Goal: Task Accomplishment & Management: Manage account settings

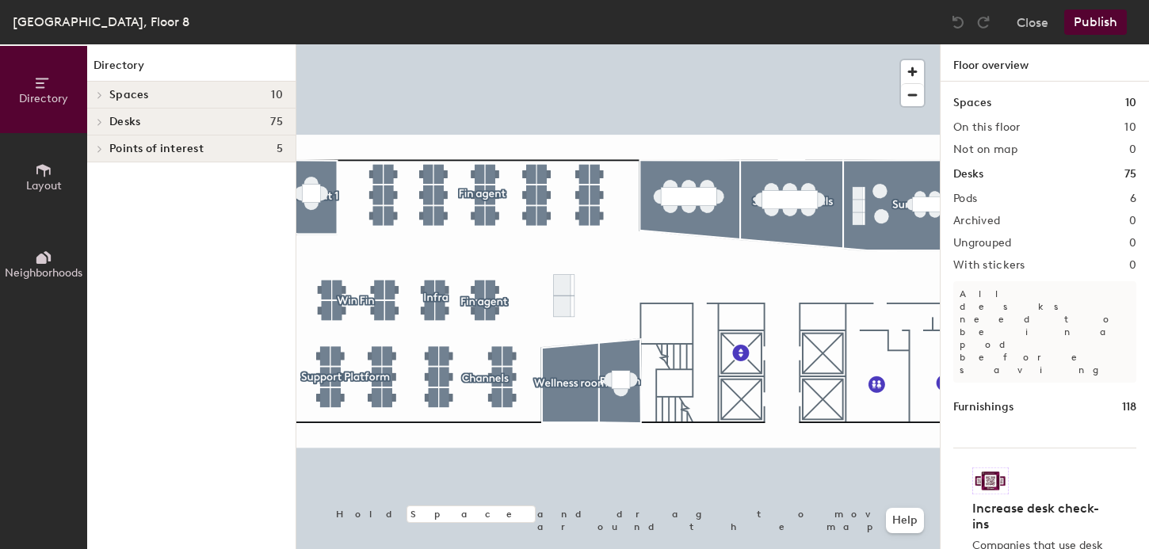
click at [125, 116] on span "Desks" at bounding box center [124, 122] width 31 height 13
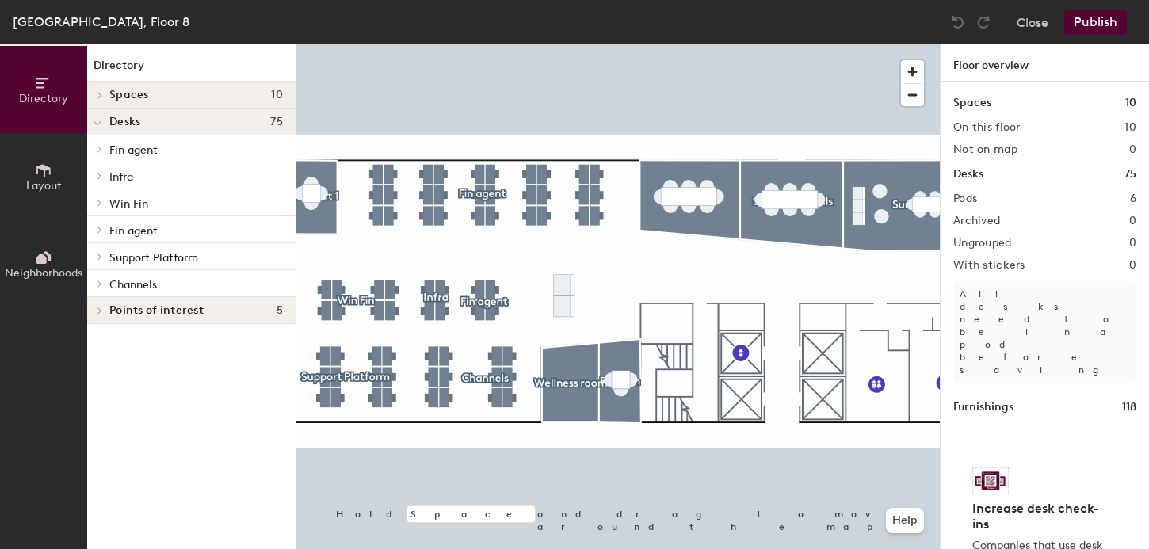
click at [507, 44] on div at bounding box center [618, 44] width 644 height 0
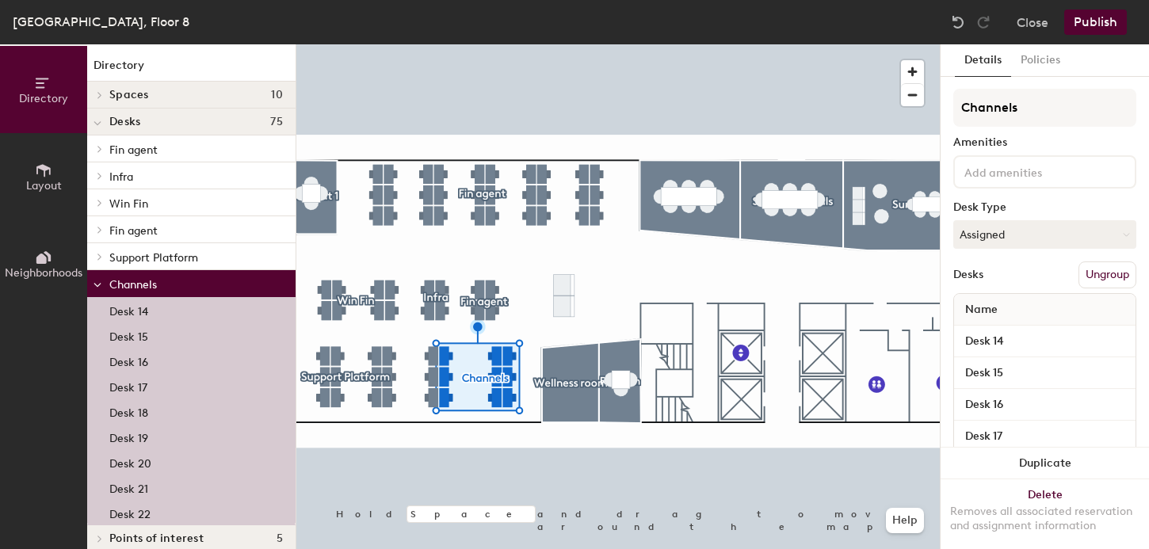
click at [119, 308] on p "Desk 14" at bounding box center [128, 309] width 39 height 18
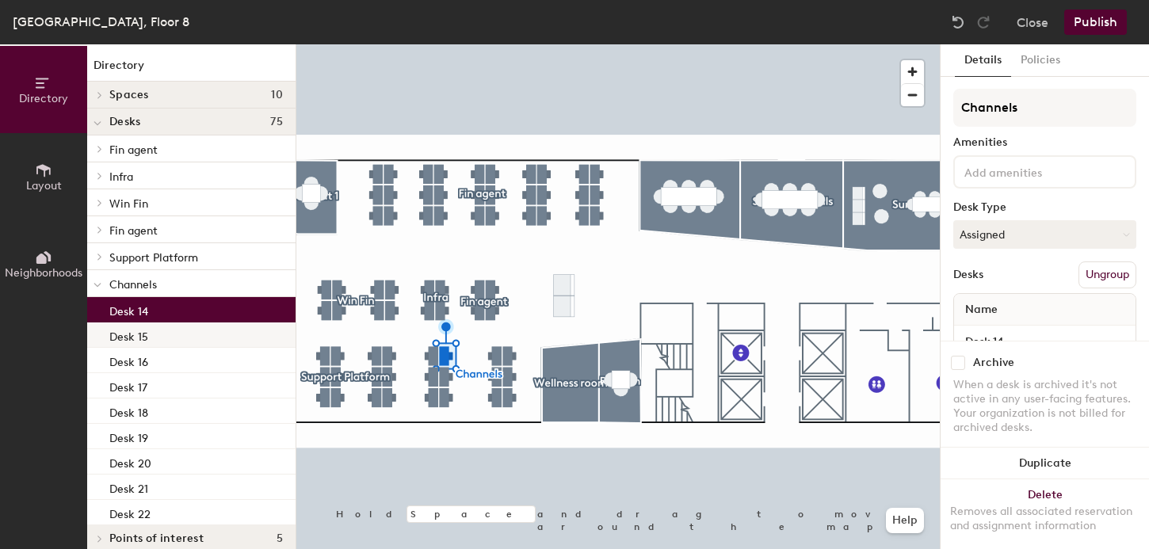
click at [126, 335] on p "Desk 15" at bounding box center [128, 335] width 39 height 18
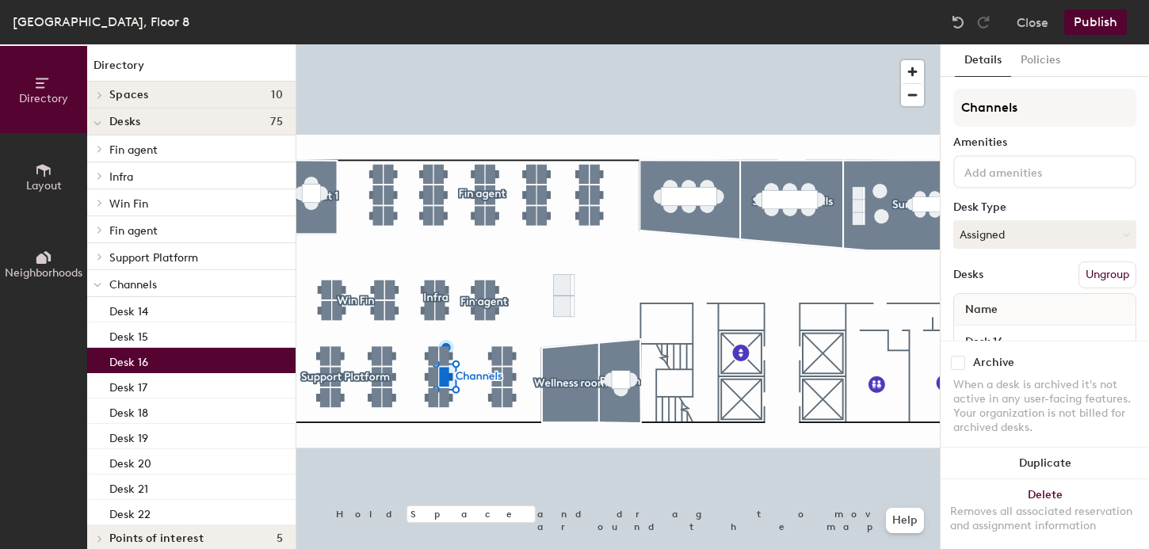
click at [128, 353] on p "Desk 16" at bounding box center [128, 360] width 39 height 18
click at [124, 384] on p "Desk 17" at bounding box center [128, 386] width 38 height 18
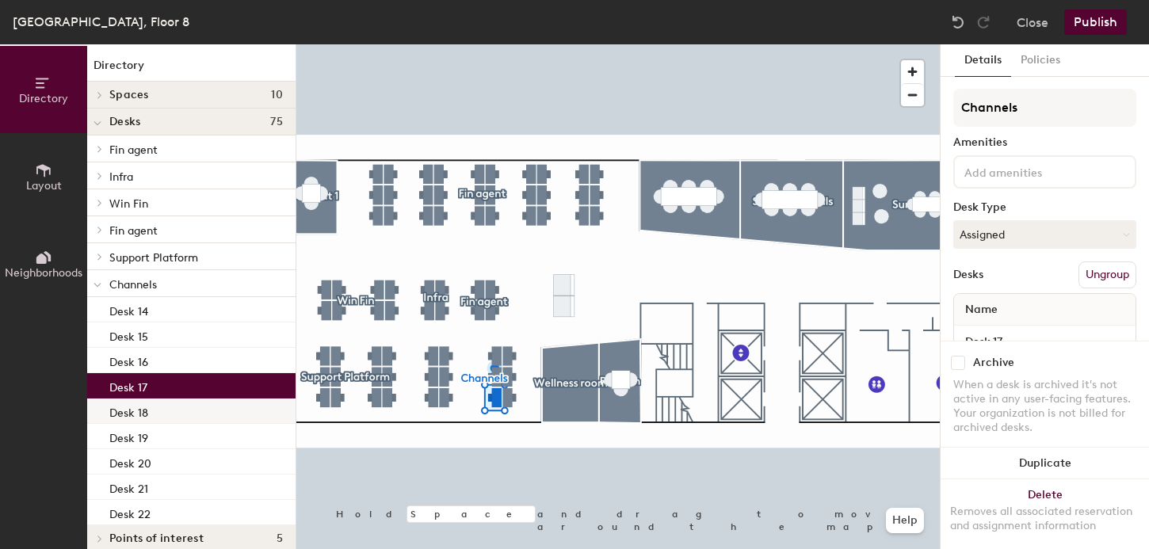
click at [124, 403] on p "Desk 18" at bounding box center [128, 411] width 39 height 18
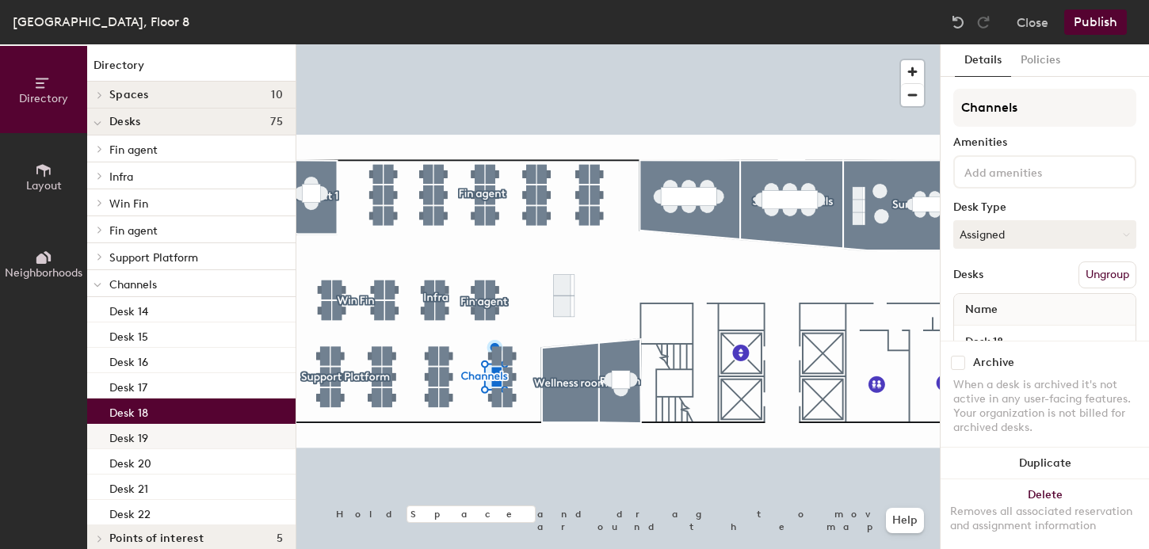
click at [121, 431] on p "Desk 19" at bounding box center [128, 436] width 39 height 18
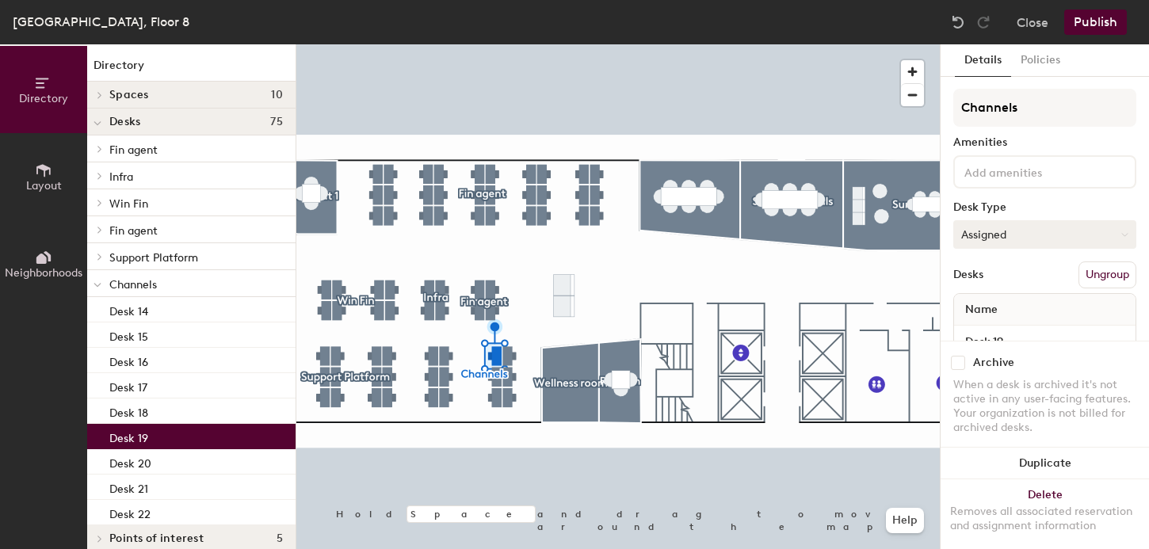
scroll to position [40, 0]
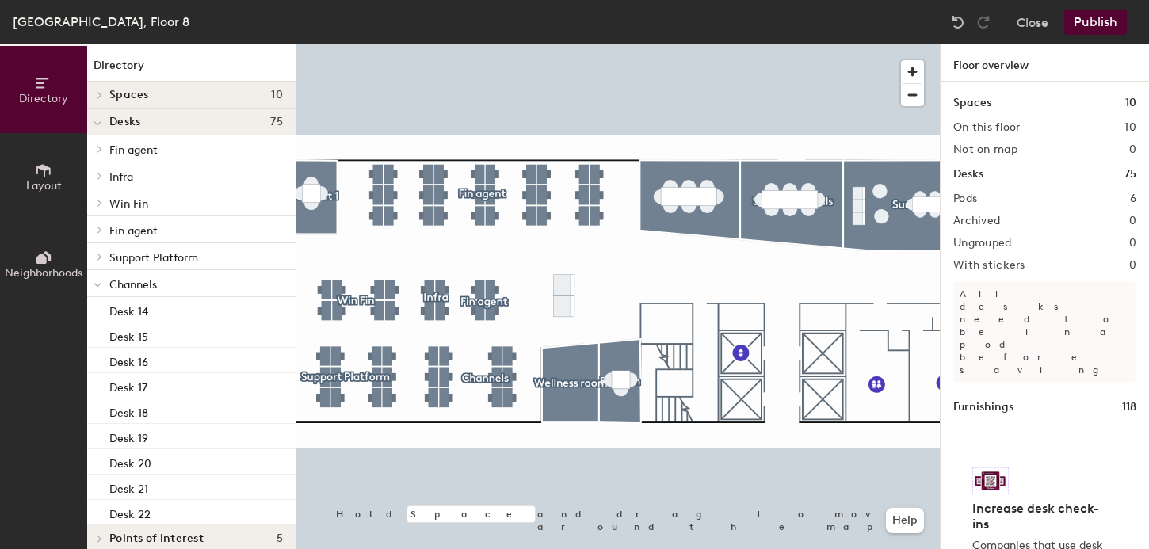
click at [1100, 17] on button "Publish" at bounding box center [1096, 22] width 63 height 25
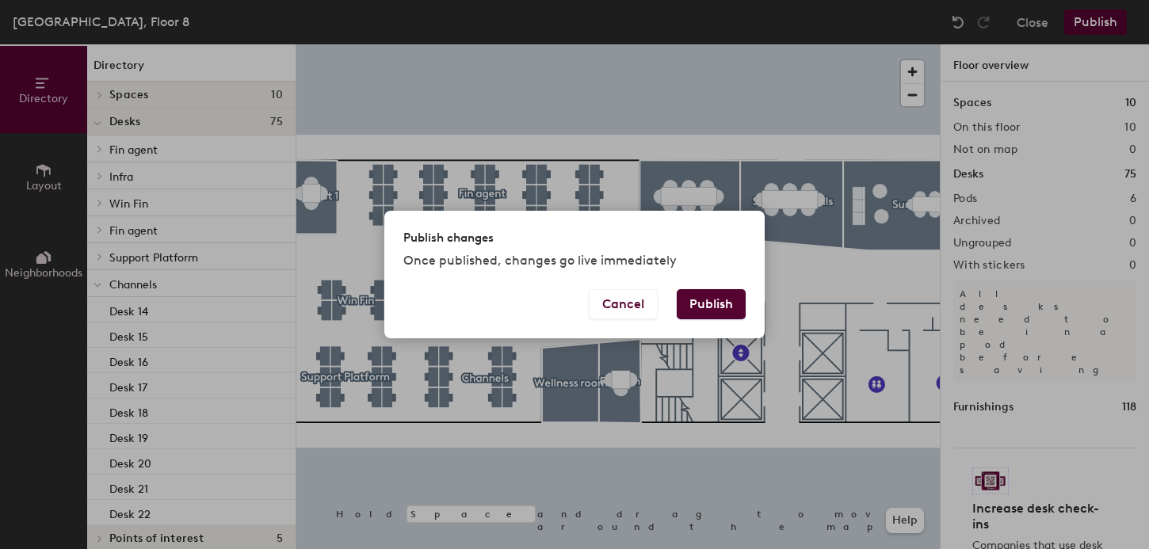
click at [686, 312] on button "Publish" at bounding box center [711, 304] width 69 height 30
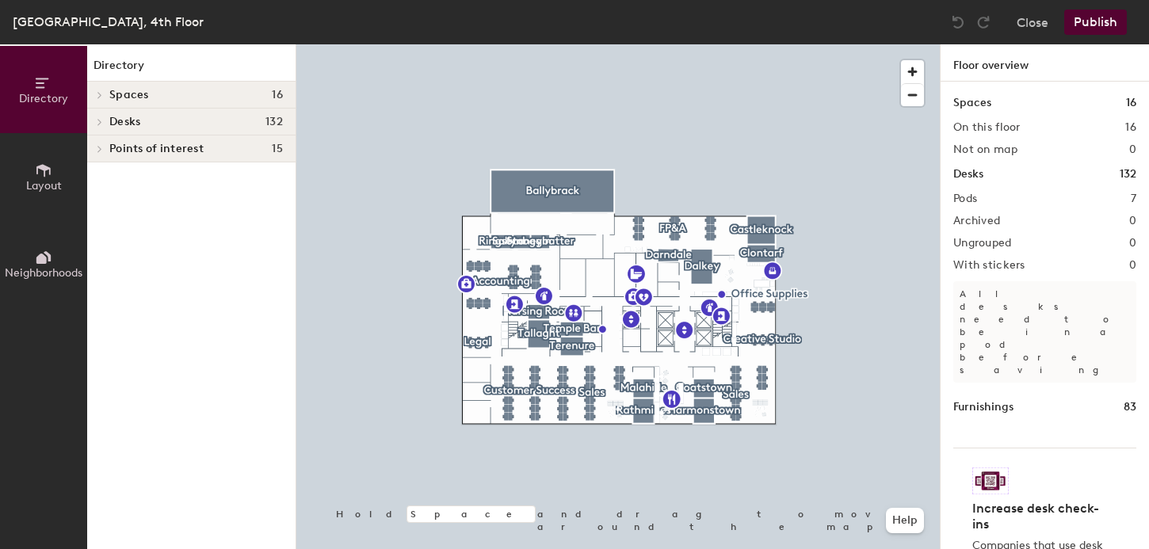
click at [44, 176] on icon at bounding box center [43, 170] width 17 height 17
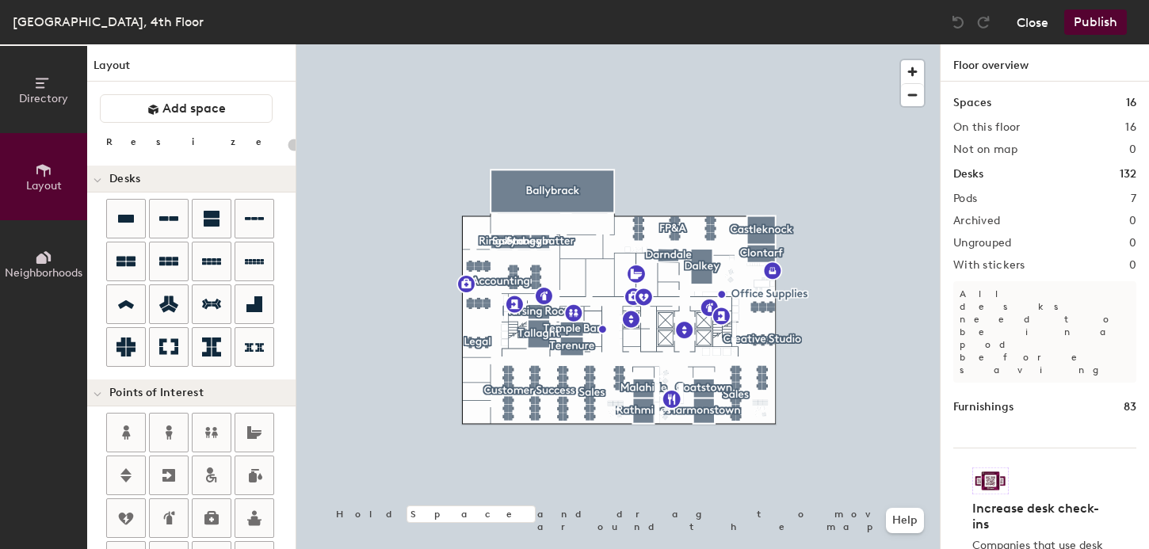
click at [1020, 18] on button "Close" at bounding box center [1033, 22] width 32 height 25
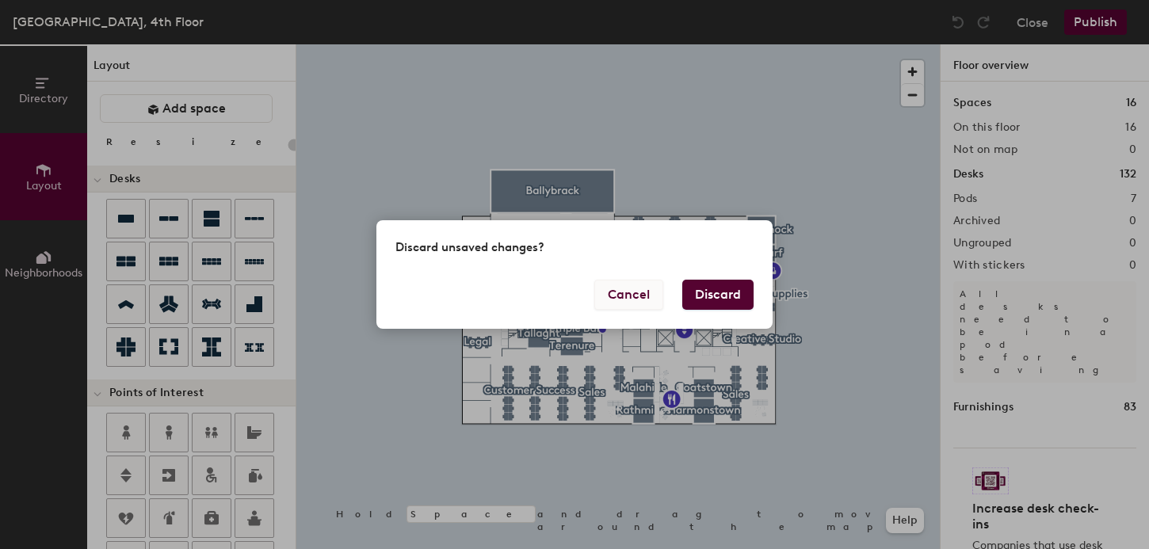
click at [625, 295] on button "Cancel" at bounding box center [629, 295] width 69 height 30
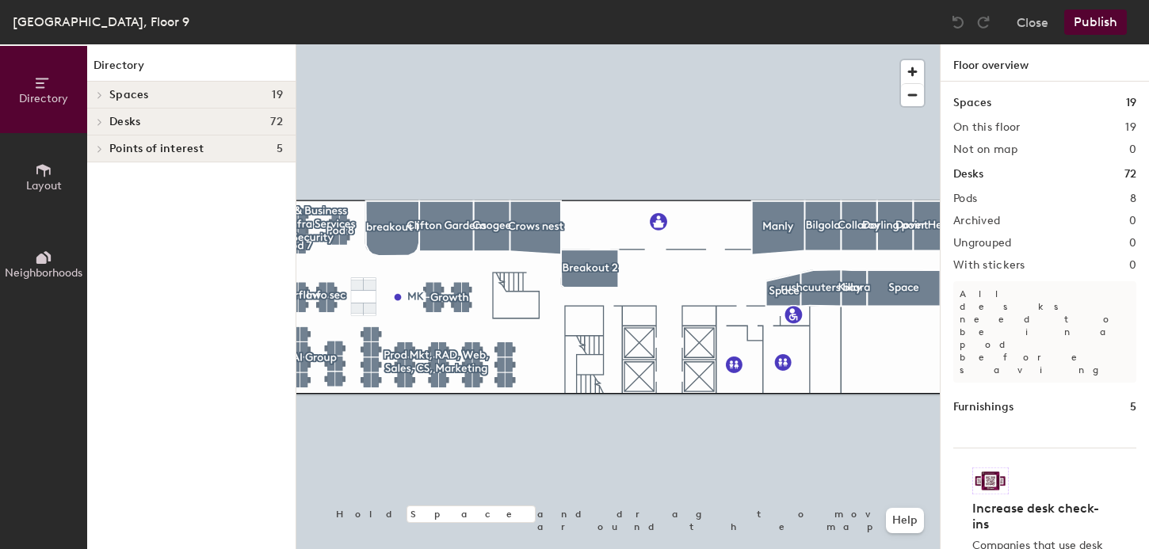
click at [512, 44] on div at bounding box center [618, 44] width 644 height 0
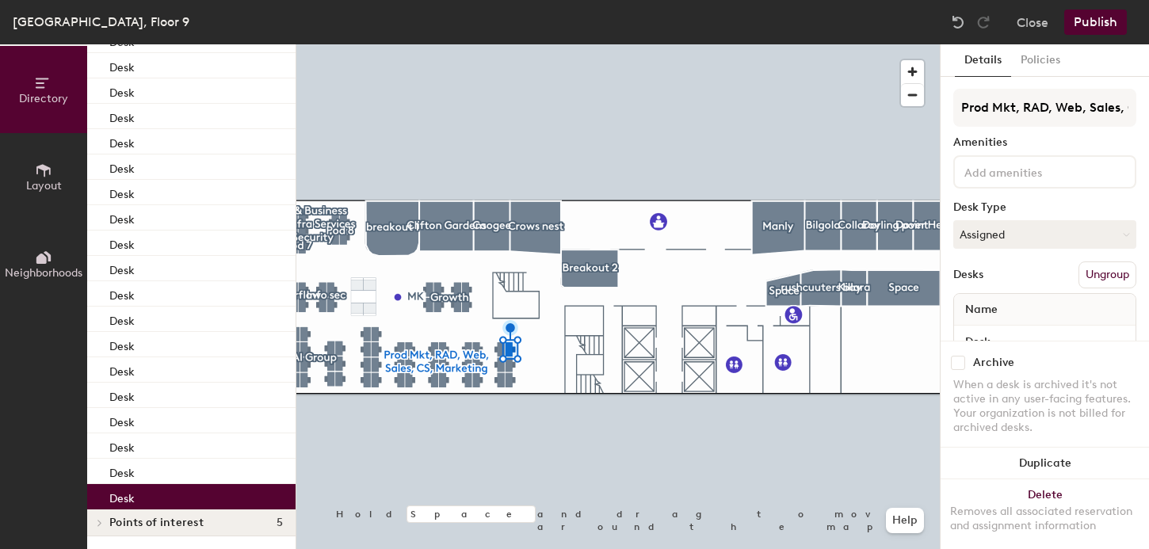
scroll to position [40, 0]
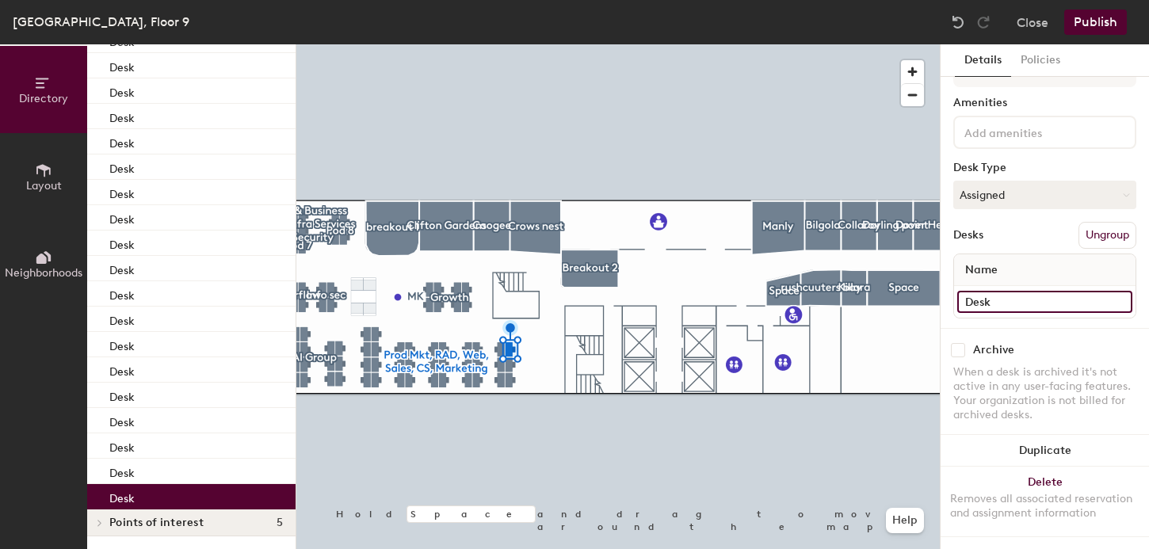
click at [1003, 299] on input "Desk" at bounding box center [1045, 302] width 175 height 22
paste input "9.072"
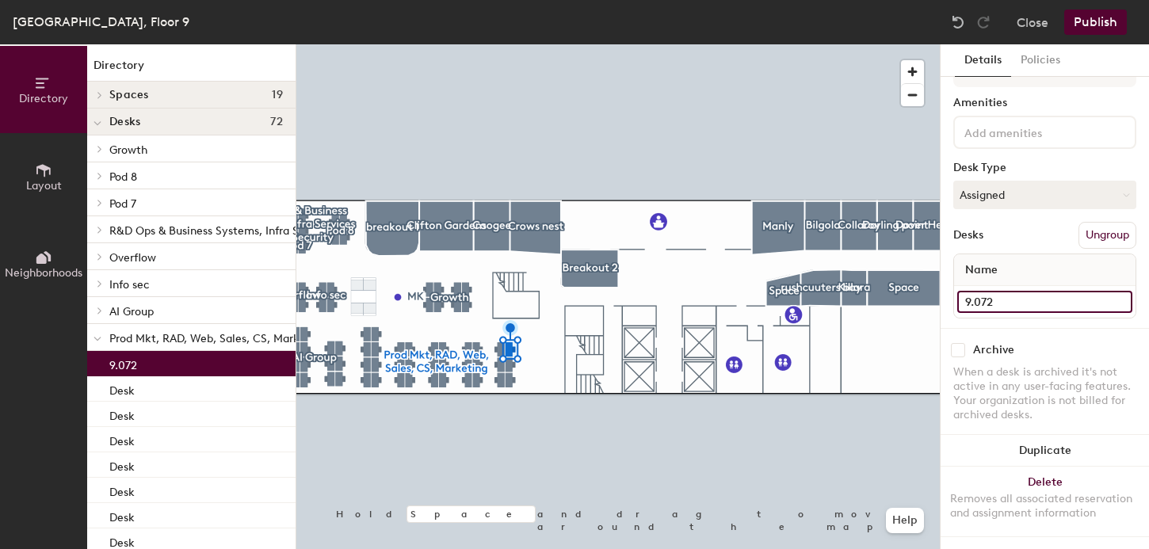
type input "9.072"
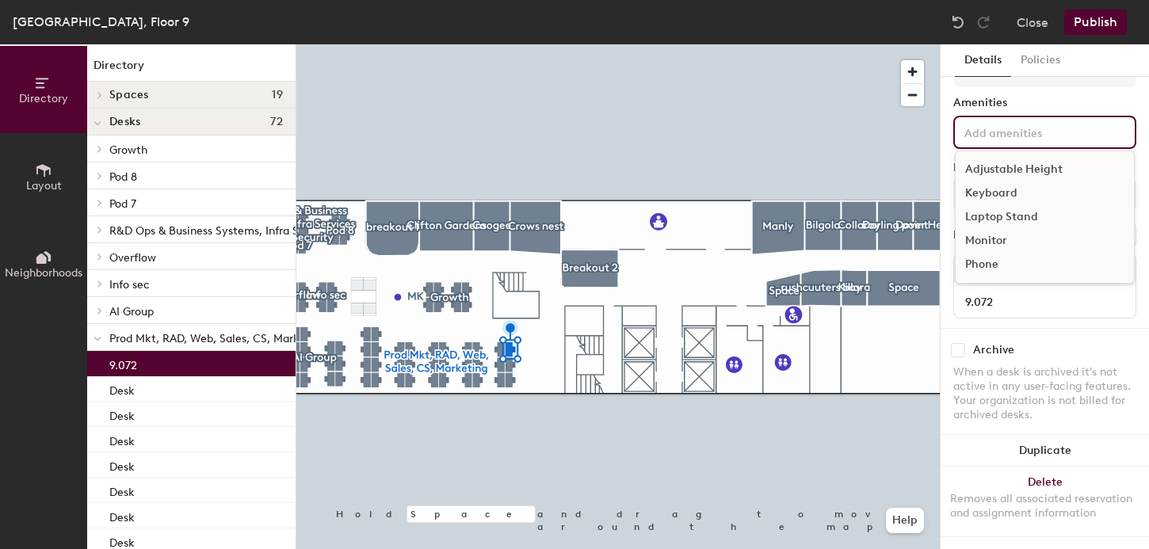
click at [1007, 139] on input at bounding box center [1033, 131] width 143 height 19
click at [1031, 105] on div "Amenities" at bounding box center [1045, 103] width 183 height 13
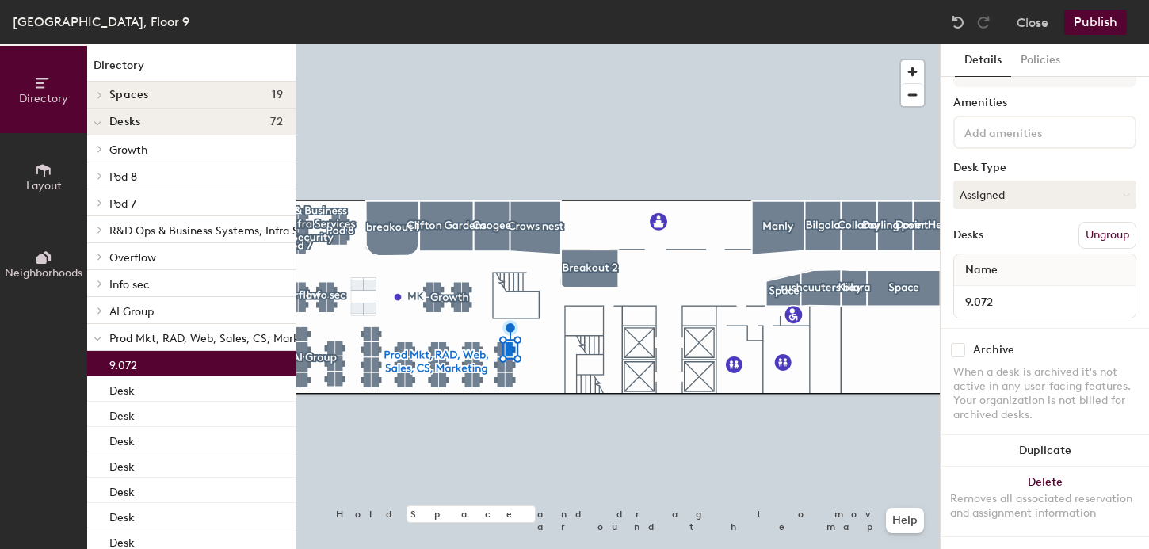
click at [509, 44] on div at bounding box center [618, 44] width 644 height 0
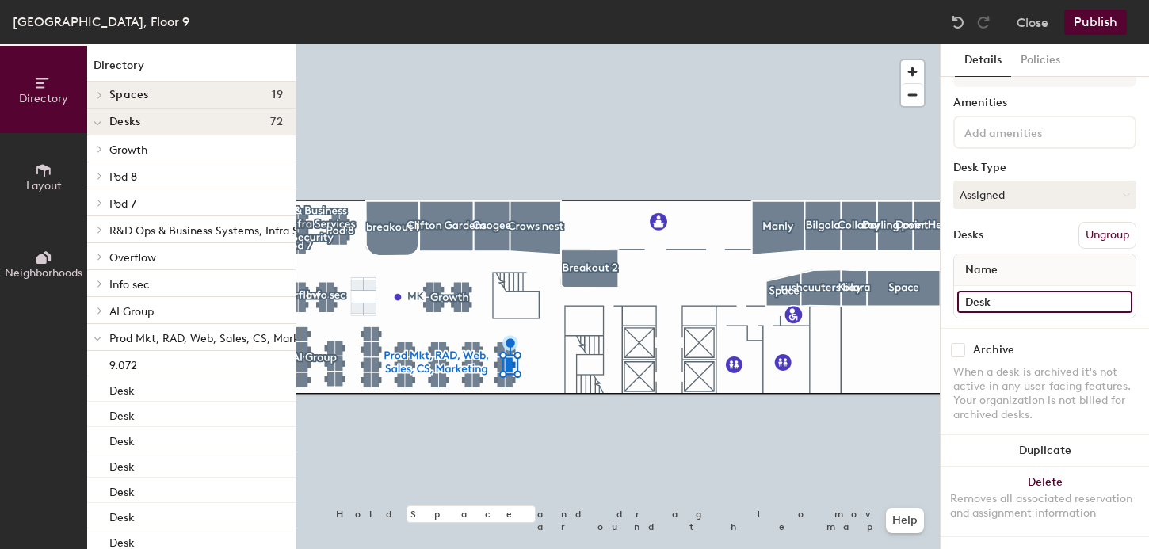
click at [984, 300] on input "Desk" at bounding box center [1045, 302] width 175 height 22
type input "9.071"
click at [982, 300] on input "Desk" at bounding box center [1045, 302] width 175 height 22
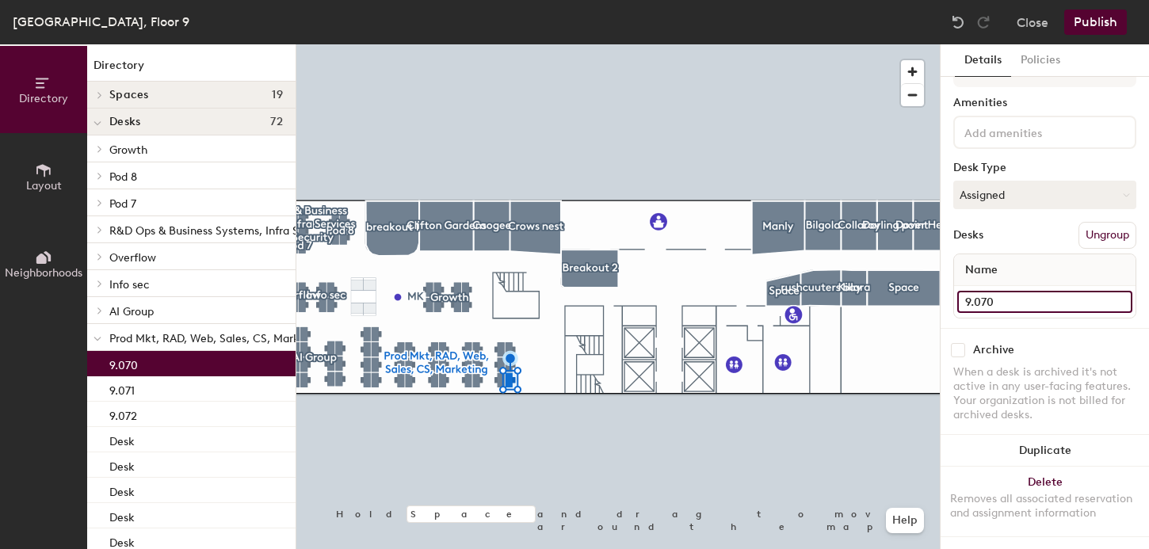
type input "9.070"
click at [1108, 25] on button "Publish" at bounding box center [1096, 22] width 63 height 25
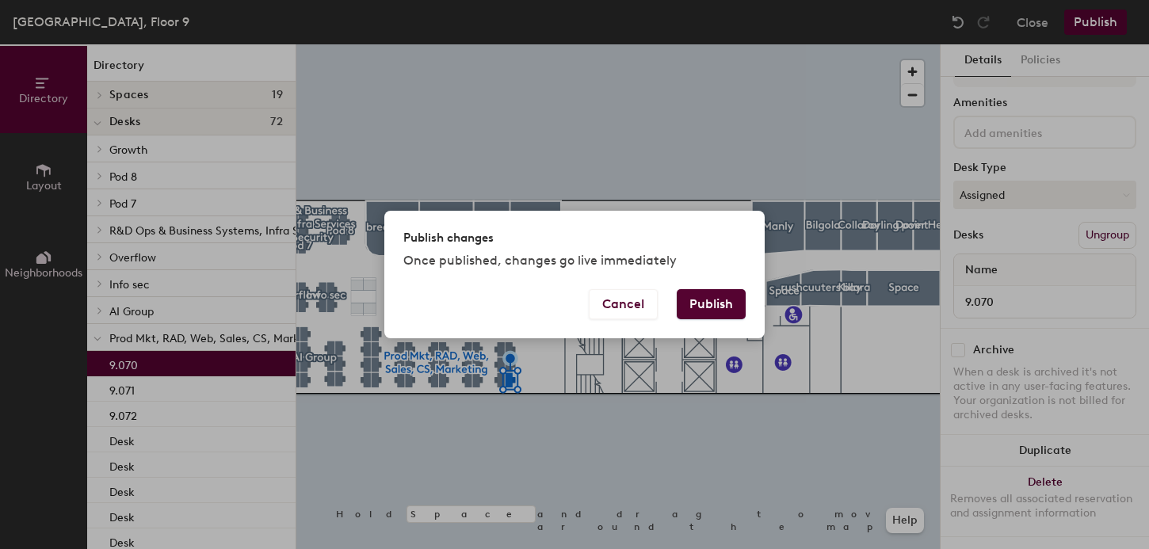
click at [719, 296] on button "Publish" at bounding box center [711, 304] width 69 height 30
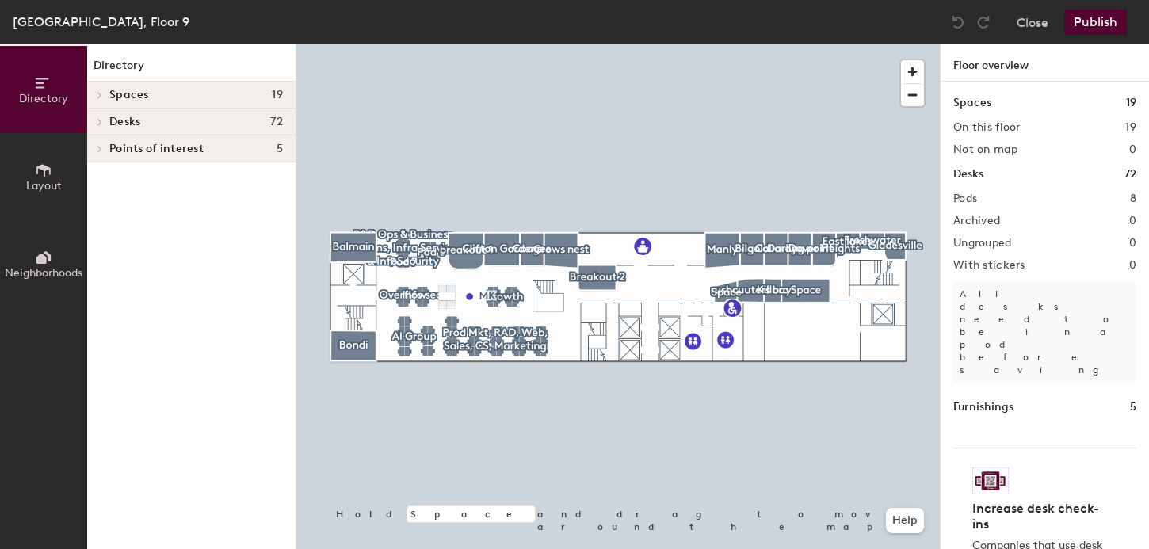
click at [201, 120] on h4 "Desks 72" at bounding box center [196, 122] width 174 height 13
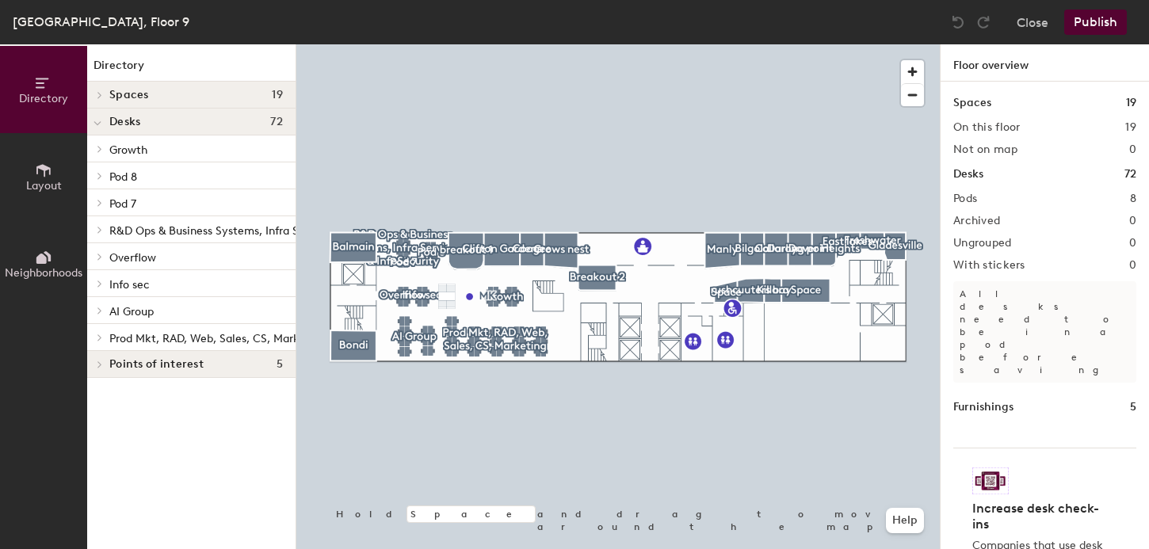
click at [166, 333] on span "Prod Mkt, RAD, Web, Sales, CS, Marketing" at bounding box center [217, 338] width 217 height 13
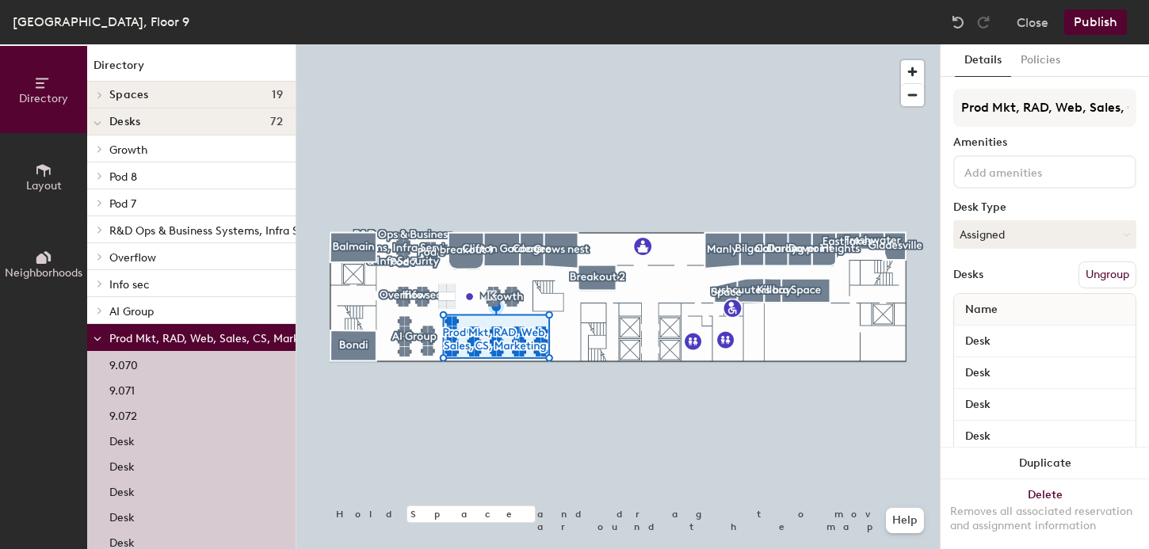
click at [143, 368] on div "9.070" at bounding box center [191, 363] width 208 height 25
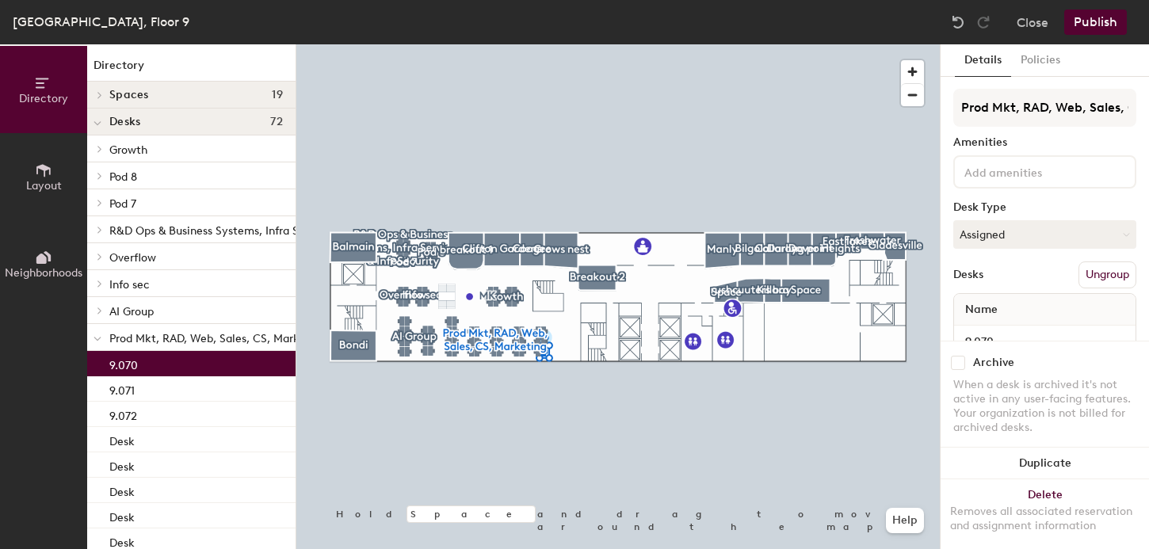
scroll to position [40, 0]
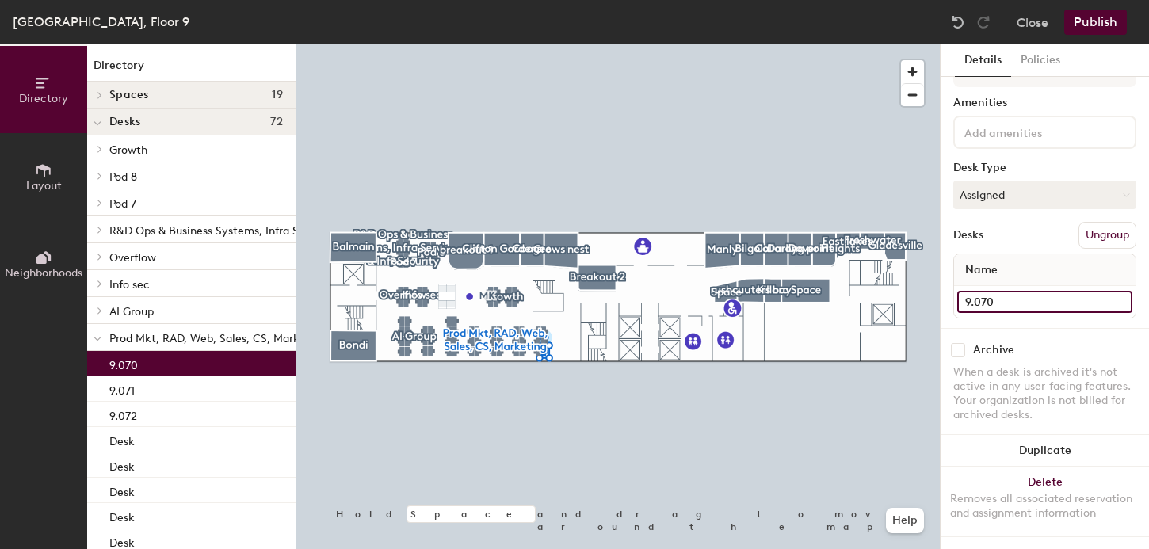
click at [1030, 303] on input "9.070" at bounding box center [1045, 302] width 175 height 22
click at [965, 304] on input "9.070 - Emma Pratt" at bounding box center [1045, 302] width 175 height 22
type input "9.070 - Emma Pratt"
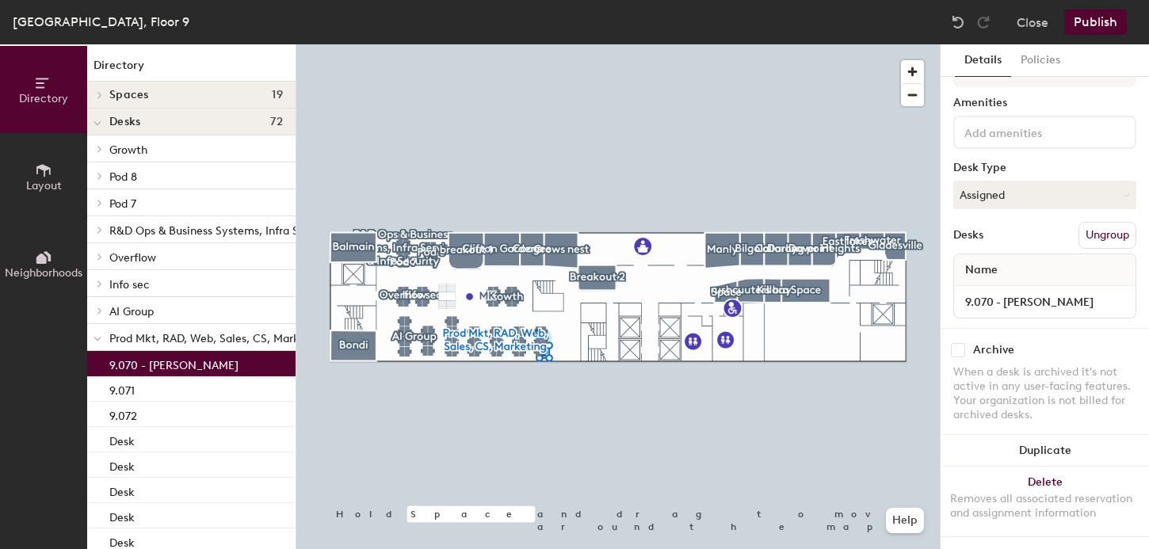
click at [535, 44] on div at bounding box center [618, 44] width 644 height 0
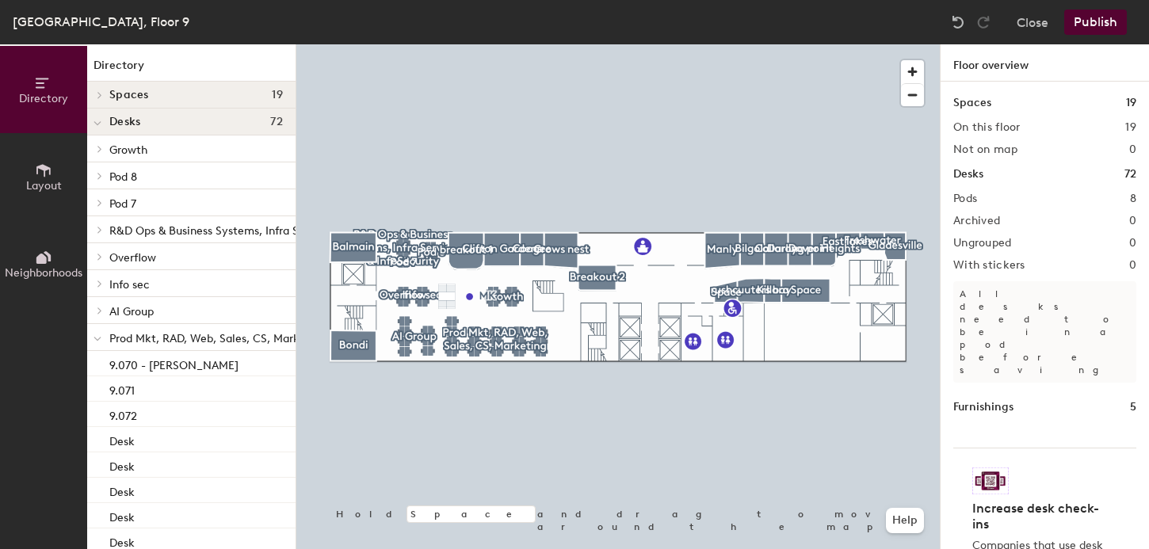
click at [560, 44] on div at bounding box center [618, 44] width 644 height 0
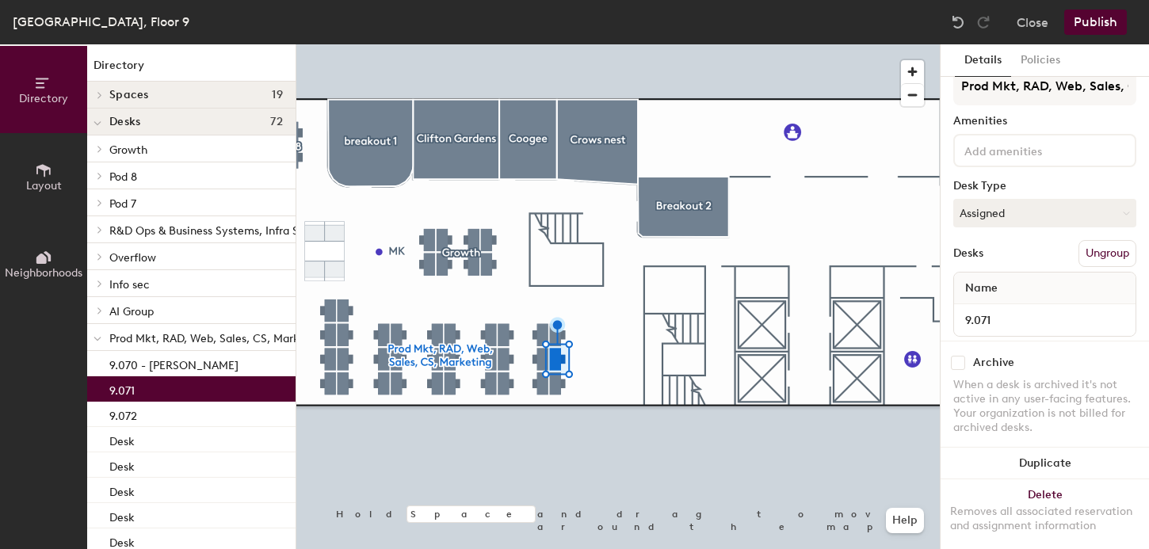
scroll to position [25, 0]
click at [538, 44] on div at bounding box center [618, 44] width 644 height 0
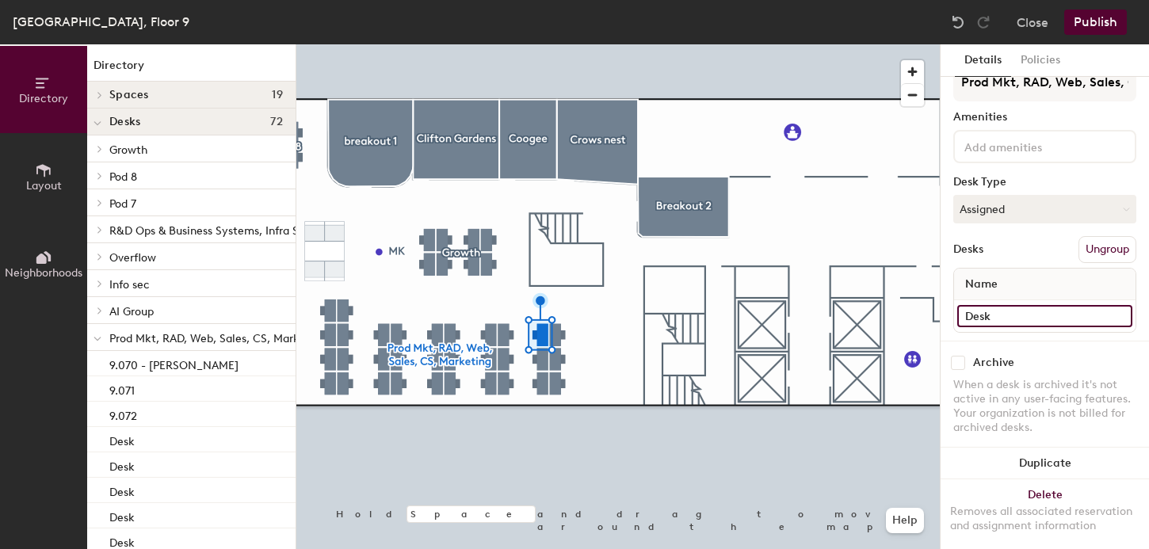
click at [984, 315] on input "Desk" at bounding box center [1045, 316] width 175 height 22
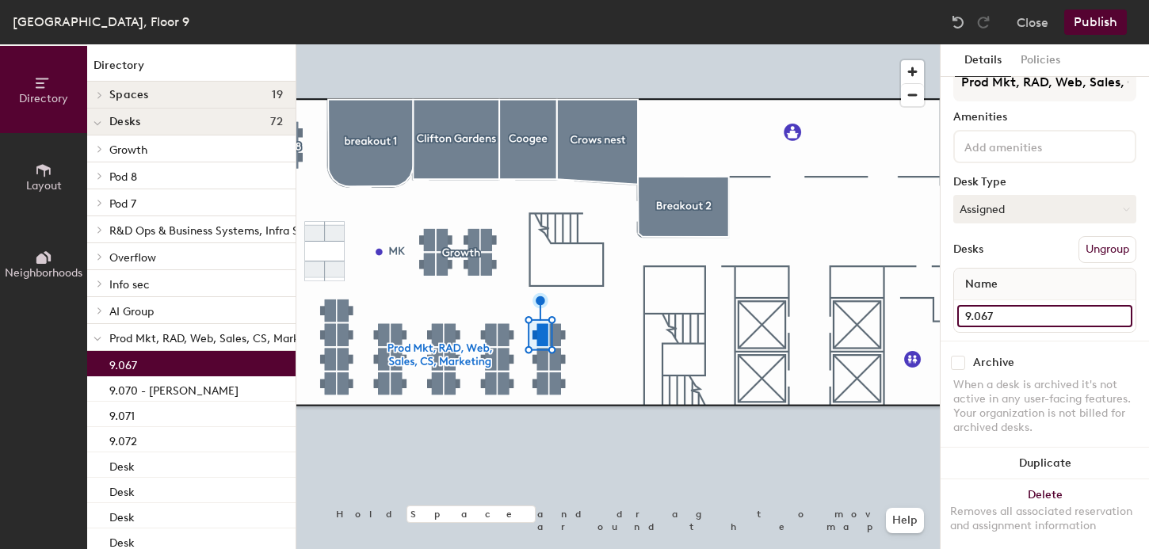
type input "9.067"
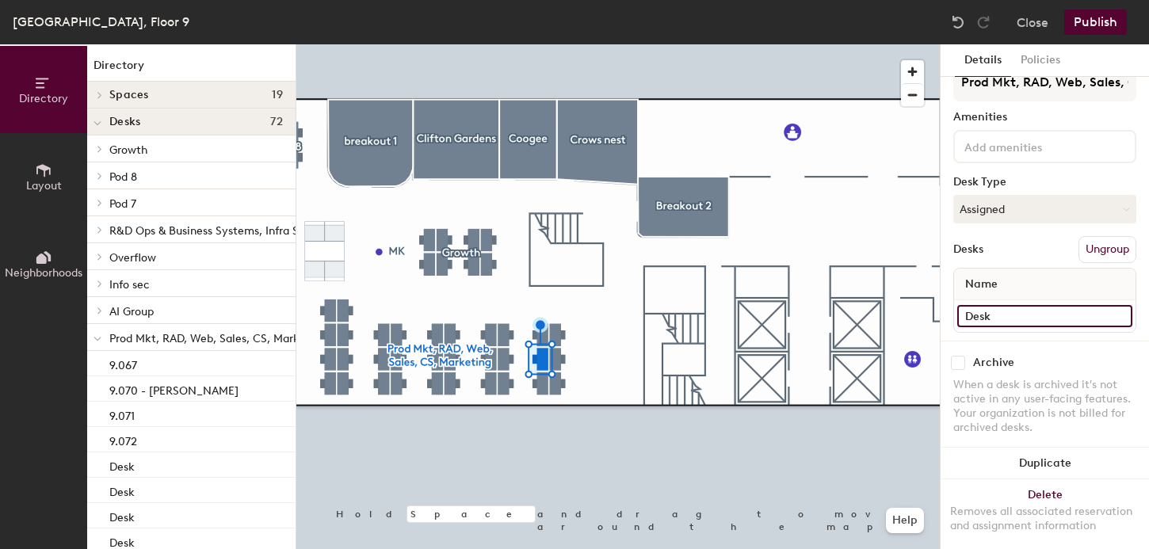
click at [988, 319] on input "Desk" at bounding box center [1045, 316] width 175 height 22
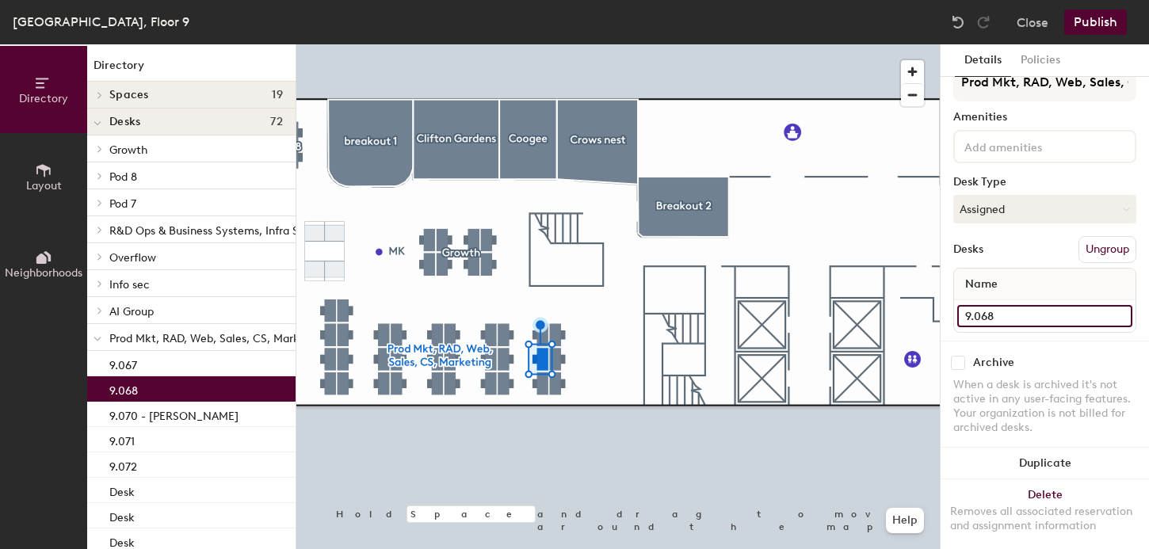
type input "9.068"
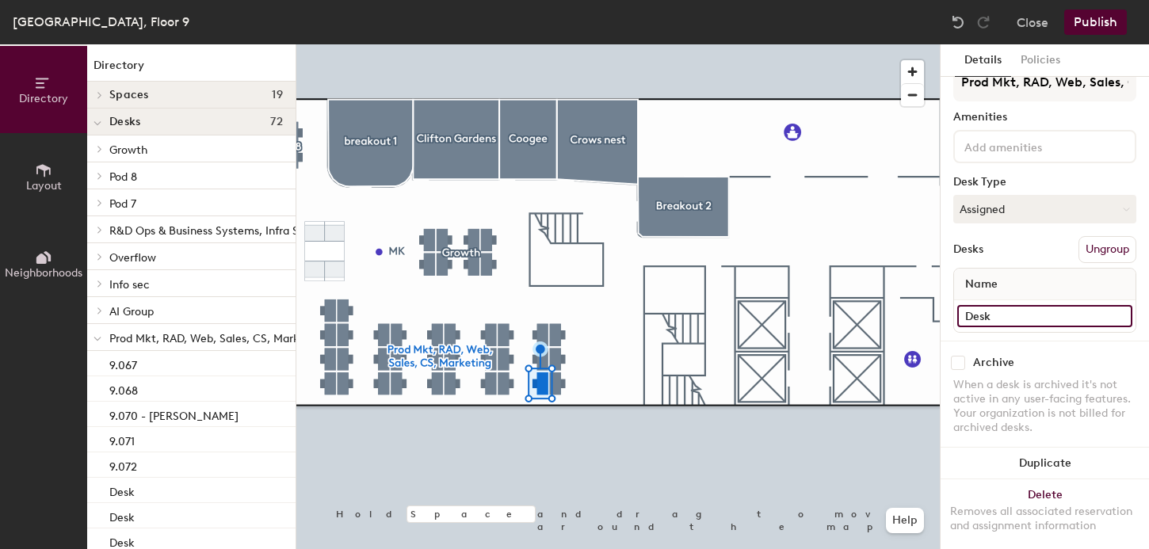
click at [983, 315] on input "Desk" at bounding box center [1045, 316] width 175 height 22
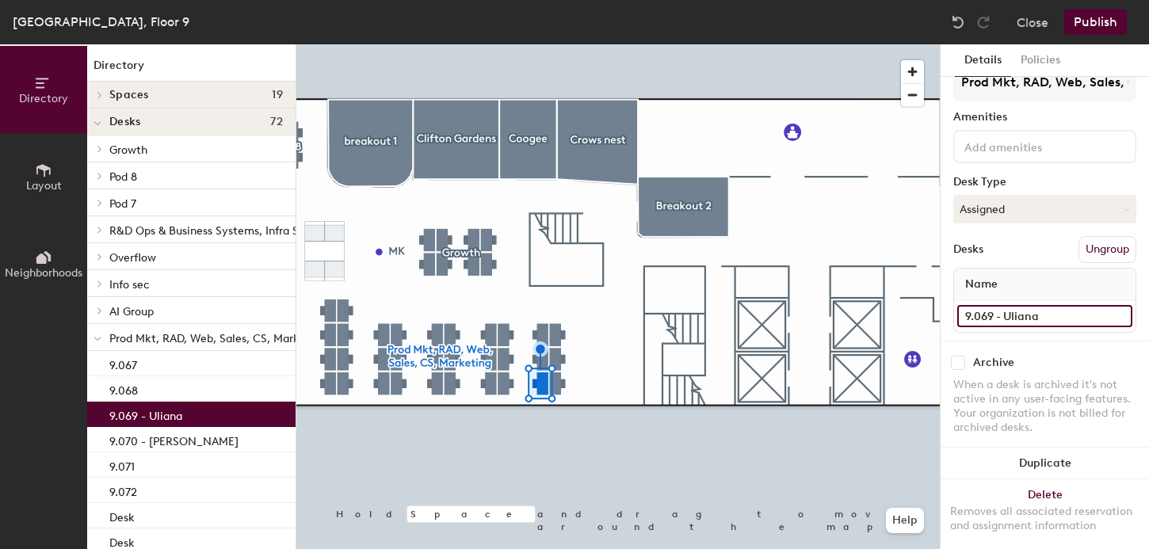
click at [1019, 315] on input "9.069 - Uliana" at bounding box center [1045, 316] width 175 height 22
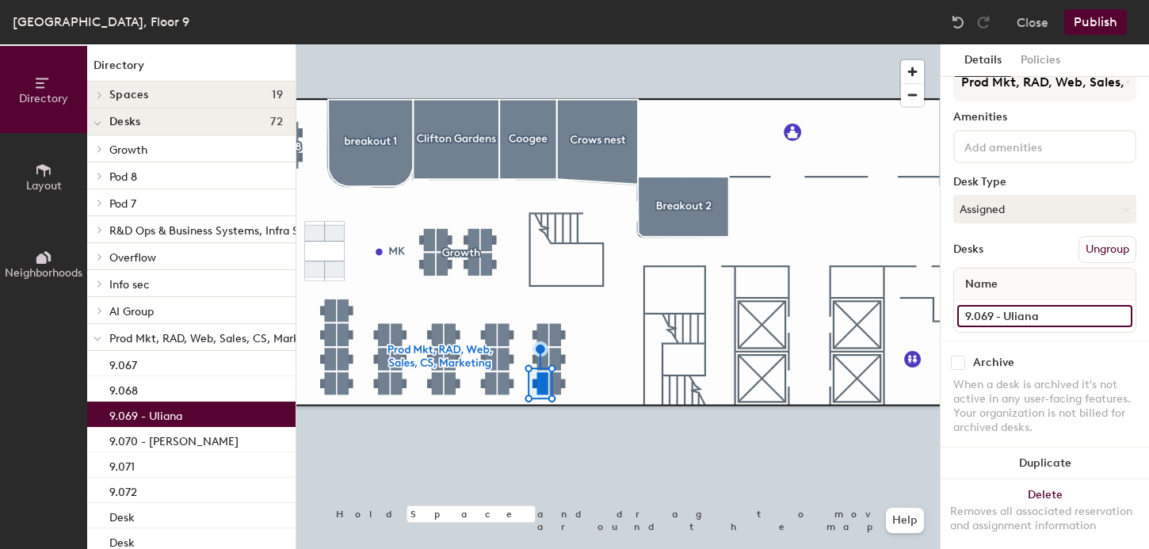
click at [1055, 314] on input "9.069 - Uliana" at bounding box center [1045, 316] width 175 height 22
click at [1012, 319] on input "9.069 - Uliana" at bounding box center [1045, 316] width 175 height 22
click at [1034, 315] on input "9.069 - Uliana" at bounding box center [1045, 316] width 175 height 22
click at [1012, 315] on input "9.069 - Uliana" at bounding box center [1045, 316] width 175 height 22
drag, startPoint x: 1007, startPoint y: 315, endPoint x: 1049, endPoint y: 315, distance: 42.8
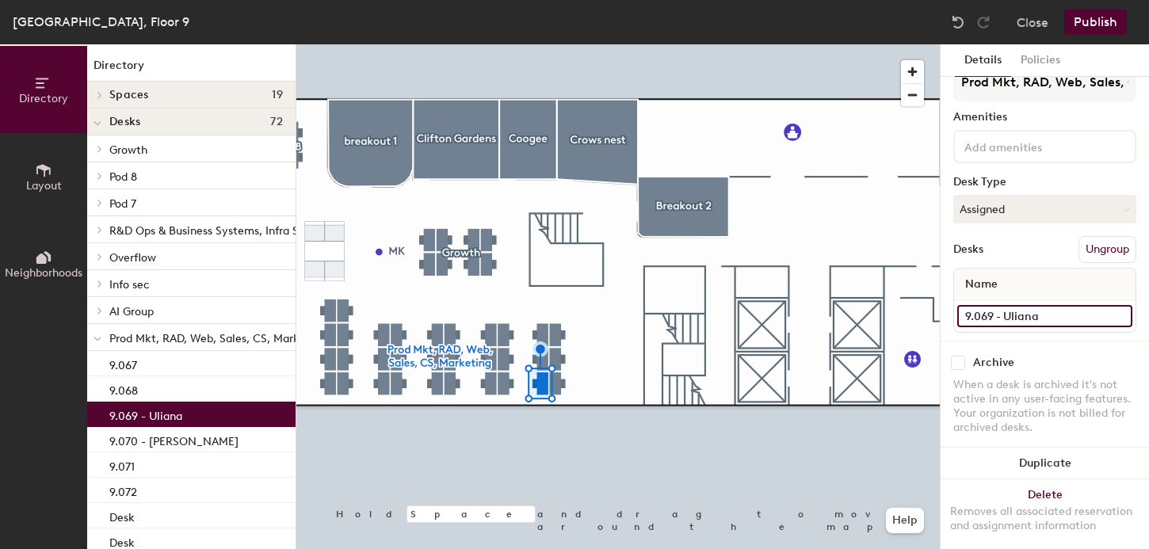
click at [1049, 315] on input "9.069 - Uliana" at bounding box center [1045, 316] width 175 height 22
paste input "Uliana Evseeva"
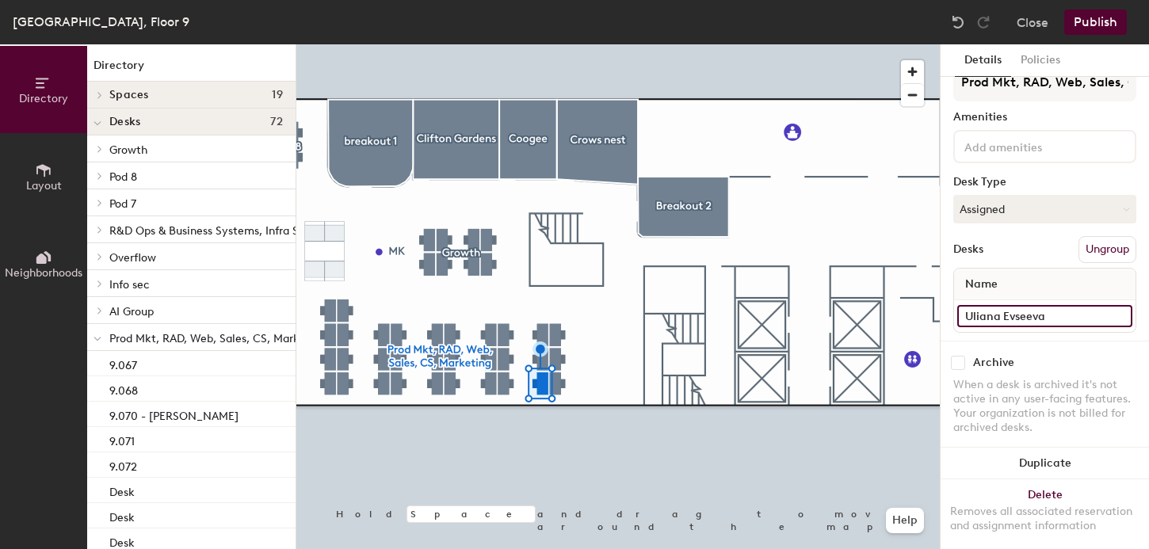
click at [964, 316] on input "Uliana Evseeva" at bounding box center [1045, 316] width 175 height 22
click at [965, 315] on input "Uliana Evseeva" at bounding box center [1045, 316] width 175 height 22
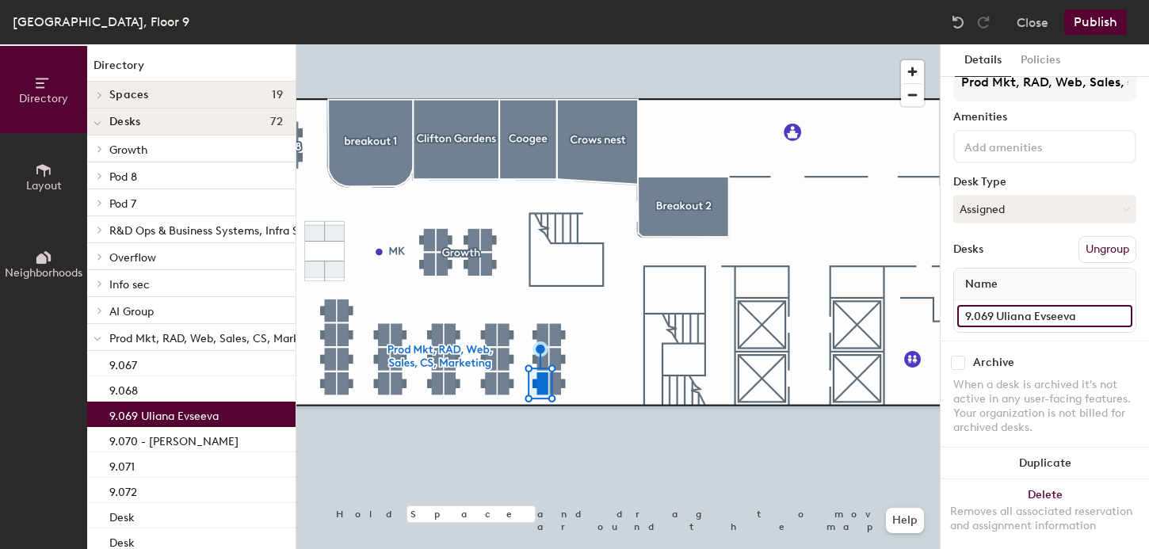
type input "9.069 Uliana Evseeva"
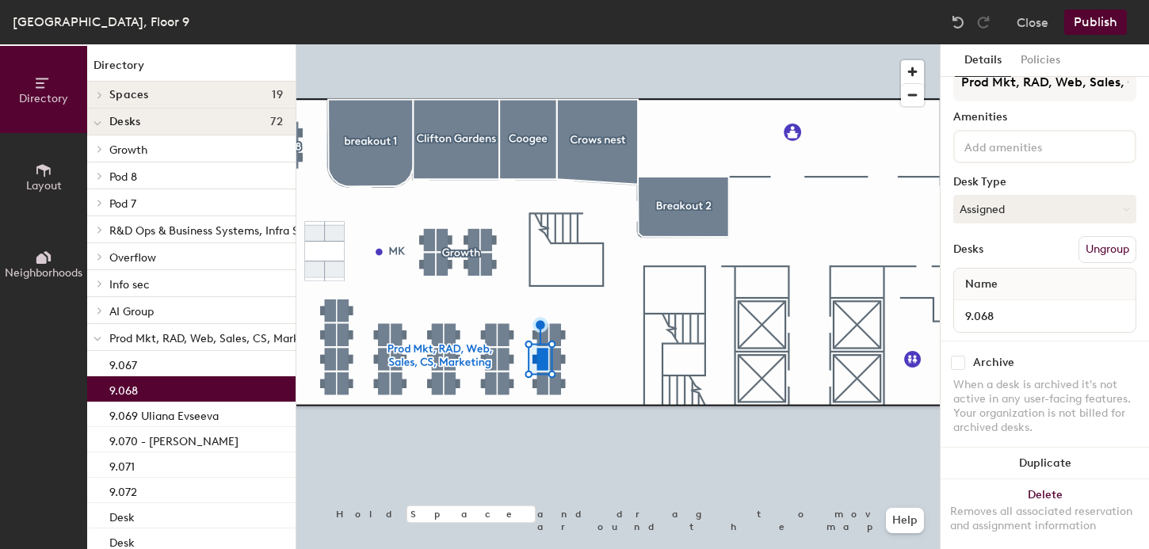
click at [1099, 21] on button "Publish" at bounding box center [1096, 22] width 63 height 25
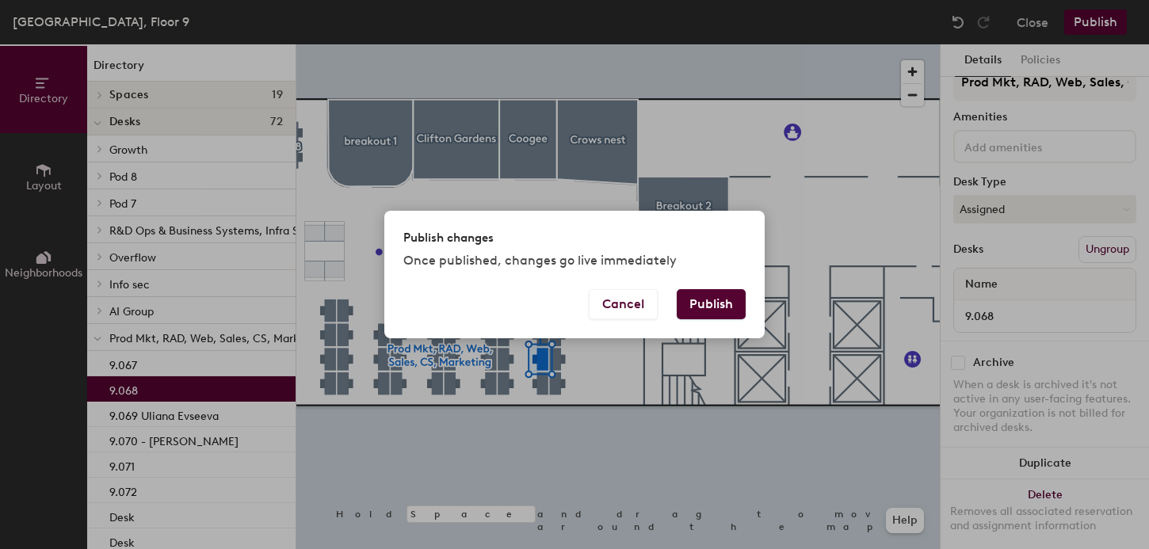
click at [717, 308] on button "Publish" at bounding box center [711, 304] width 69 height 30
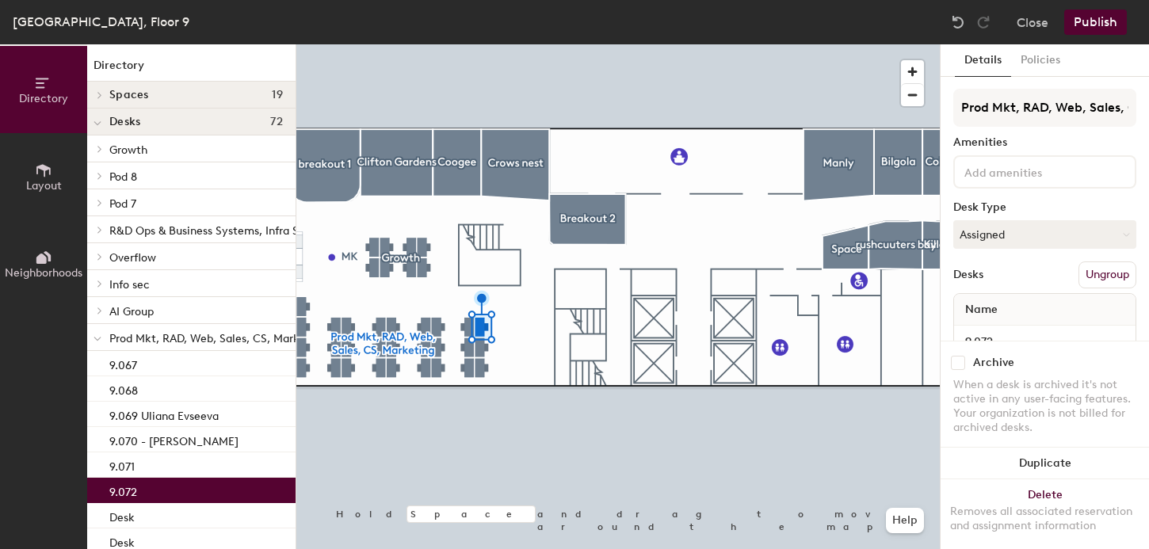
scroll to position [40, 0]
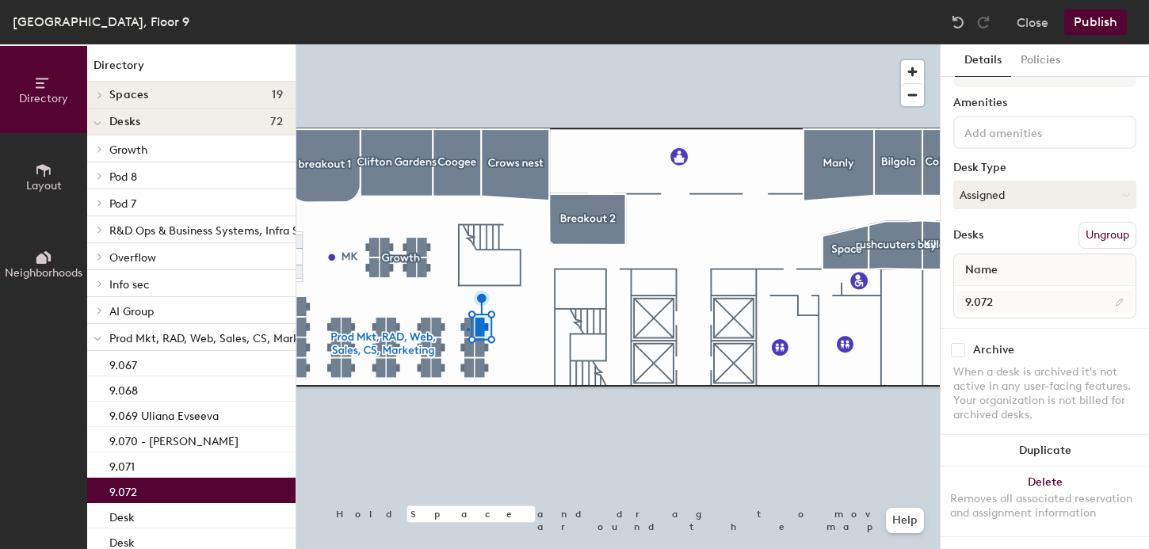
click at [467, 44] on div at bounding box center [618, 44] width 644 height 0
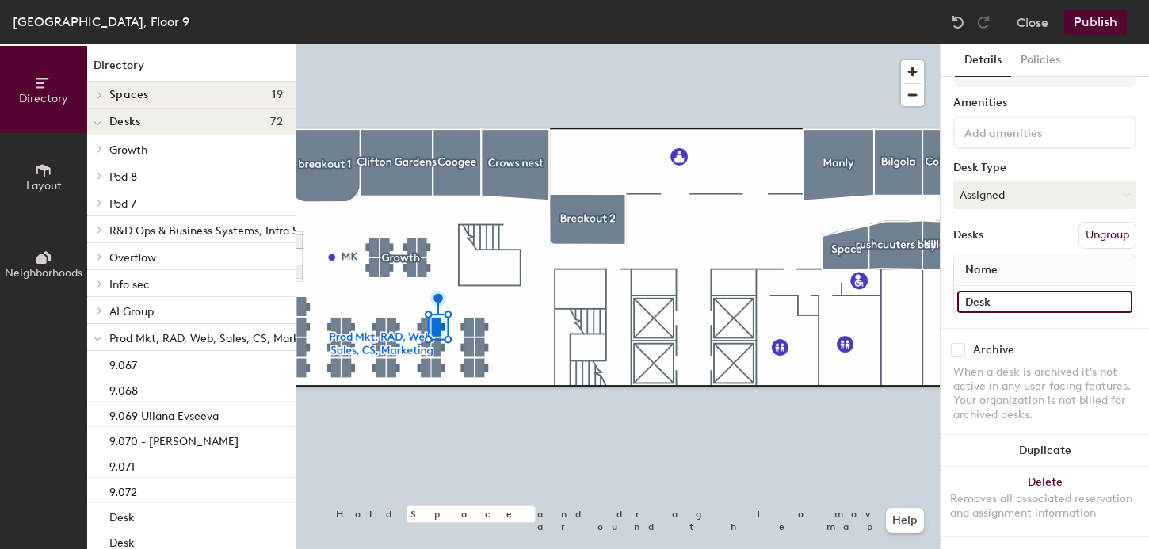
click at [982, 300] on input "Desk" at bounding box center [1045, 302] width 175 height 22
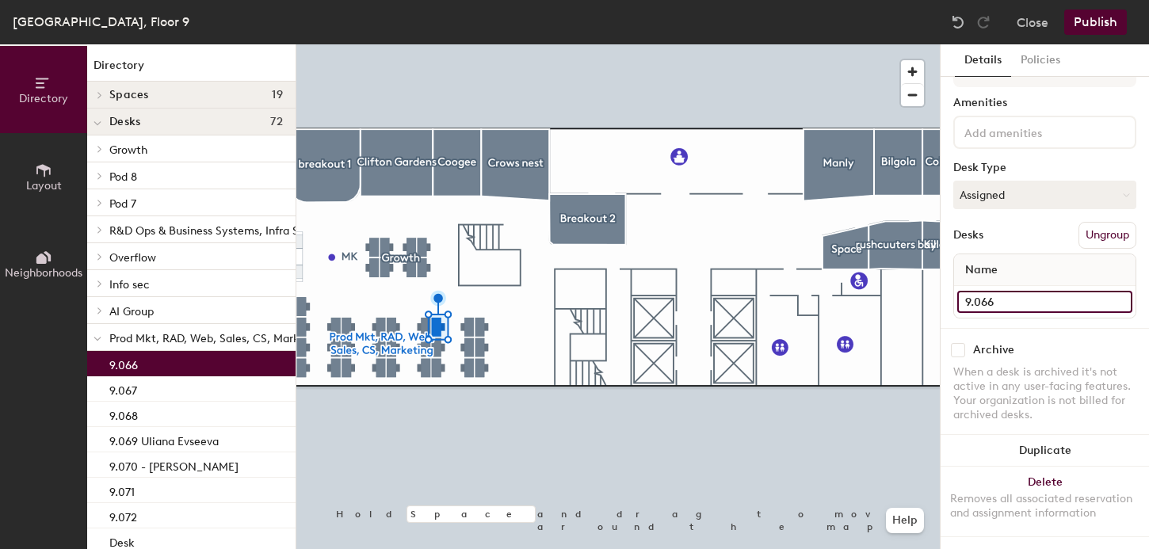
type input "9.066"
click at [436, 44] on div at bounding box center [618, 44] width 644 height 0
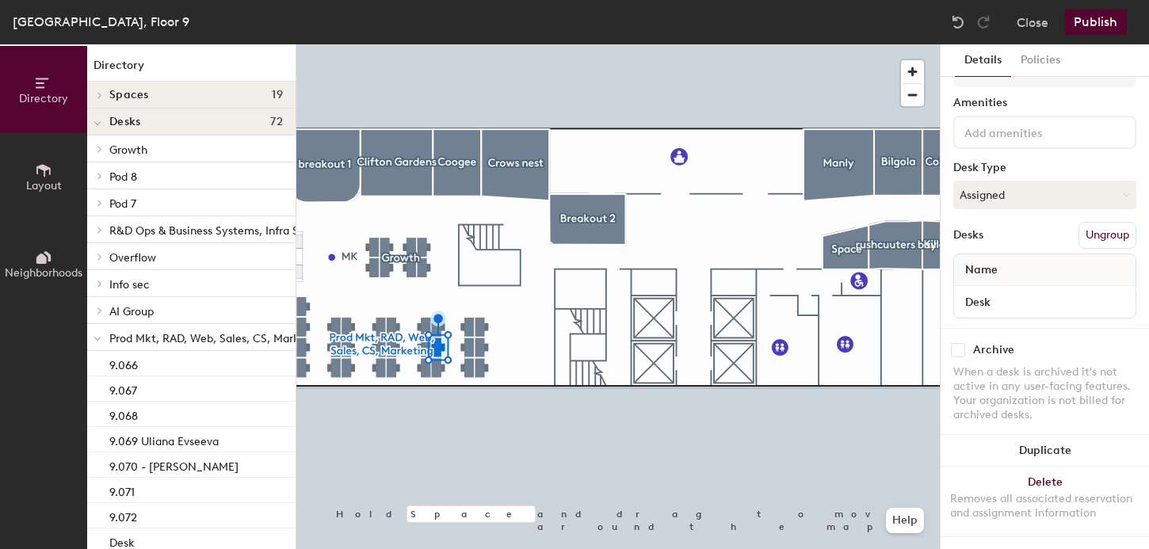
click at [465, 44] on div at bounding box center [618, 44] width 644 height 0
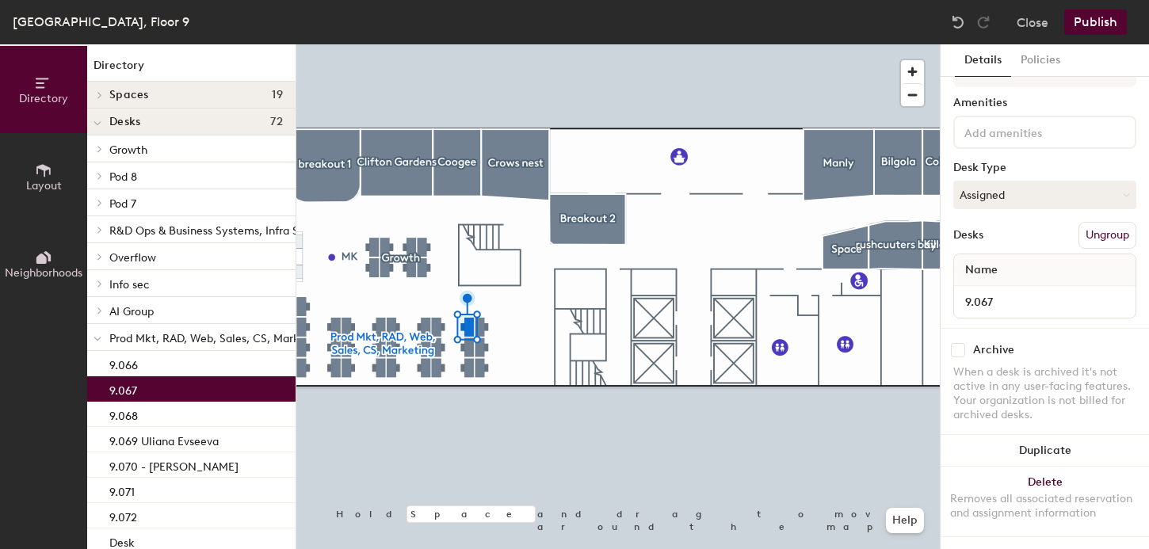
click at [436, 44] on div at bounding box center [618, 44] width 644 height 0
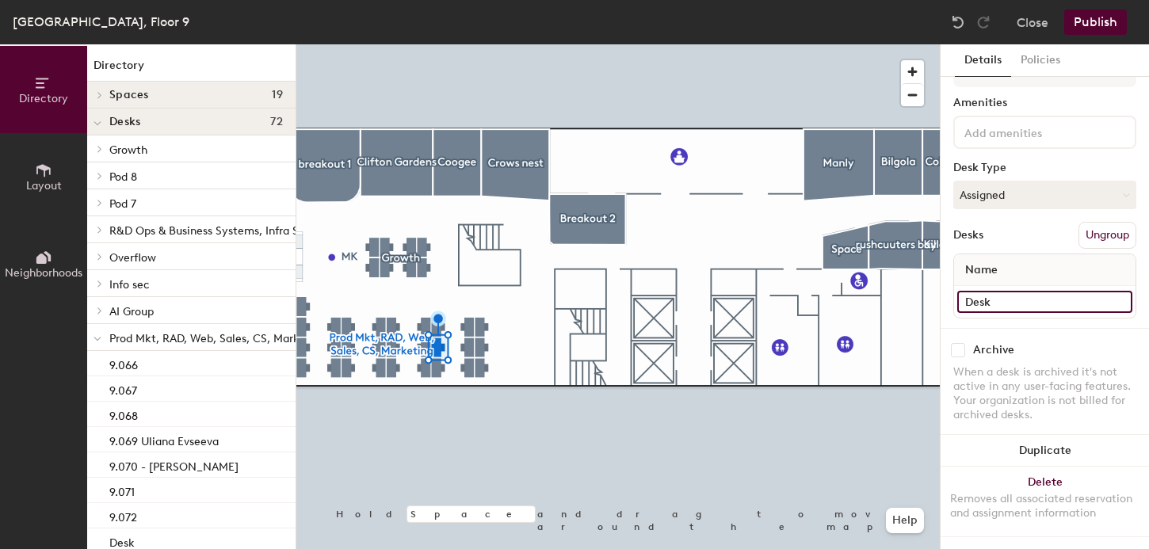
click at [985, 301] on input "Desk" at bounding box center [1045, 302] width 175 height 22
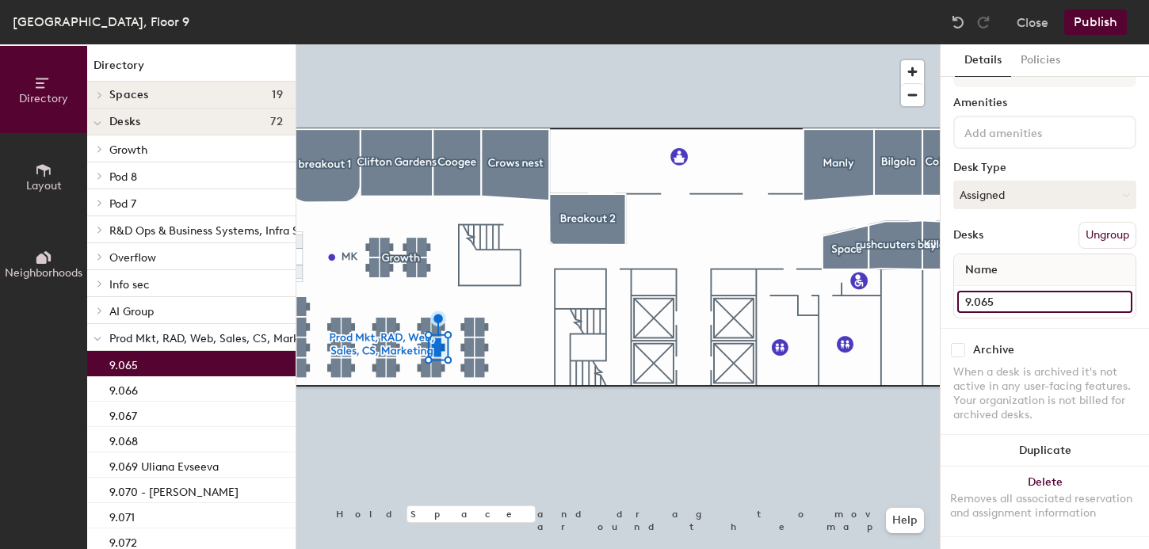
type input "9.065"
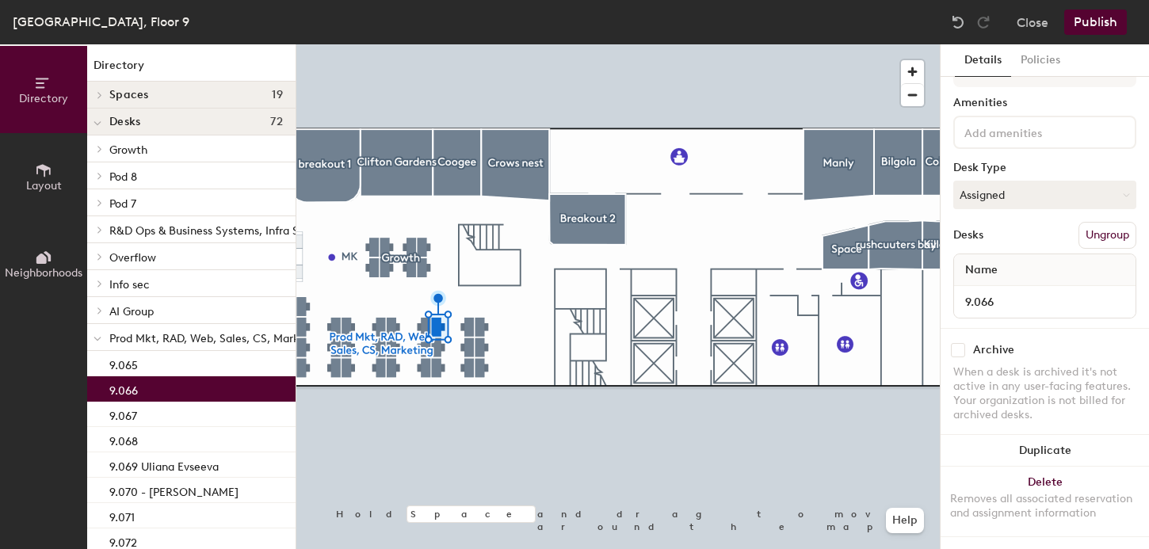
click at [438, 44] on div at bounding box center [618, 44] width 644 height 0
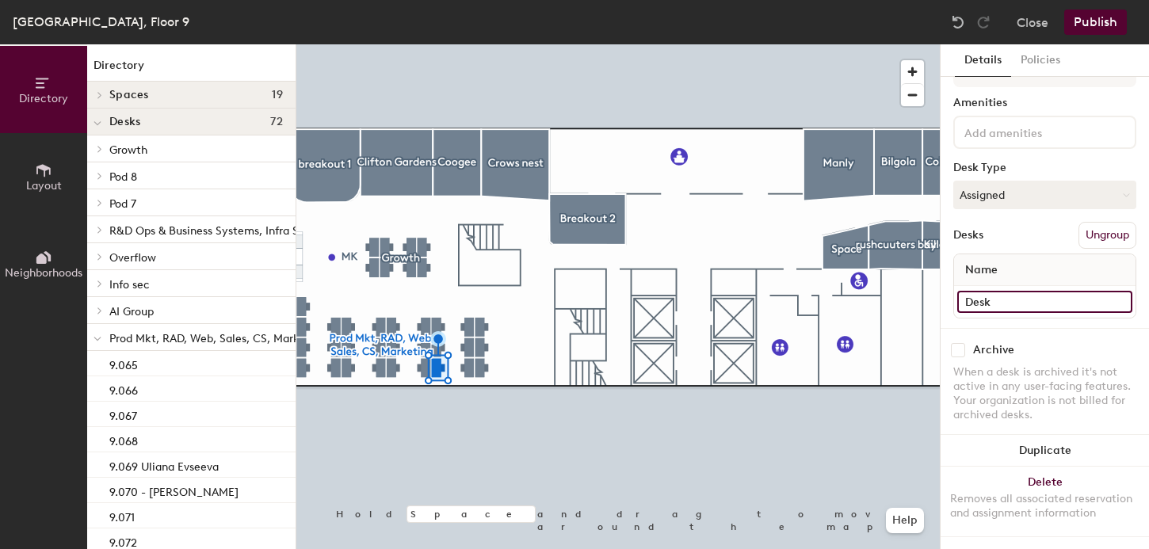
click at [978, 301] on input "Desk" at bounding box center [1045, 302] width 175 height 22
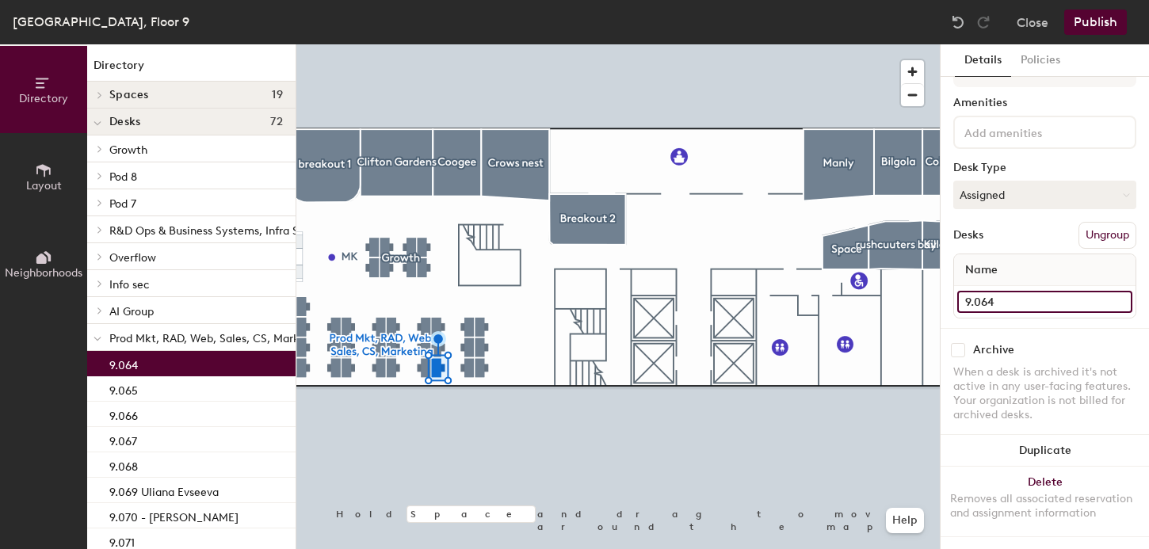
type input "9.064"
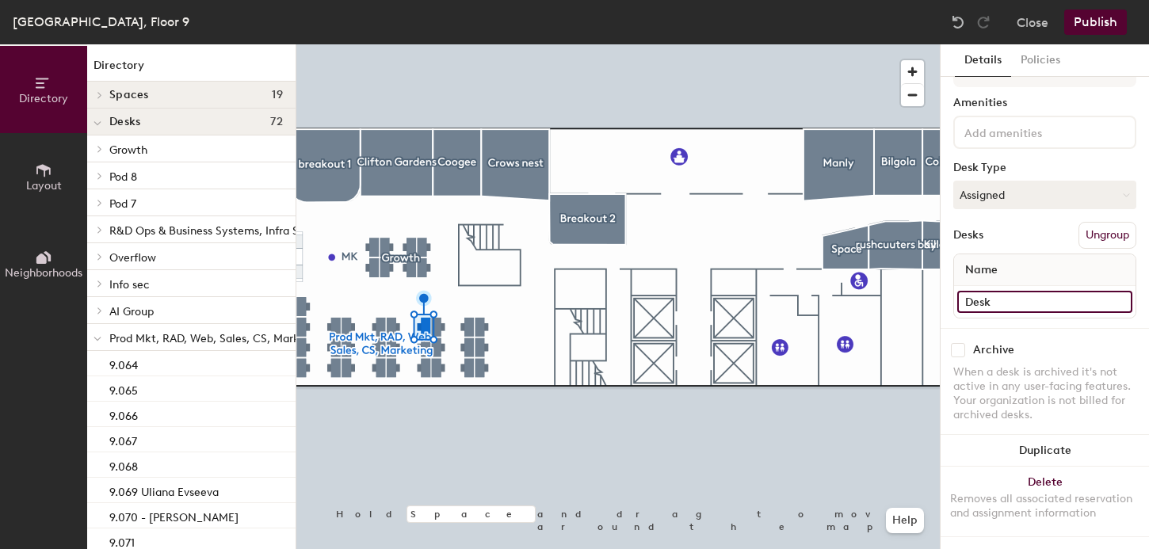
click at [970, 300] on input "Desk" at bounding box center [1045, 302] width 175 height 22
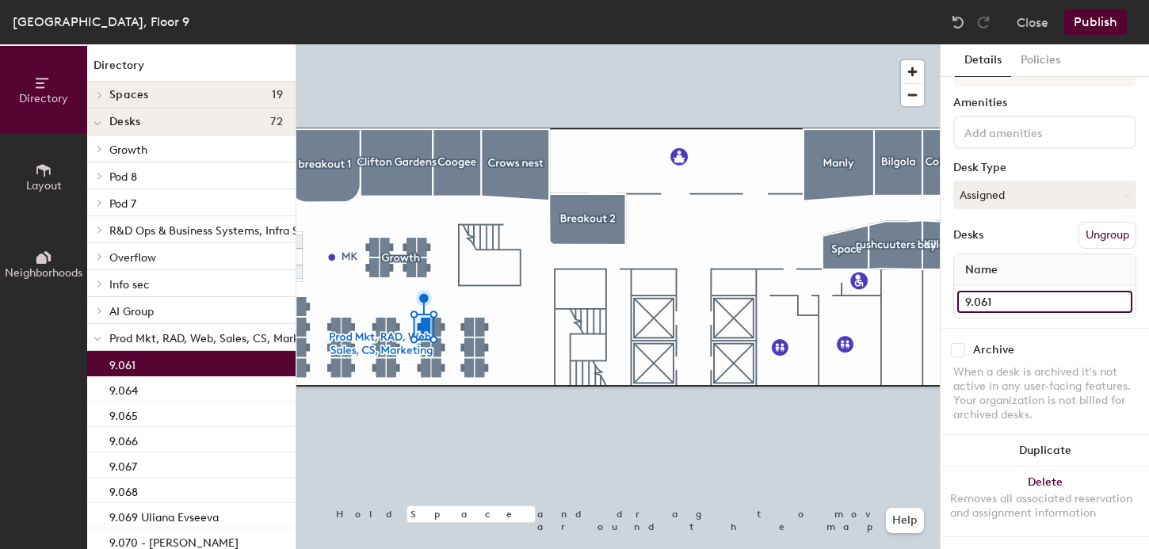
type input "9.061"
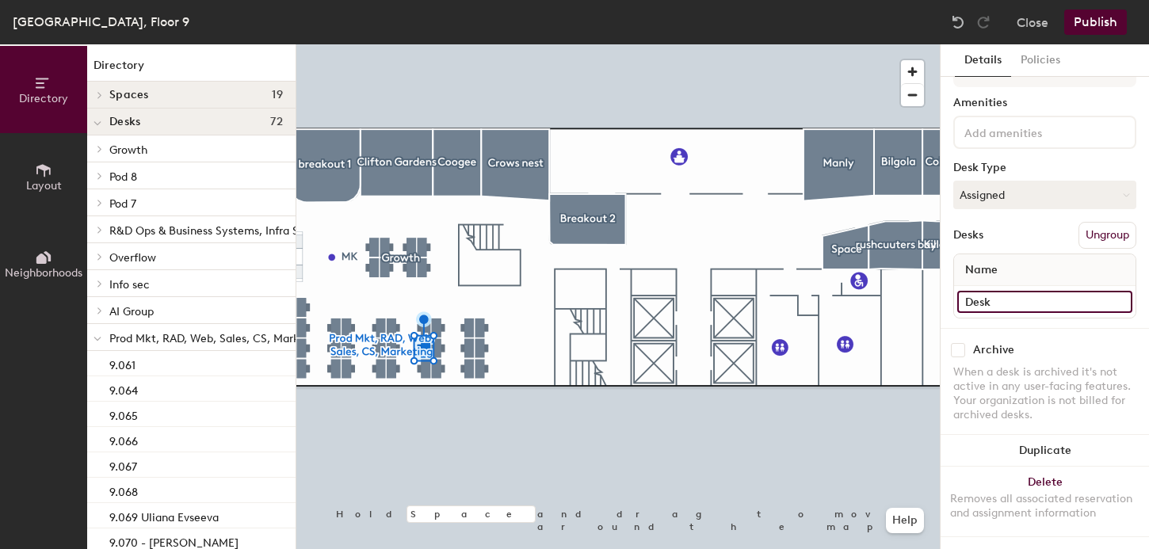
click at [987, 300] on input "Desk" at bounding box center [1045, 302] width 175 height 22
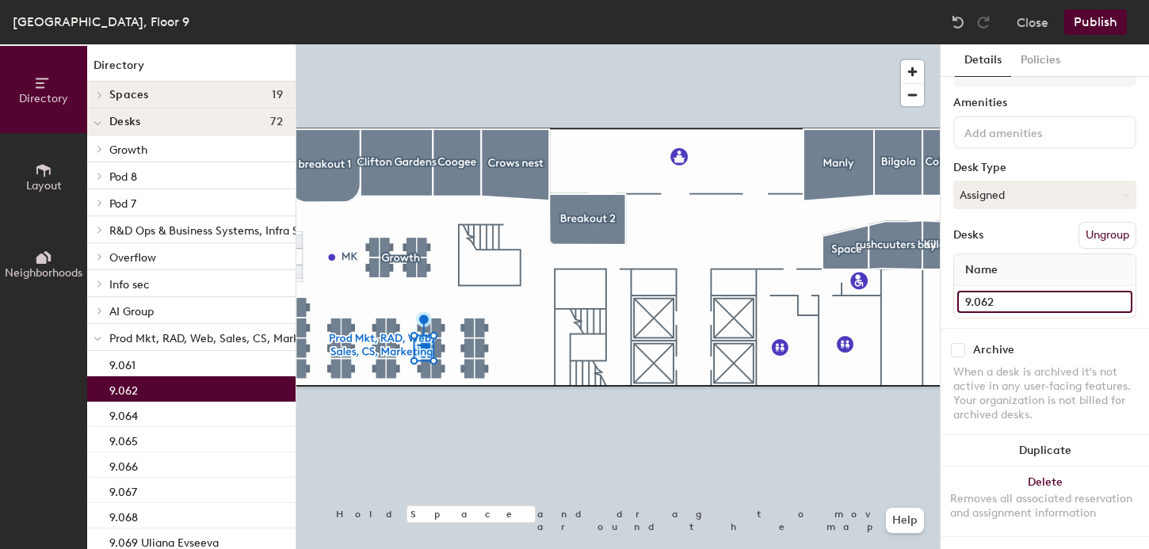
type input "9.062"
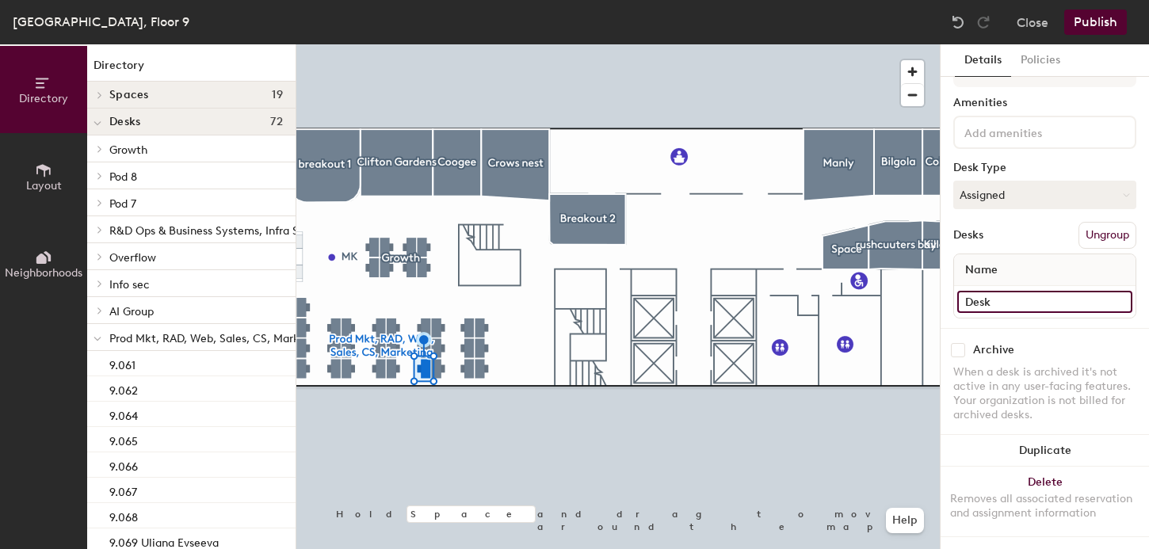
click at [968, 307] on input "Desk" at bounding box center [1045, 302] width 175 height 22
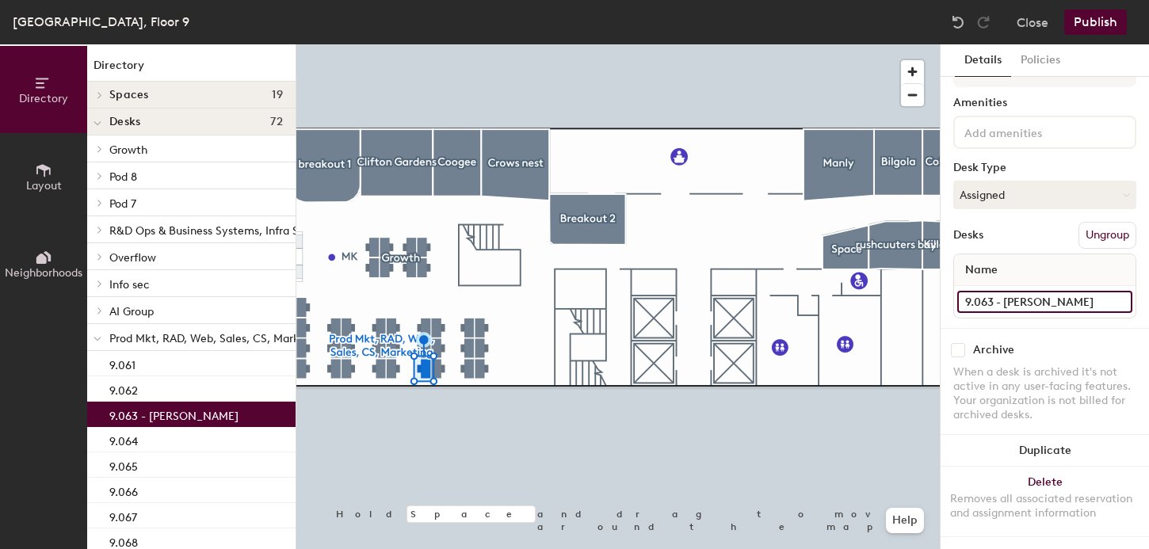
type input "9.063 - [PERSON_NAME]"
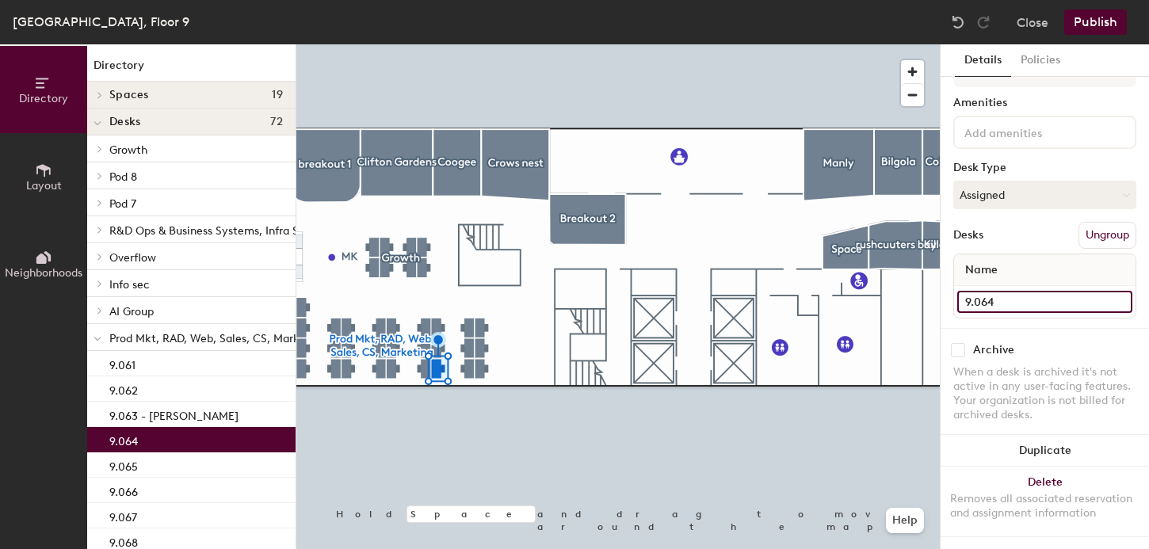
click at [1034, 308] on input "9.064" at bounding box center [1045, 302] width 175 height 22
type input "9.064 - [PERSON_NAME]"
click at [421, 44] on div at bounding box center [618, 44] width 644 height 0
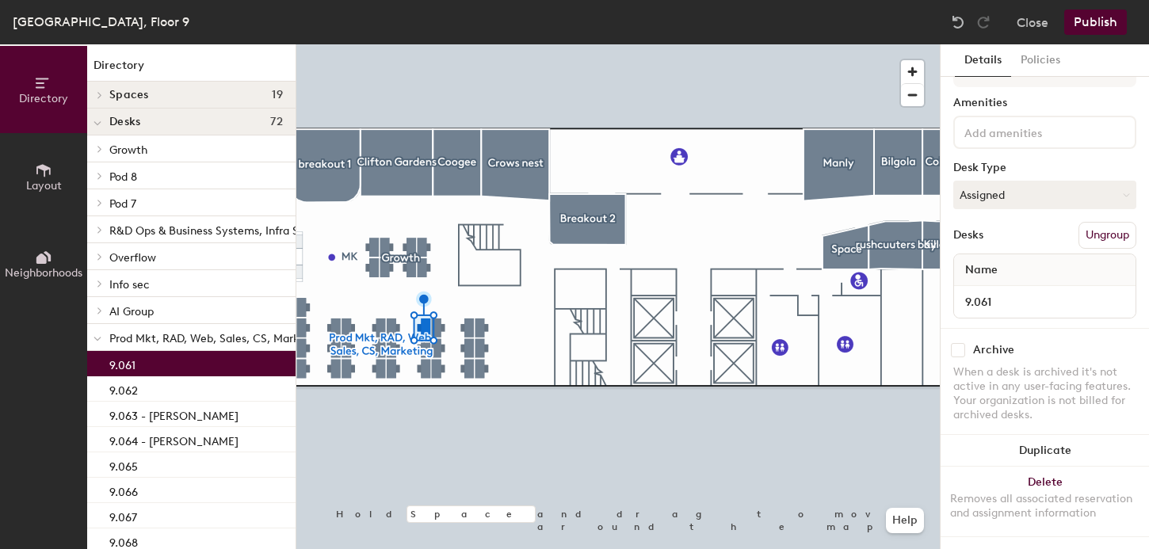
click at [1092, 22] on button "Publish" at bounding box center [1096, 22] width 63 height 25
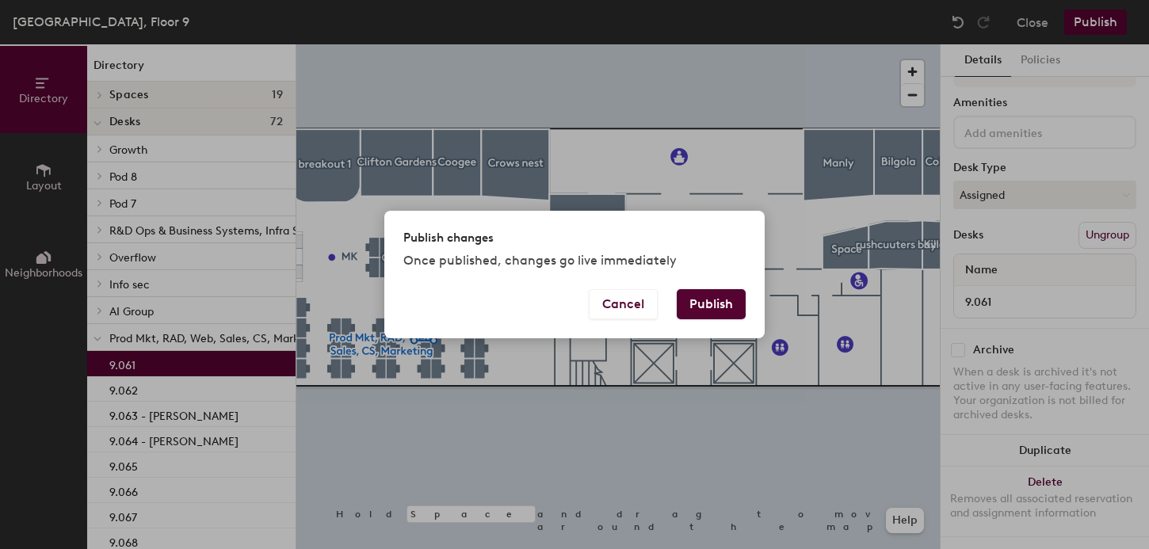
click at [722, 308] on button "Publish" at bounding box center [711, 304] width 69 height 30
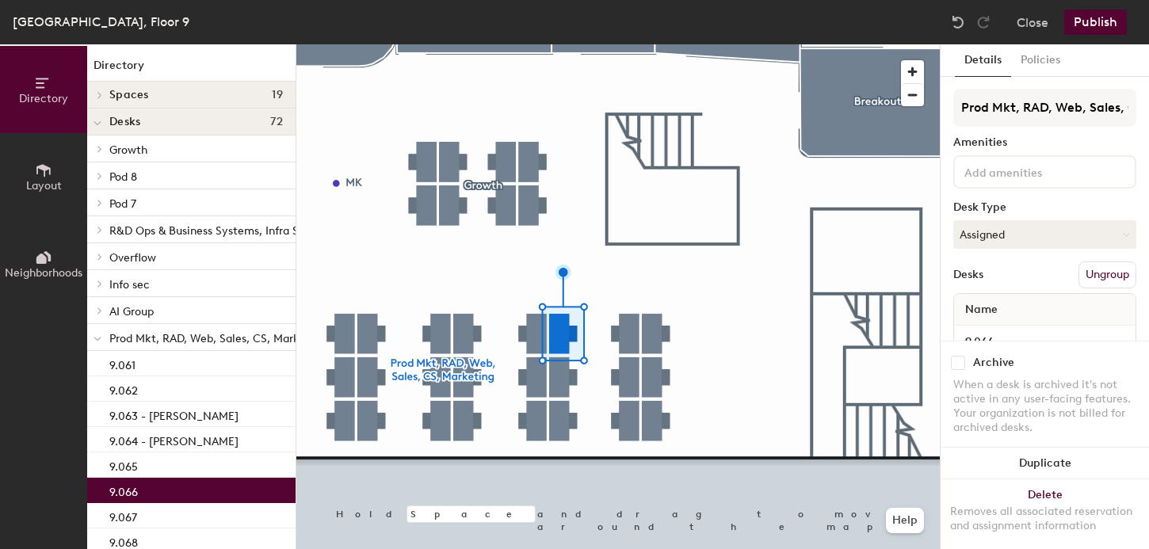
scroll to position [40, 0]
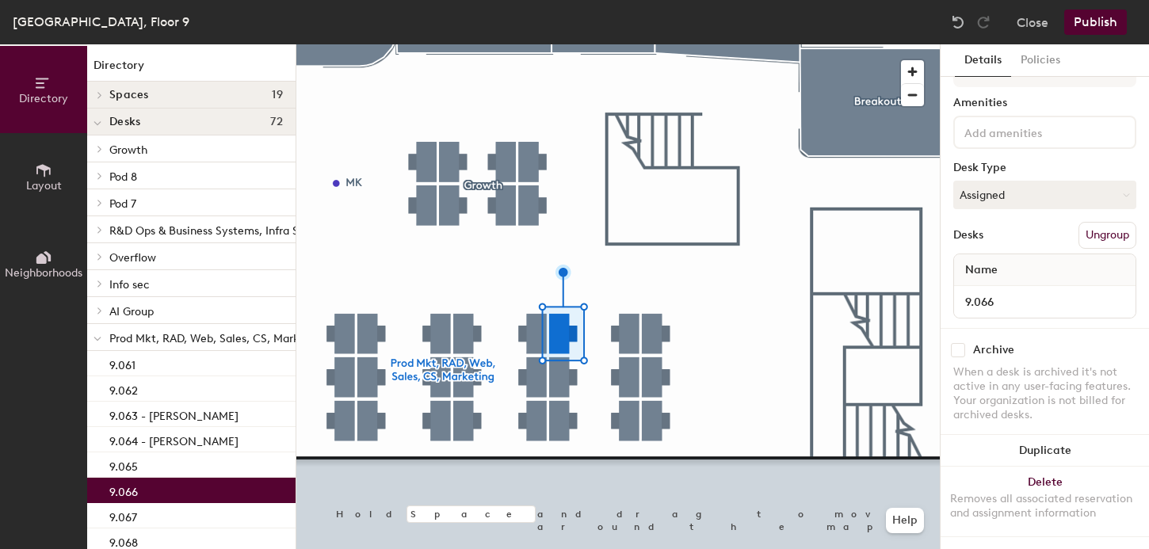
click at [464, 44] on div at bounding box center [618, 44] width 644 height 0
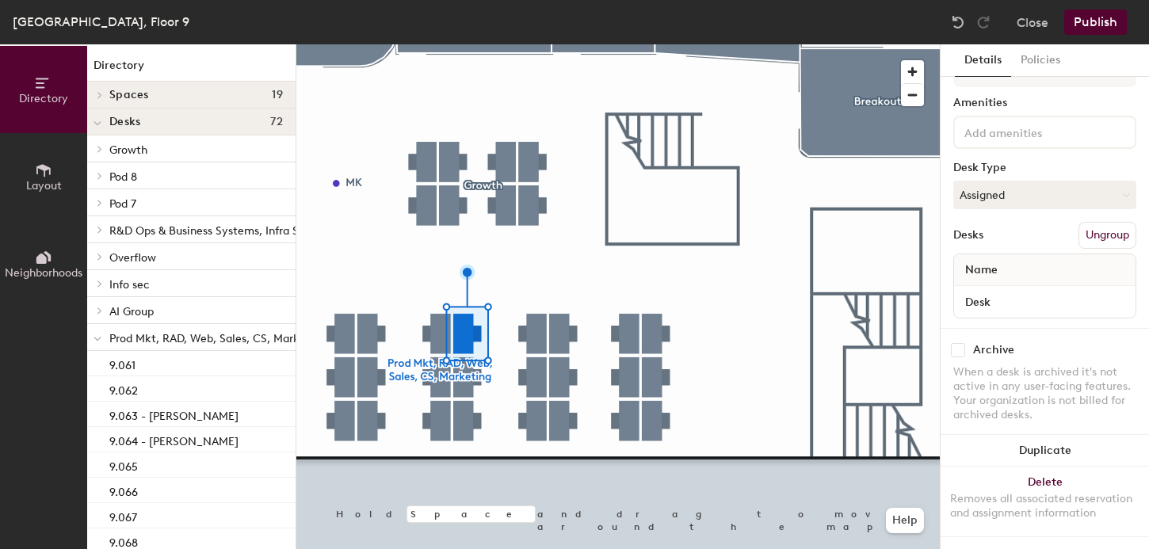
click at [539, 44] on div at bounding box center [618, 44] width 644 height 0
click at [973, 302] on input "Desk" at bounding box center [1045, 302] width 175 height 22
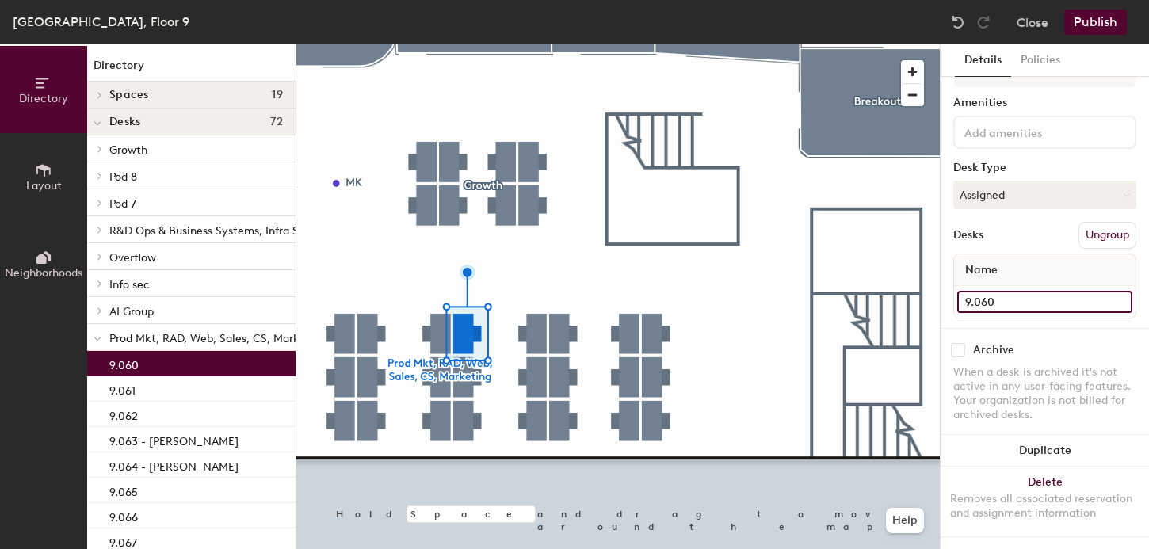
type input "9.060"
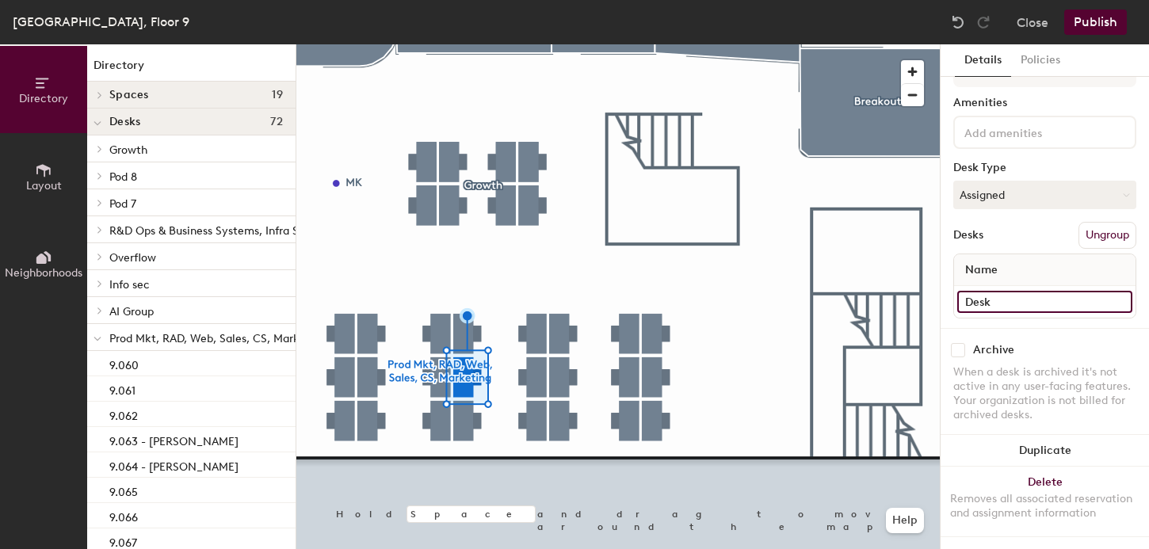
click at [977, 296] on input "Desk" at bounding box center [1045, 302] width 175 height 22
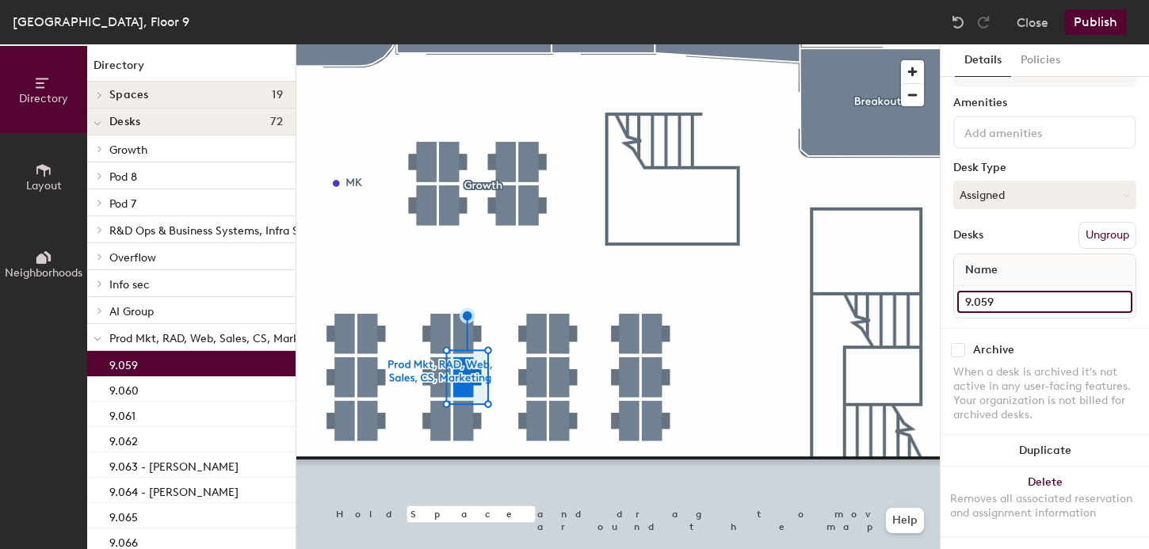
type input "9.059"
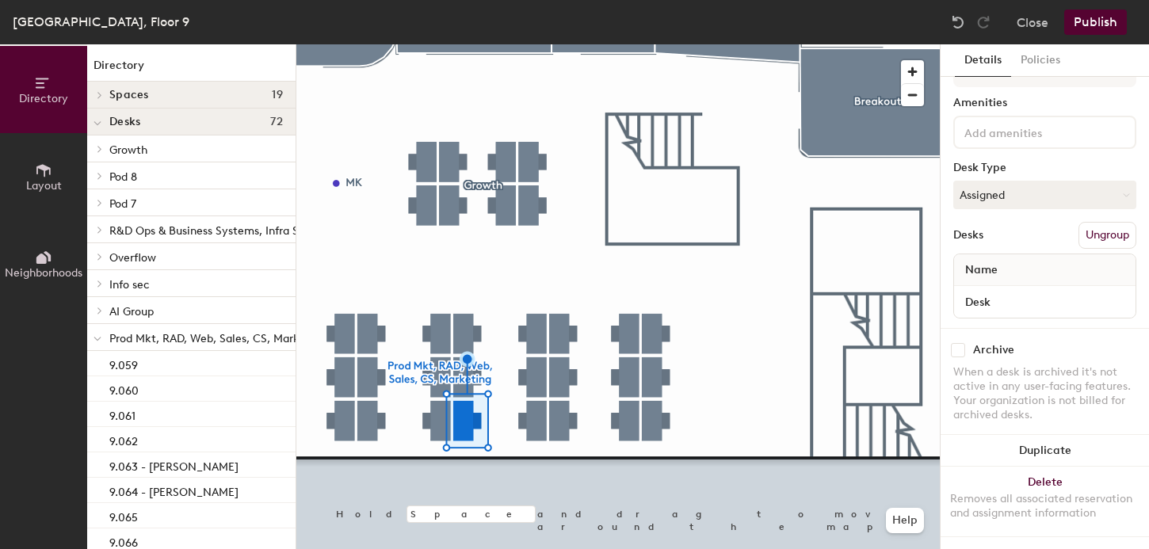
click at [979, 266] on span "Name" at bounding box center [982, 270] width 48 height 29
click at [982, 305] on input "Desk" at bounding box center [1045, 302] width 175 height 22
click at [998, 305] on input "Desk" at bounding box center [1045, 302] width 175 height 22
click at [981, 301] on input "Desk" at bounding box center [1045, 302] width 175 height 22
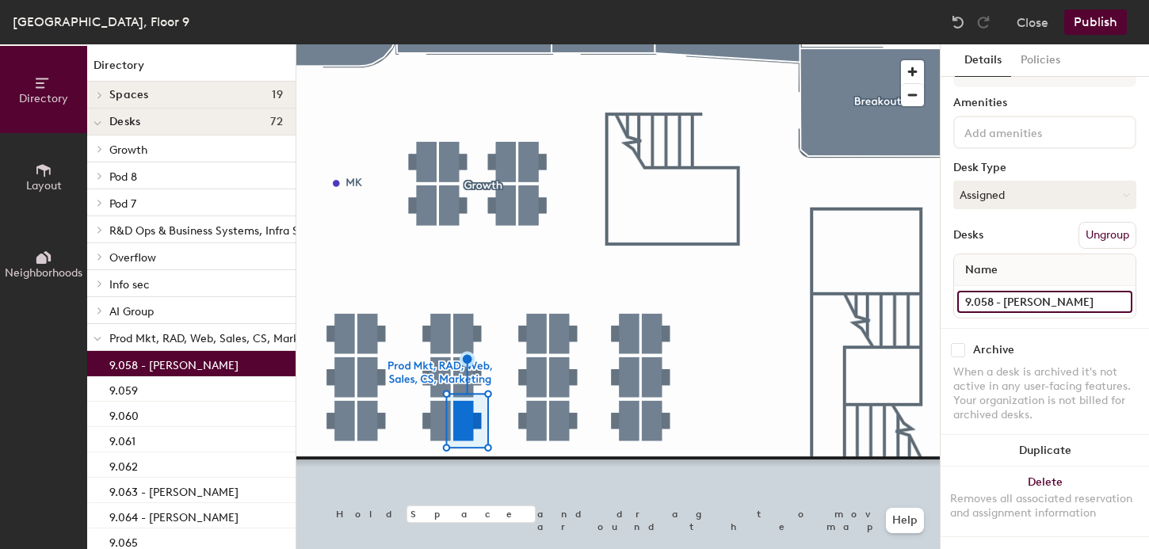
type input "9.058 - [PERSON_NAME]"
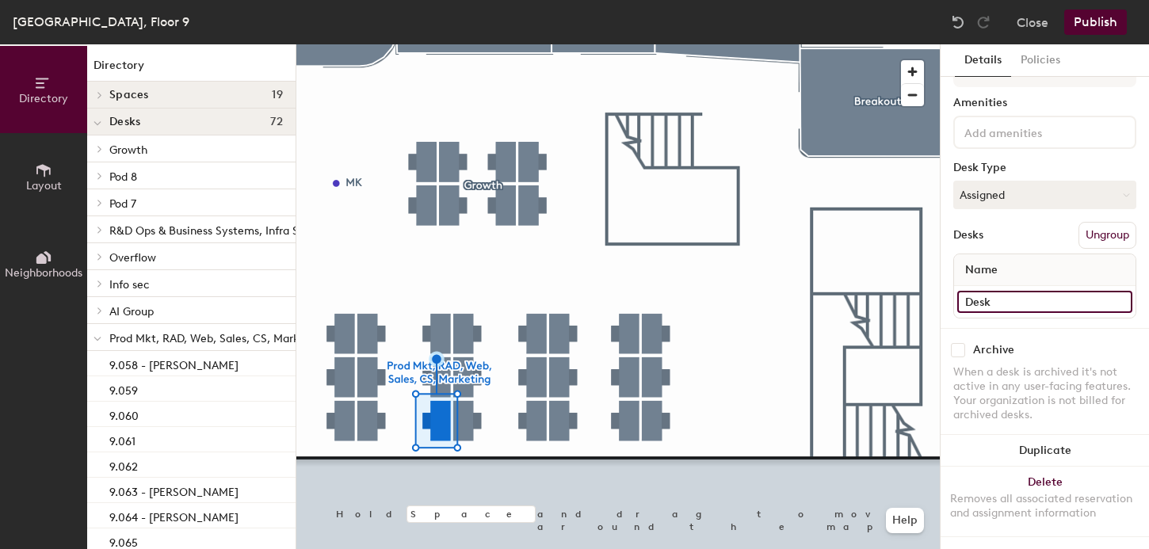
click at [1000, 296] on input "Desk" at bounding box center [1045, 302] width 175 height 22
click at [1003, 296] on input "Desk" at bounding box center [1045, 302] width 175 height 22
click at [992, 299] on input "Desk" at bounding box center [1045, 302] width 175 height 22
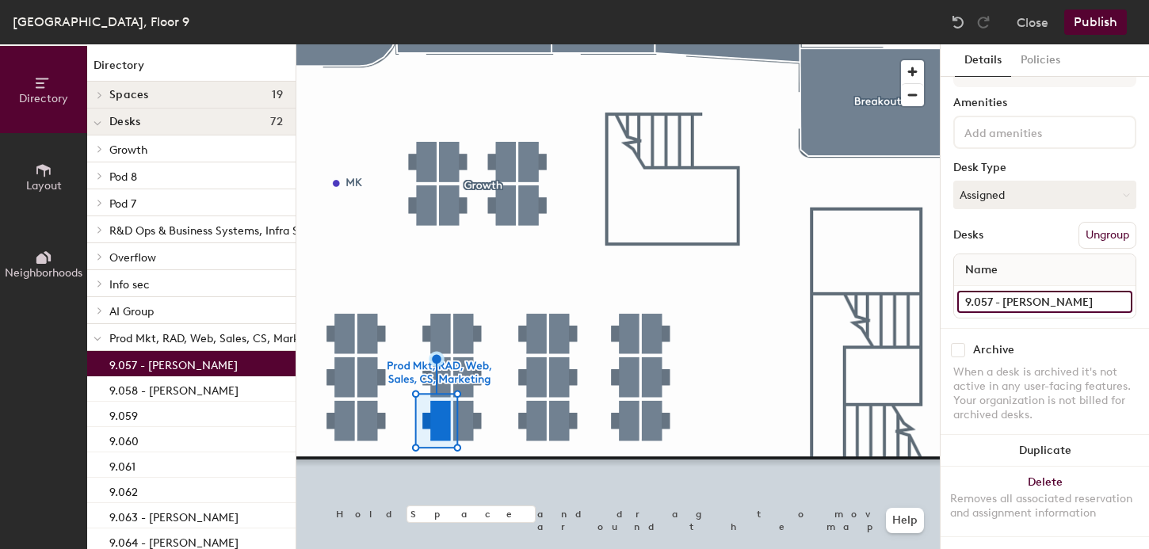
type input "9.057 - [PERSON_NAME]"
click at [431, 44] on div at bounding box center [618, 44] width 644 height 0
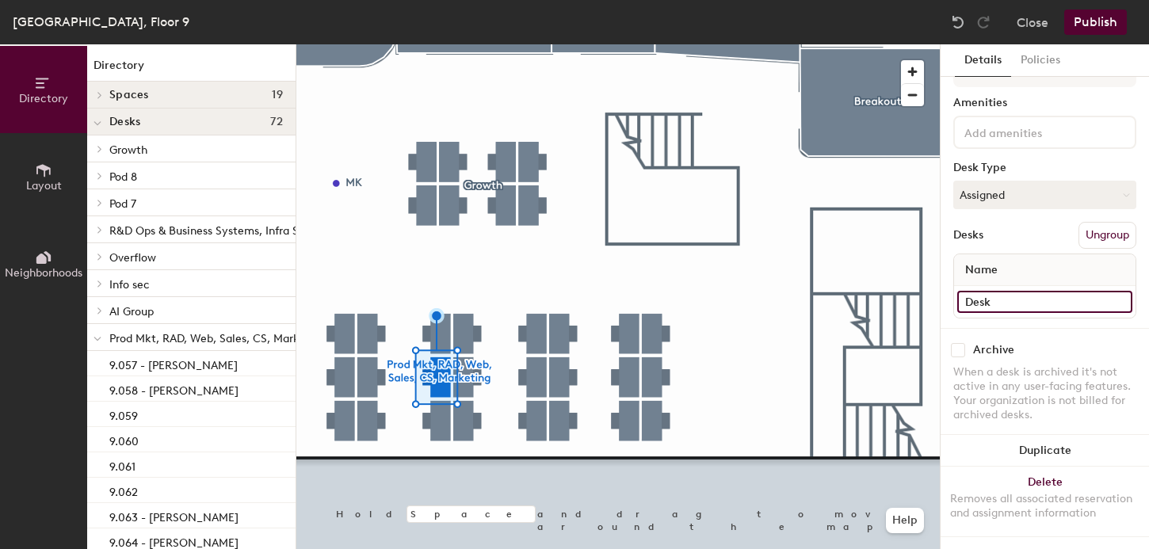
click at [982, 303] on input "Desk" at bounding box center [1045, 302] width 175 height 22
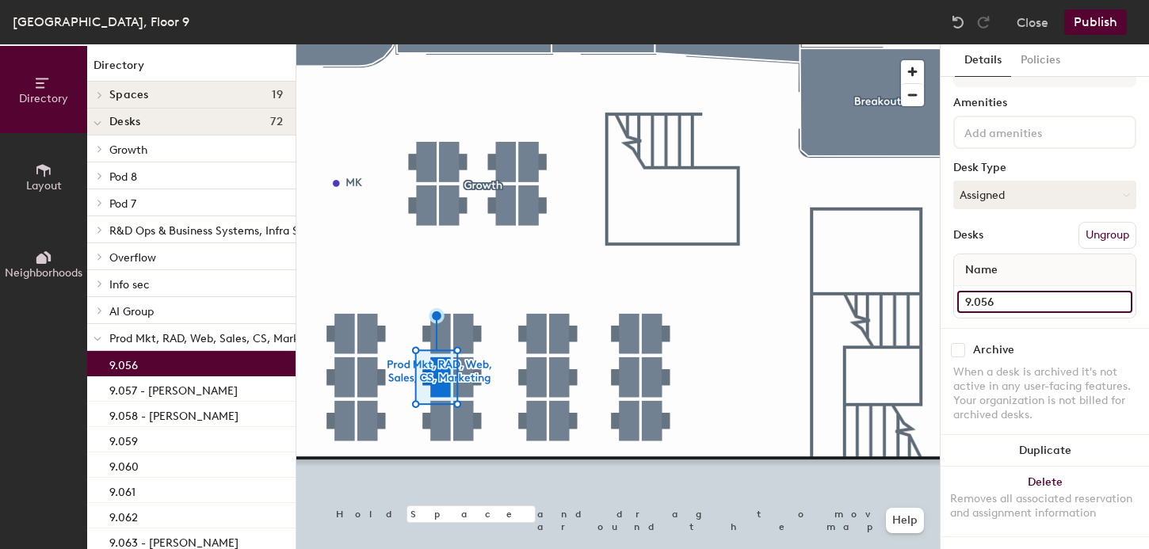
type input "9.056"
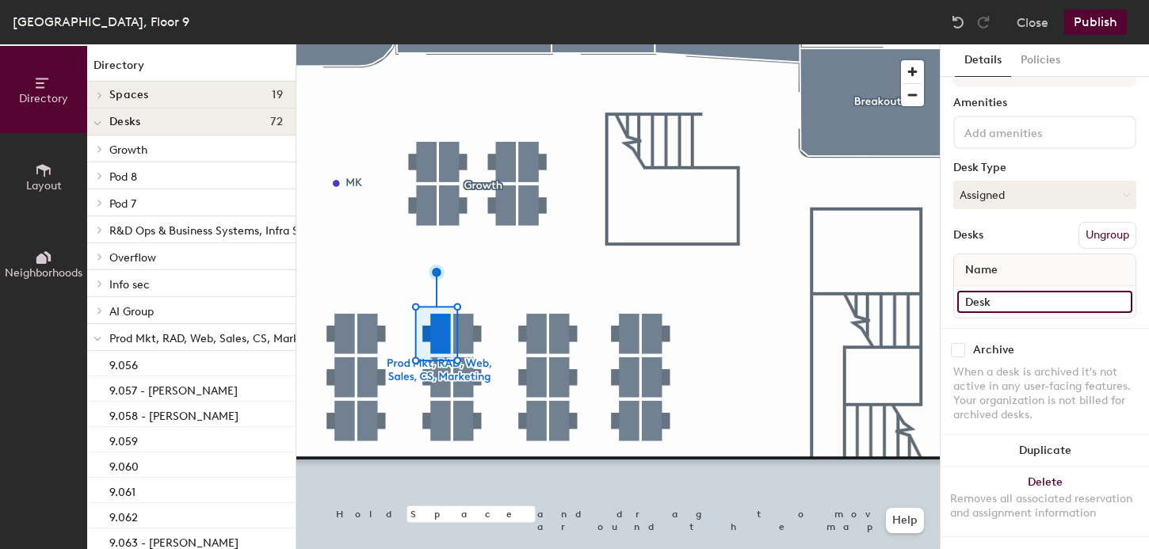
click at [981, 301] on input "Desk" at bounding box center [1045, 302] width 175 height 22
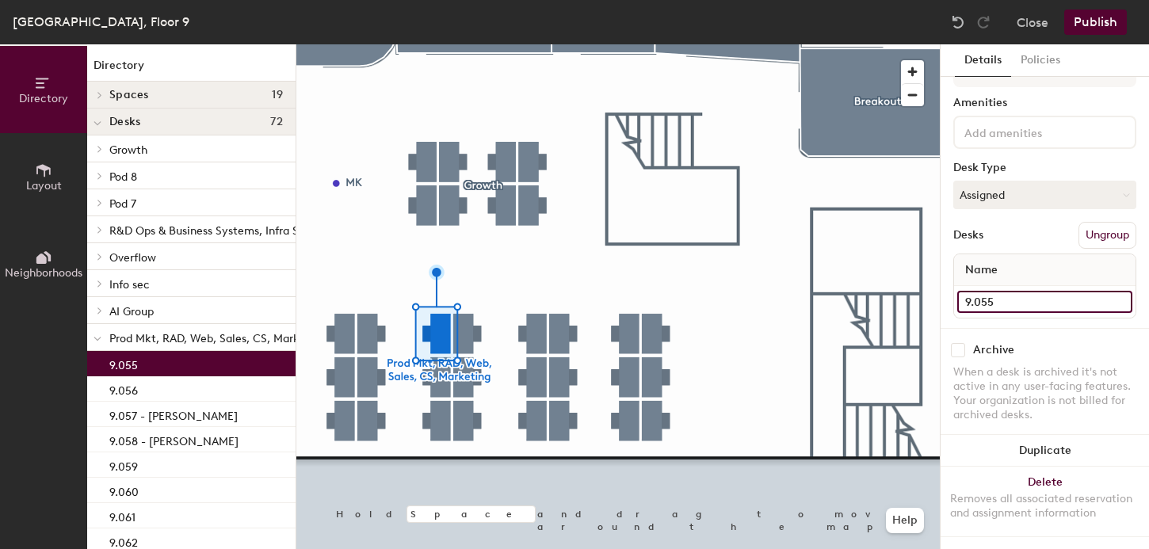
type input "9.055"
click at [372, 44] on div at bounding box center [618, 44] width 644 height 0
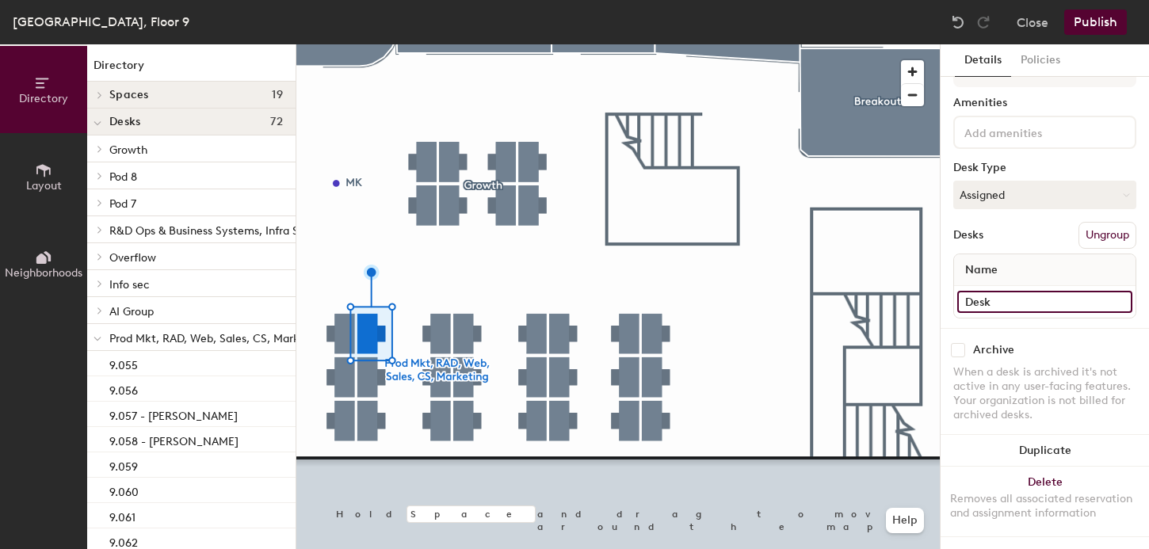
click at [981, 299] on input "Desk" at bounding box center [1045, 302] width 175 height 22
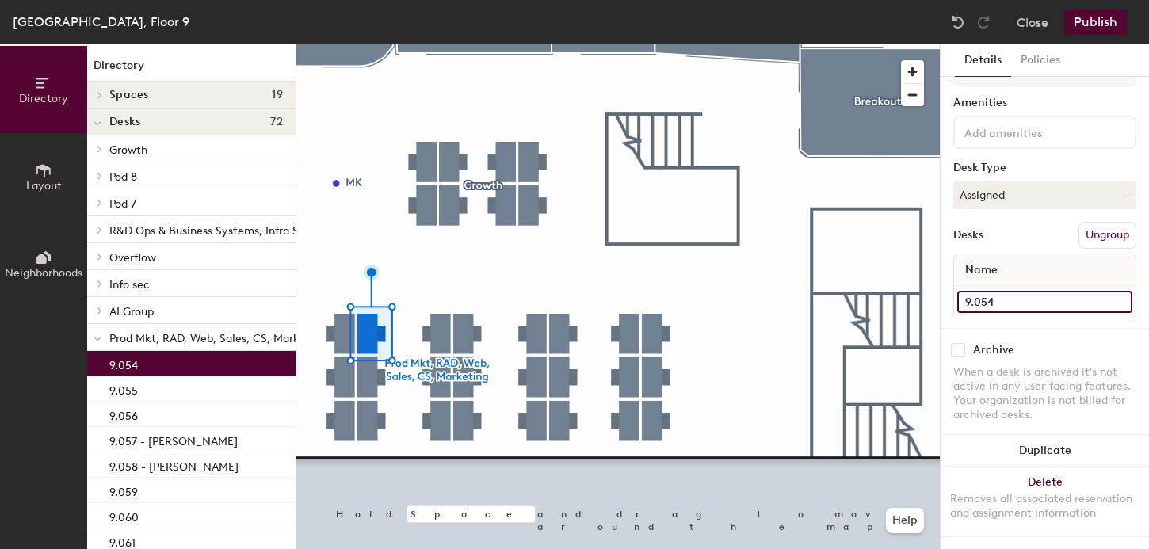
type input "9.054"
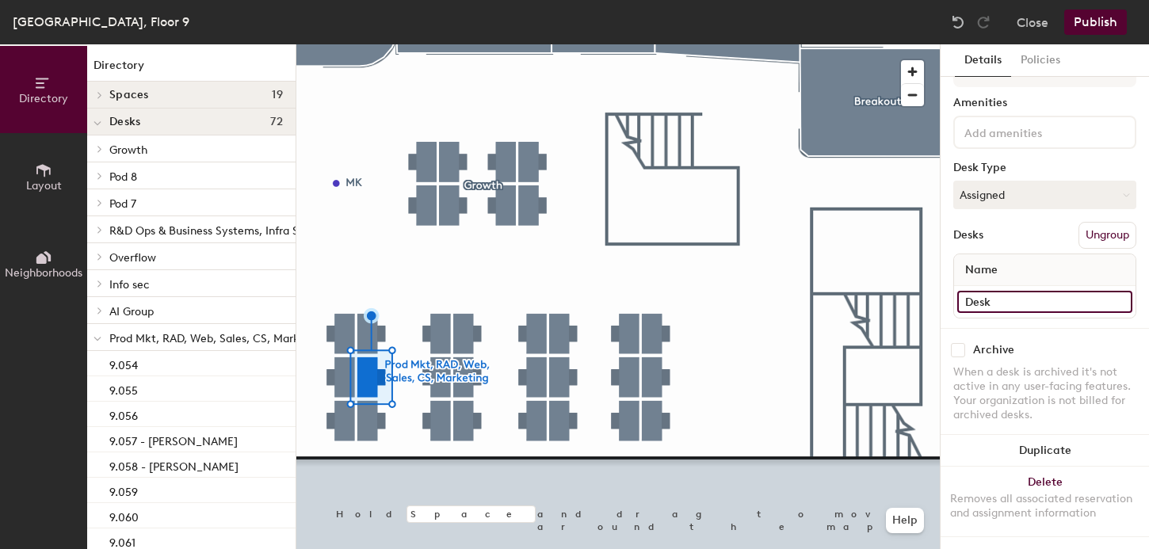
click at [1000, 299] on input "Desk" at bounding box center [1045, 302] width 175 height 22
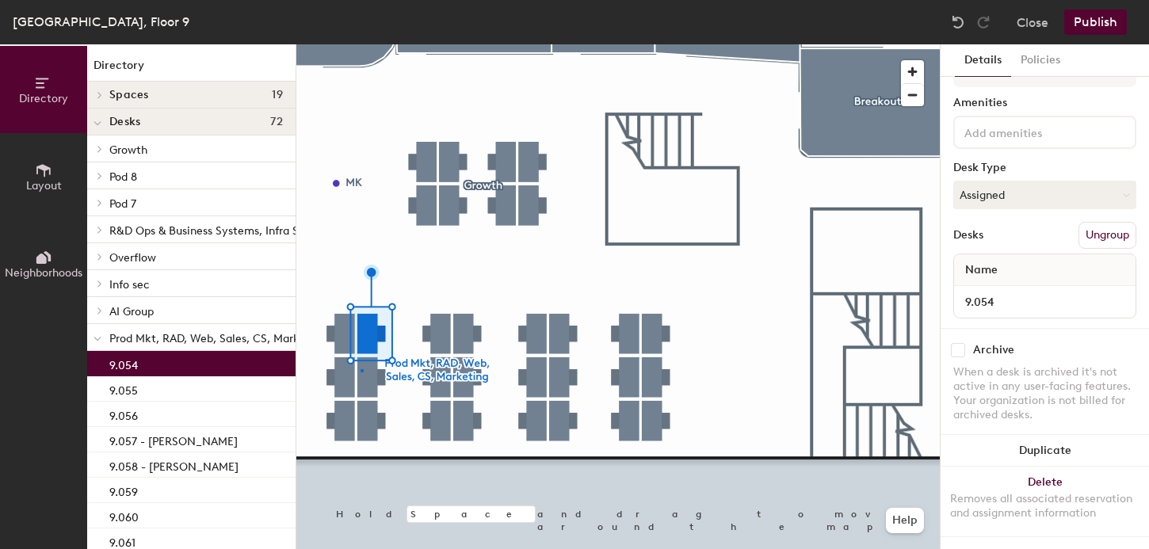
click at [361, 44] on div at bounding box center [618, 44] width 644 height 0
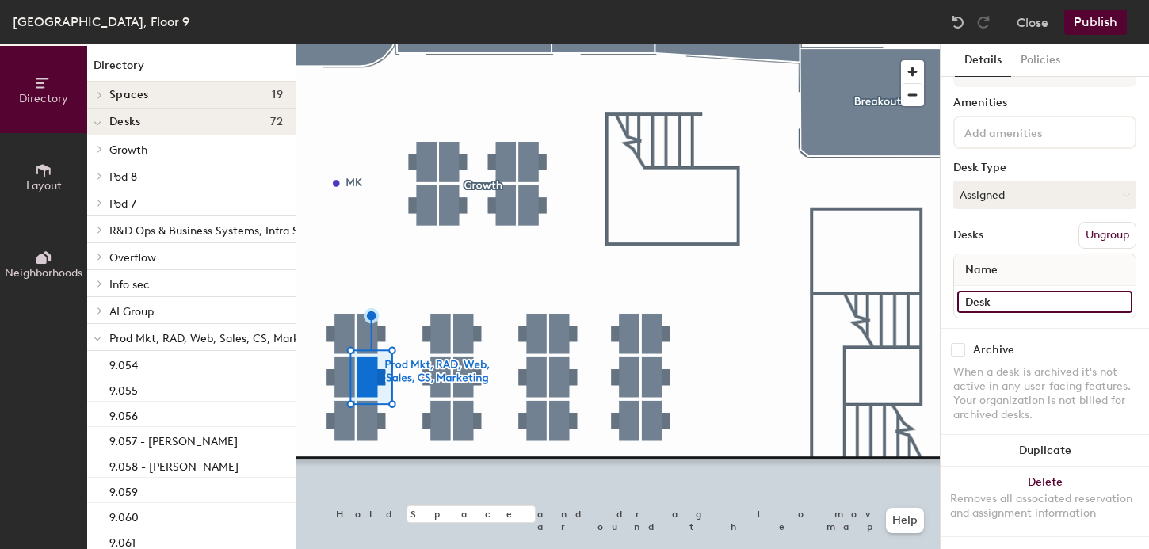
click at [976, 295] on input "Desk" at bounding box center [1045, 302] width 175 height 22
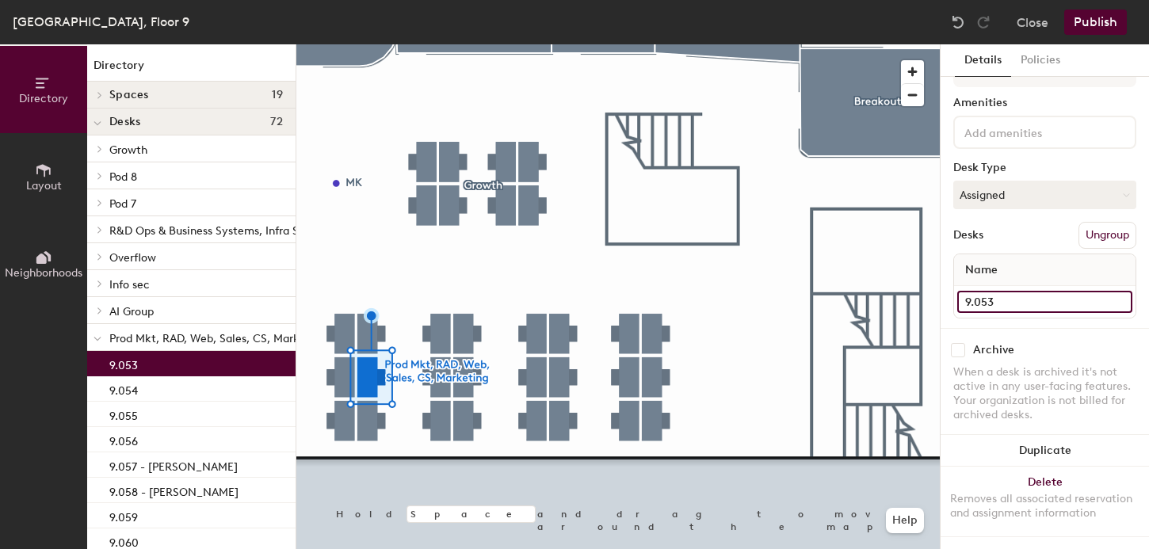
type input "9.053"
click at [357, 44] on div at bounding box center [618, 44] width 644 height 0
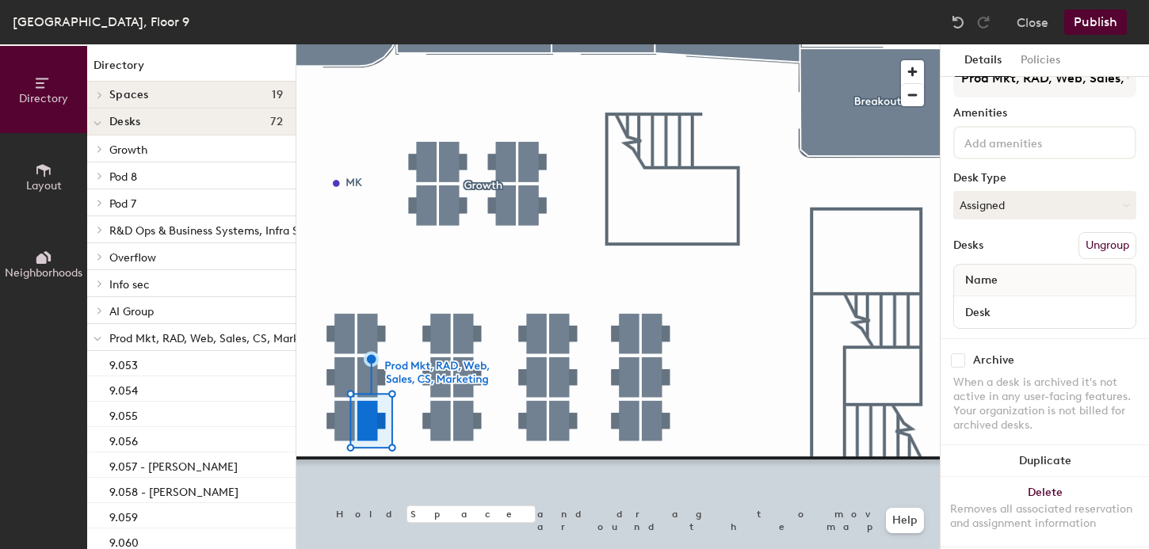
scroll to position [33, 0]
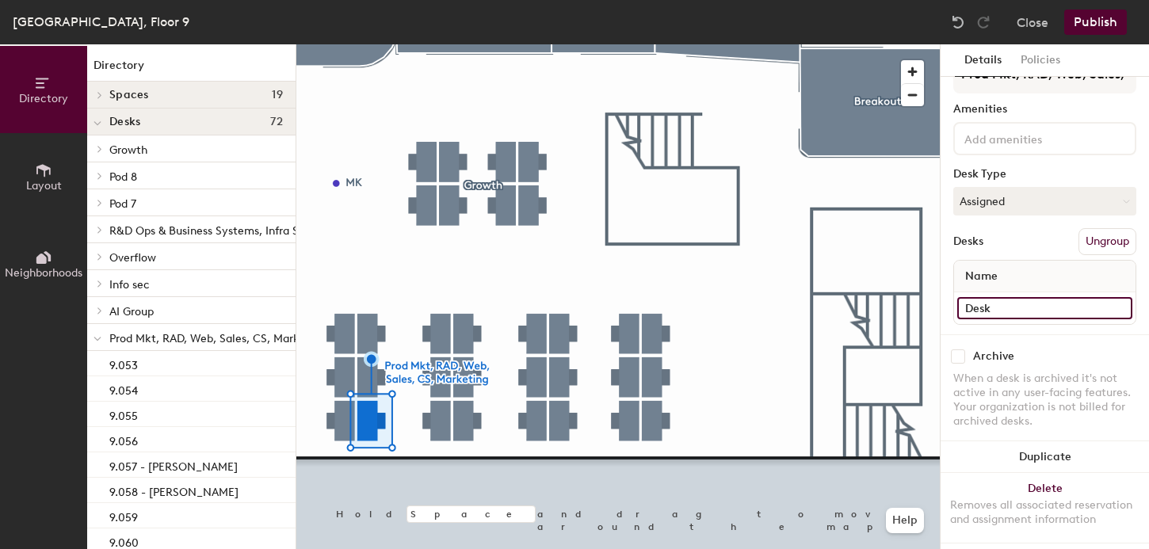
click at [981, 304] on input "Desk" at bounding box center [1045, 308] width 175 height 22
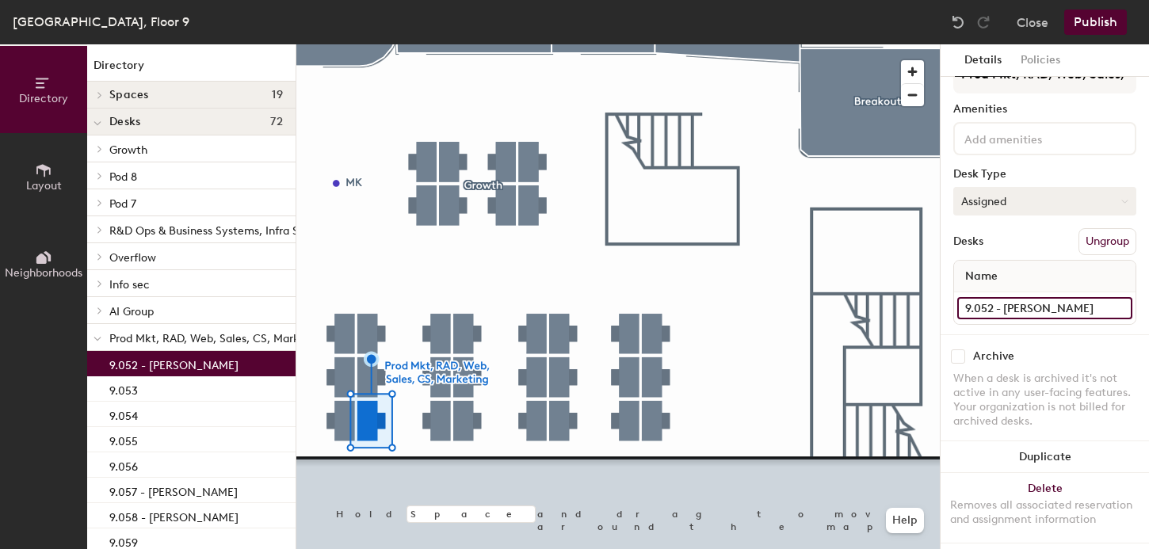
type input "9.052 - [PERSON_NAME]"
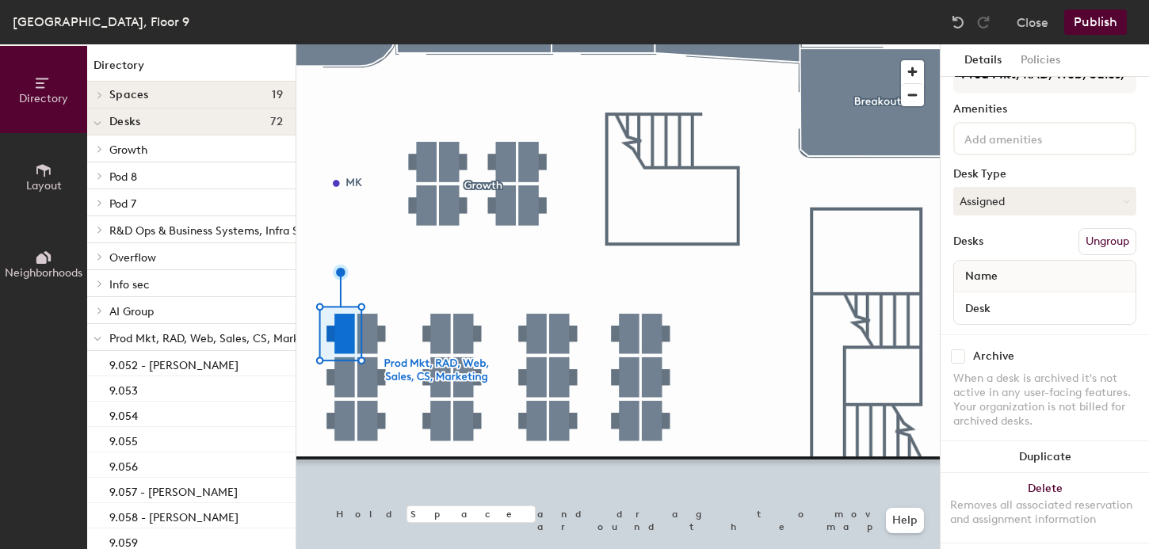
click at [998, 289] on span "Name" at bounding box center [982, 276] width 48 height 29
click at [994, 312] on input "Desk" at bounding box center [1045, 308] width 175 height 22
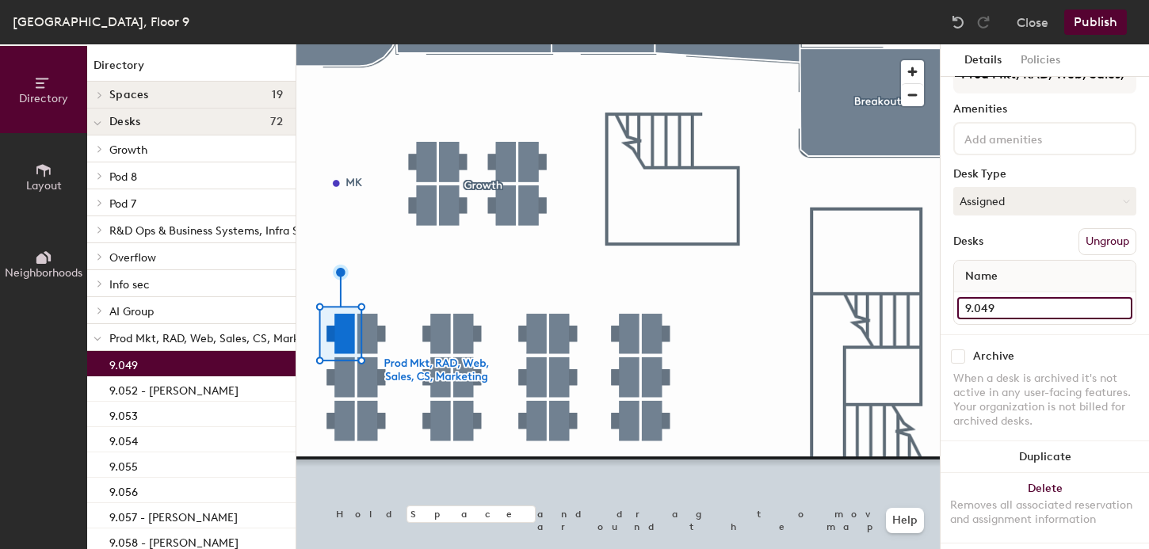
type input "9.049"
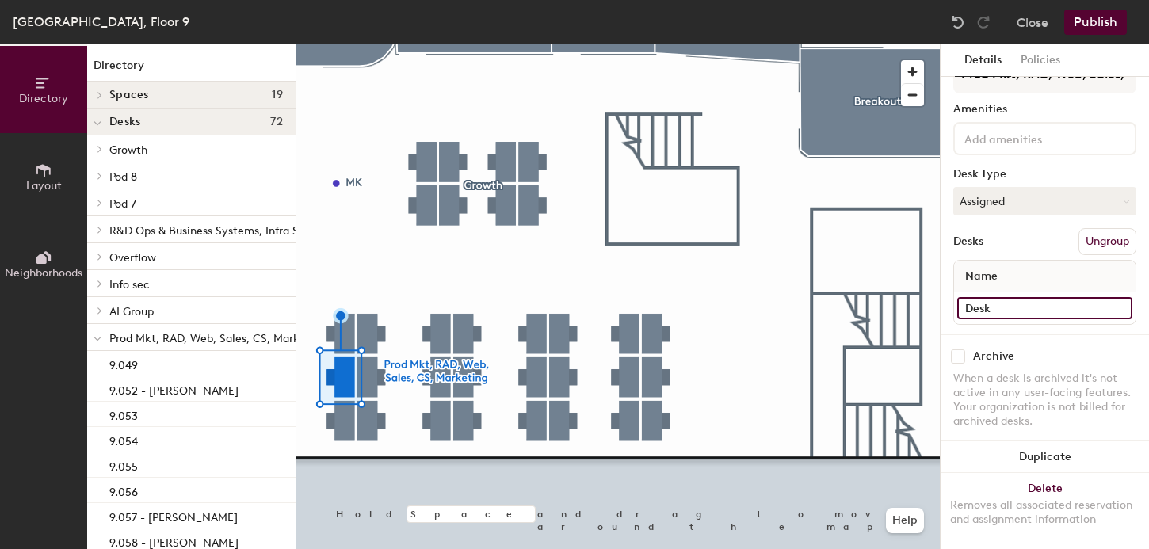
click at [1005, 309] on input "Desk" at bounding box center [1045, 308] width 175 height 22
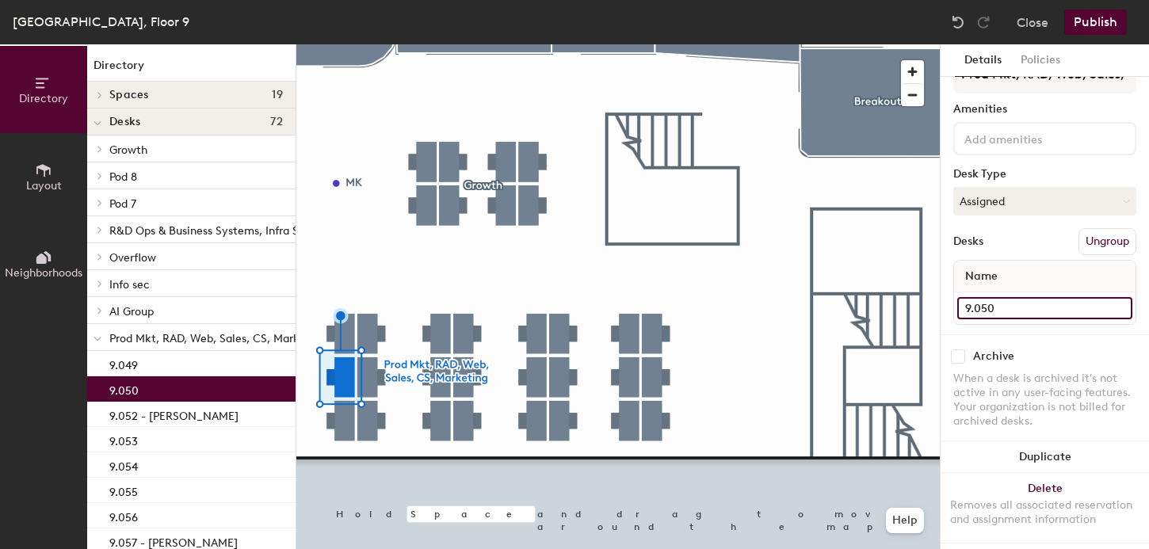
type input "9.050"
click at [345, 44] on div at bounding box center [618, 44] width 644 height 0
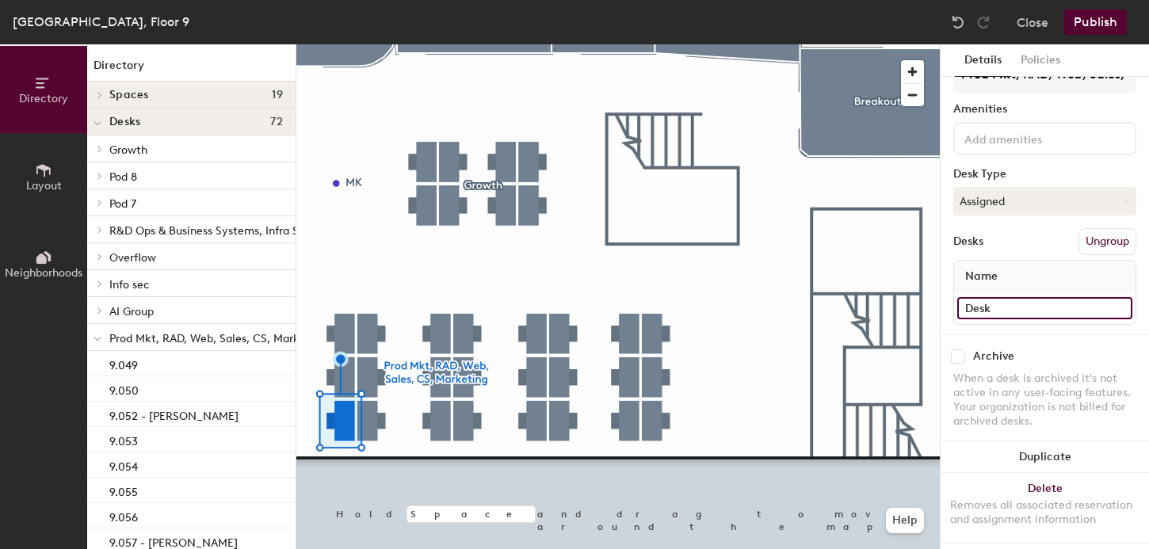
click at [980, 307] on input "Desk" at bounding box center [1045, 308] width 175 height 22
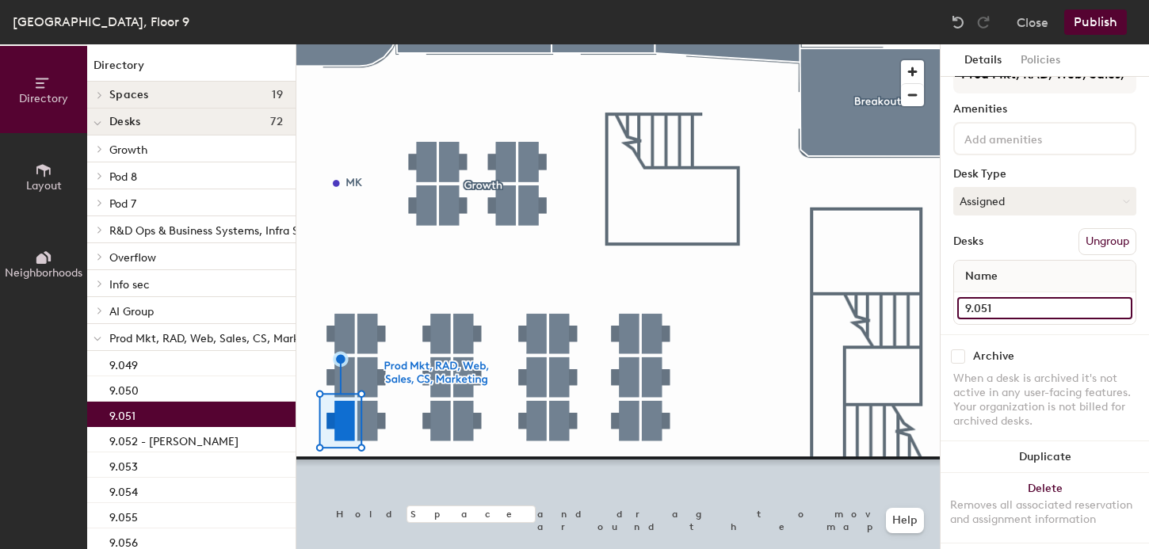
type input "9.051"
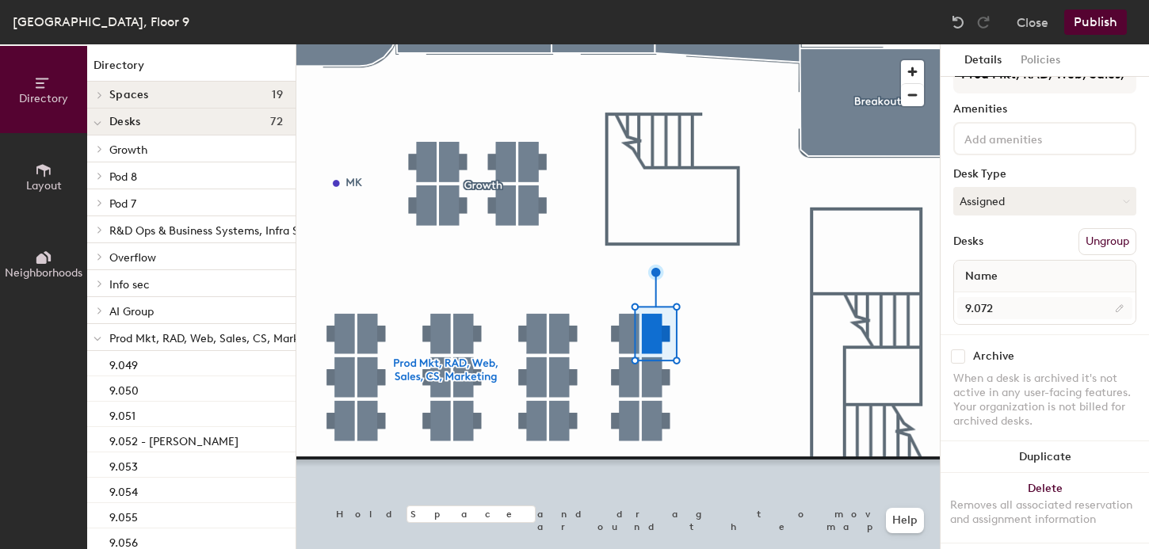
scroll to position [40, 0]
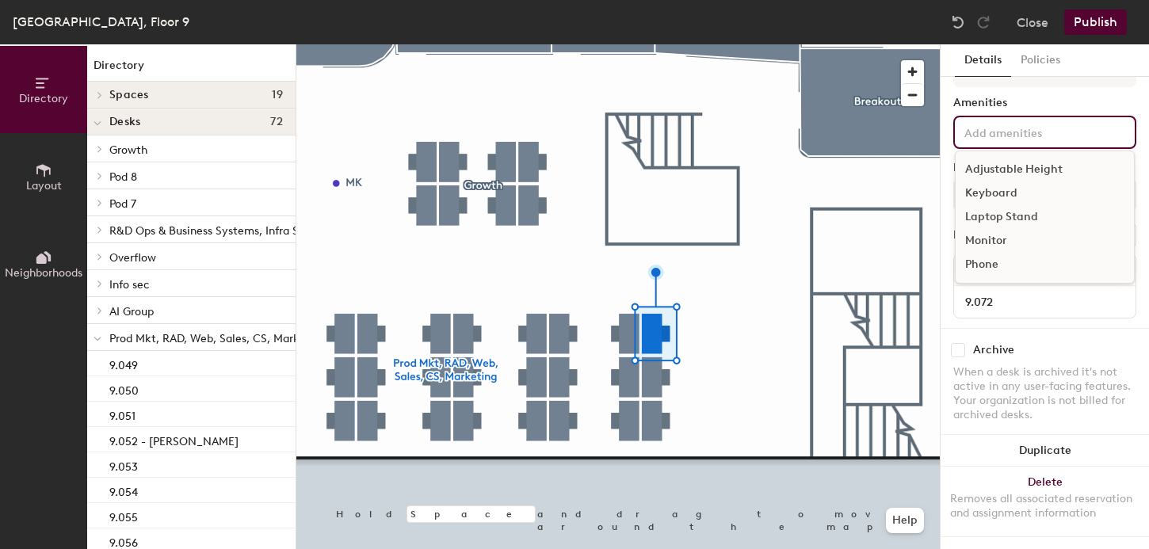
click at [997, 146] on div "Adjustable Height Keyboard Laptop Stand Monitor Phone" at bounding box center [1045, 132] width 183 height 33
click at [988, 237] on div "Monitor" at bounding box center [1045, 241] width 178 height 24
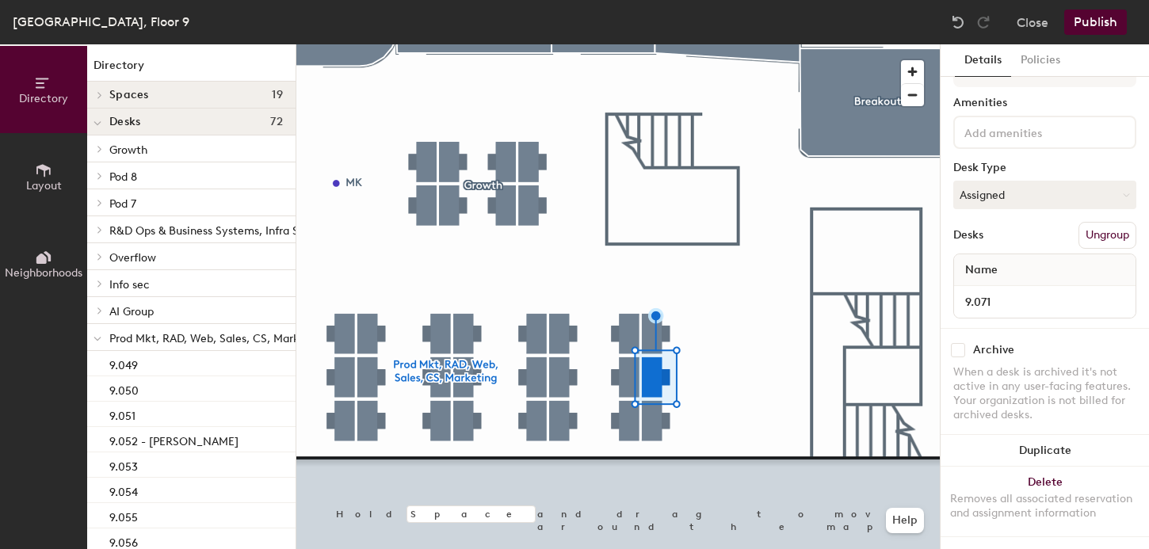
click at [997, 133] on input at bounding box center [1033, 131] width 143 height 19
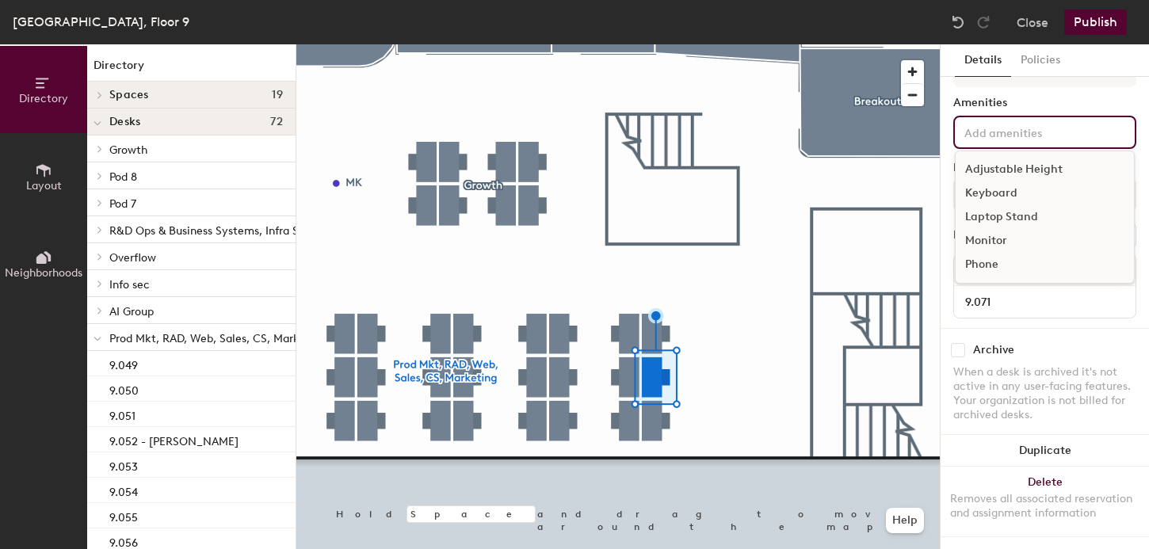
click at [981, 242] on div "Monitor" at bounding box center [1045, 241] width 178 height 24
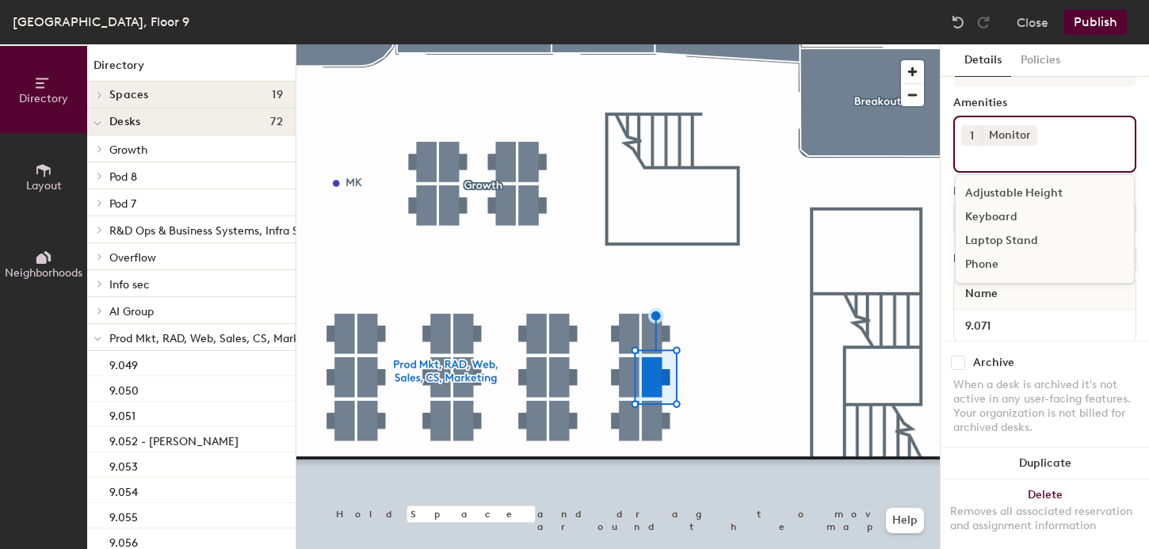
click at [648, 44] on div at bounding box center [618, 44] width 644 height 0
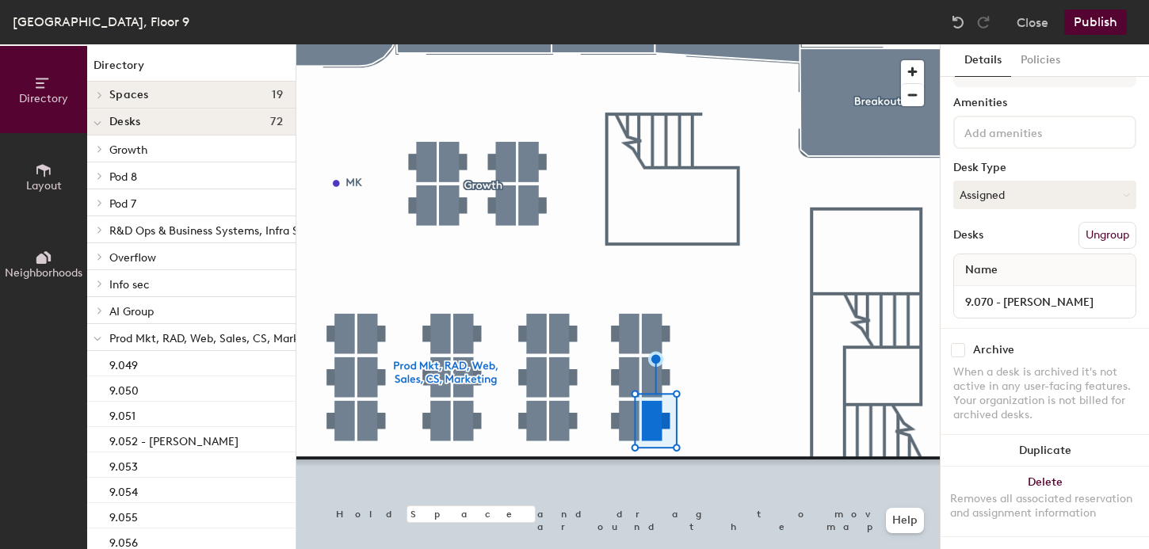
click at [993, 132] on input at bounding box center [1033, 131] width 143 height 19
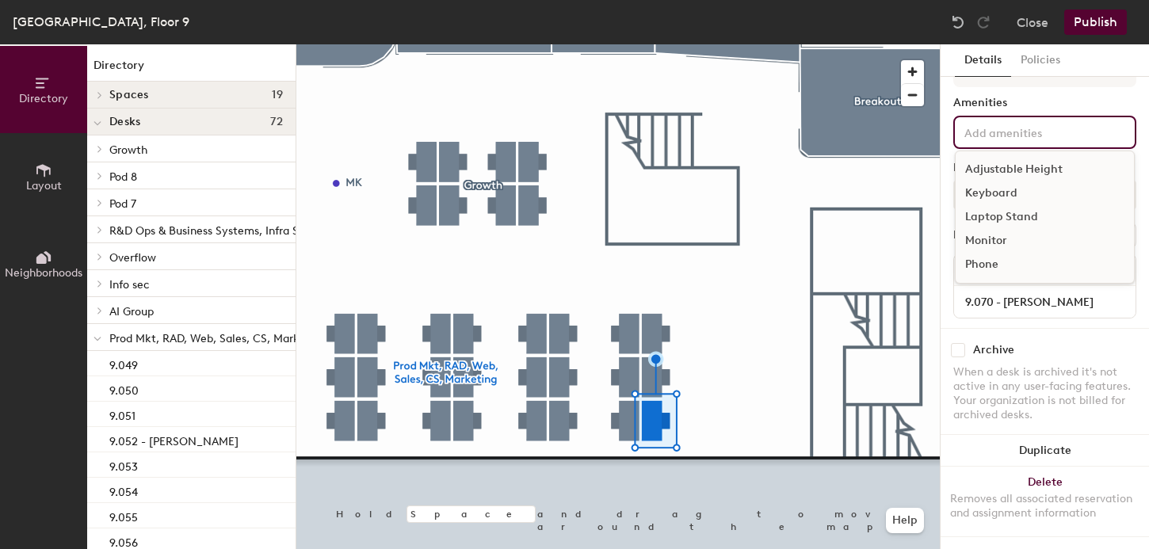
click at [985, 236] on div "Monitor" at bounding box center [1045, 241] width 178 height 24
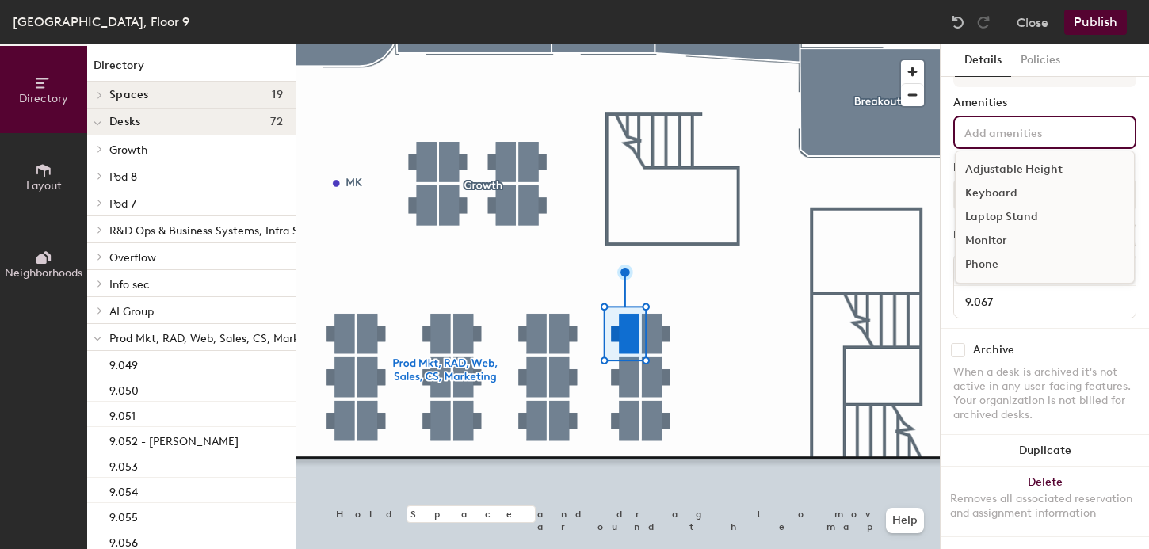
click at [990, 128] on input at bounding box center [1033, 131] width 143 height 19
click at [985, 232] on div "Monitor" at bounding box center [1045, 241] width 178 height 24
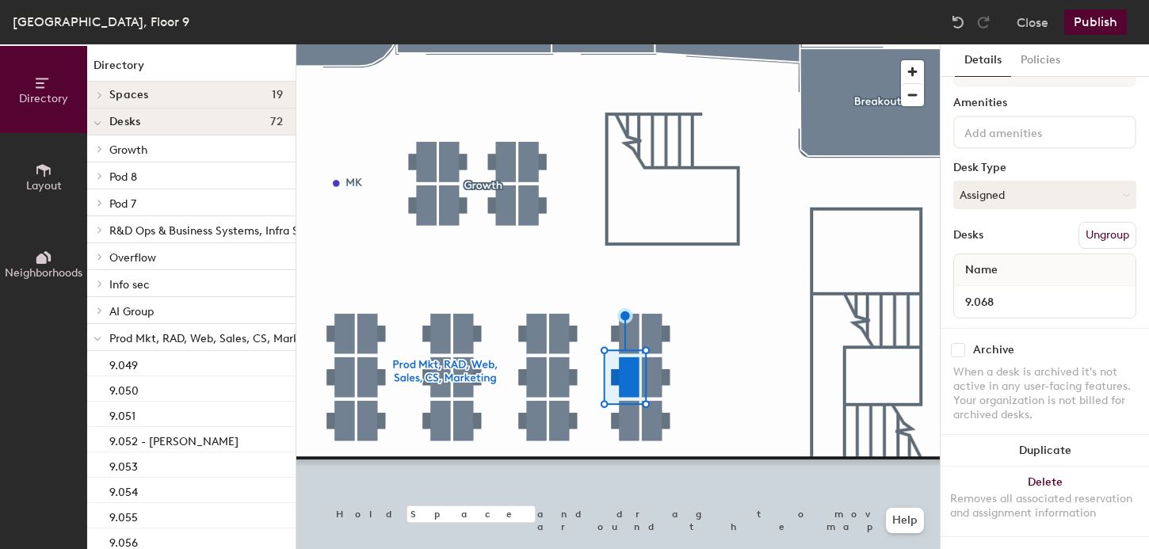
click at [1007, 139] on input at bounding box center [1033, 131] width 143 height 19
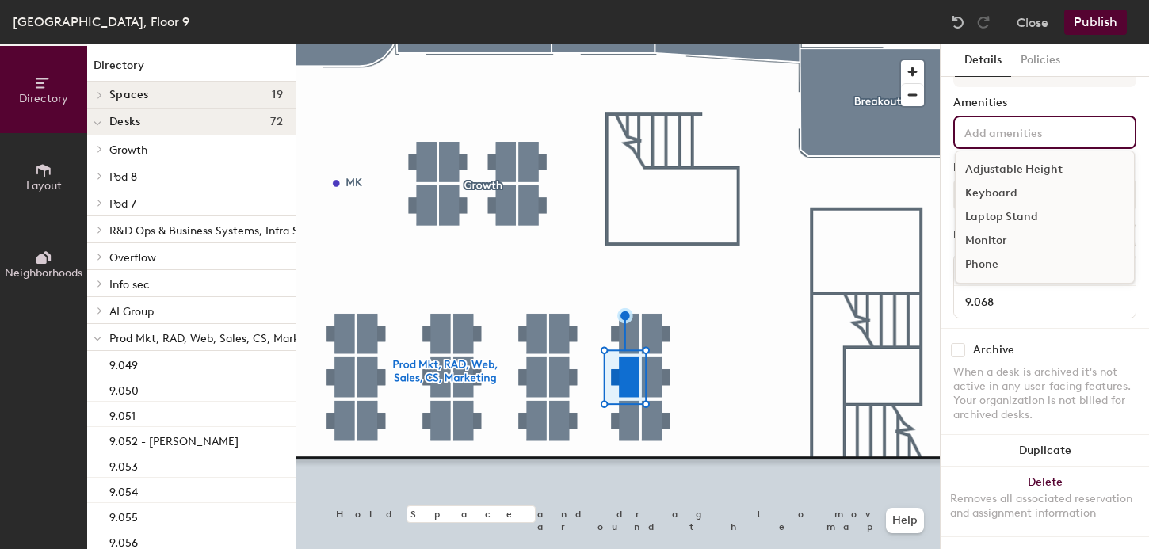
click at [984, 237] on div "Monitor" at bounding box center [1045, 241] width 178 height 24
click at [1013, 144] on div "Adjustable Height Keyboard Laptop Stand Monitor Phone" at bounding box center [1045, 132] width 183 height 33
click at [984, 236] on div "Monitor" at bounding box center [1045, 241] width 178 height 24
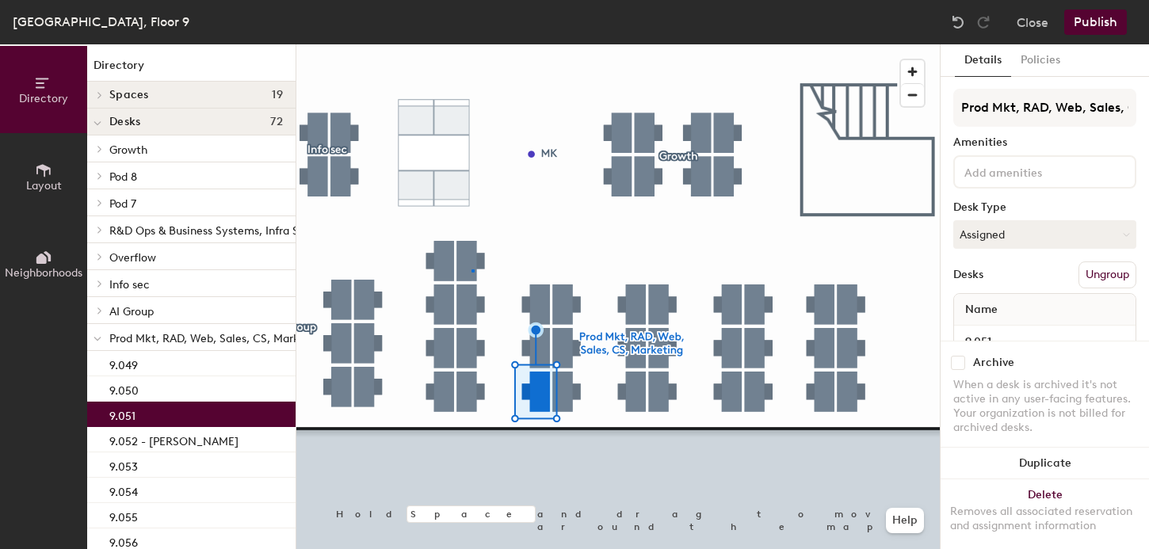
click at [472, 44] on div at bounding box center [618, 44] width 644 height 0
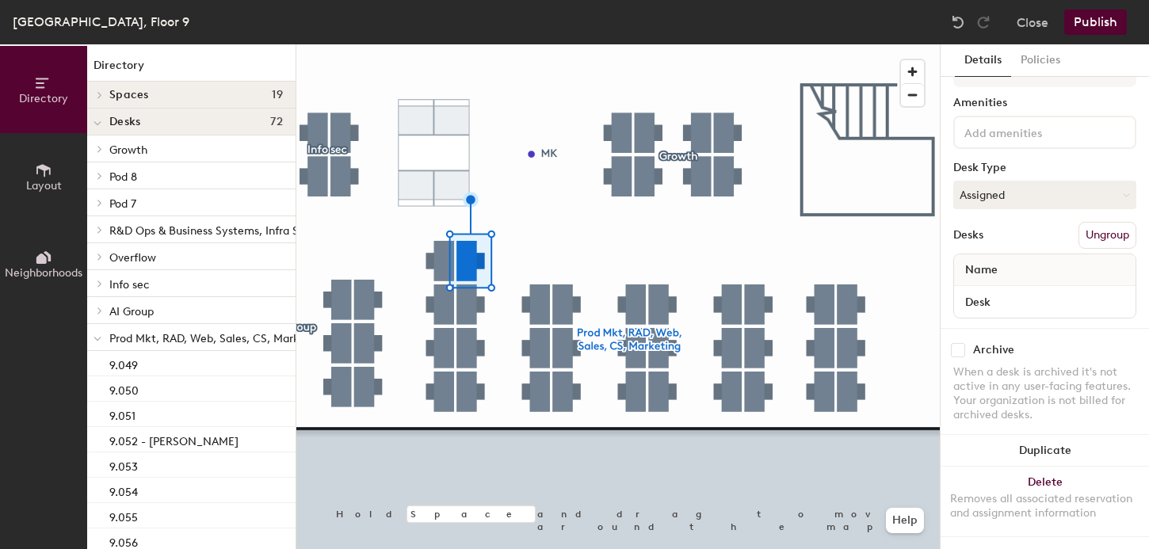
click at [1007, 268] on div "Name" at bounding box center [1045, 270] width 182 height 32
click at [981, 300] on input "Desk" at bounding box center [1045, 302] width 175 height 22
click at [984, 300] on input "Desk" at bounding box center [1045, 302] width 175 height 22
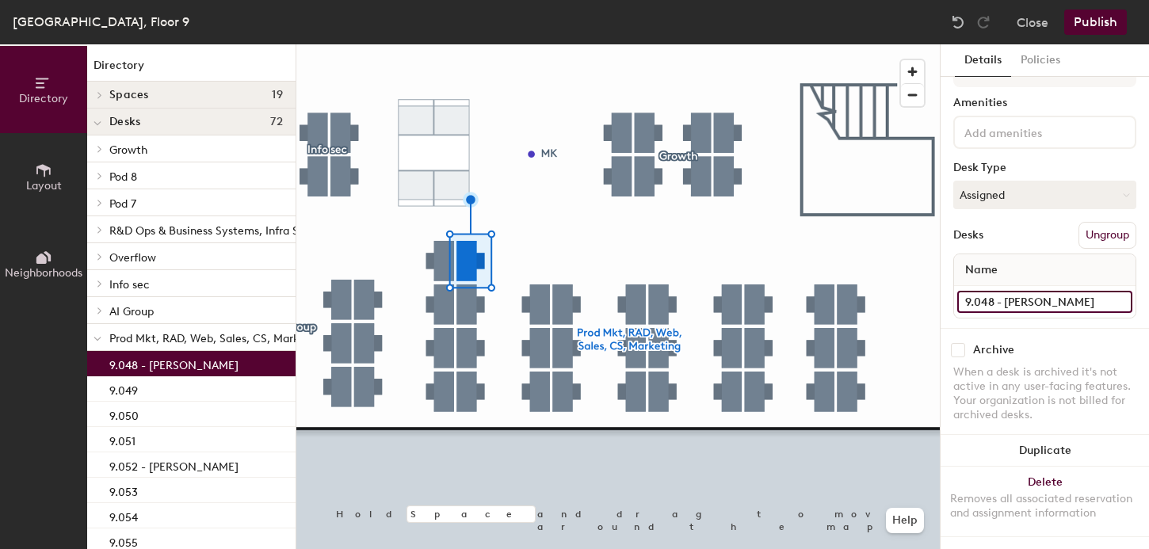
type input "9.048 - [PERSON_NAME]"
click at [471, 44] on div at bounding box center [618, 44] width 644 height 0
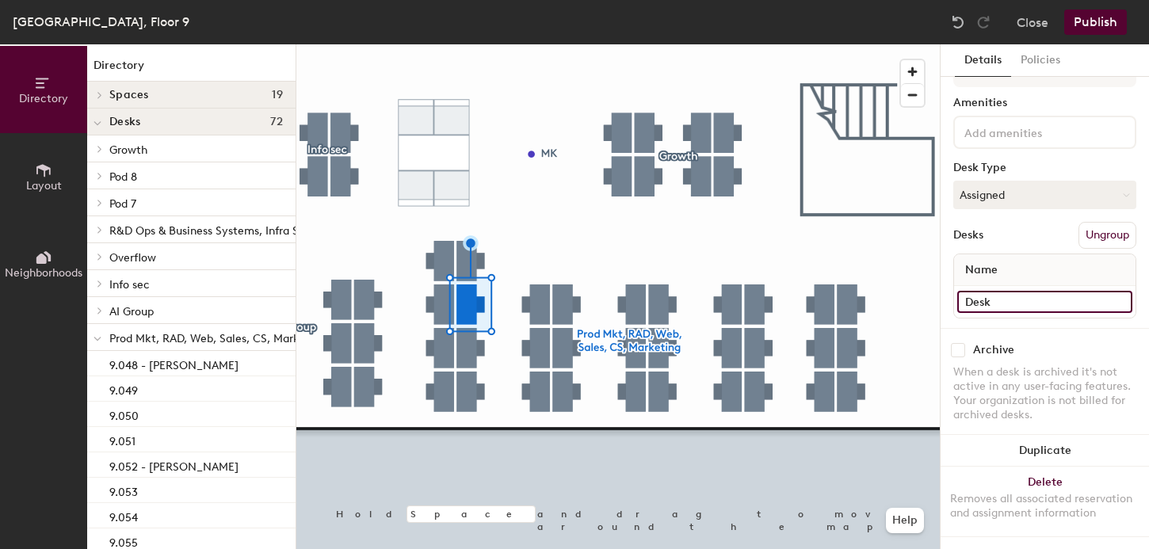
click at [987, 307] on input "Desk" at bounding box center [1045, 302] width 175 height 22
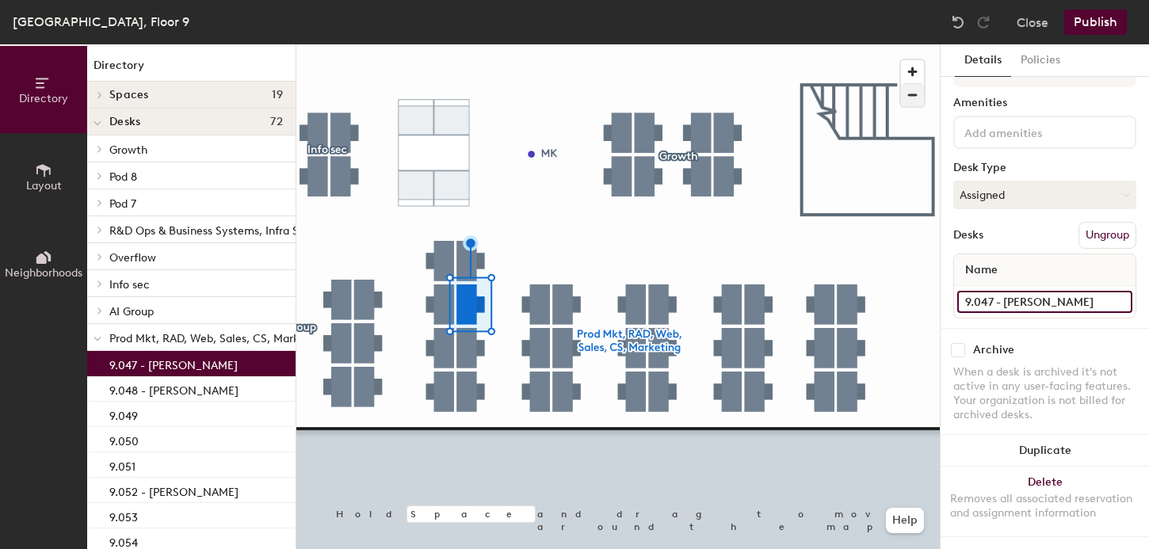
type input "9.047 - [PERSON_NAME]"
click at [467, 44] on div at bounding box center [618, 44] width 644 height 0
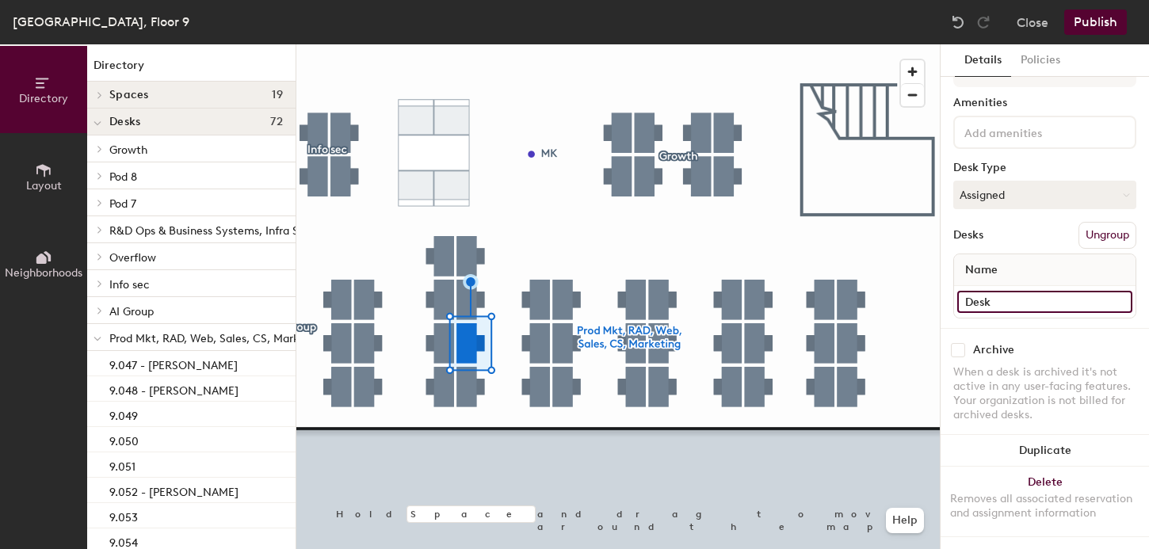
click at [989, 304] on input "Desk" at bounding box center [1045, 302] width 175 height 22
click at [1004, 304] on input "Desk" at bounding box center [1045, 302] width 175 height 22
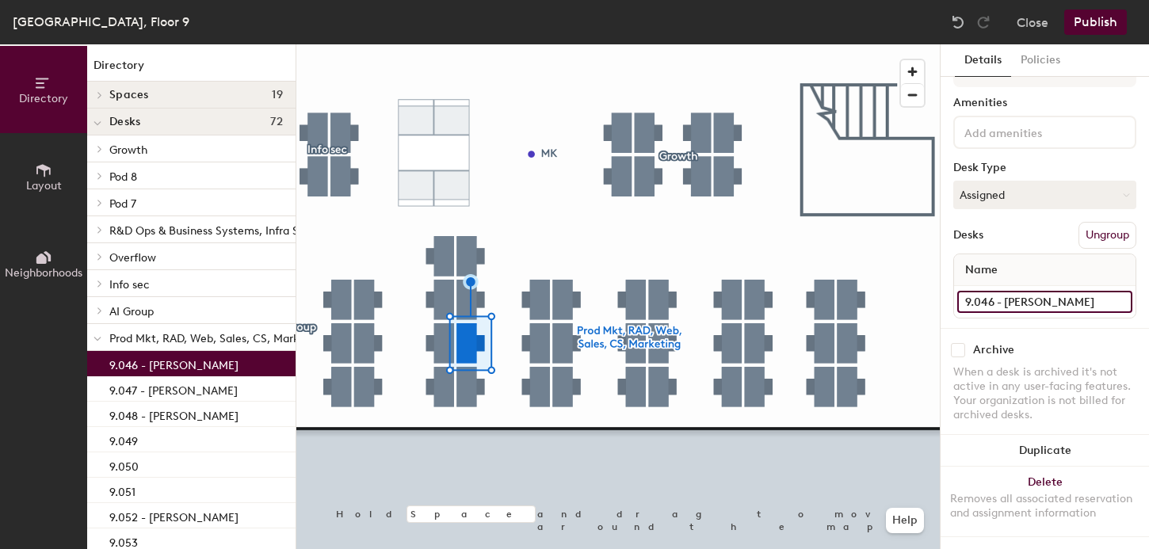
type input "9.046 - [PERSON_NAME]"
click at [464, 44] on div at bounding box center [618, 44] width 644 height 0
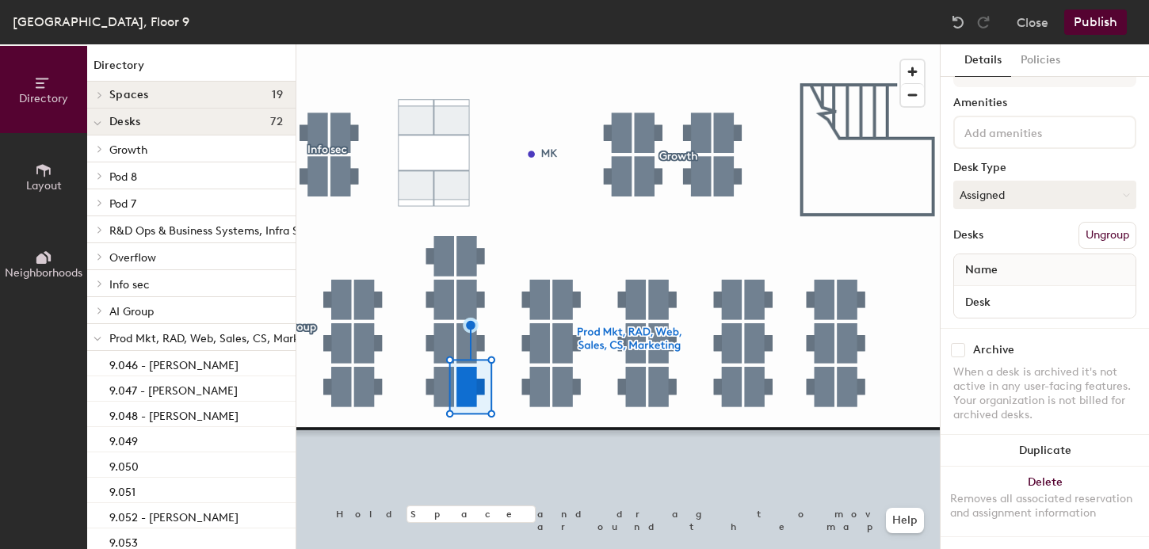
click at [1003, 277] on span "Name" at bounding box center [982, 270] width 48 height 29
click at [1003, 299] on input "Desk" at bounding box center [1045, 302] width 175 height 22
click at [965, 300] on input "Archie Allen" at bounding box center [1045, 302] width 175 height 22
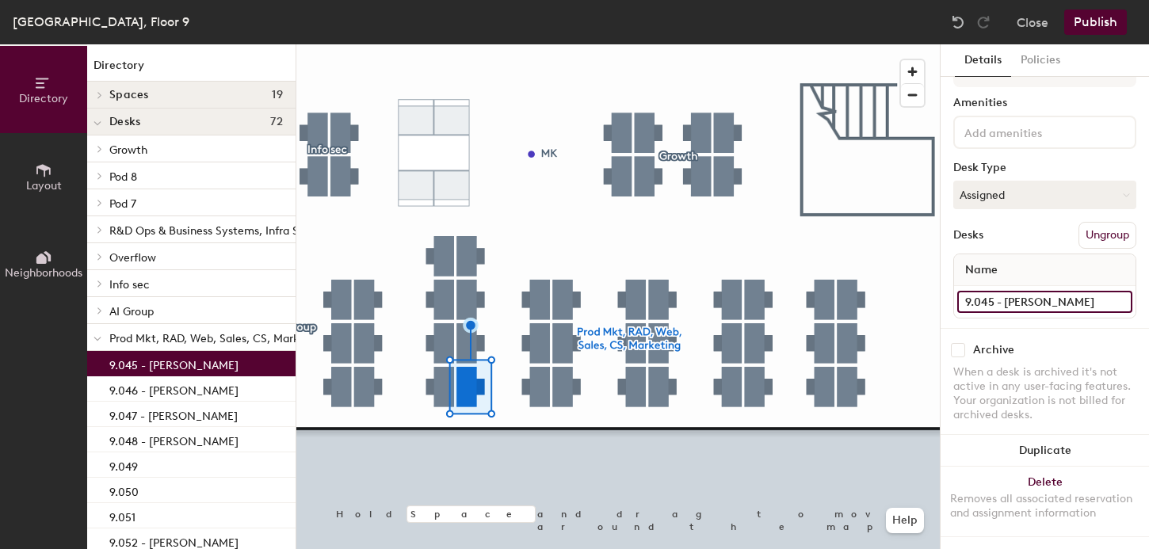
type input "9.045 - [PERSON_NAME]"
click at [444, 44] on div at bounding box center [618, 44] width 644 height 0
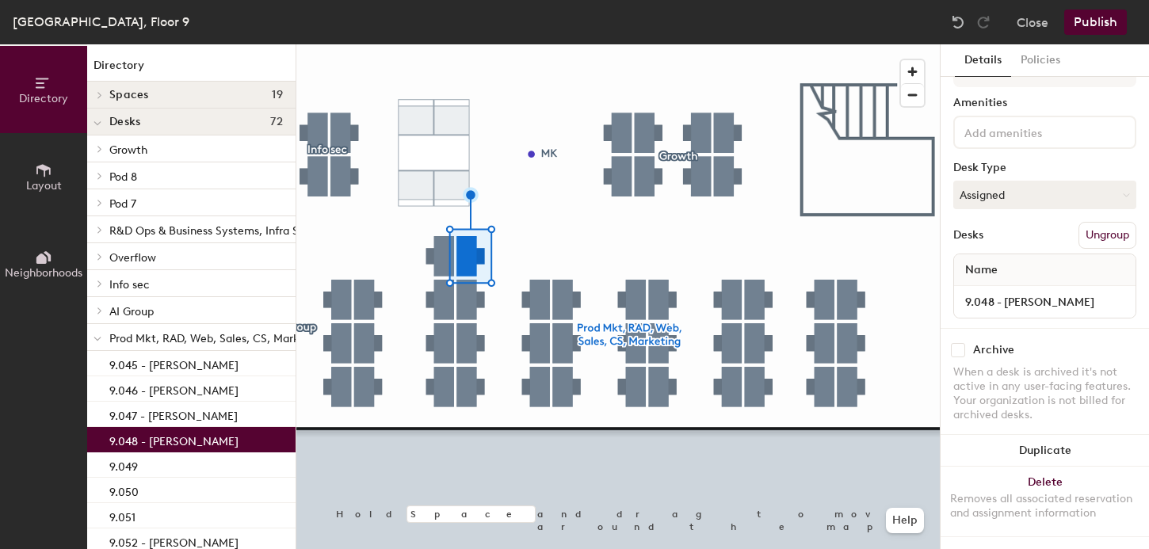
click at [439, 44] on div at bounding box center [618, 44] width 644 height 0
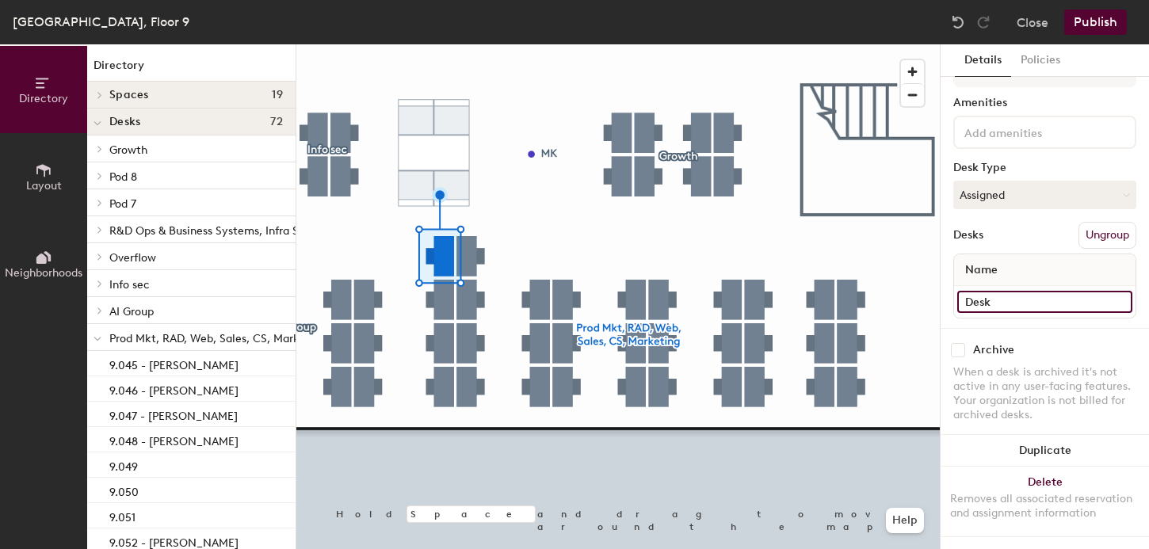
click at [993, 307] on input "Desk" at bounding box center [1045, 302] width 175 height 22
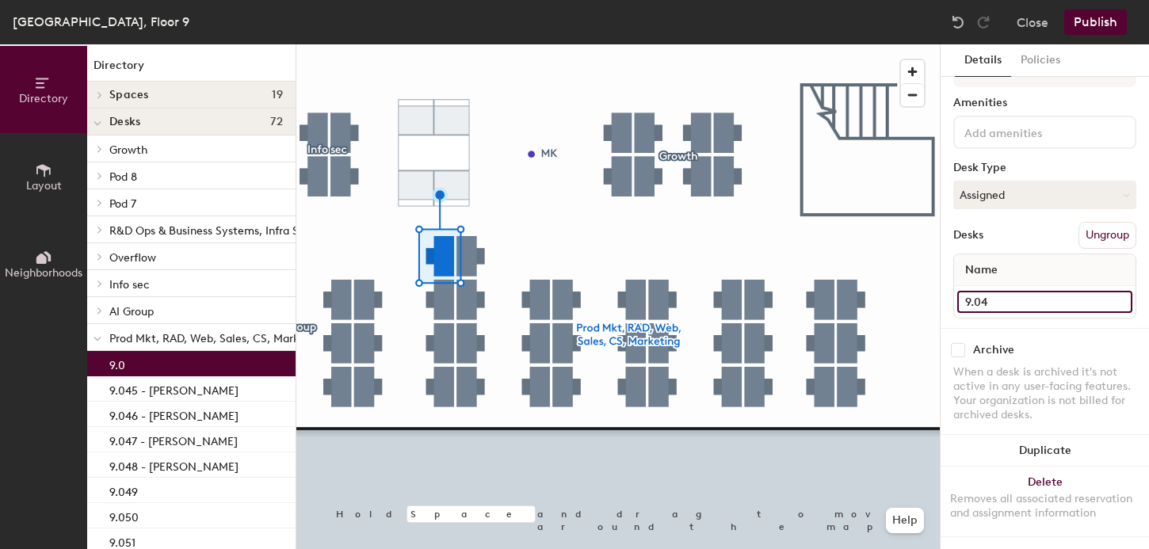
type input "9.04"
click at [951, 343] on input "checkbox" at bounding box center [958, 350] width 14 height 14
click at [959, 352] on input "checkbox" at bounding box center [958, 350] width 14 height 14
checkbox input "false"
click at [1007, 293] on input "9.04" at bounding box center [1045, 302] width 175 height 22
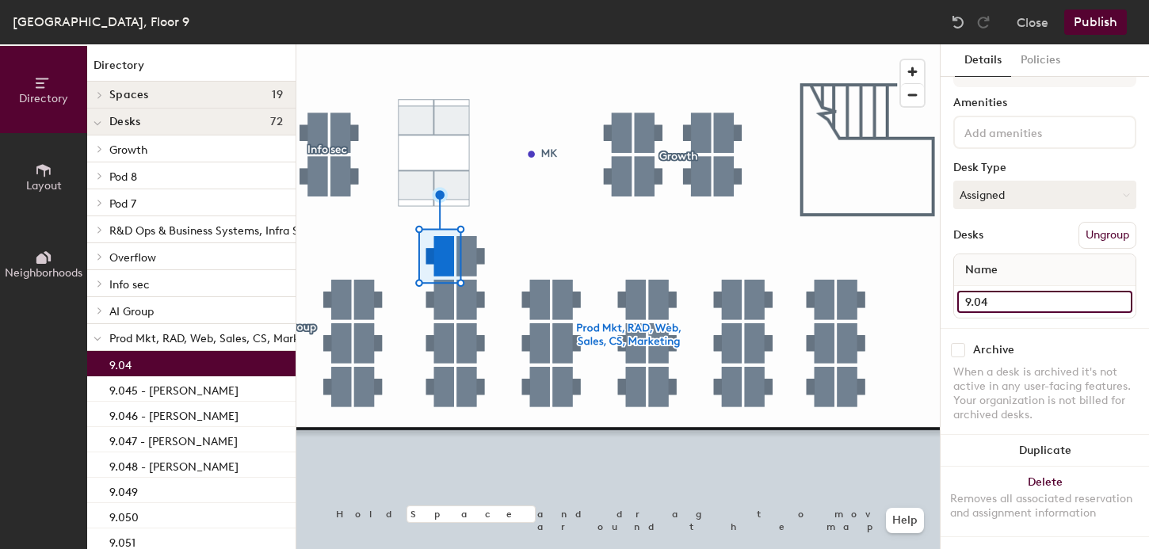
click at [1005, 300] on input "9.04" at bounding box center [1045, 302] width 175 height 22
type input "9.041 [PERSON_NAME]"
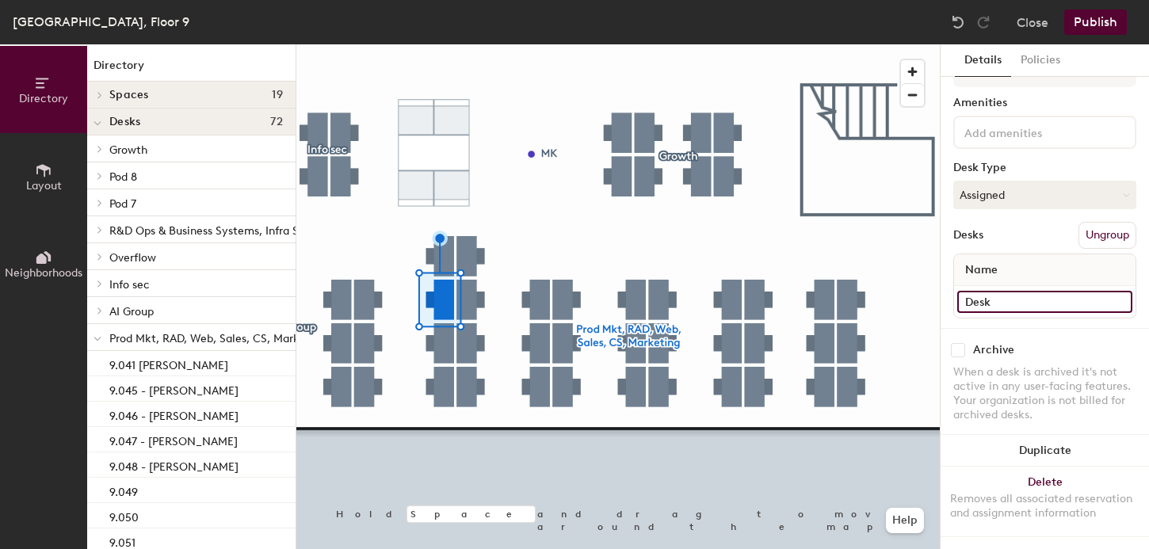
click at [981, 299] on input "Desk" at bounding box center [1045, 302] width 175 height 22
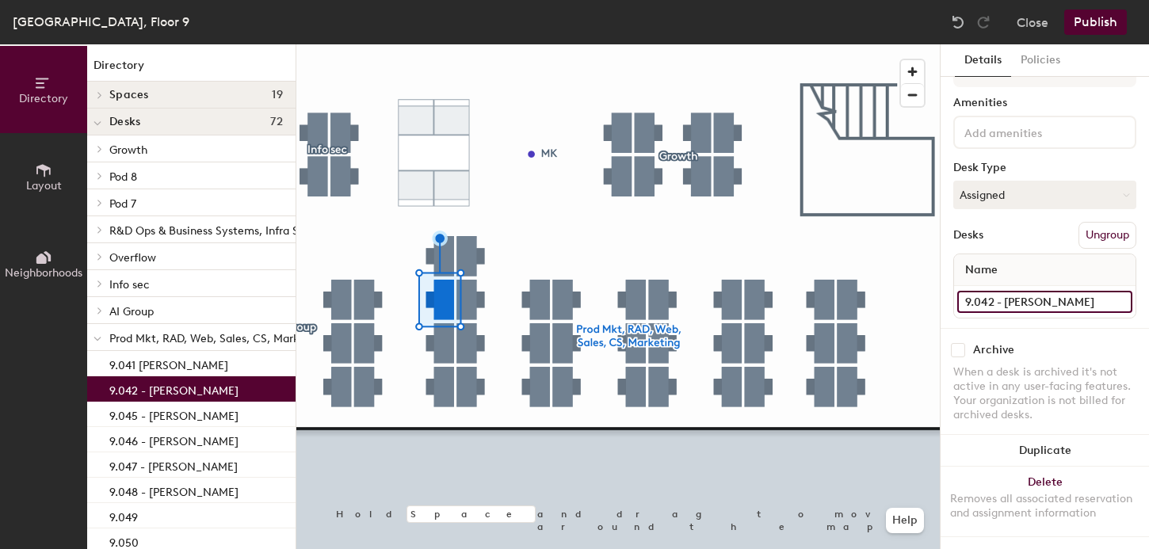
type input "9.042 - [PERSON_NAME]"
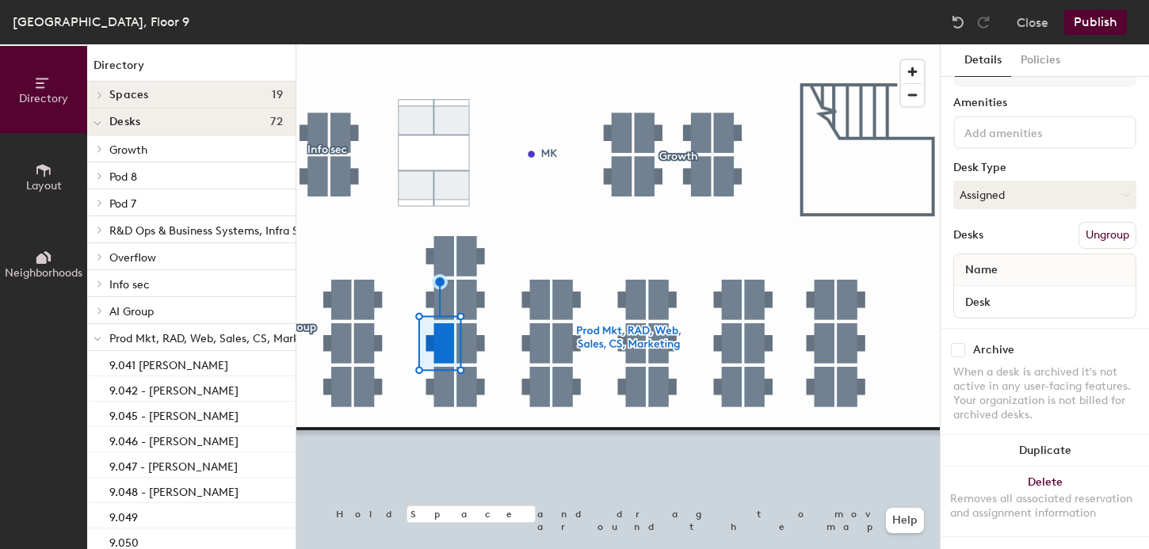
click at [992, 273] on span "Name" at bounding box center [982, 270] width 48 height 29
click at [1001, 304] on input "Desk" at bounding box center [1045, 302] width 175 height 22
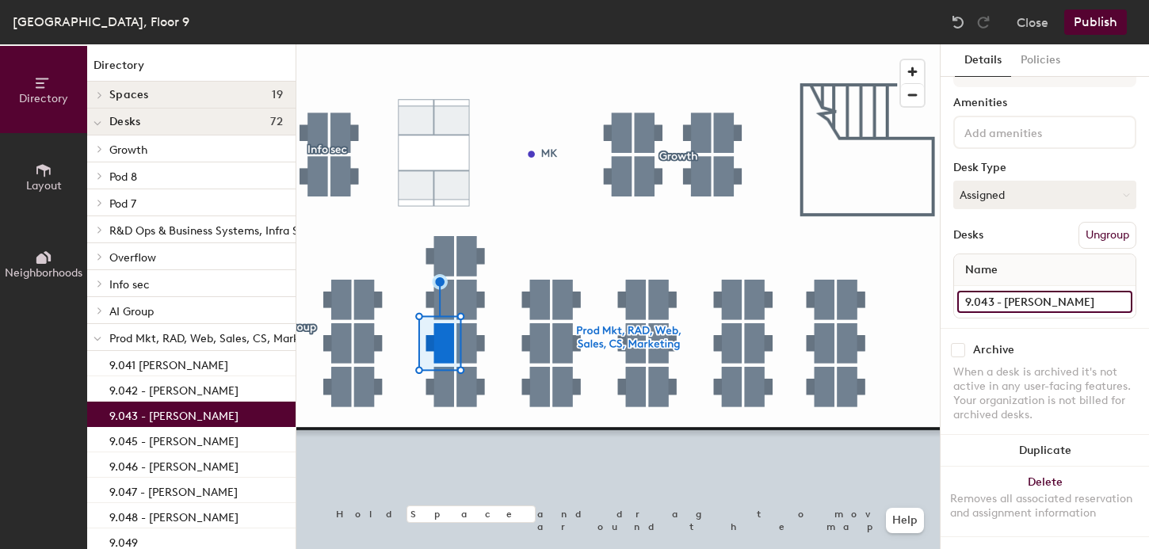
type input "9.043 - [PERSON_NAME]"
click at [440, 44] on div at bounding box center [618, 44] width 644 height 0
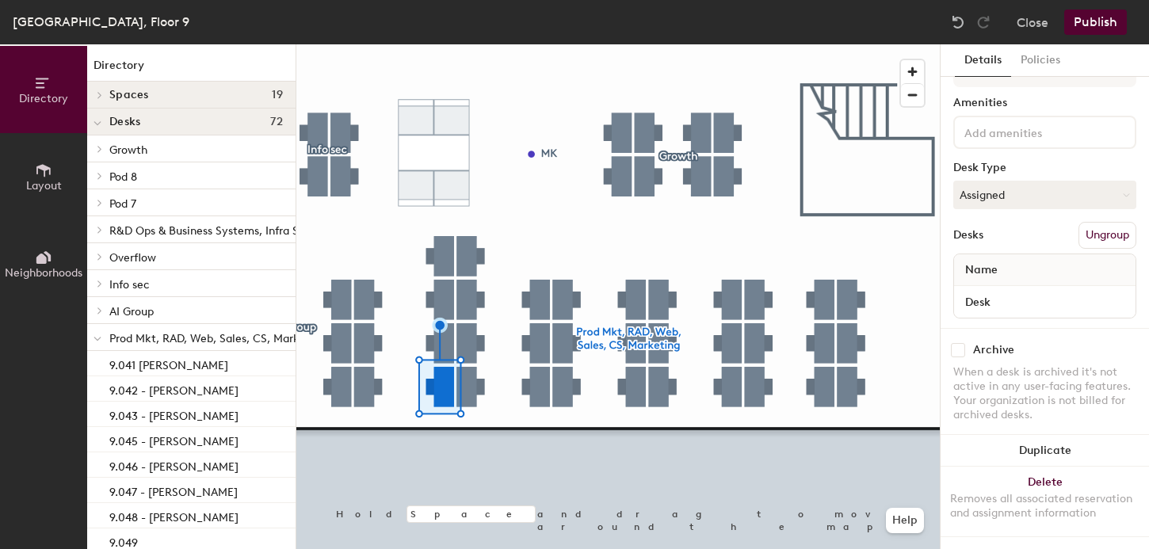
click at [1001, 287] on div "Desk" at bounding box center [1045, 302] width 182 height 32
click at [1001, 298] on input "Desk" at bounding box center [1045, 302] width 175 height 22
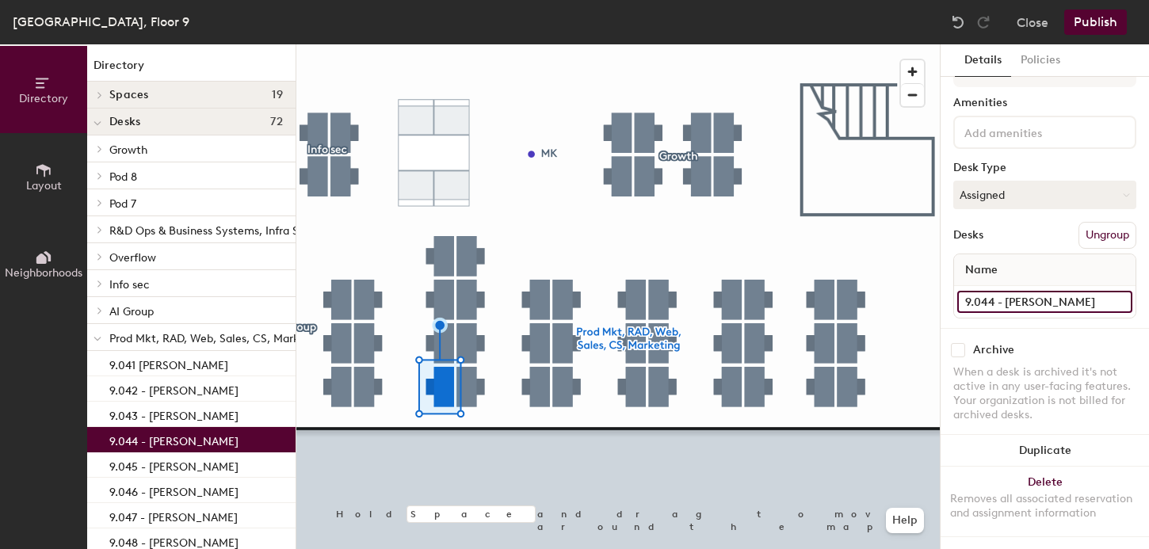
type input "9.044 - [PERSON_NAME]"
click at [1101, 22] on button "Publish" at bounding box center [1096, 22] width 63 height 25
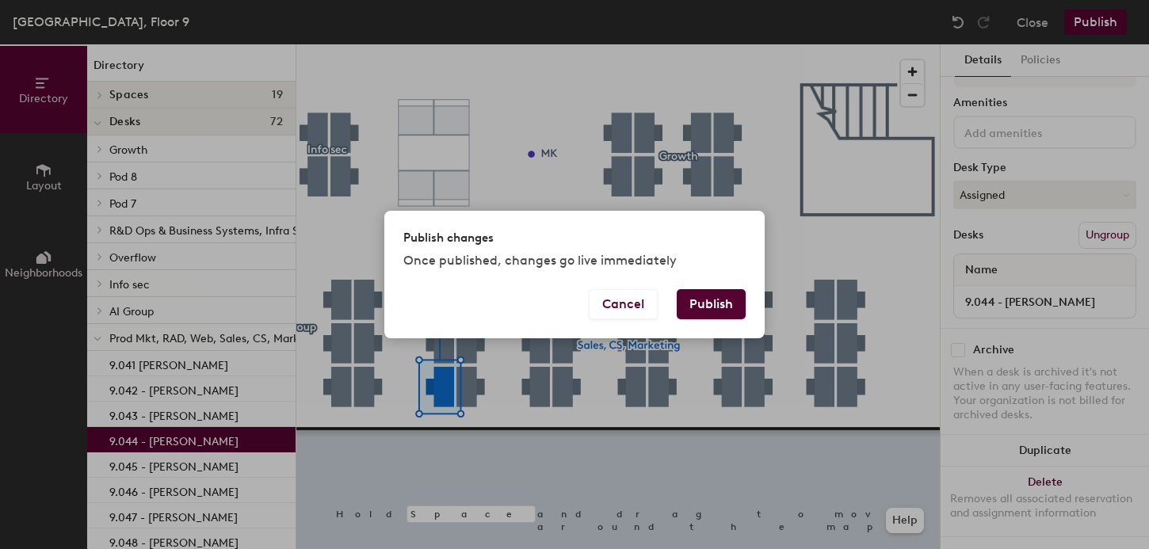
click at [711, 306] on button "Publish" at bounding box center [711, 304] width 69 height 30
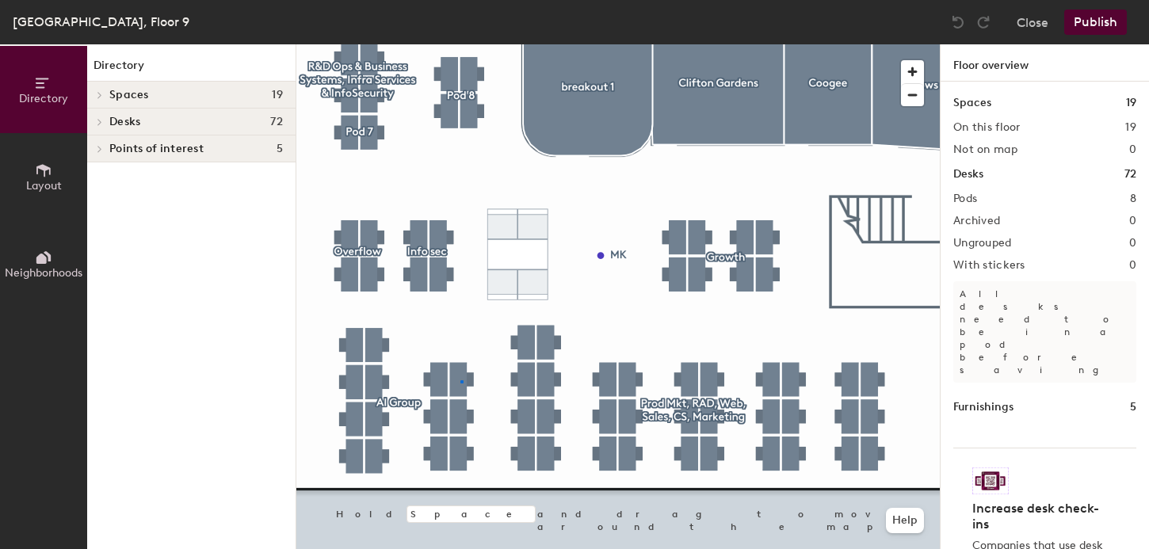
click at [461, 44] on div at bounding box center [618, 44] width 644 height 0
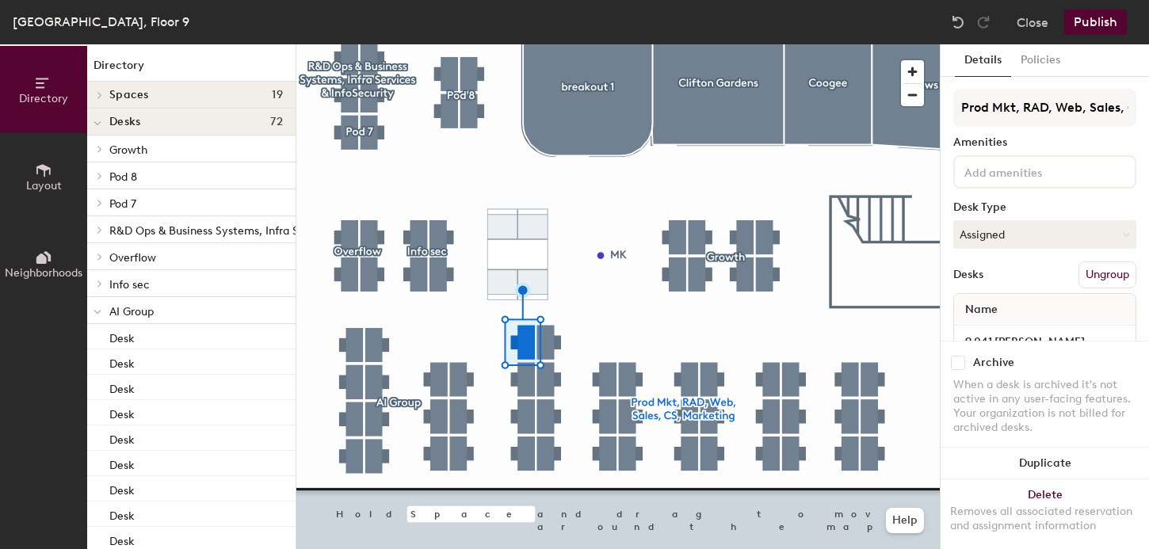
scroll to position [40, 0]
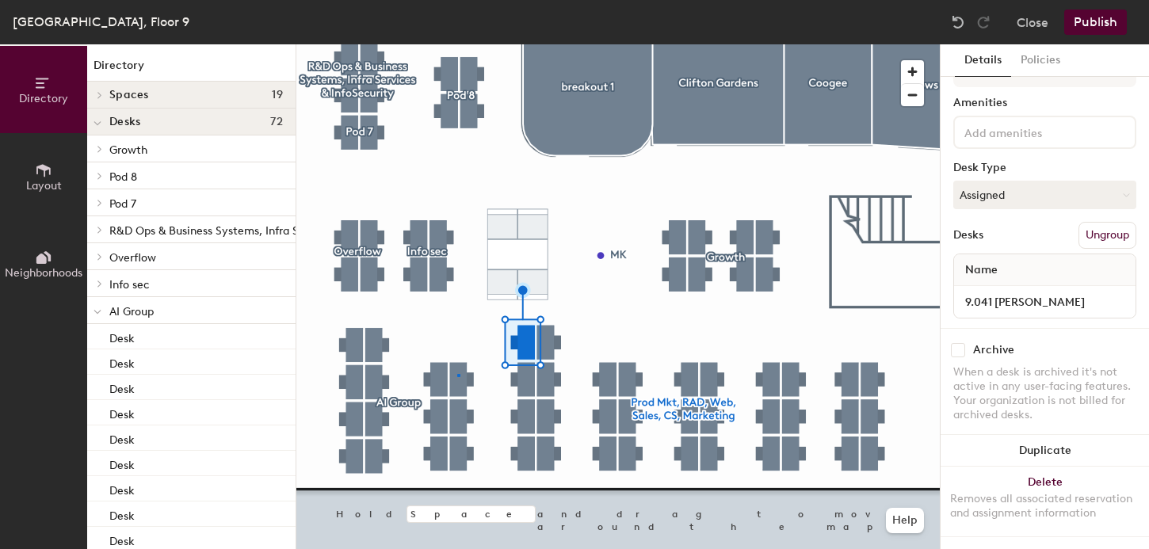
click at [457, 44] on div at bounding box center [618, 44] width 644 height 0
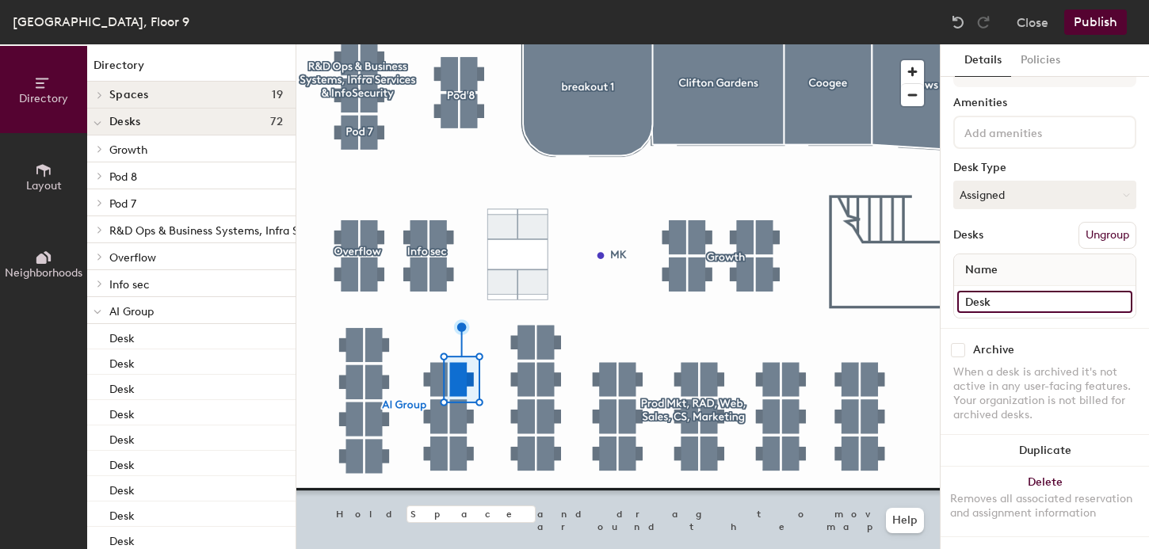
click at [984, 296] on input "Desk" at bounding box center [1045, 302] width 175 height 22
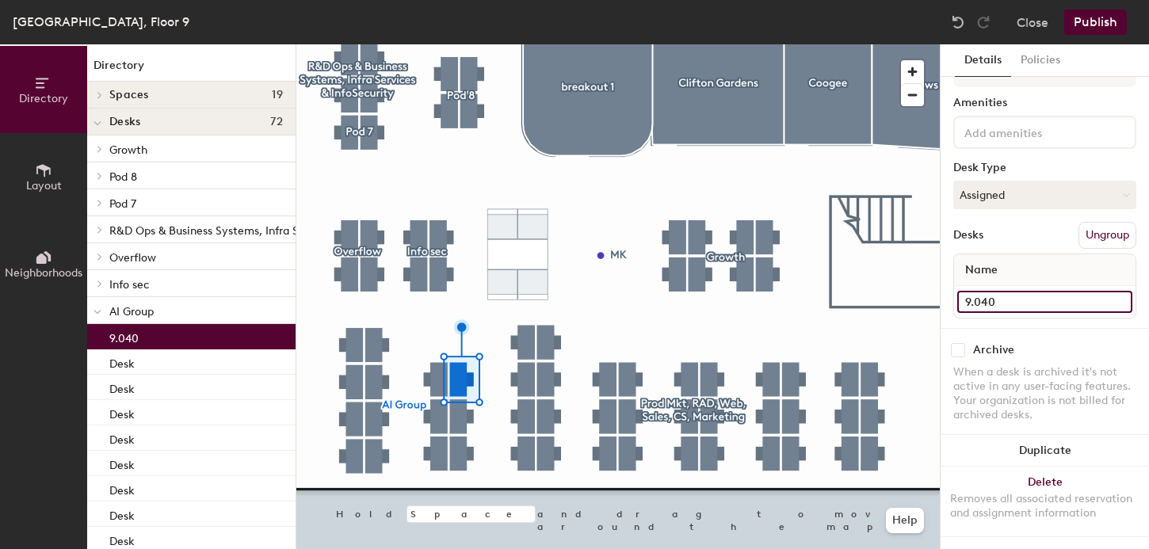
type input "9.040"
click at [457, 44] on div at bounding box center [618, 44] width 644 height 0
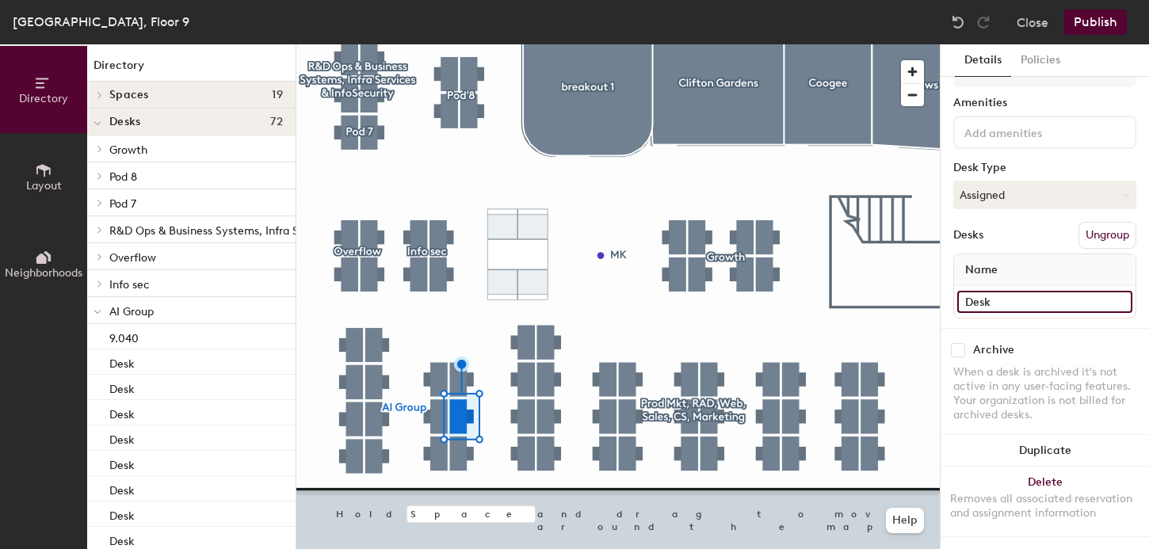
click at [996, 300] on input "Desk" at bounding box center [1045, 302] width 175 height 22
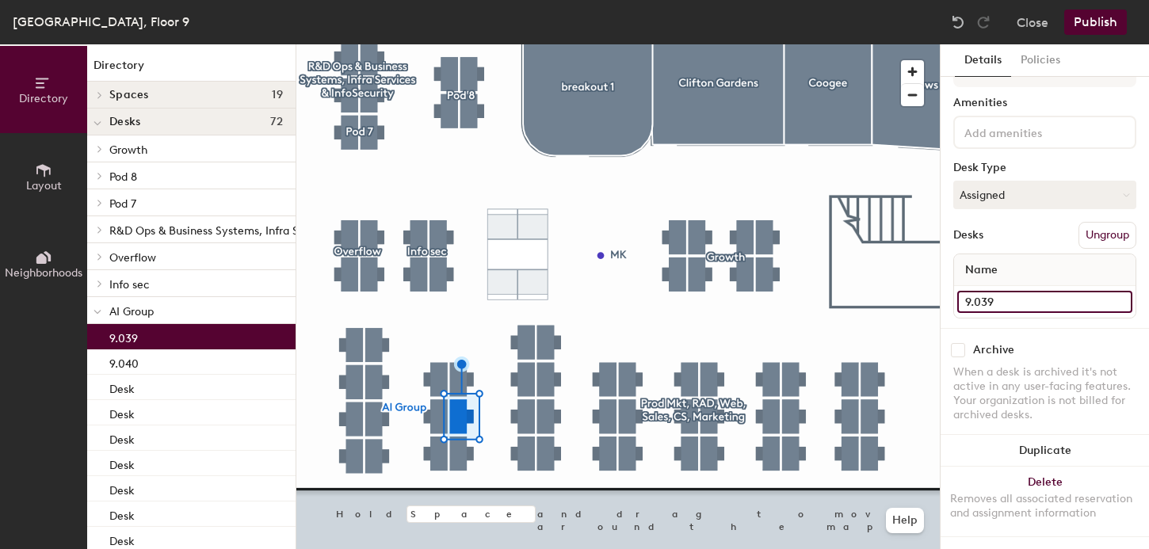
type input "9.039"
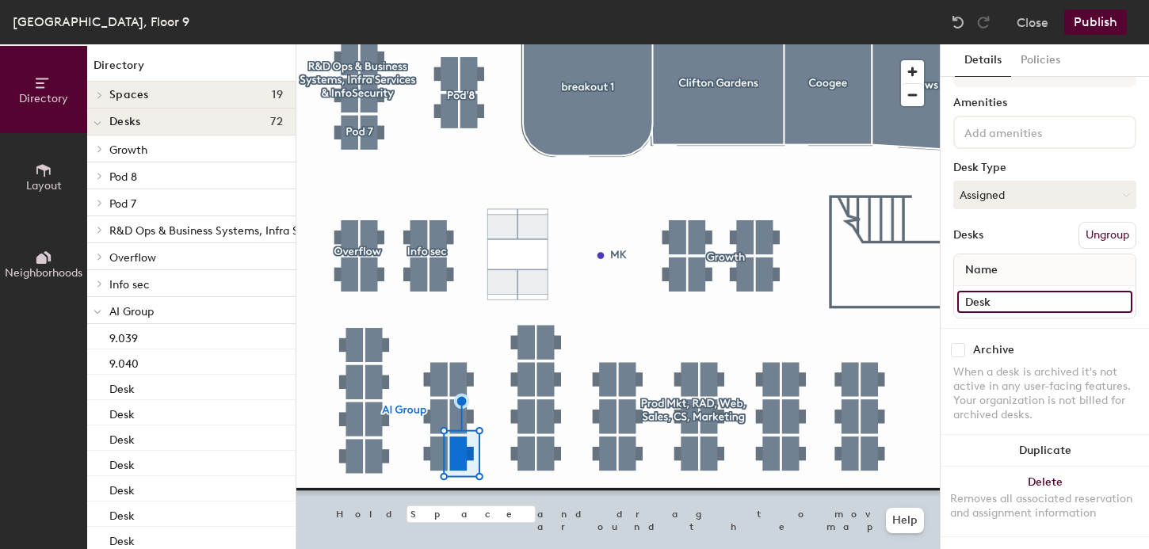
click at [993, 300] on input "Desk" at bounding box center [1045, 302] width 175 height 22
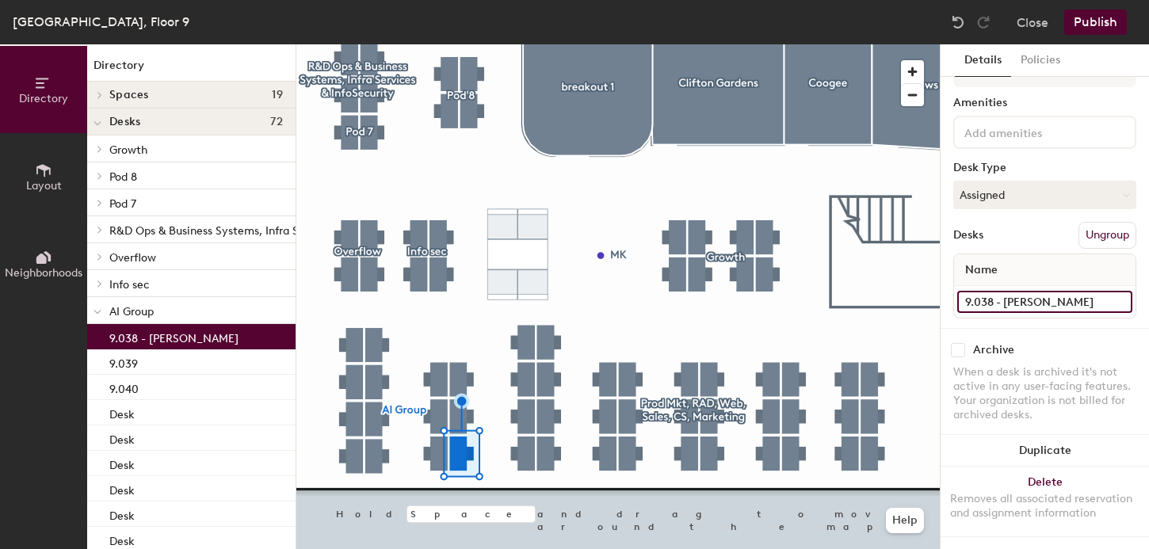
type input "9.038 - [PERSON_NAME]"
click at [440, 44] on div at bounding box center [618, 44] width 644 height 0
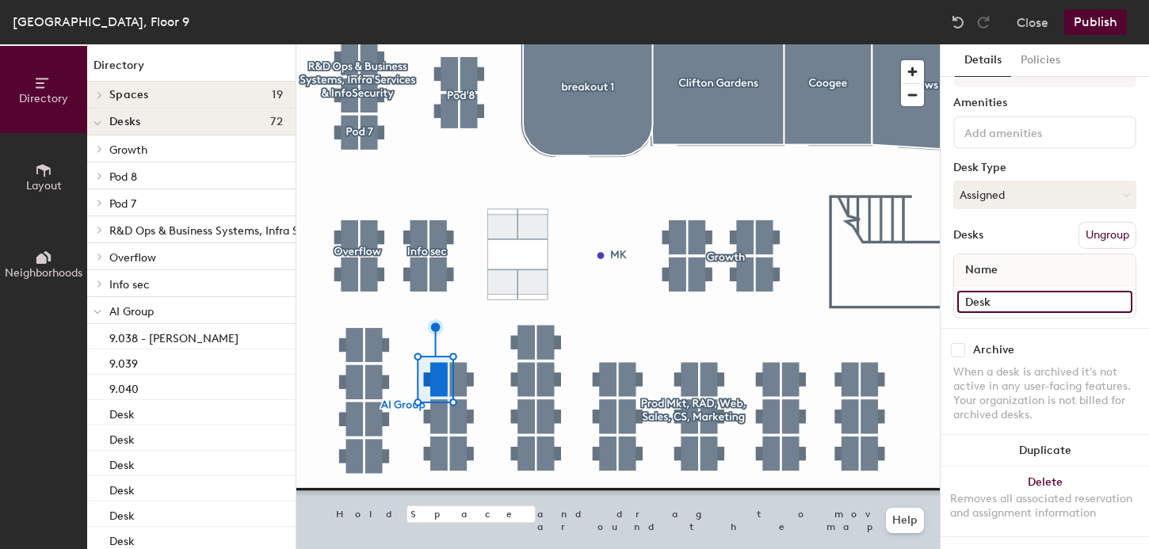
click at [1004, 296] on input "Desk" at bounding box center [1045, 302] width 175 height 22
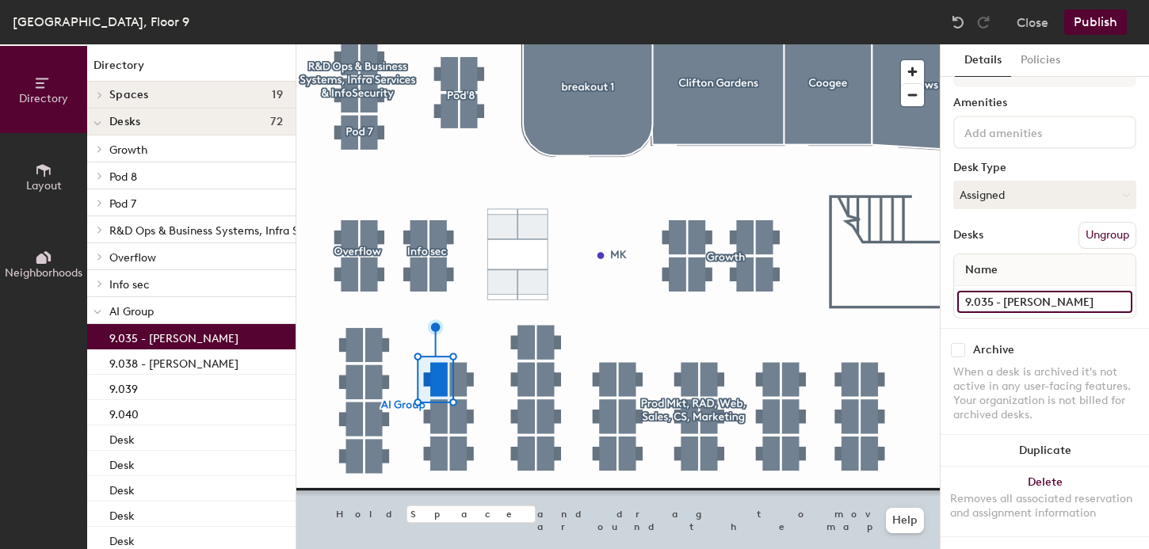
type input "9.035 - [PERSON_NAME]"
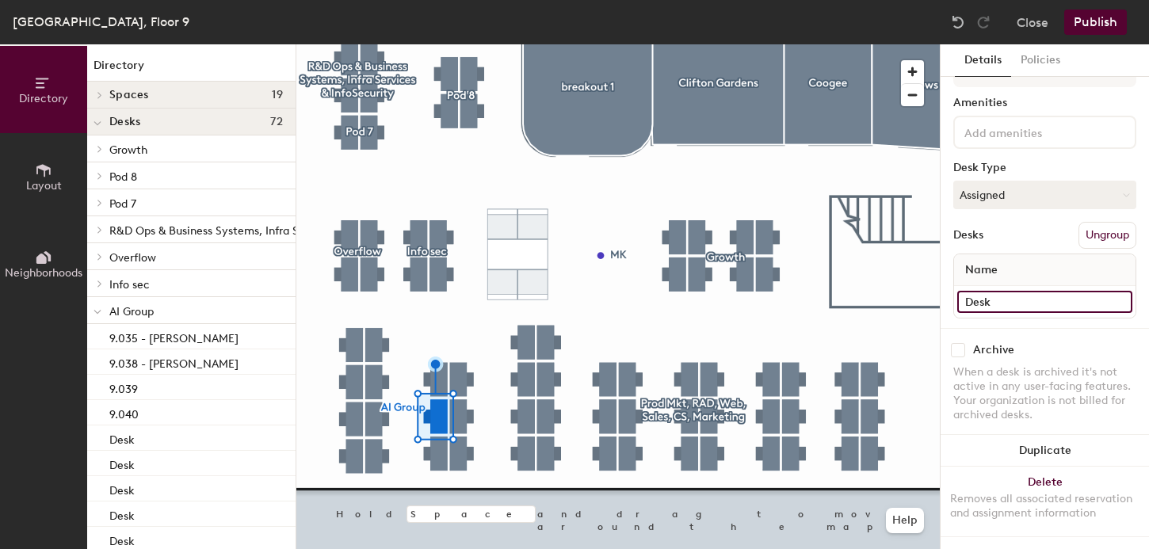
click at [997, 300] on input "Desk" at bounding box center [1045, 302] width 175 height 22
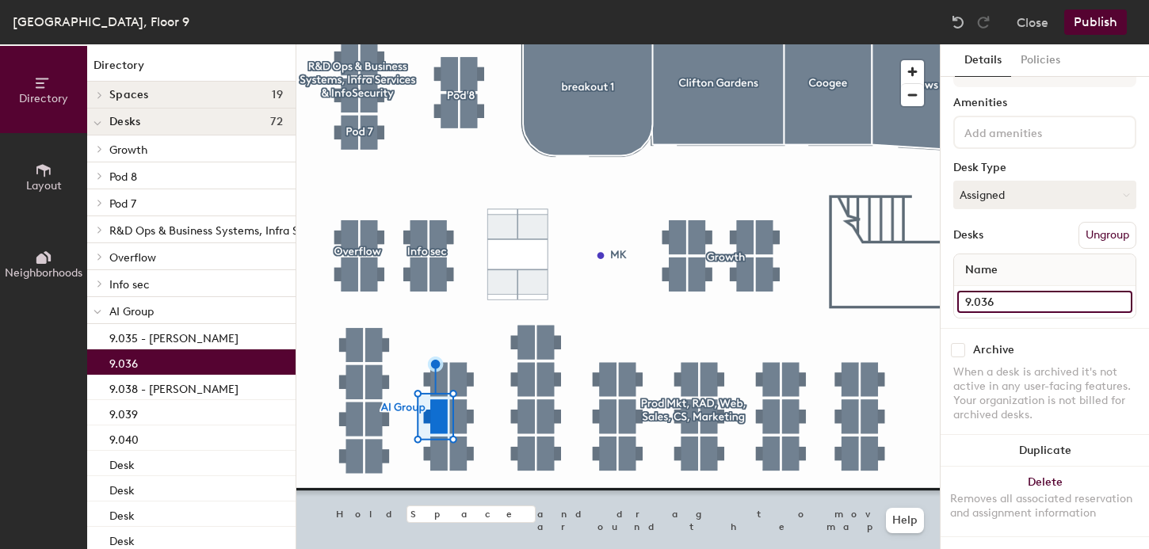
type input "9.036"
click at [435, 44] on div at bounding box center [618, 44] width 644 height 0
click at [440, 44] on div at bounding box center [618, 44] width 644 height 0
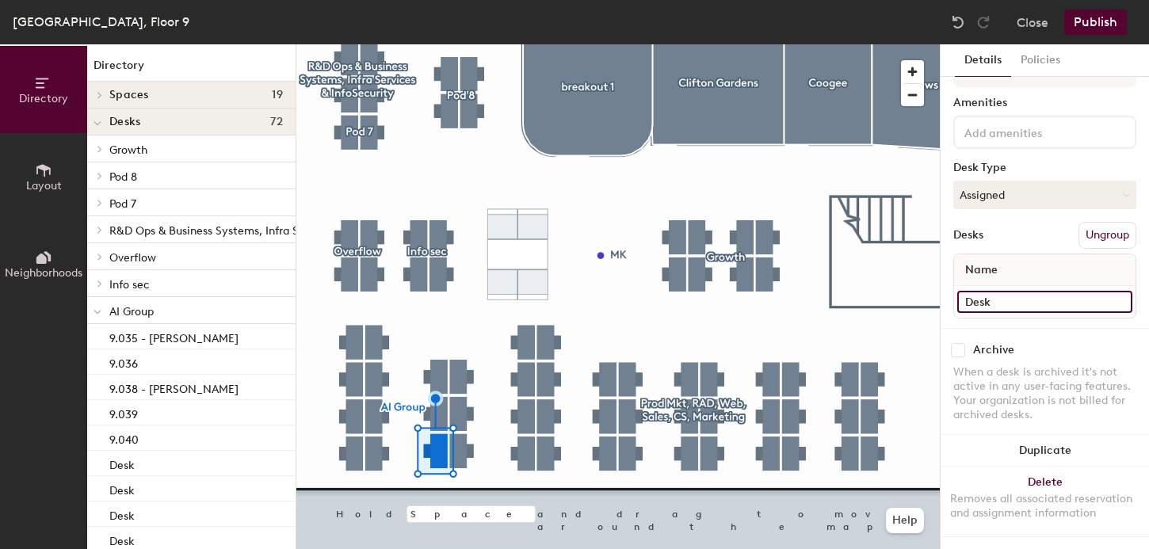
click at [1018, 296] on input "Desk" at bounding box center [1045, 302] width 175 height 22
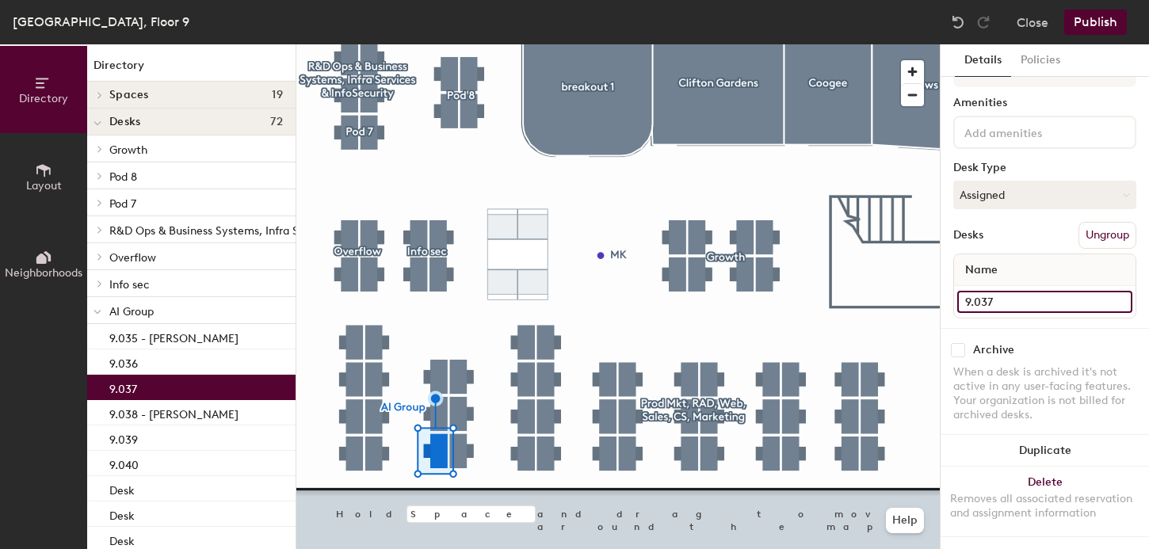
type input "9.037"
click at [382, 44] on div at bounding box center [618, 44] width 644 height 0
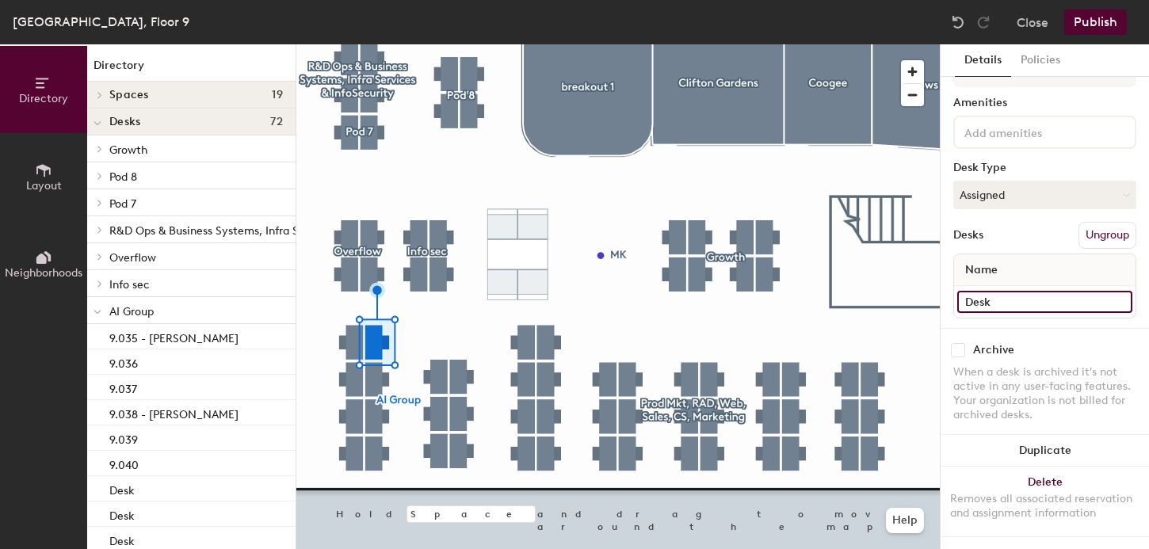
click at [1012, 303] on input "Desk" at bounding box center [1045, 302] width 175 height 22
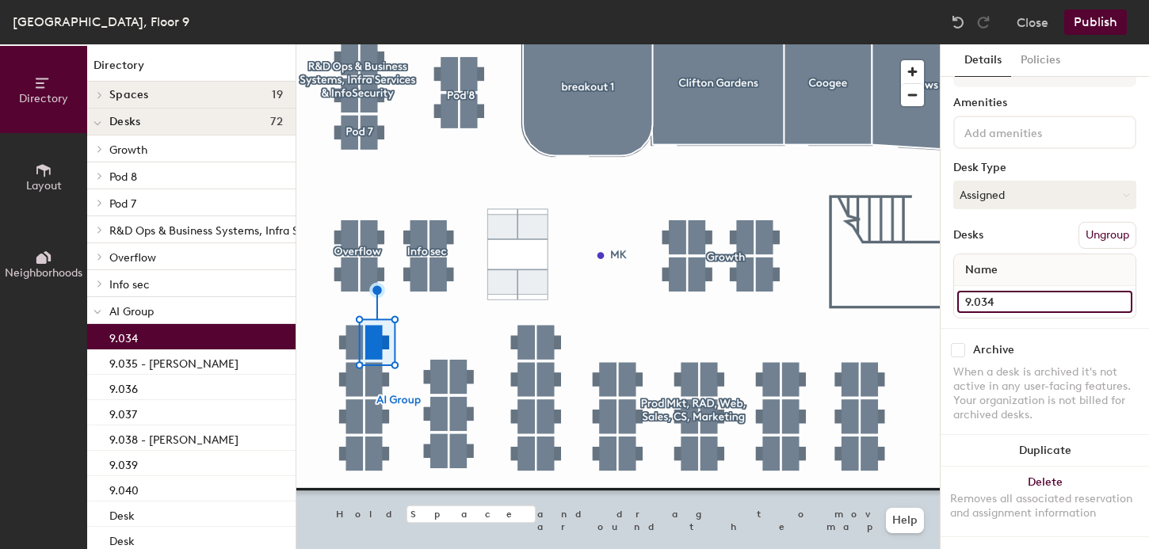
type input "9.034"
click at [369, 44] on div at bounding box center [618, 44] width 644 height 0
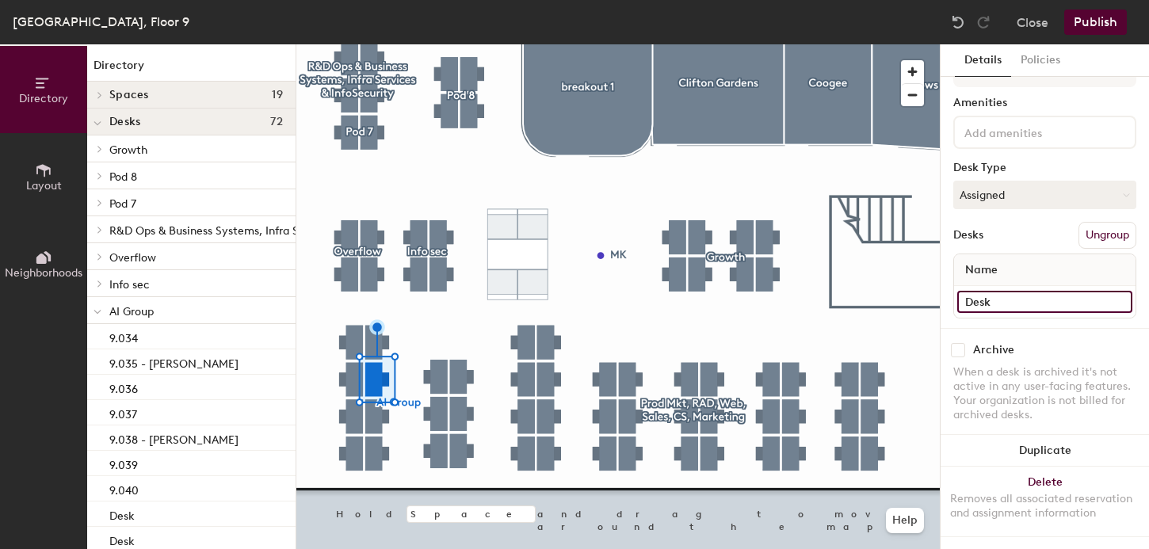
click at [981, 302] on input "Desk" at bounding box center [1045, 302] width 175 height 22
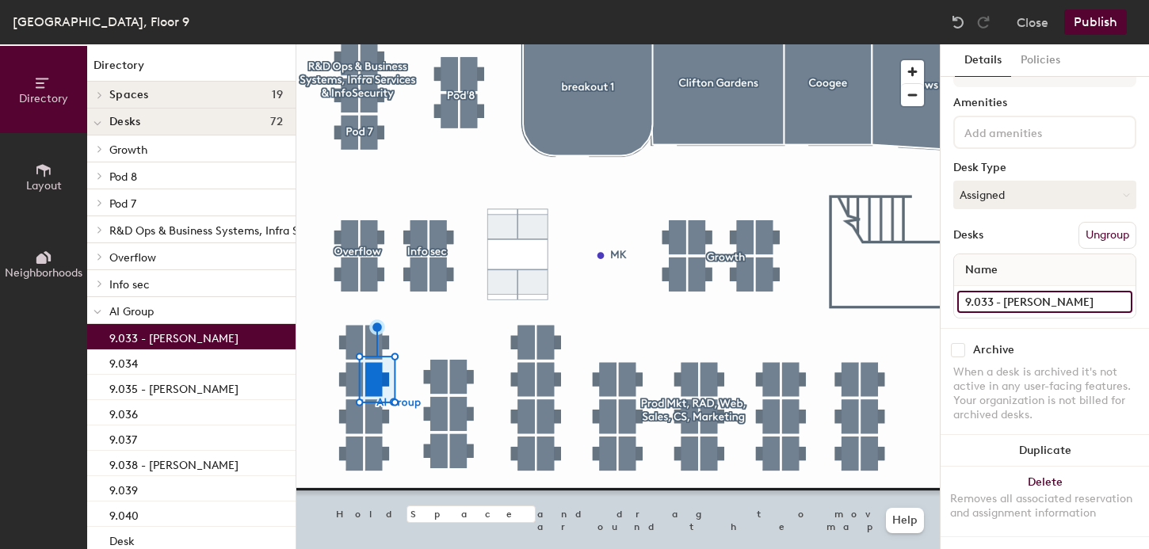
type input "9.033 - [PERSON_NAME]"
click at [1094, 25] on button "Publish" at bounding box center [1096, 22] width 63 height 25
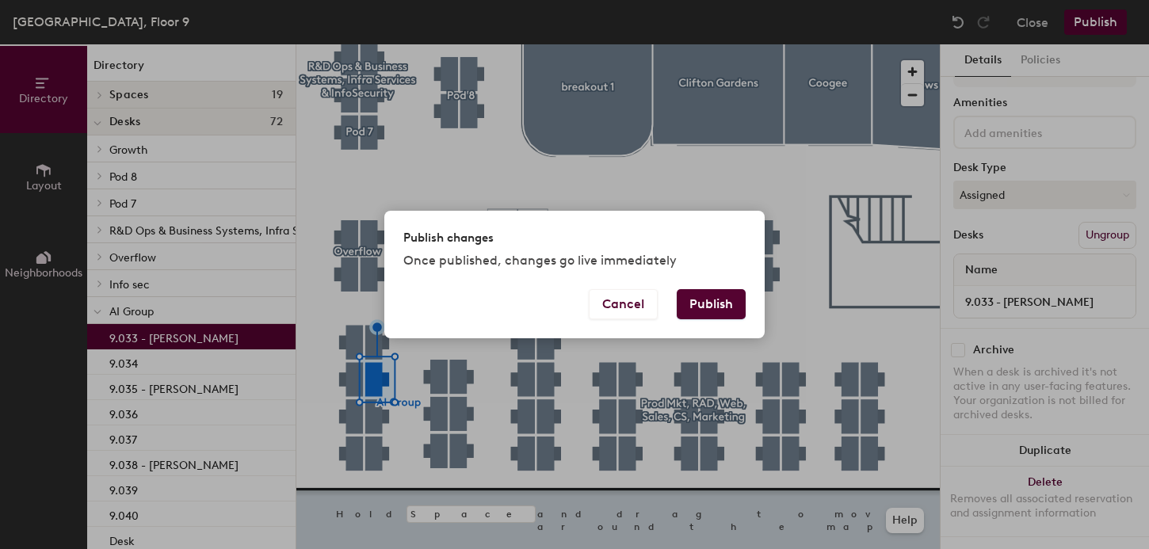
click at [716, 297] on button "Publish" at bounding box center [711, 304] width 69 height 30
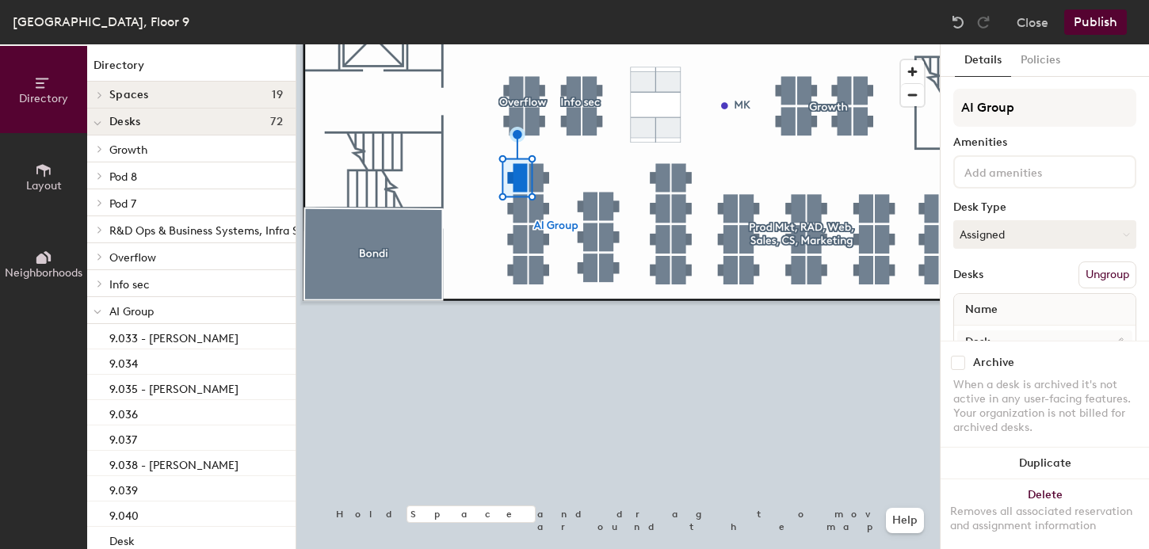
scroll to position [40, 0]
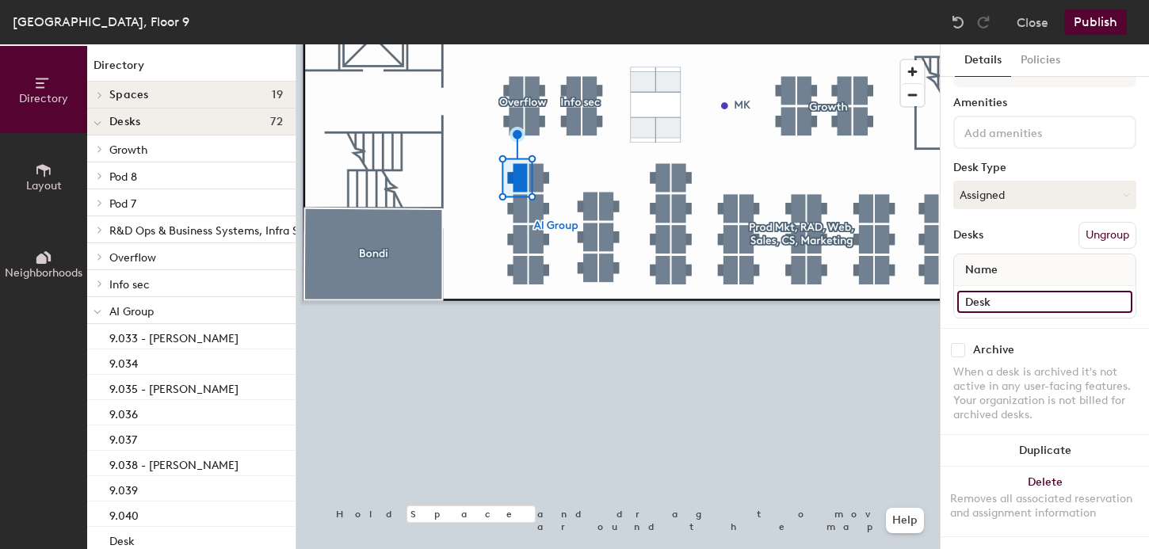
click at [983, 304] on input "Desk" at bounding box center [1045, 302] width 175 height 22
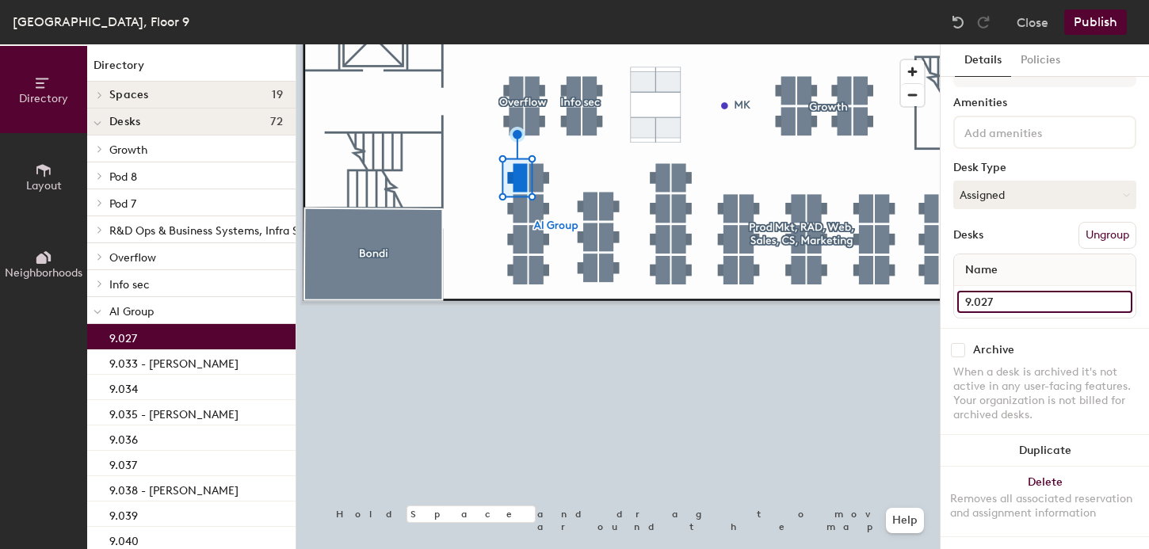
type input "9.027"
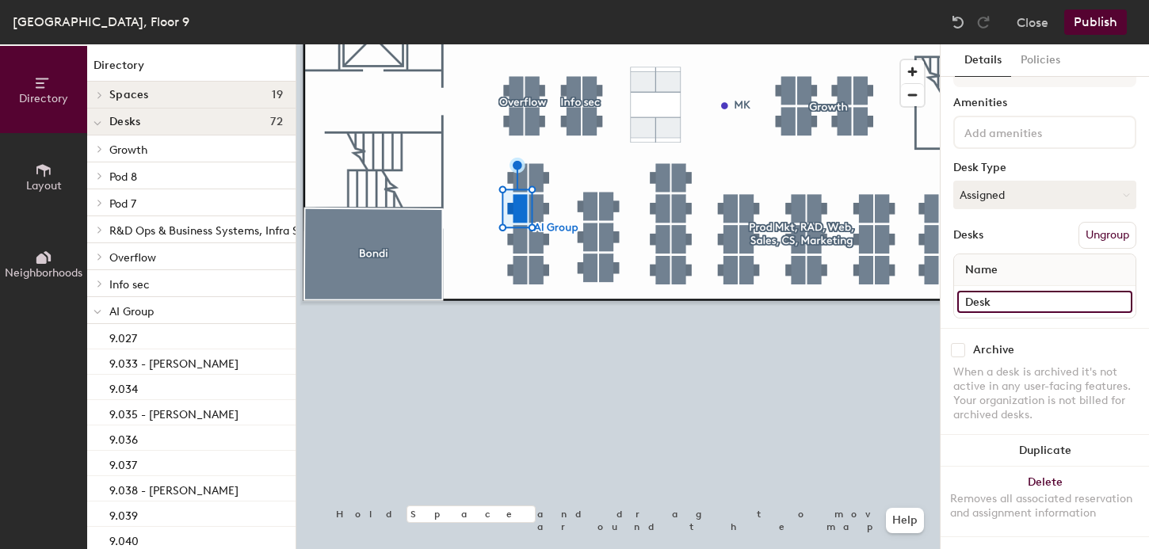
click at [986, 301] on input "Desk" at bounding box center [1045, 302] width 175 height 22
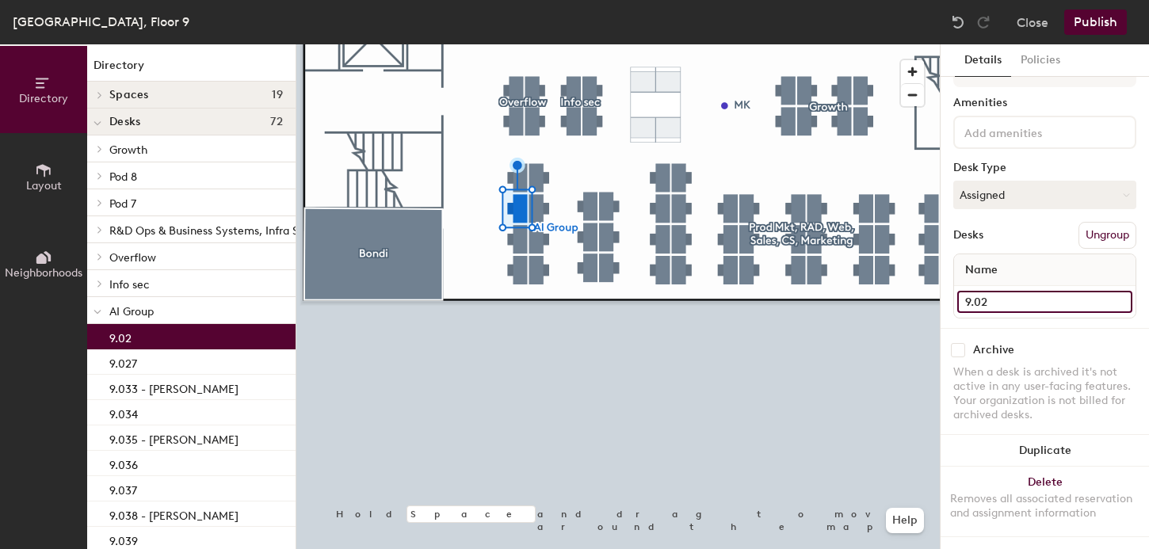
type input "9.028"
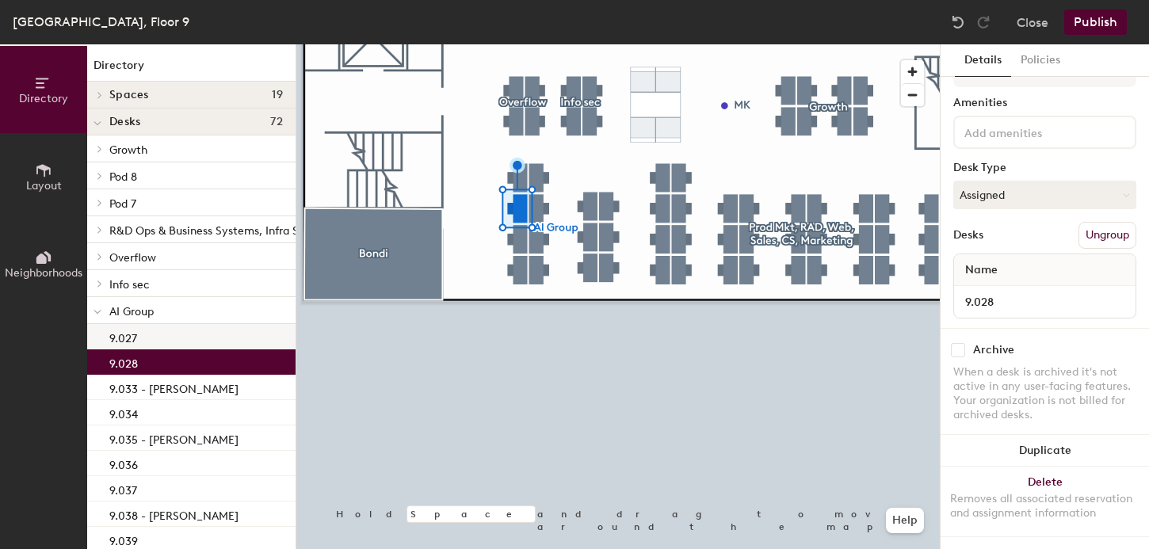
click at [177, 335] on div "9.027" at bounding box center [191, 336] width 208 height 25
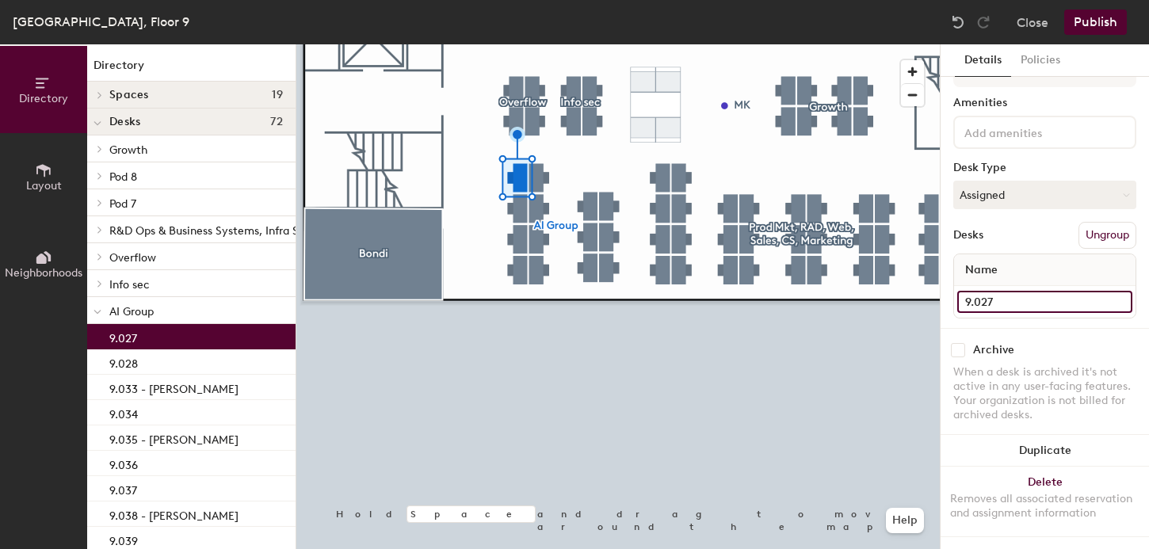
click at [1038, 300] on input "9.027" at bounding box center [1045, 302] width 175 height 22
type input "9.027 - [PERSON_NAME]"
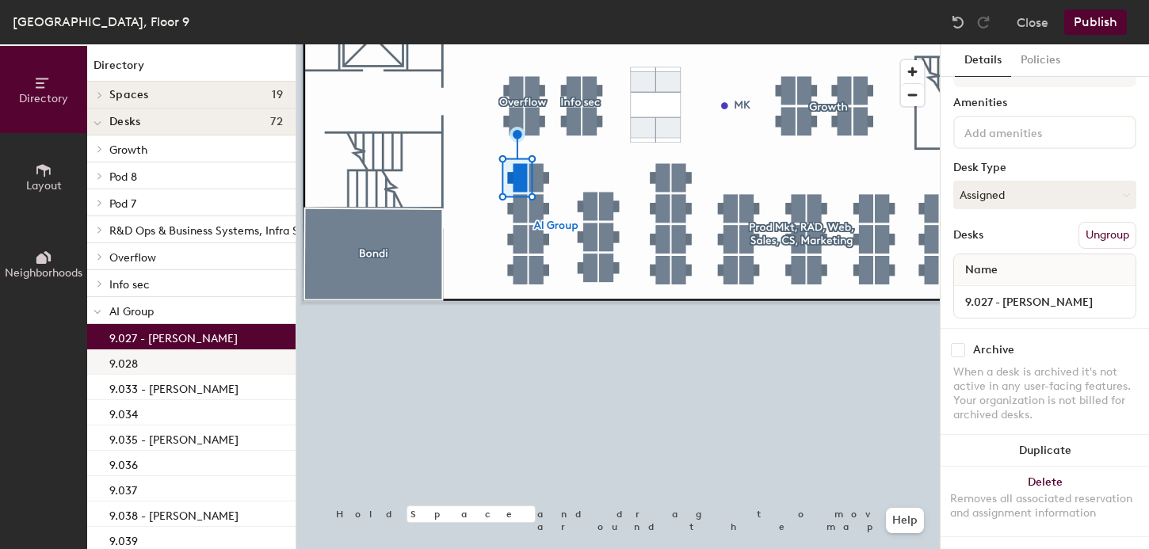
click at [174, 362] on div "9.028" at bounding box center [191, 362] width 208 height 25
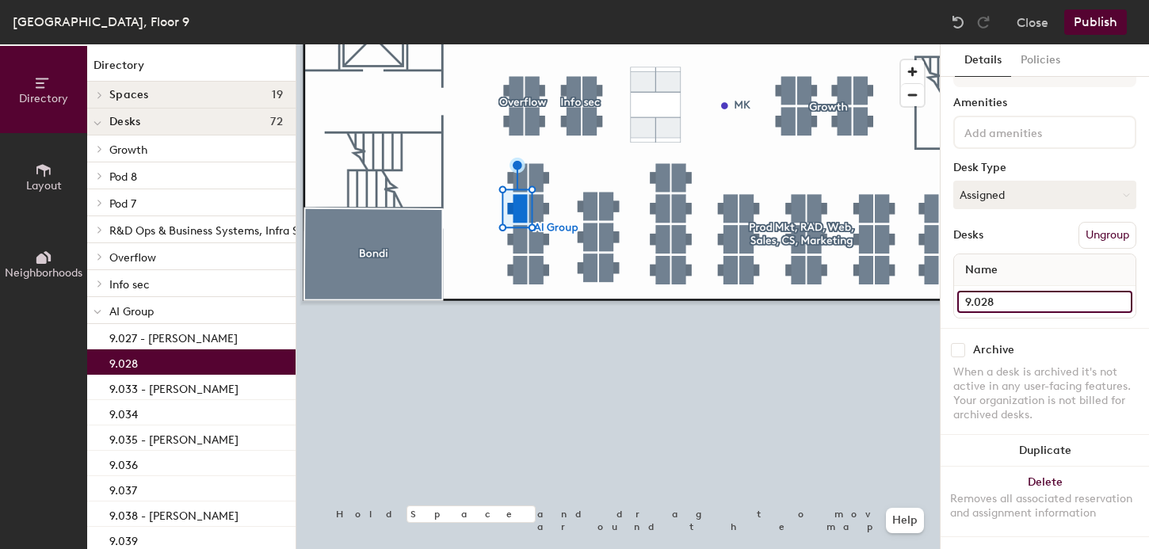
click at [1011, 304] on input "9.028" at bounding box center [1045, 302] width 175 height 22
type input "9.028 - [PERSON_NAME]"
click at [516, 44] on div at bounding box center [618, 44] width 644 height 0
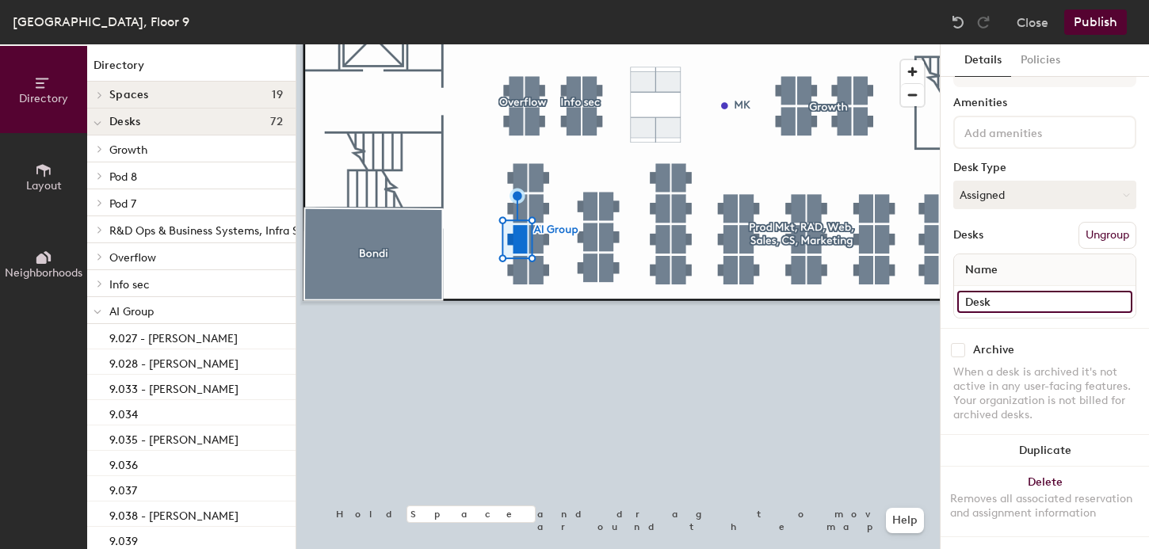
click at [982, 300] on input "Desk" at bounding box center [1045, 302] width 175 height 22
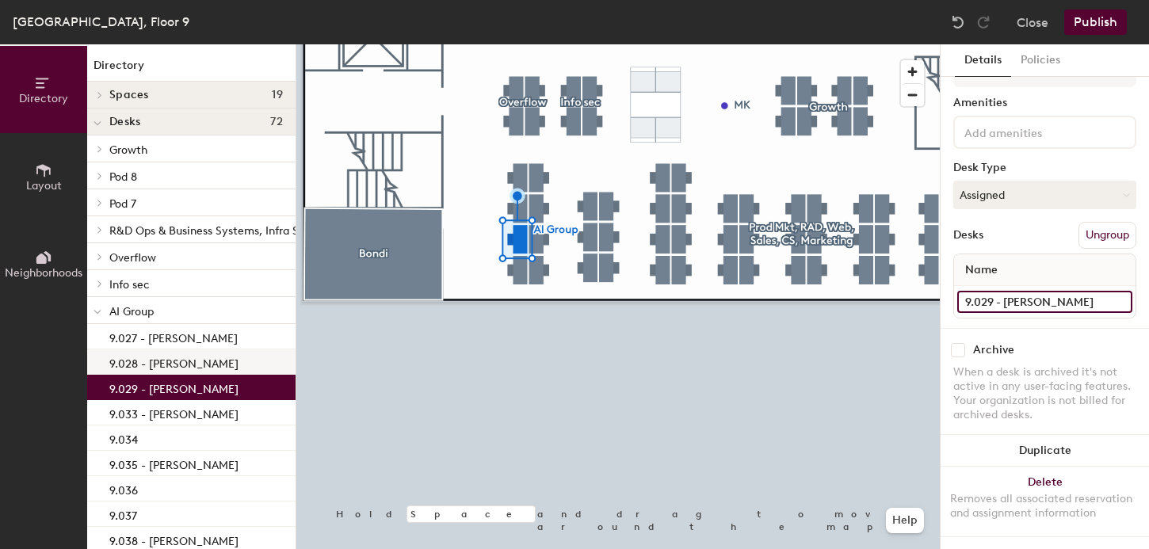
type input "9.029 - [PERSON_NAME]"
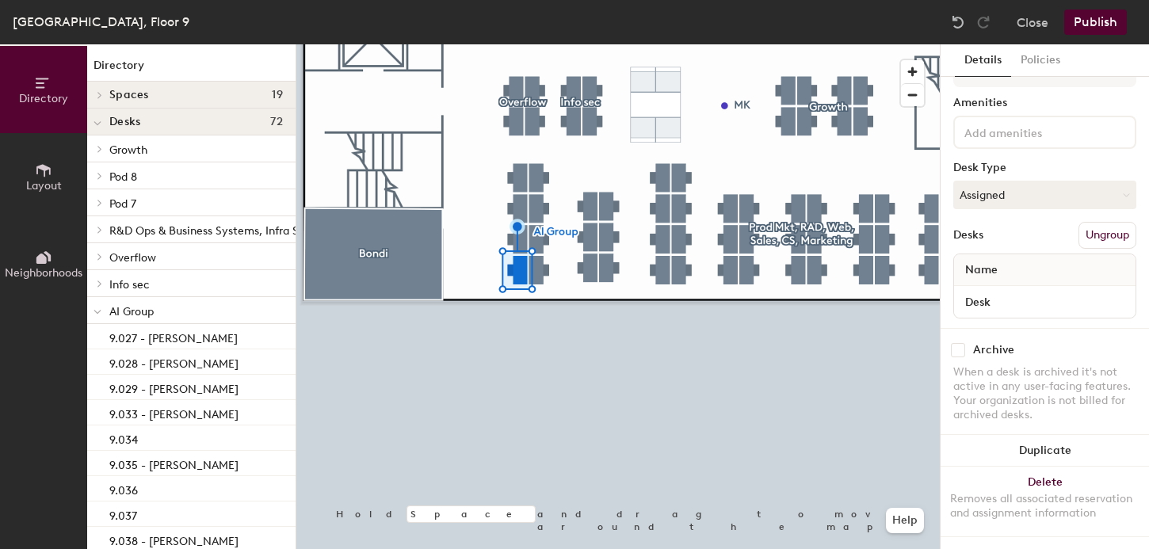
click at [988, 270] on span "Name" at bounding box center [982, 270] width 48 height 29
click at [1007, 306] on input "Desk" at bounding box center [1045, 302] width 175 height 22
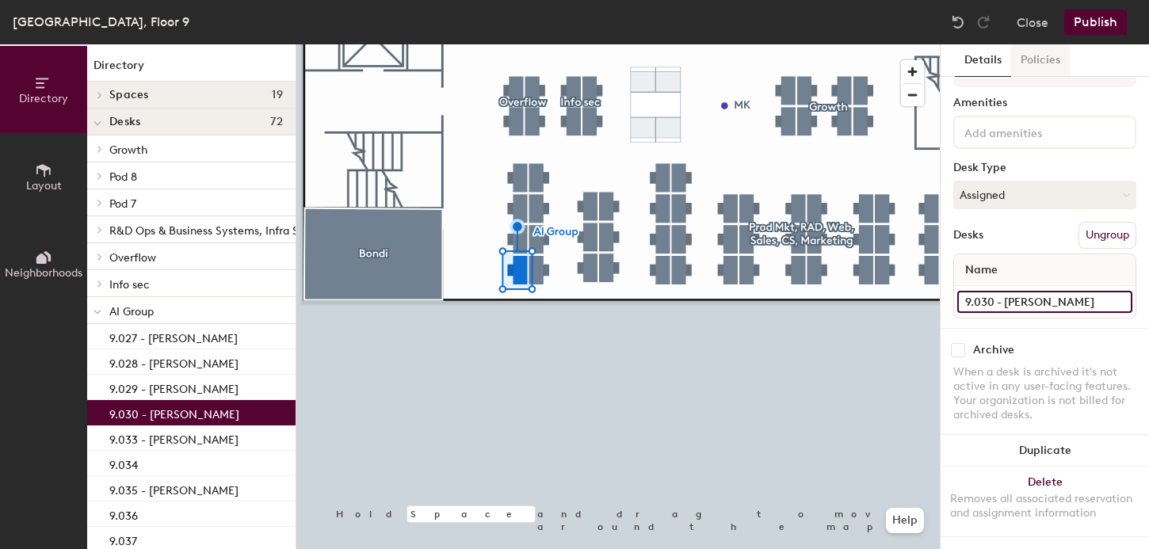
type input "9.030 - [PERSON_NAME]"
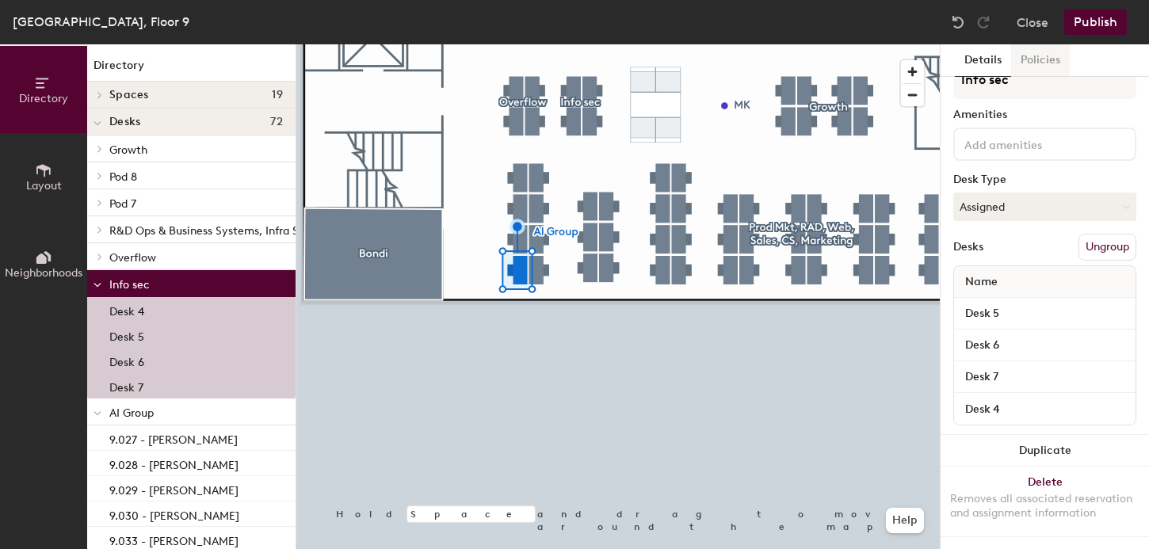
scroll to position [28, 0]
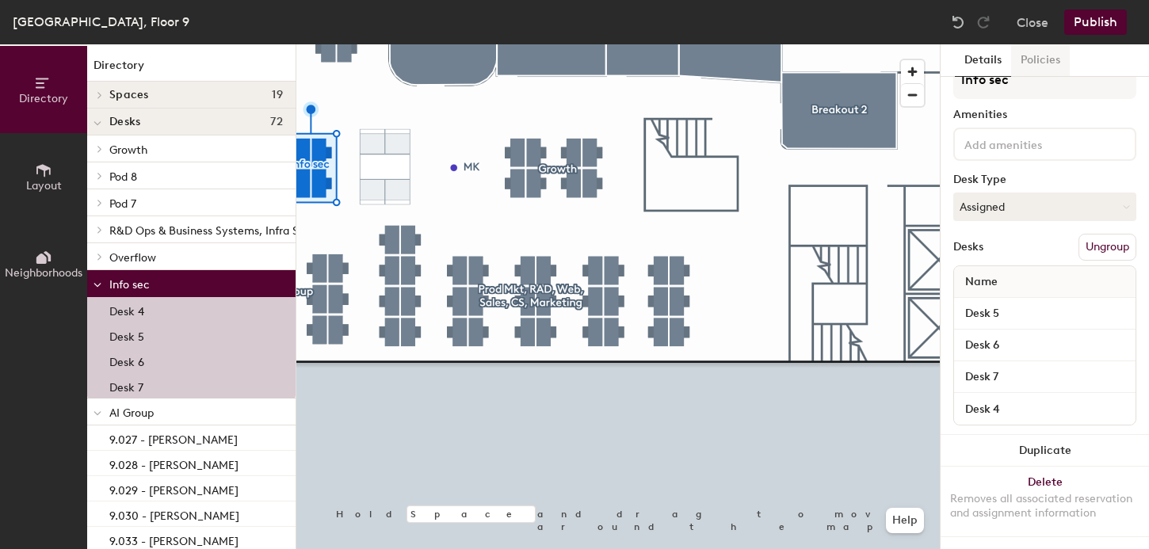
click at [583, 44] on div at bounding box center [618, 44] width 644 height 0
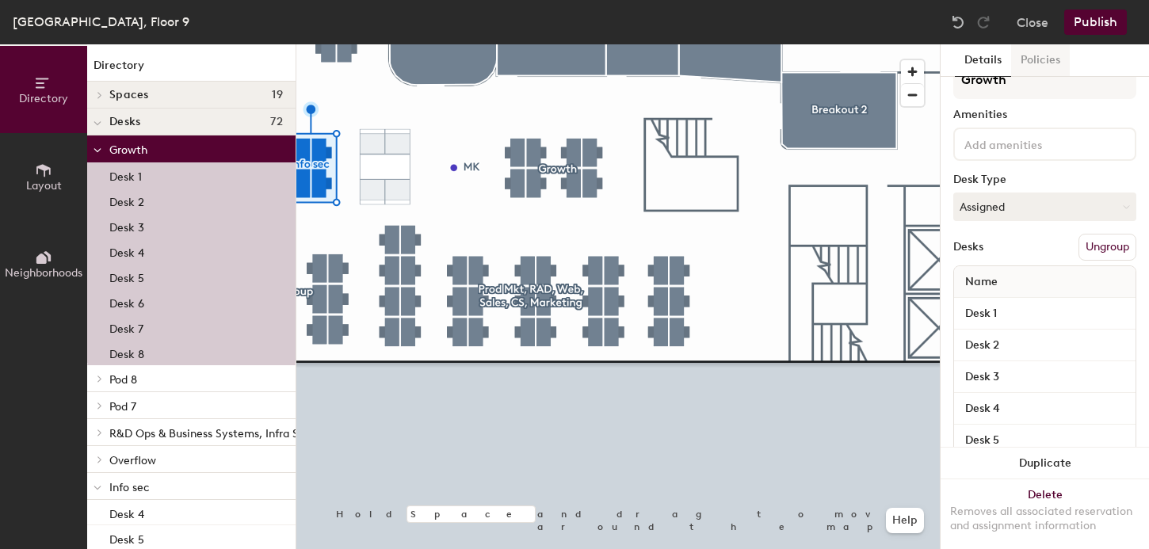
scroll to position [40, 0]
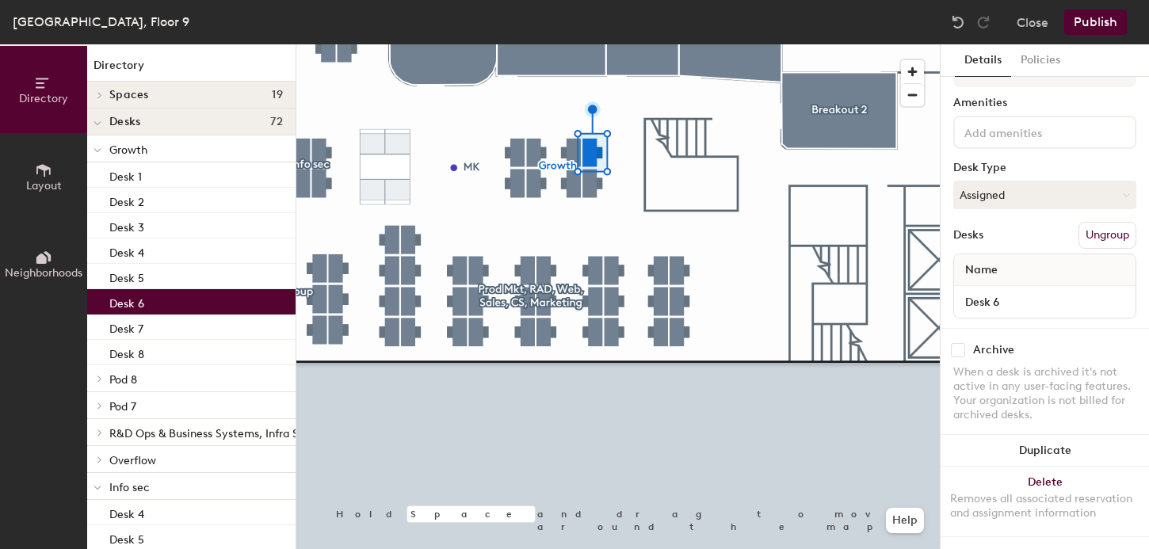
click at [602, 44] on div at bounding box center [618, 44] width 644 height 0
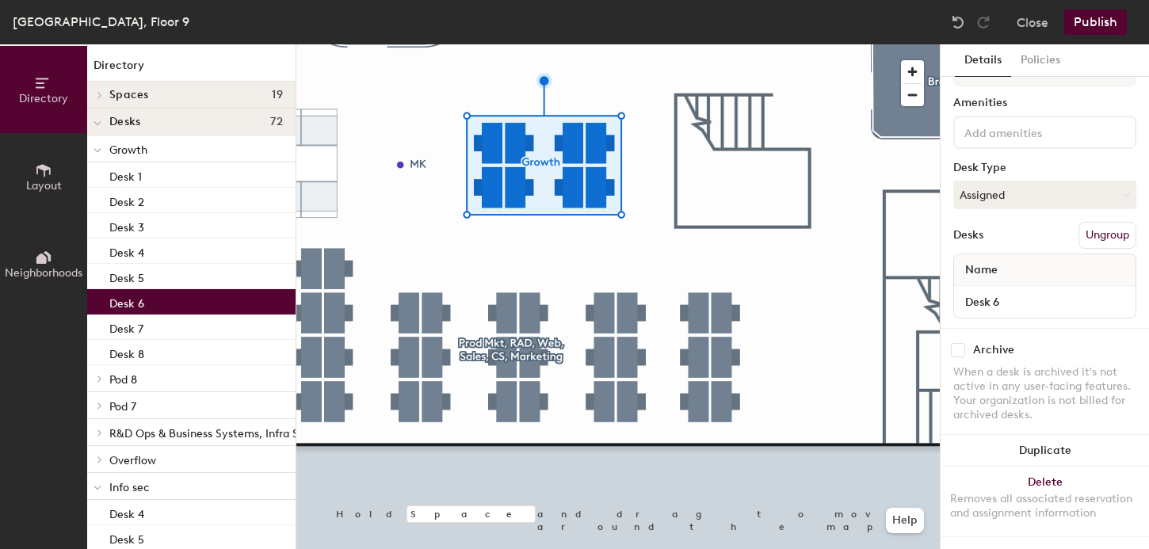
click at [596, 44] on div at bounding box center [618, 44] width 644 height 0
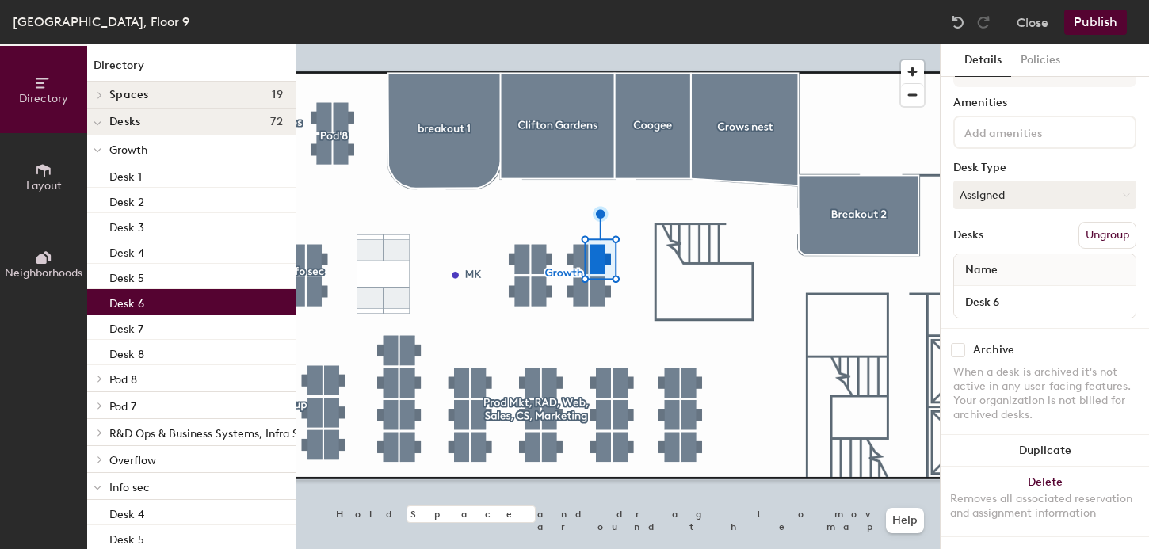
click at [1011, 266] on div "Name" at bounding box center [1045, 270] width 182 height 32
click at [1011, 312] on input "Desk 6" at bounding box center [1045, 302] width 175 height 22
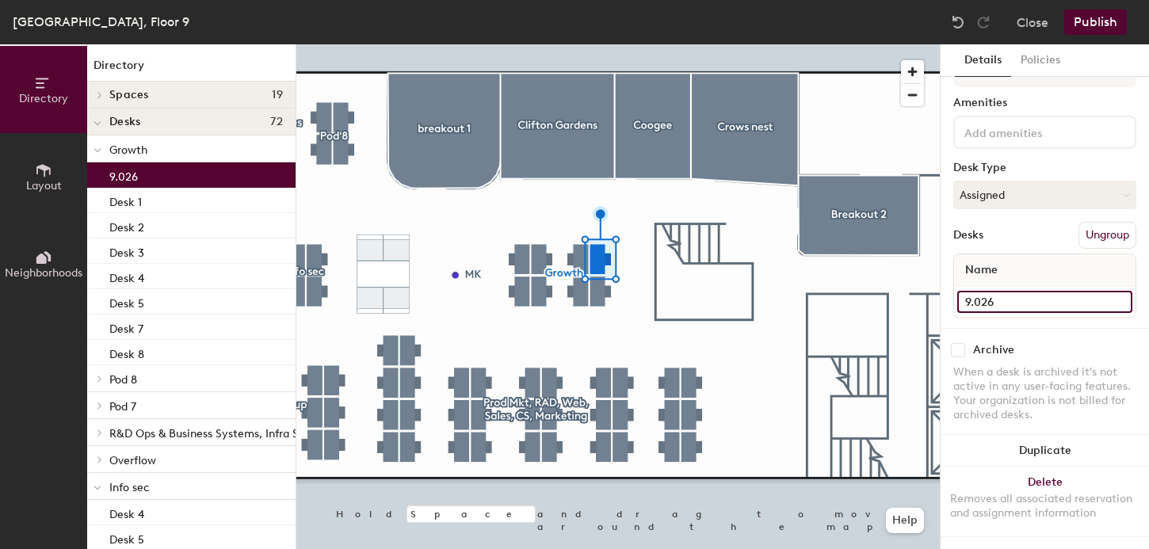
type input "9.026"
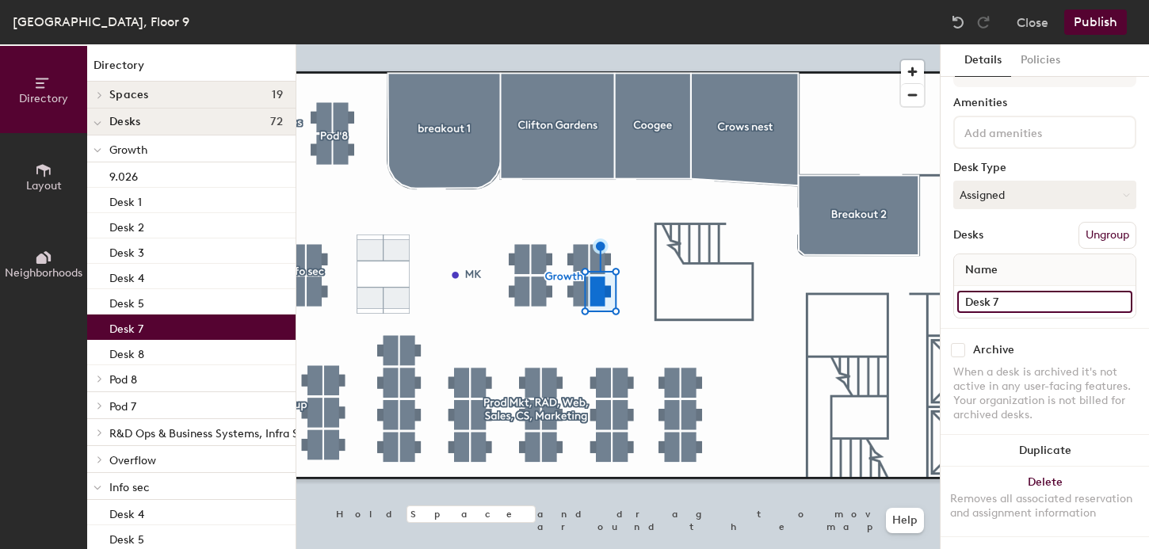
click at [1010, 304] on input "Desk 7" at bounding box center [1045, 302] width 175 height 22
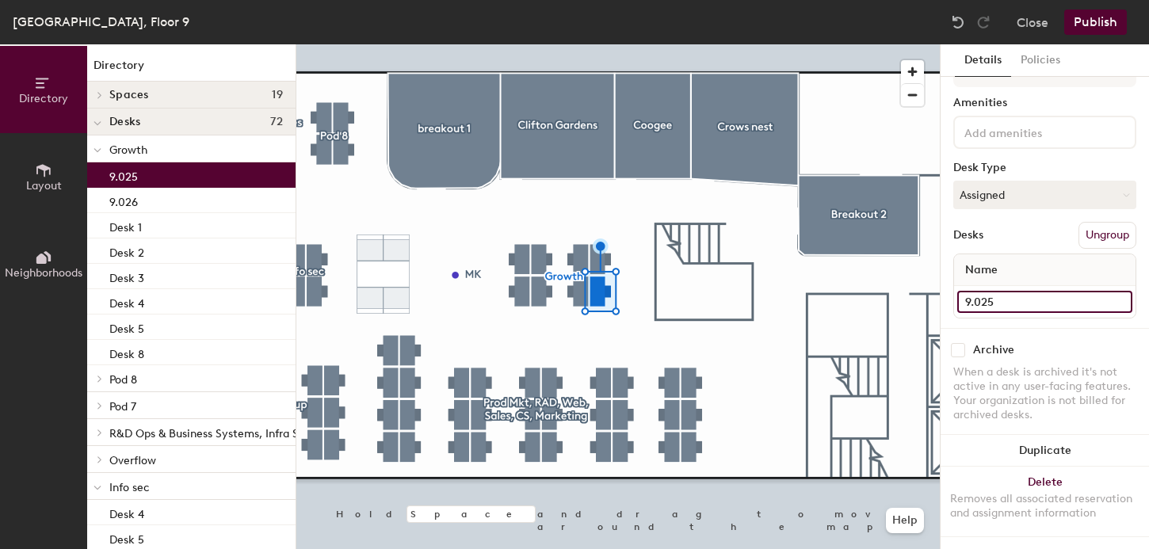
type input "9.025"
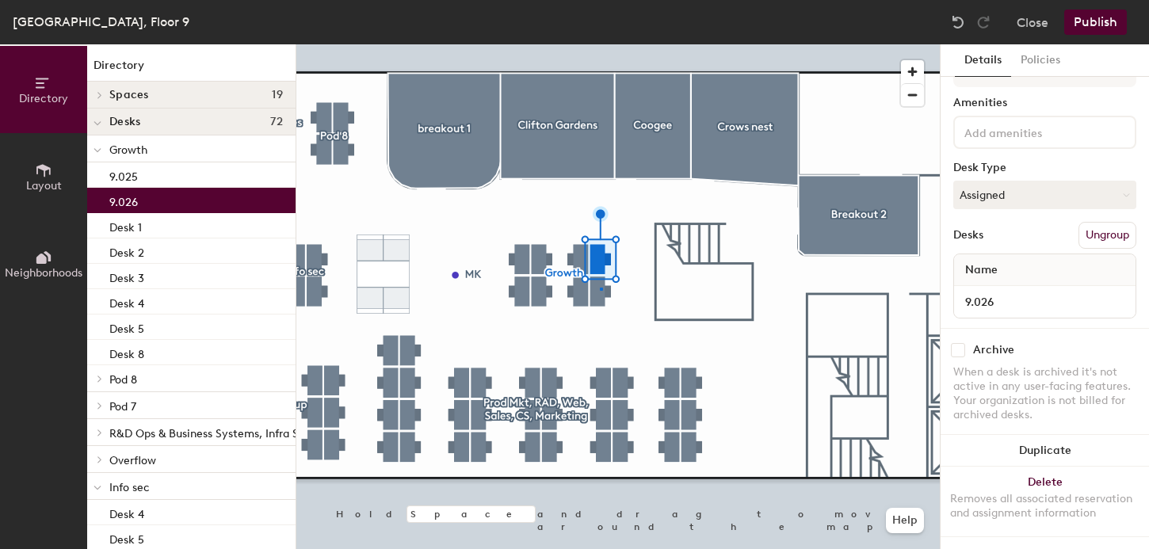
click at [600, 44] on div at bounding box center [618, 44] width 644 height 0
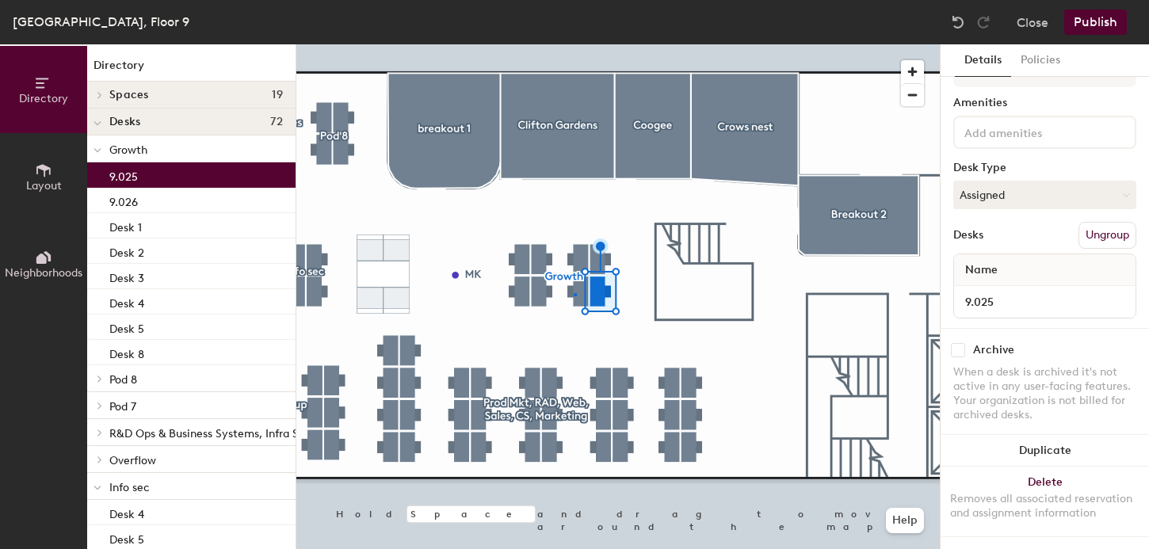
click at [574, 44] on div at bounding box center [618, 44] width 644 height 0
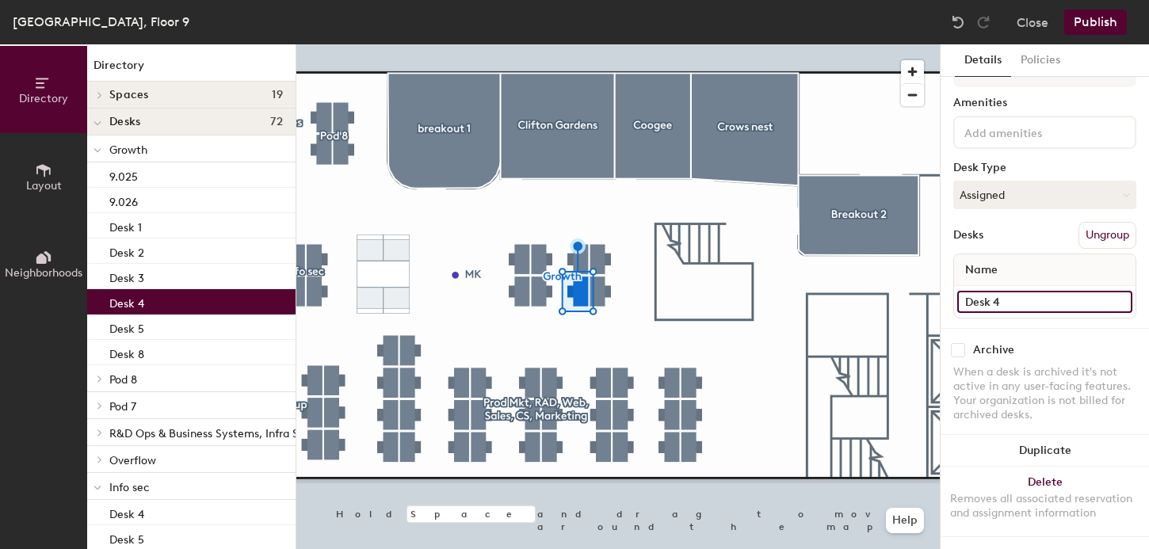
click at [1003, 304] on input "Desk 4" at bounding box center [1045, 302] width 175 height 22
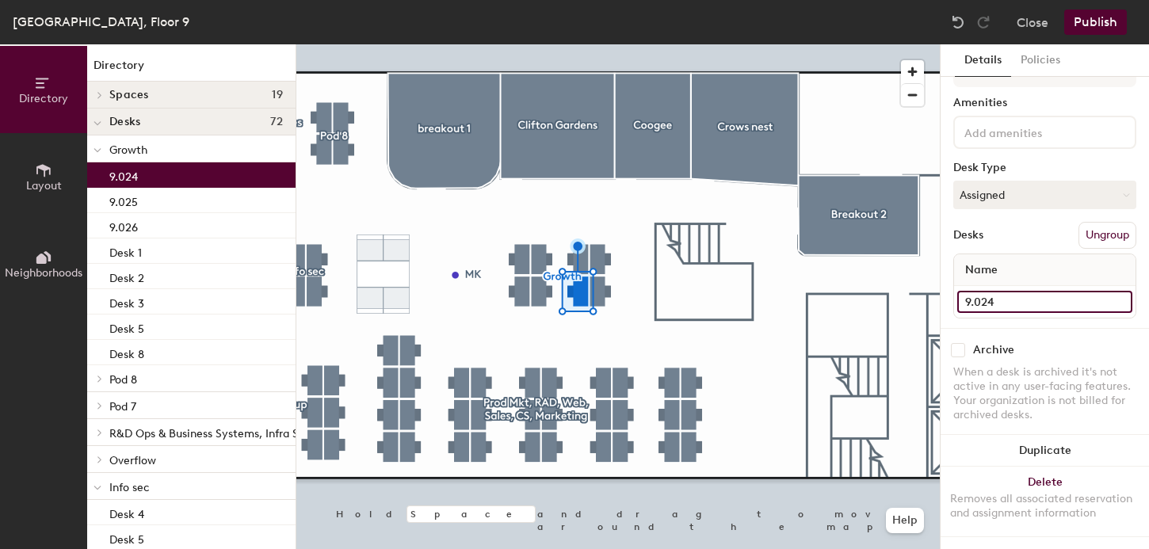
type input "9.024"
click at [582, 44] on div at bounding box center [618, 44] width 644 height 0
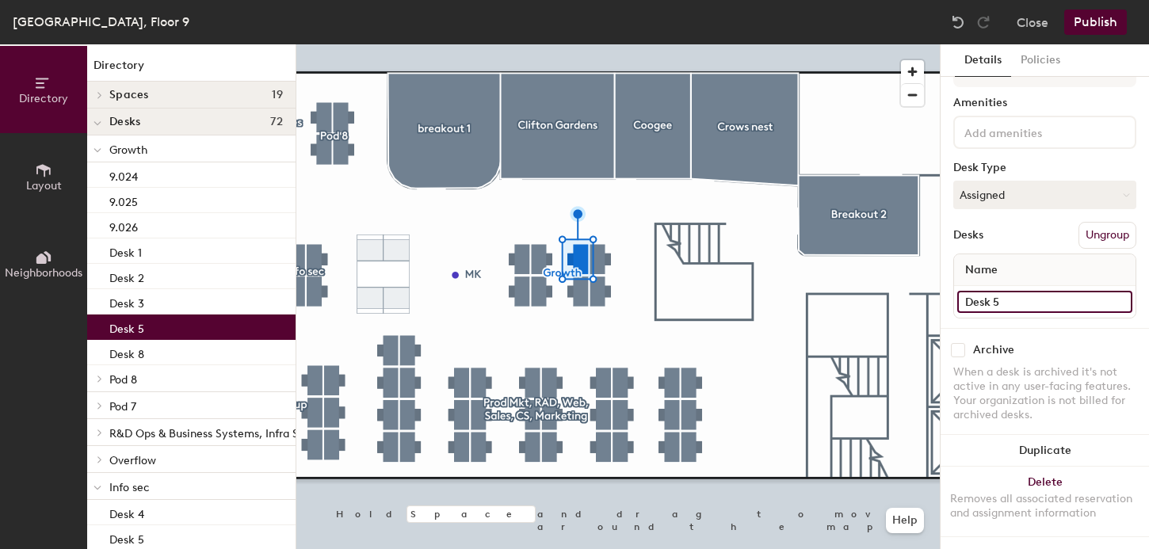
click at [1008, 301] on input "Desk 5" at bounding box center [1045, 302] width 175 height 22
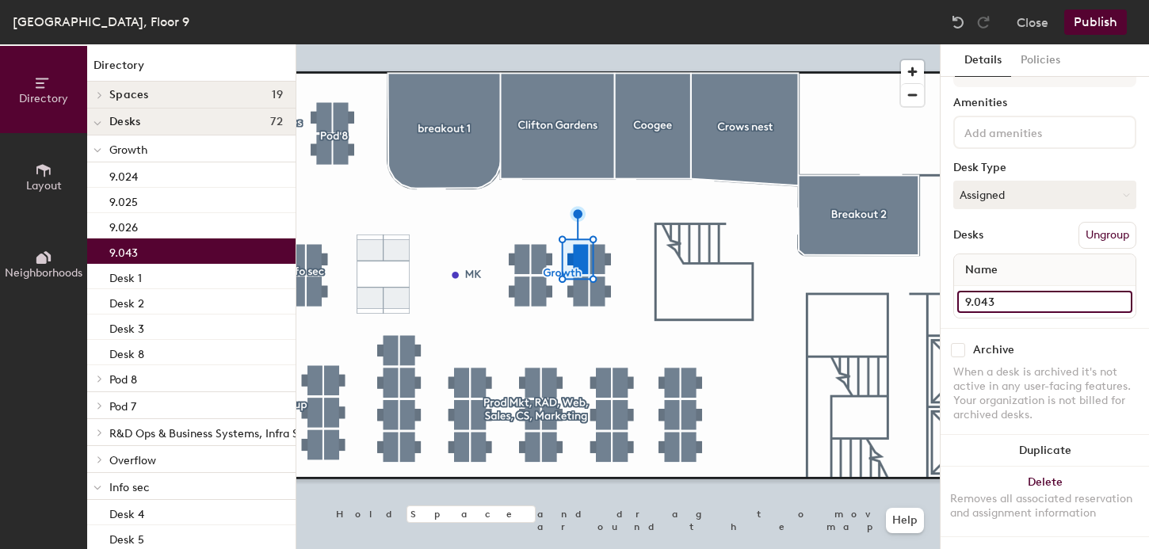
type input "9.043"
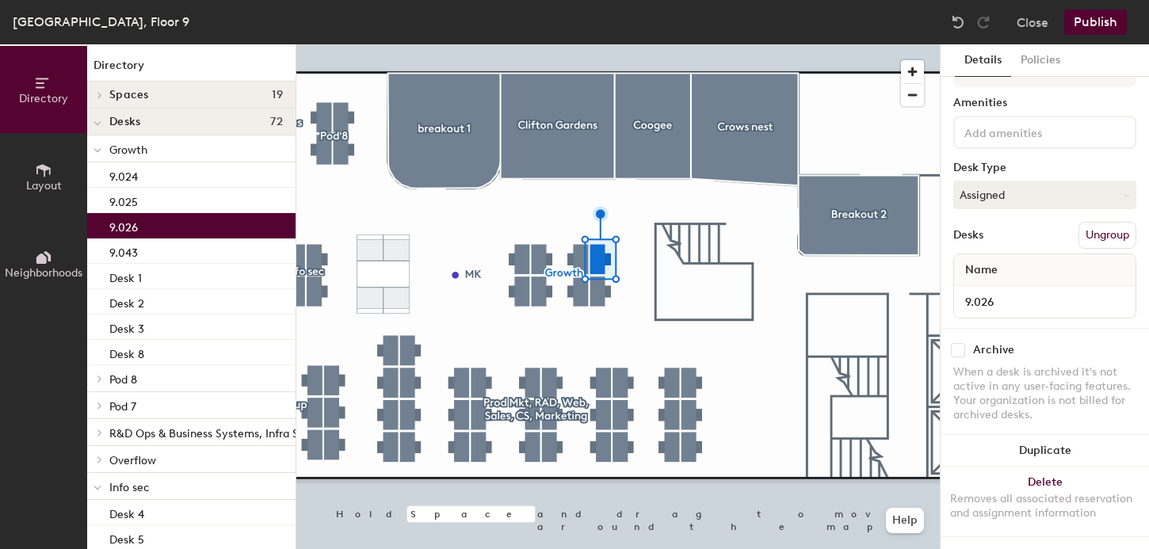
click at [598, 44] on div at bounding box center [618, 44] width 644 height 0
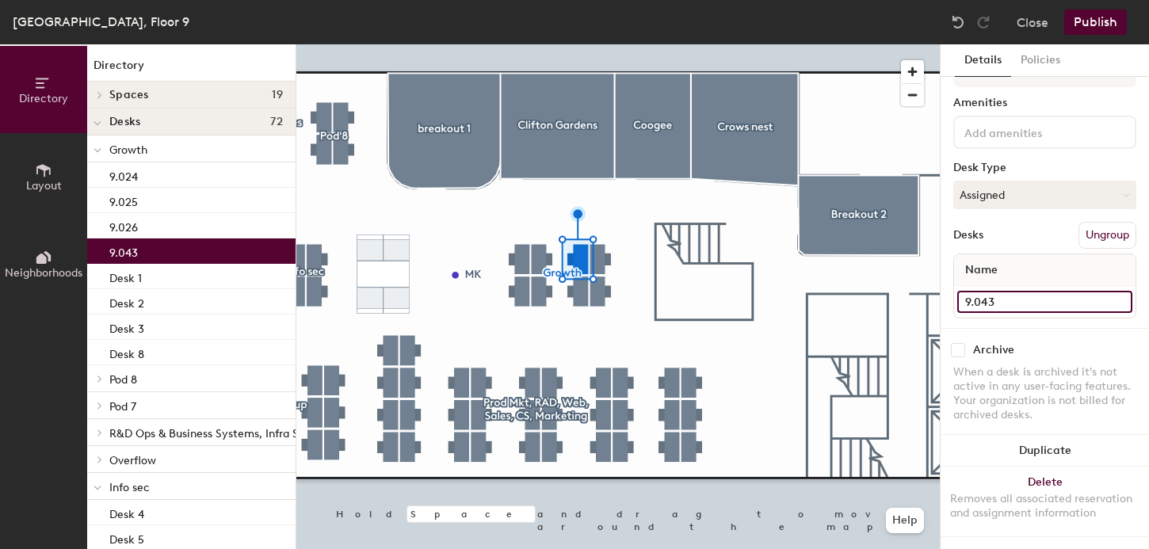
click at [984, 302] on input "9.043" at bounding box center [1045, 302] width 175 height 22
click at [987, 302] on input "9.043" at bounding box center [1045, 302] width 175 height 22
click at [983, 302] on input "9.043" at bounding box center [1045, 302] width 175 height 22
click at [987, 302] on input "9.043" at bounding box center [1045, 302] width 175 height 22
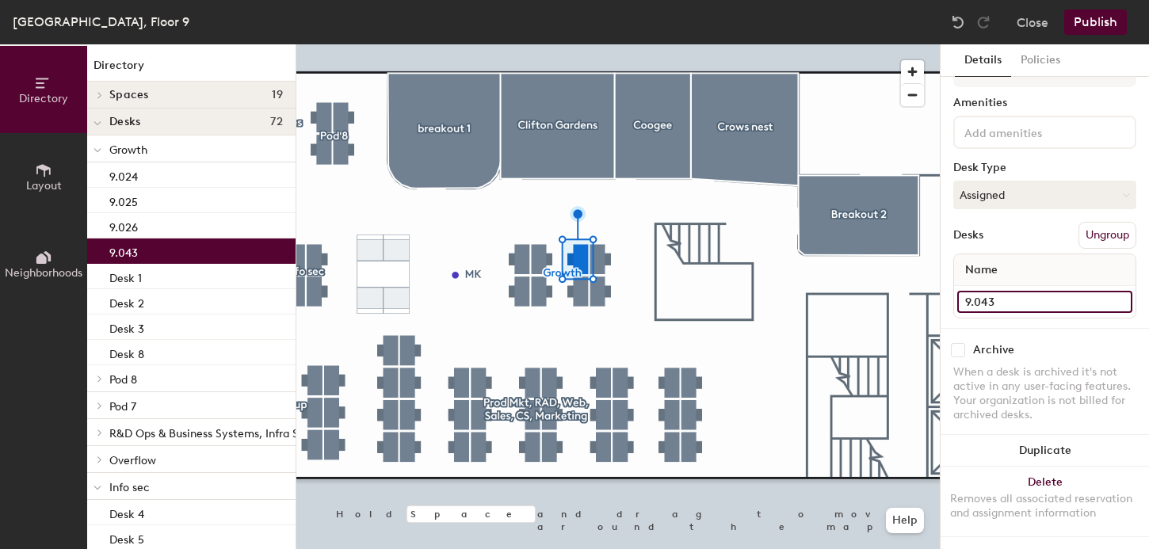
type input "2"
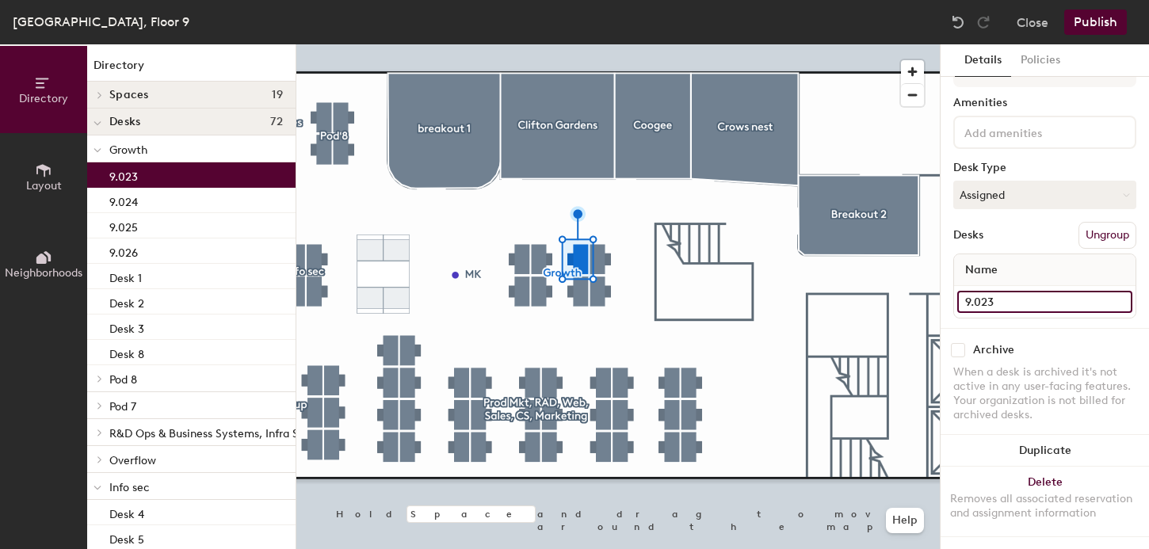
type input "9.023"
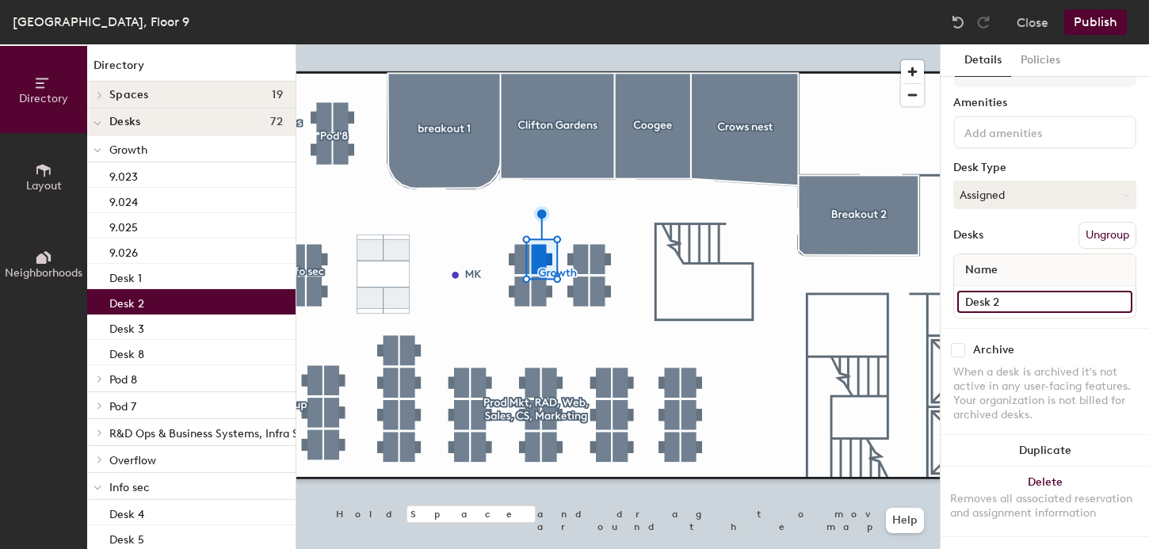
click at [984, 299] on input "Desk 2" at bounding box center [1045, 302] width 175 height 22
click at [992, 301] on input "Desk 2" at bounding box center [1045, 302] width 175 height 22
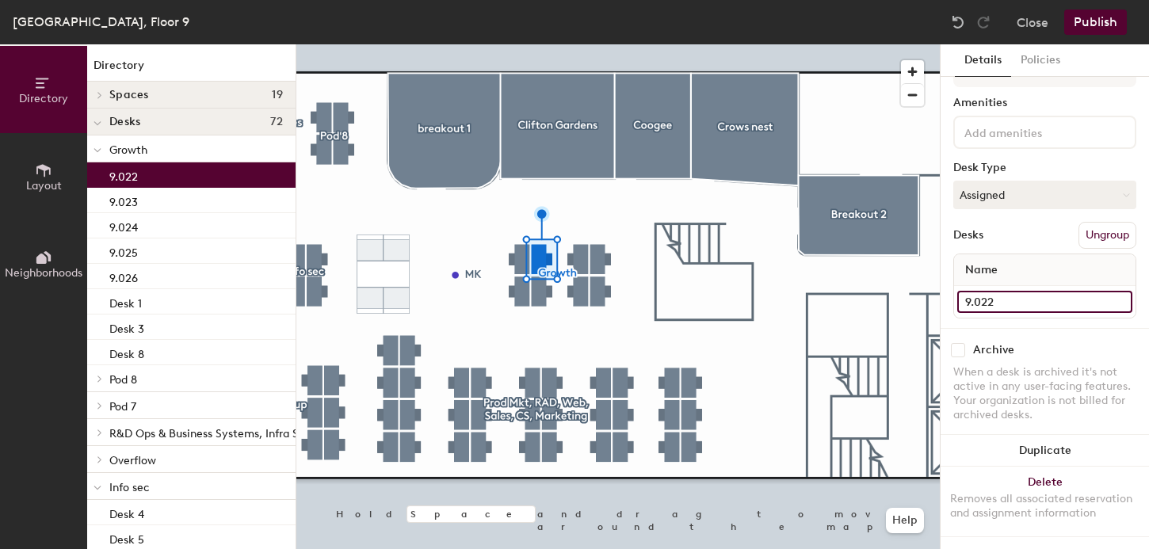
type input "9.022"
click at [542, 44] on div at bounding box center [618, 44] width 644 height 0
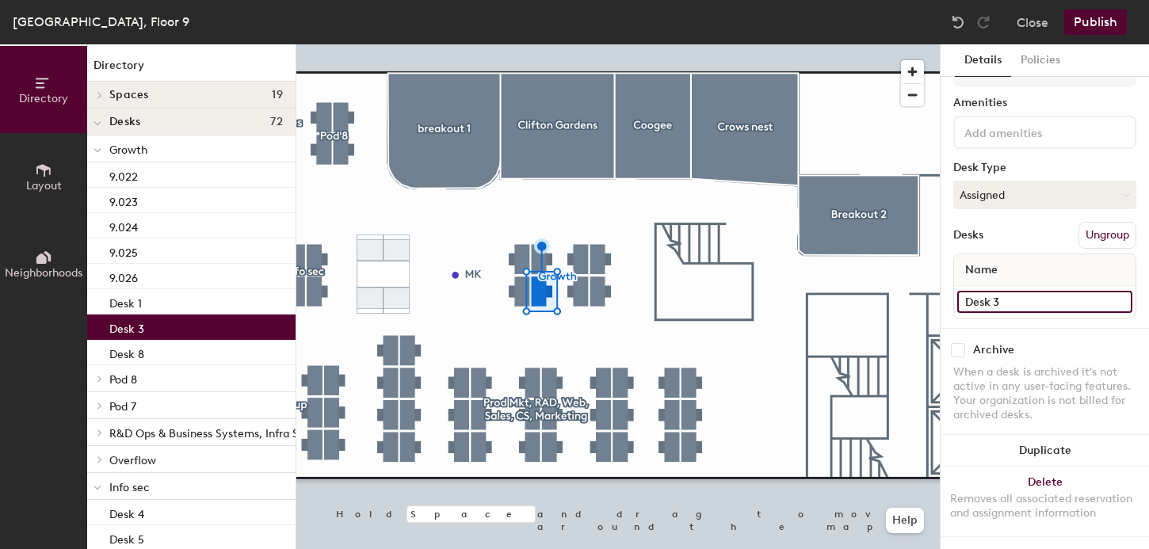
click at [991, 296] on input "Desk 3" at bounding box center [1045, 302] width 175 height 22
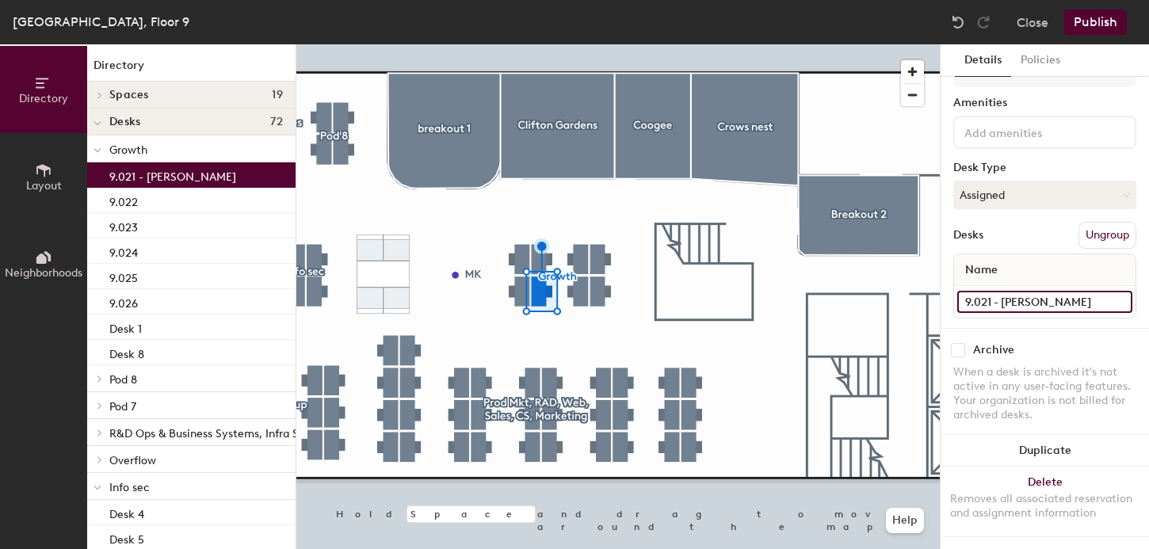
type input "9.021 - [PERSON_NAME]"
click at [534, 44] on div at bounding box center [618, 44] width 644 height 0
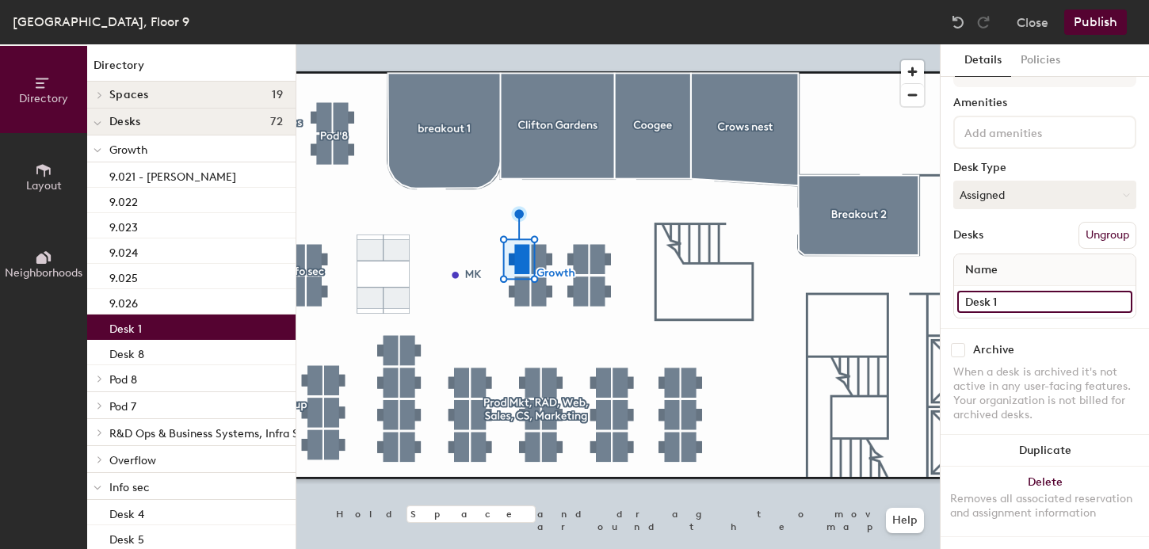
click at [996, 297] on input "Desk 1" at bounding box center [1045, 302] width 175 height 22
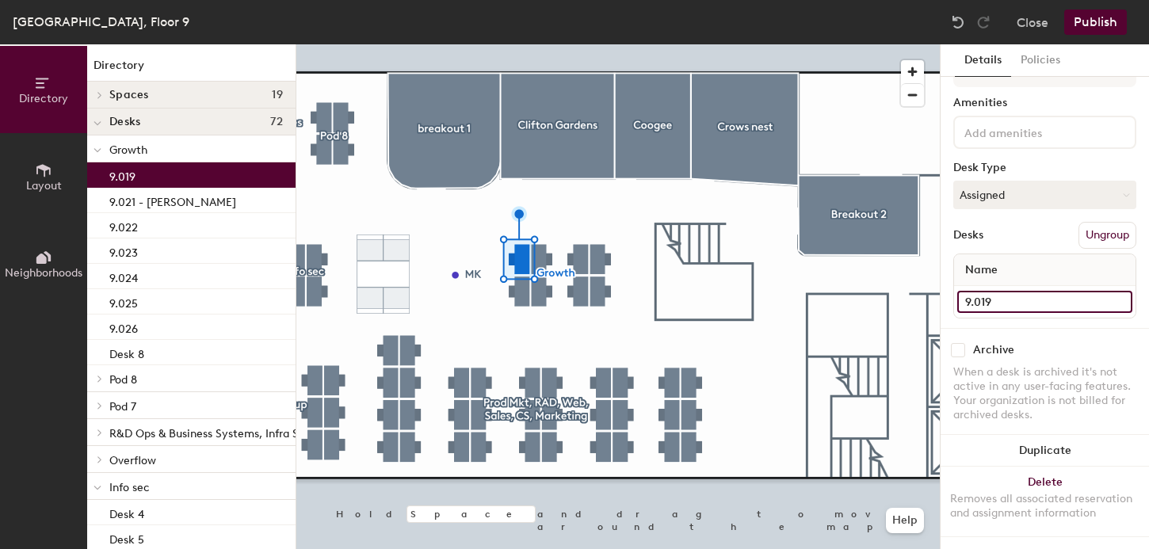
type input "9.019"
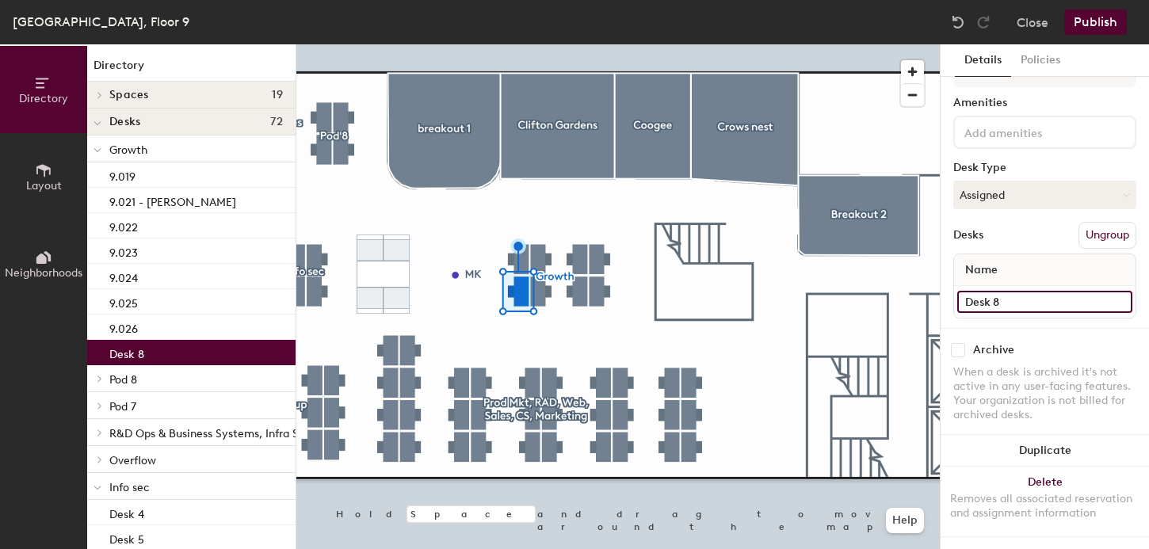
click at [978, 301] on input "Desk 8" at bounding box center [1045, 302] width 175 height 22
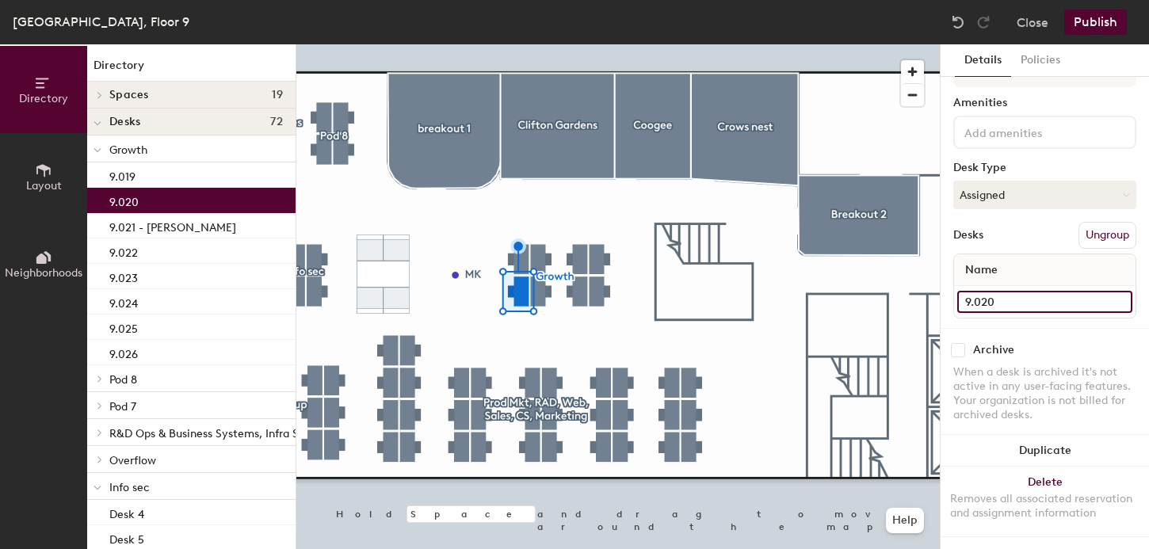
type input "9.020"
click at [587, 44] on div at bounding box center [618, 44] width 644 height 0
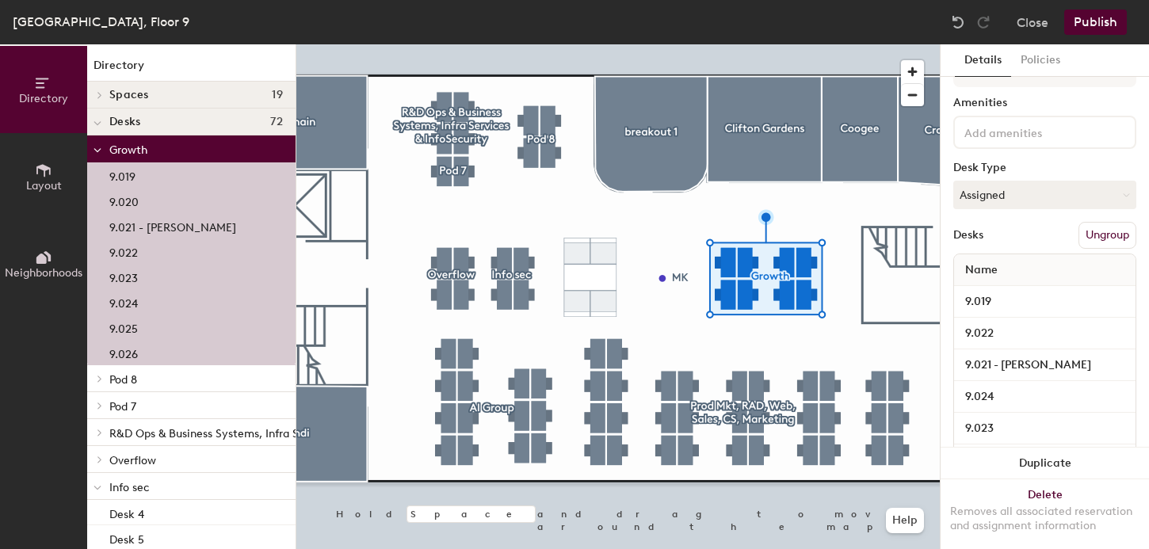
click at [522, 44] on div at bounding box center [618, 44] width 644 height 0
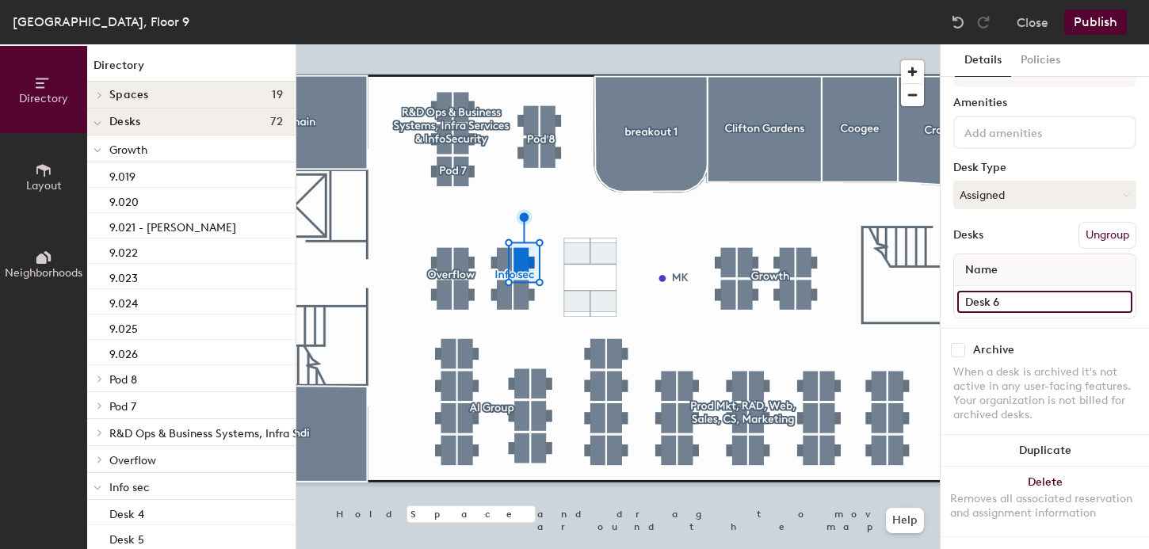
click at [984, 297] on input "Desk 6" at bounding box center [1045, 302] width 175 height 22
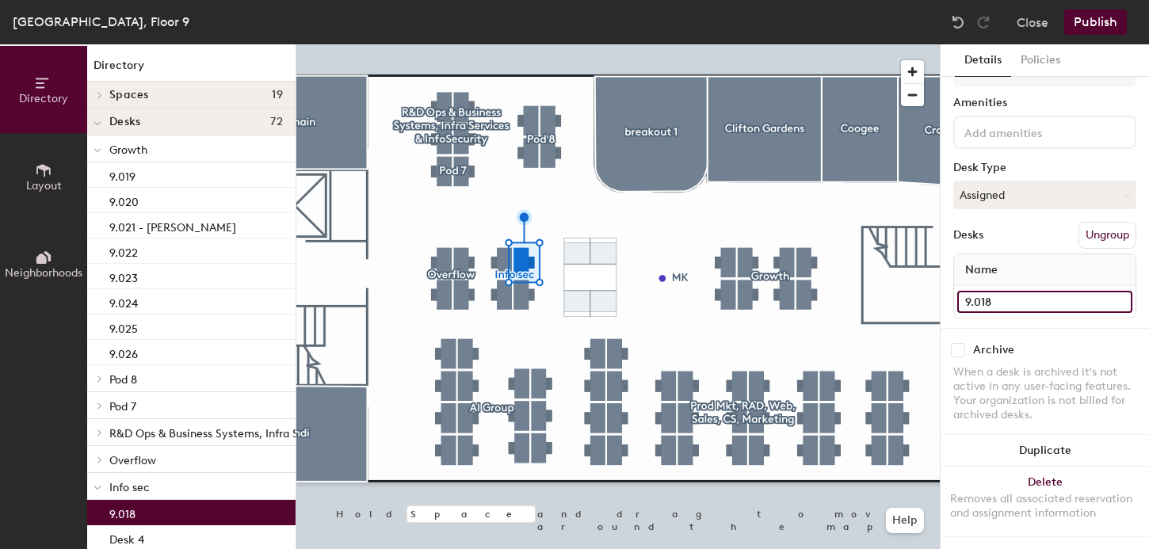
type input "9.018"
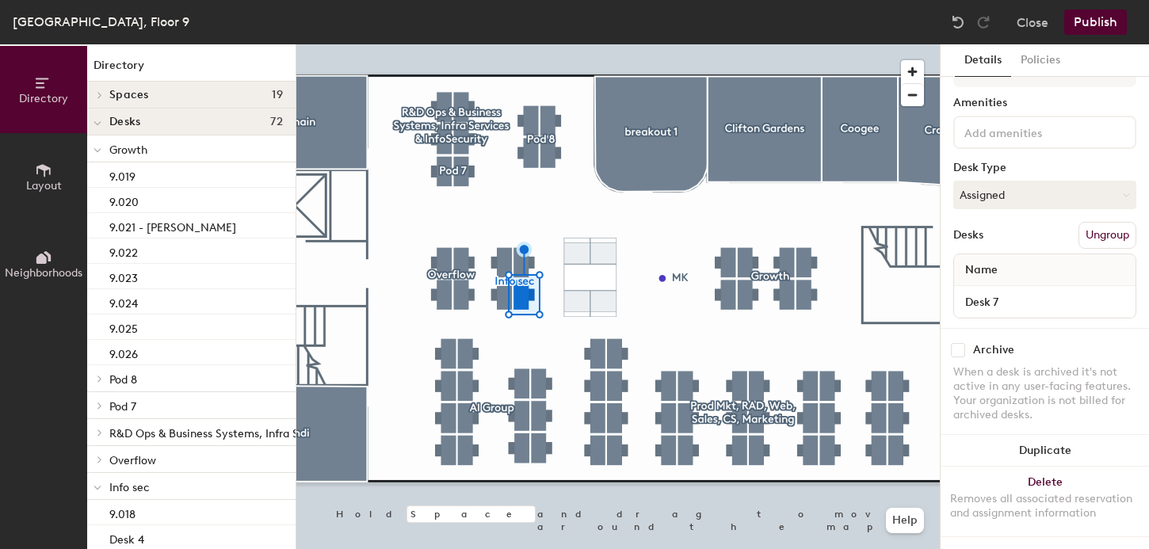
click at [983, 314] on div "Desk 7" at bounding box center [1045, 302] width 182 height 32
click at [983, 300] on input "Desk 7" at bounding box center [1045, 302] width 175 height 22
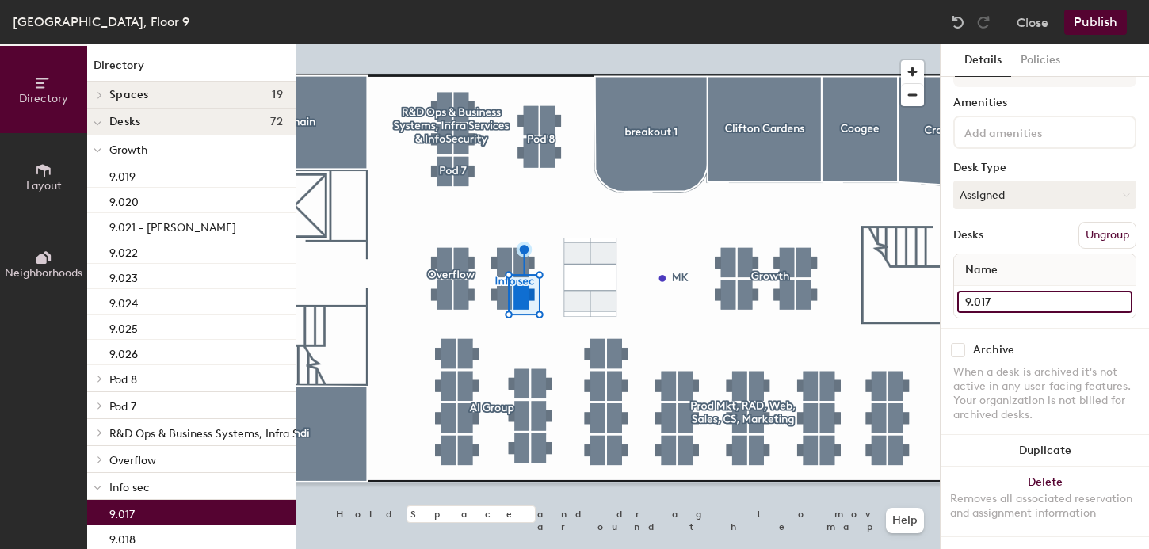
type input "9.017"
click at [504, 44] on div at bounding box center [618, 44] width 644 height 0
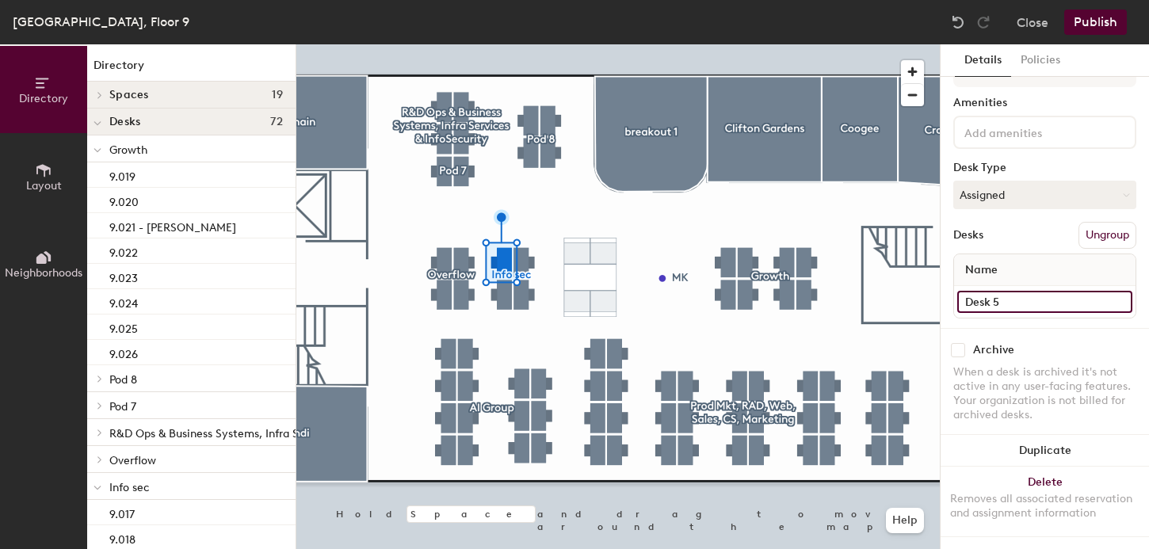
click at [996, 300] on input "Desk 5" at bounding box center [1045, 302] width 175 height 22
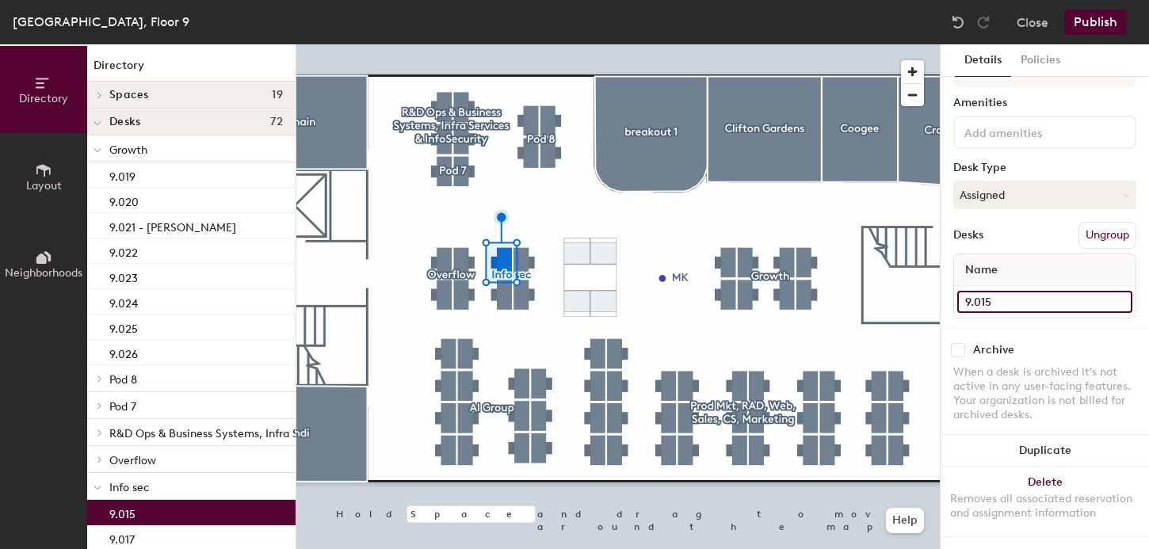
type input "9.015"
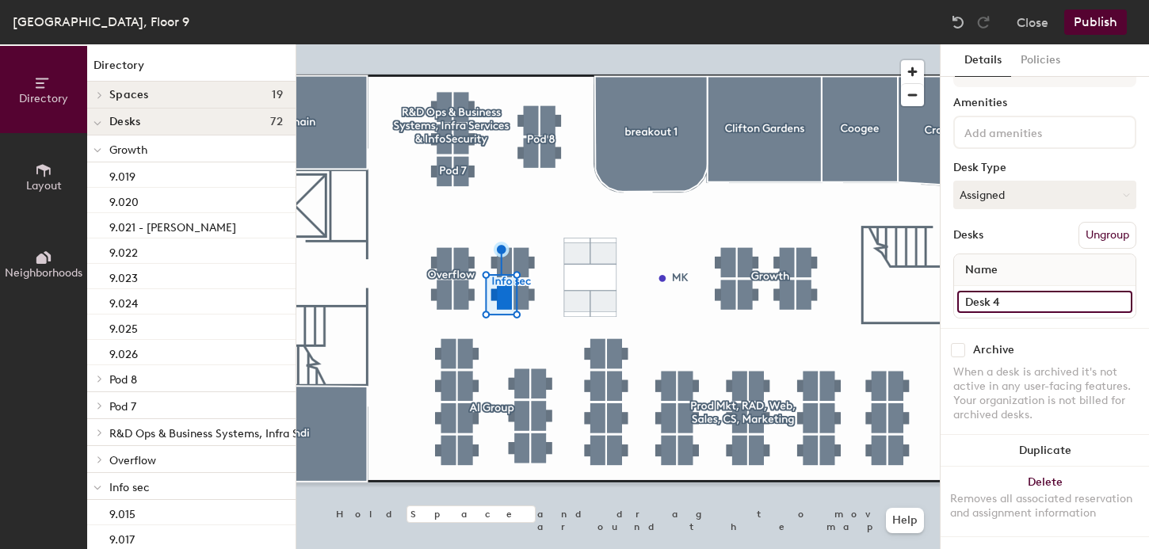
click at [988, 294] on input "Desk 4" at bounding box center [1045, 302] width 175 height 22
type input "9.016"
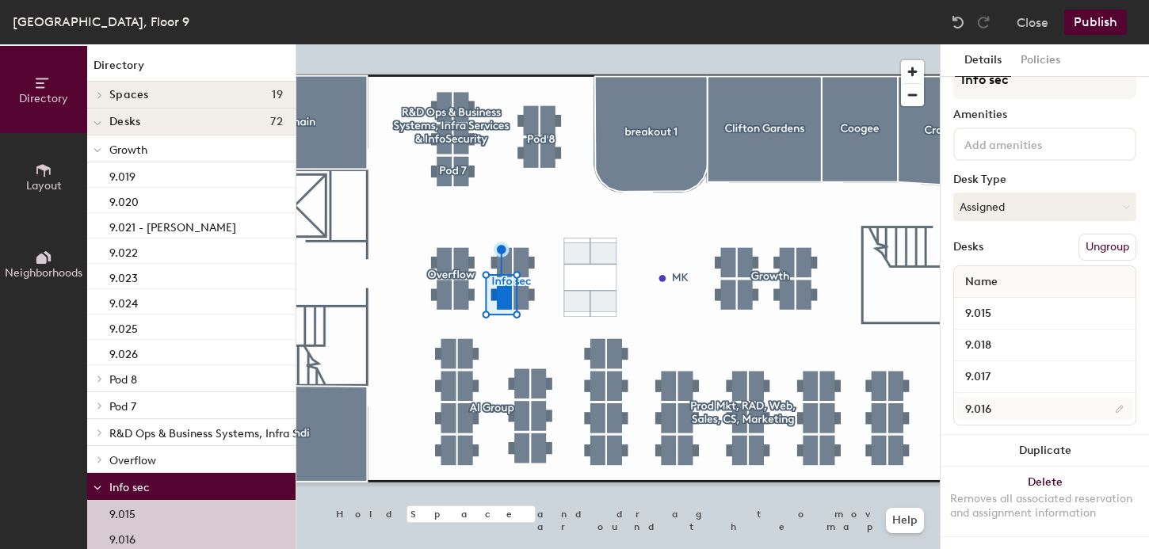
scroll to position [28, 0]
click at [462, 44] on div at bounding box center [618, 44] width 644 height 0
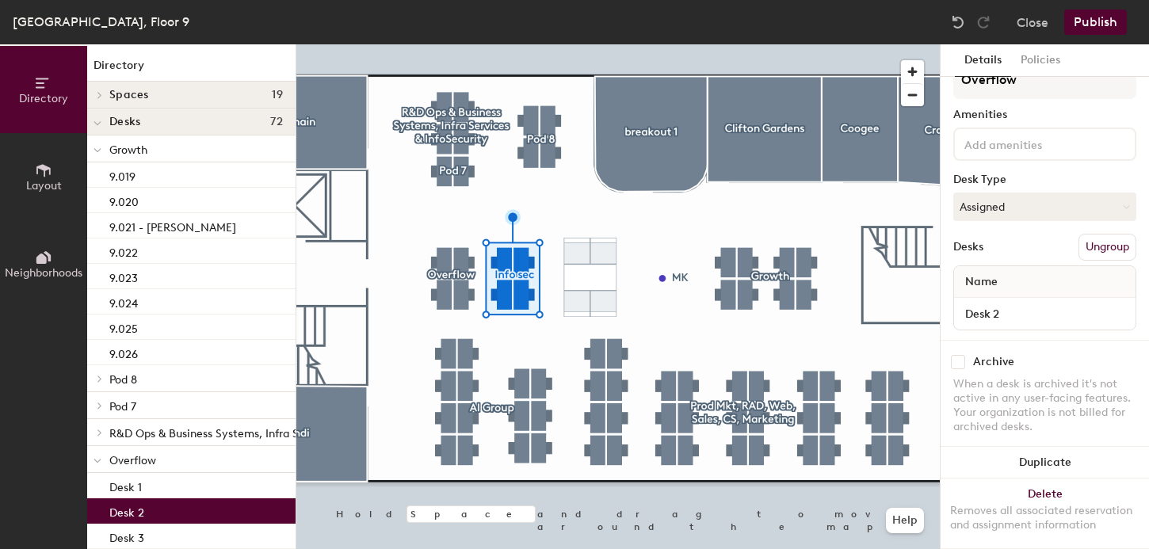
scroll to position [40, 0]
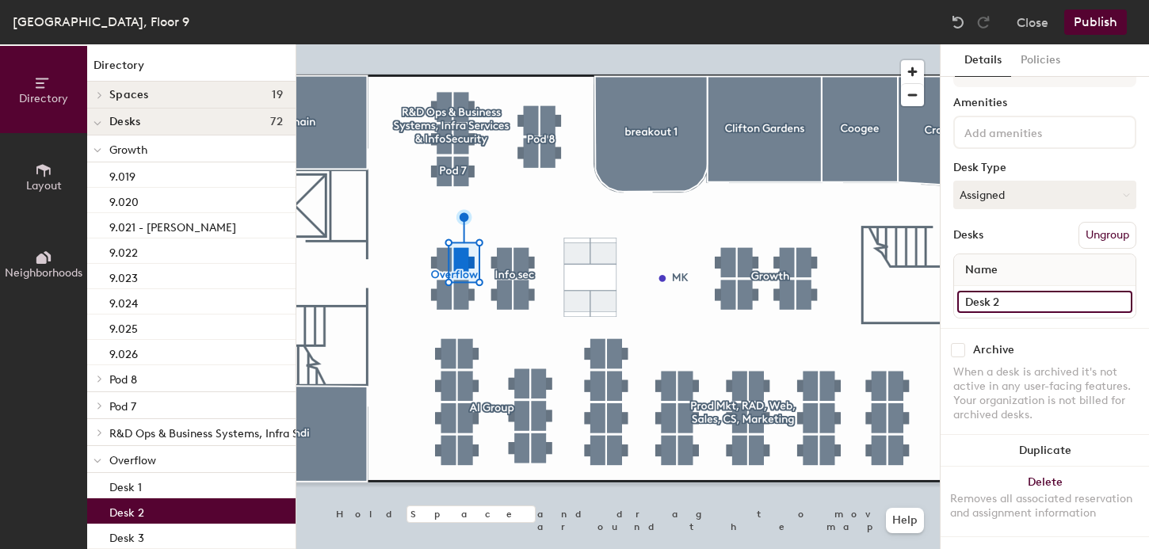
click at [983, 300] on input "Desk 2" at bounding box center [1045, 302] width 175 height 22
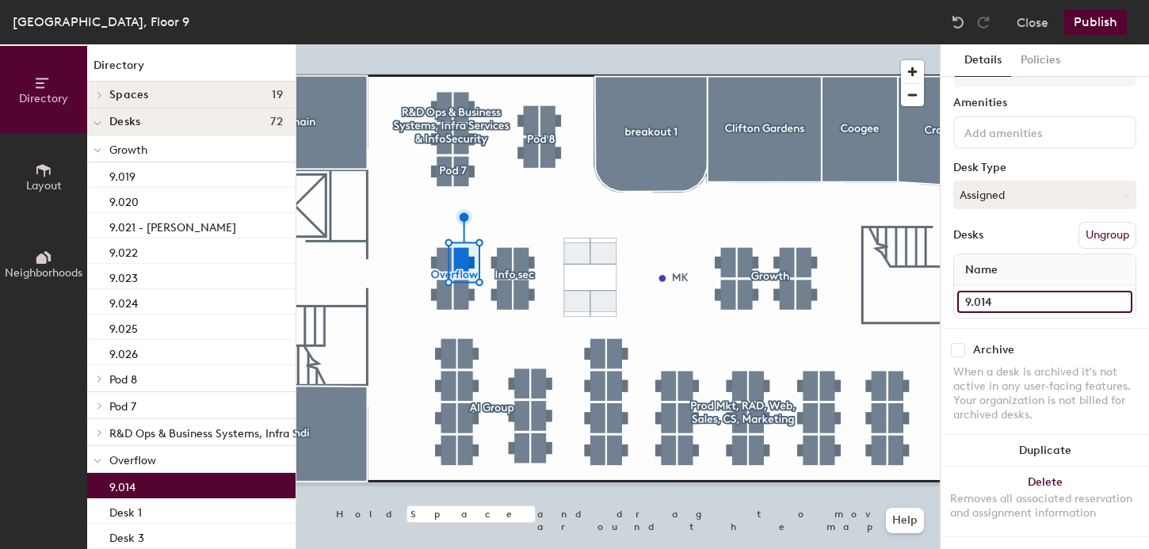
type input "9.014"
click at [460, 44] on div at bounding box center [618, 44] width 644 height 0
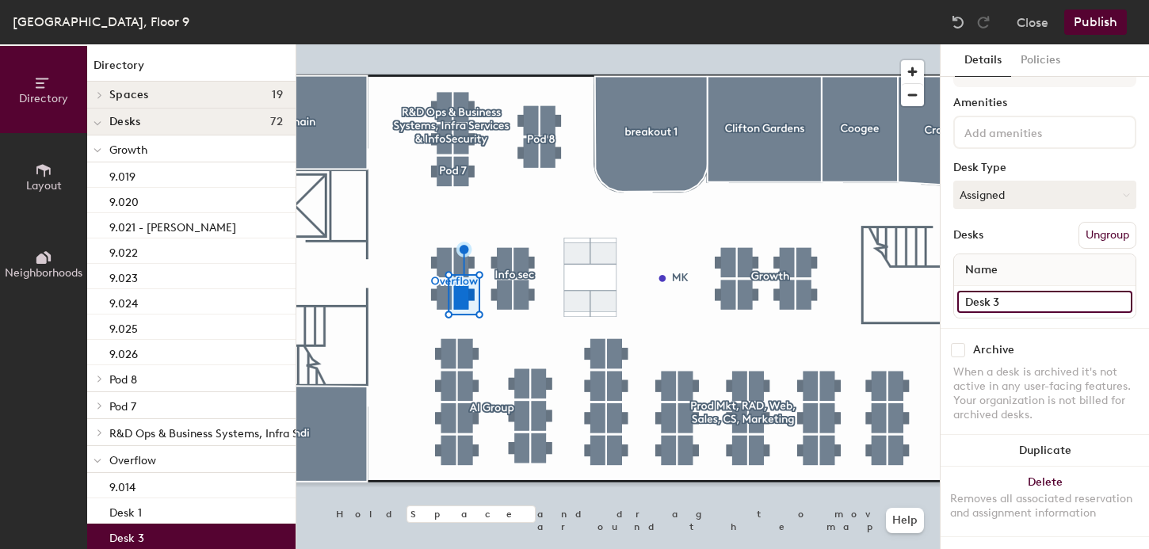
click at [989, 303] on input "Desk 3" at bounding box center [1045, 302] width 175 height 22
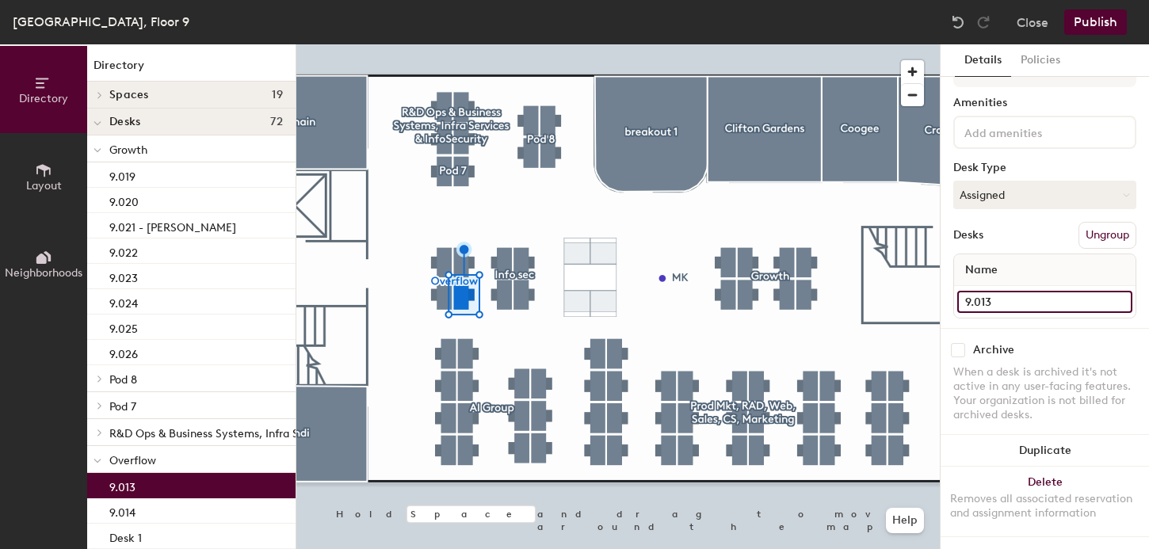
type input "9.013"
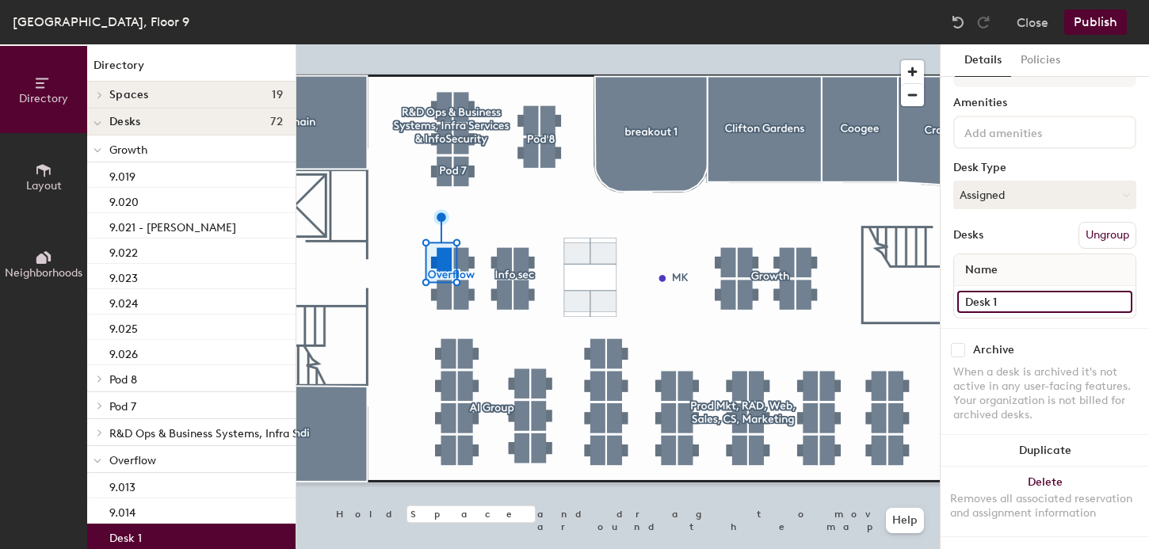
click at [983, 304] on input "Desk 1" at bounding box center [1045, 302] width 175 height 22
type input "9"
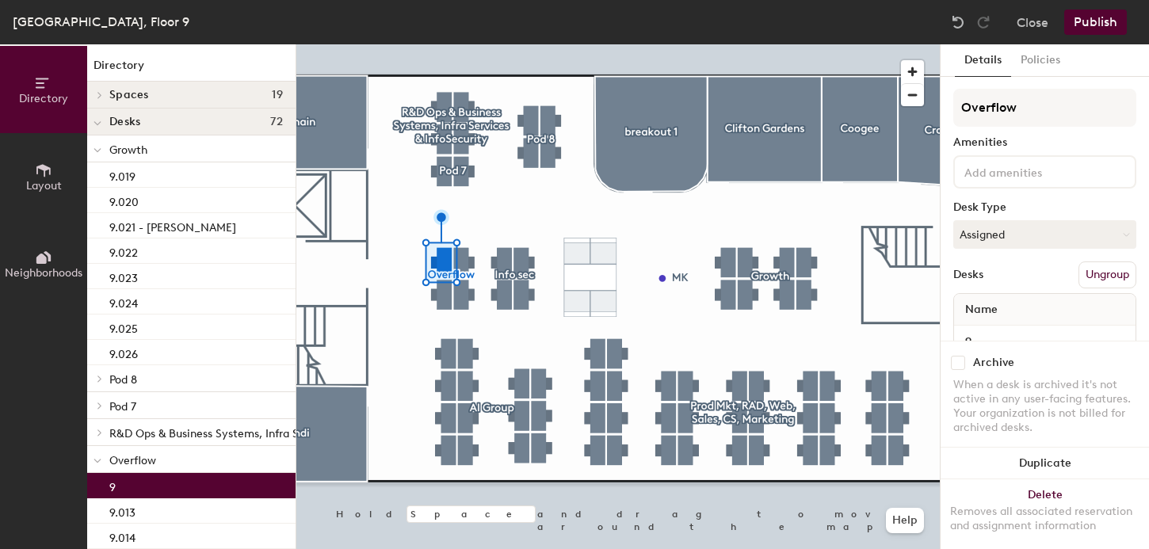
scroll to position [40, 0]
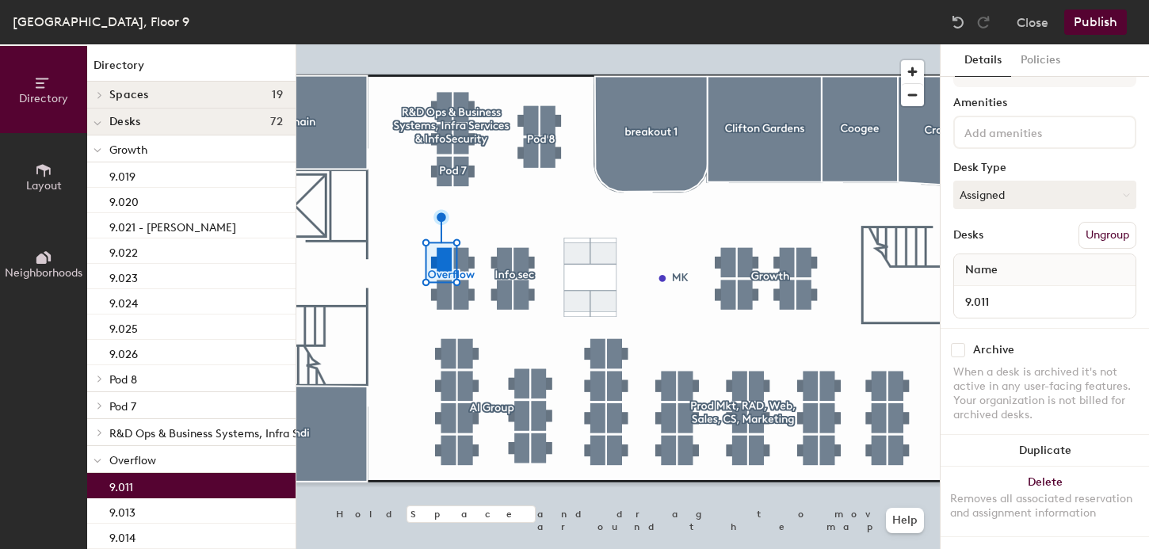
type input "9.011"
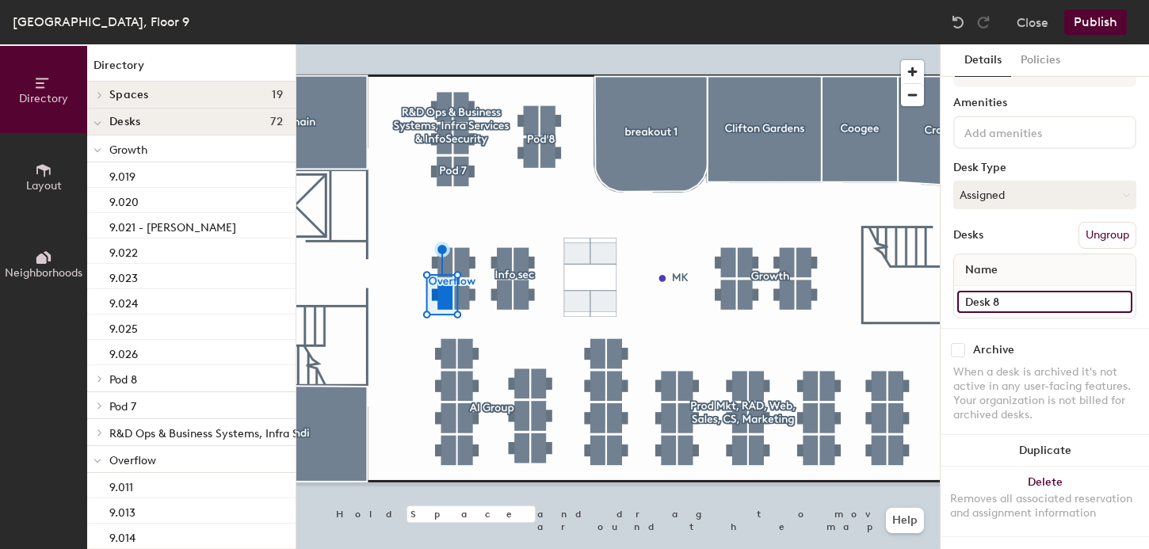
click at [985, 302] on input "Desk 8" at bounding box center [1045, 302] width 175 height 22
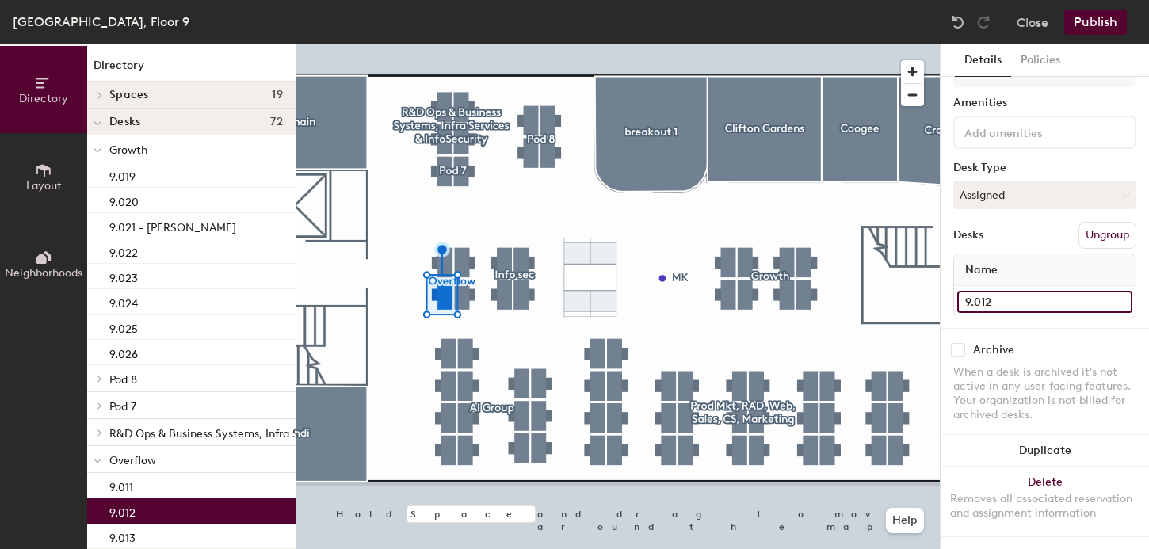
type input "9.012"
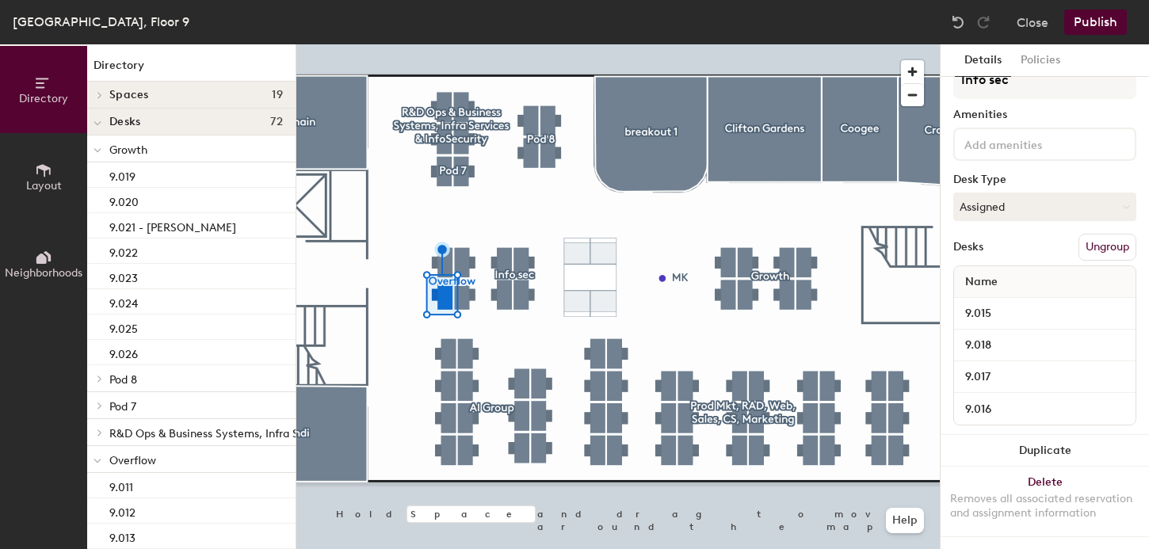
click at [461, 44] on div at bounding box center [618, 44] width 644 height 0
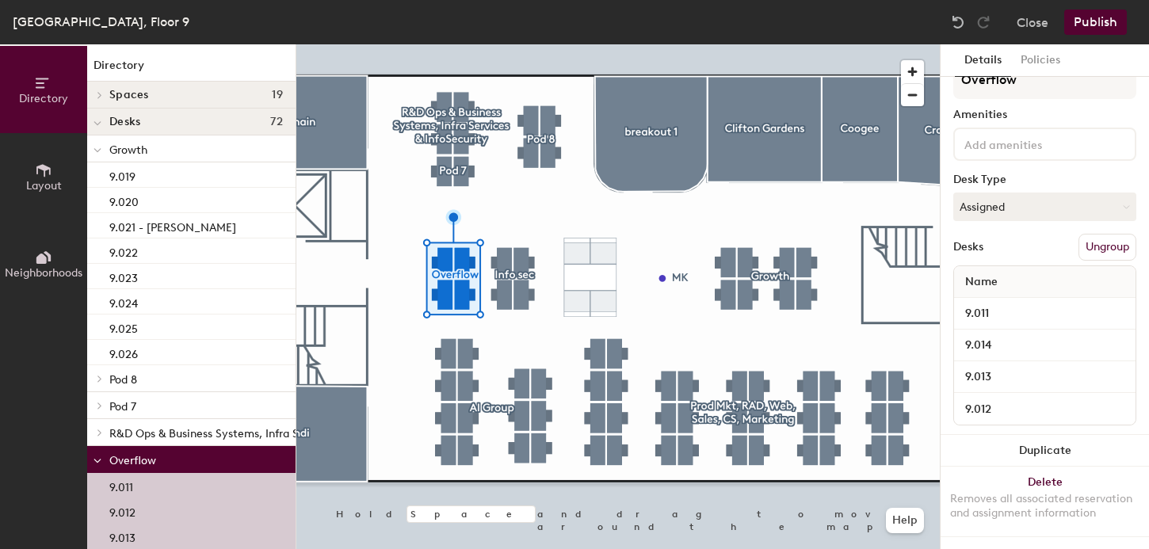
click at [526, 44] on div at bounding box center [618, 44] width 644 height 0
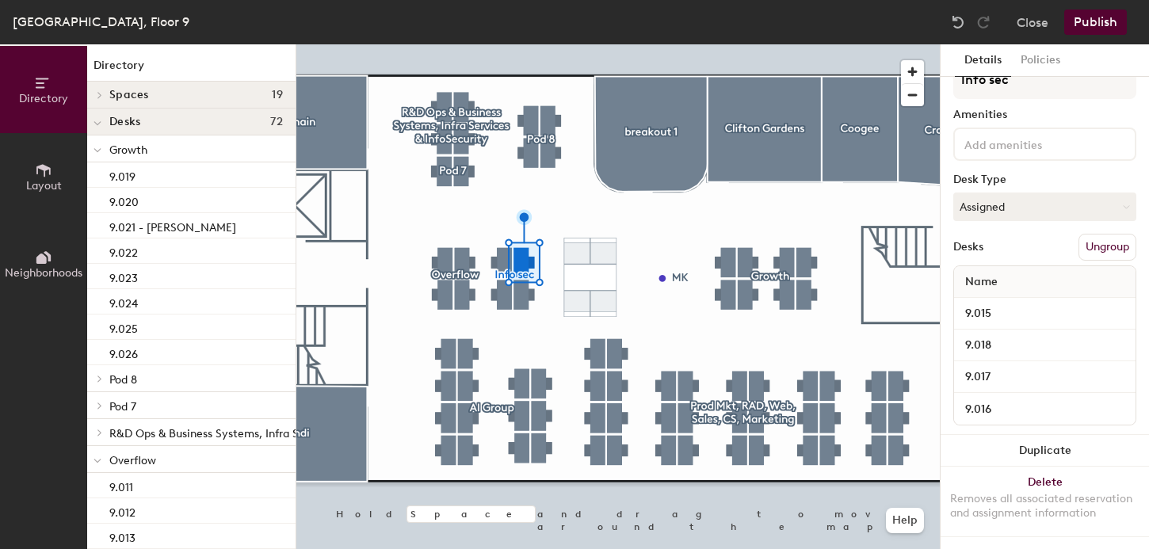
scroll to position [40, 0]
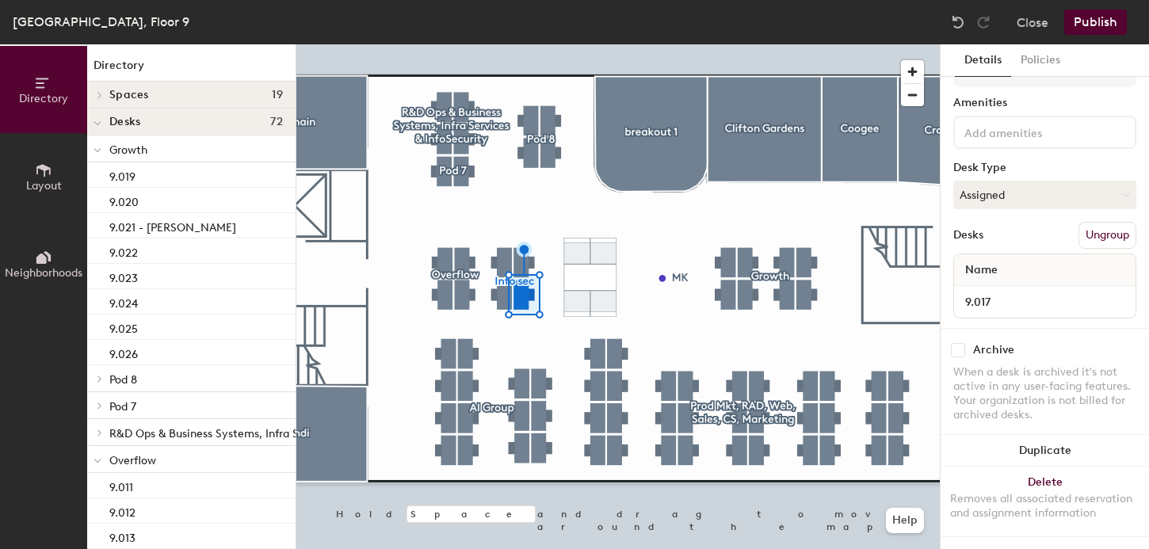
click at [502, 44] on div at bounding box center [618, 44] width 644 height 0
click at [545, 44] on div at bounding box center [618, 44] width 644 height 0
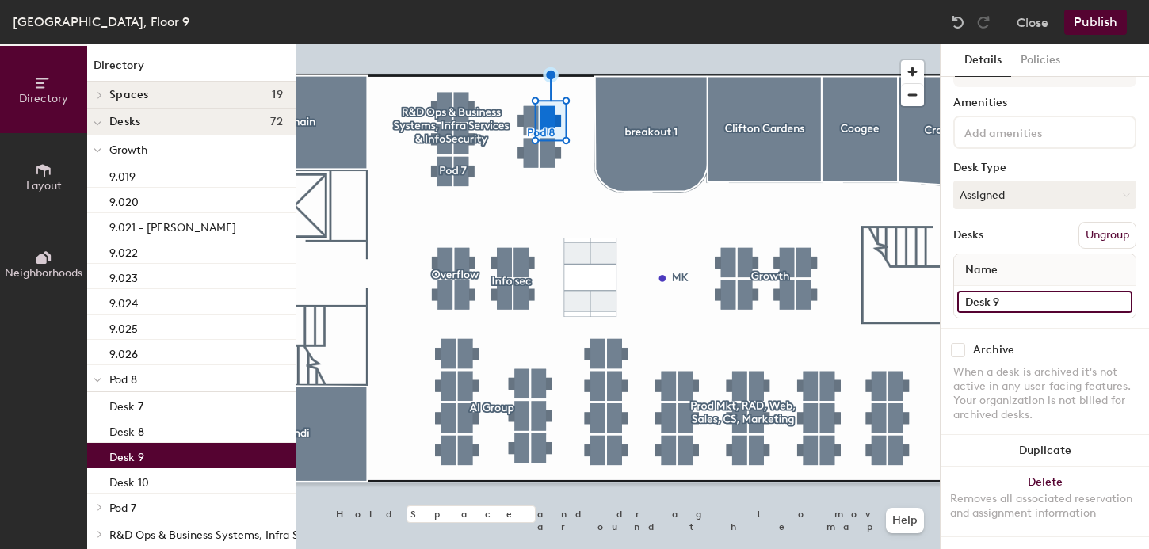
click at [988, 297] on input "Desk 9" at bounding box center [1045, 302] width 175 height 22
click at [549, 44] on div at bounding box center [618, 44] width 644 height 0
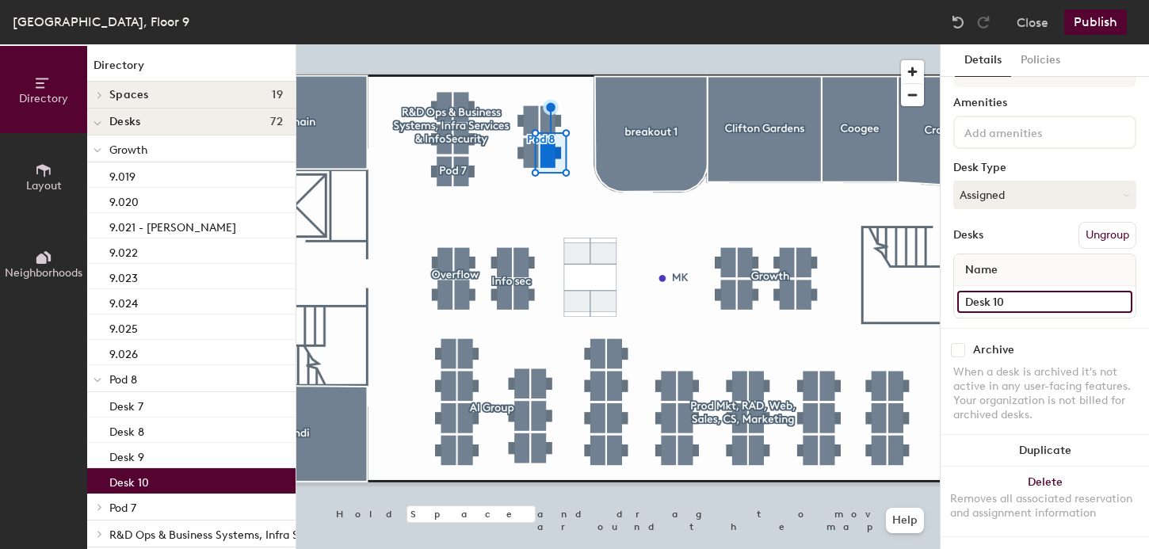
click at [1008, 303] on input "Desk 10" at bounding box center [1045, 302] width 175 height 22
click at [996, 300] on input "Desk 10" at bounding box center [1045, 302] width 175 height 22
drag, startPoint x: 990, startPoint y: 302, endPoint x: 1005, endPoint y: 302, distance: 15.1
click at [1005, 302] on input "Desk 10" at bounding box center [1045, 302] width 175 height 22
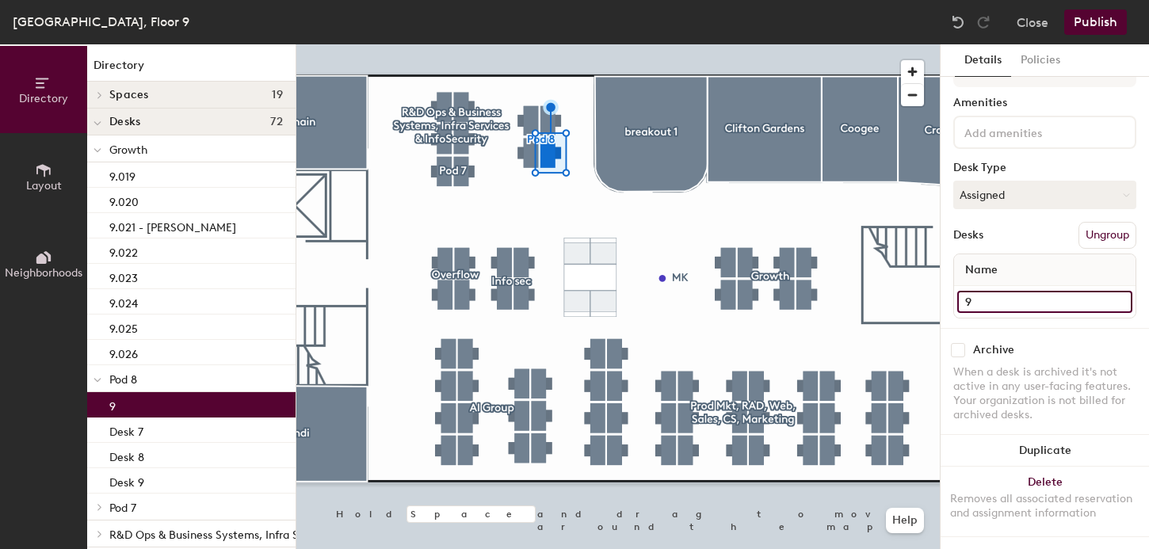
type input "9"
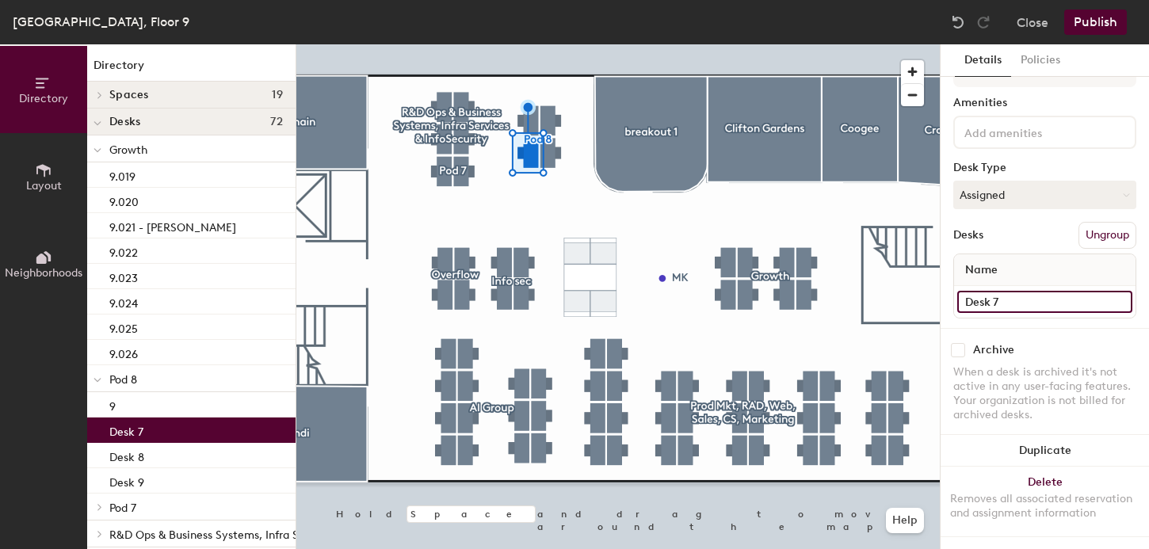
click at [1034, 304] on input "Desk 7" at bounding box center [1045, 302] width 175 height 22
click at [998, 303] on input "Desk 7" at bounding box center [1045, 302] width 175 height 22
drag, startPoint x: 992, startPoint y: 298, endPoint x: 1000, endPoint y: 298, distance: 8.7
click at [1000, 298] on input "Desk 7" at bounding box center [1045, 302] width 175 height 22
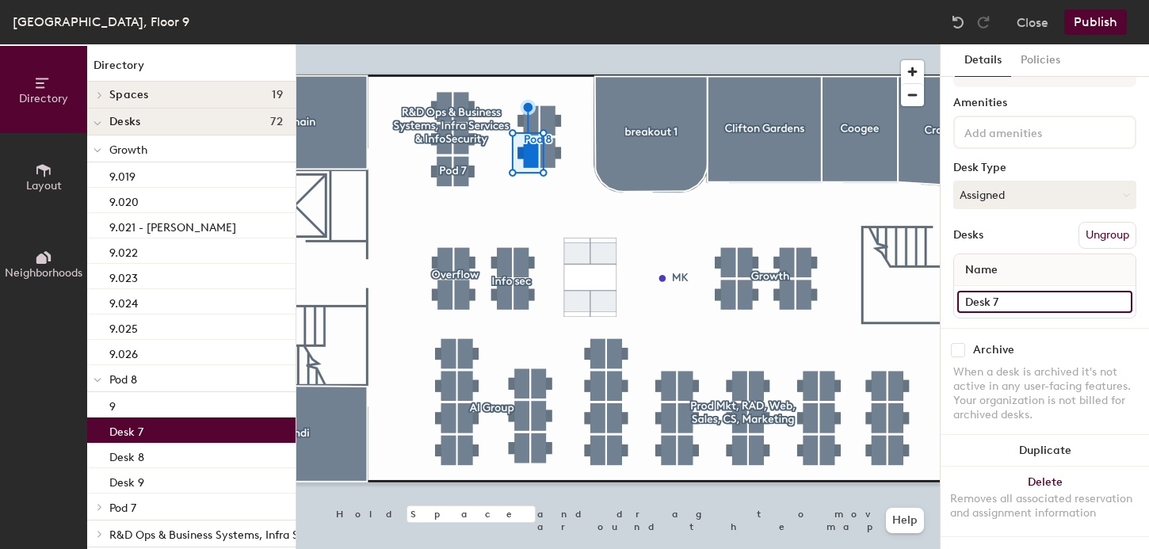
click at [996, 298] on input "Desk 7" at bounding box center [1045, 302] width 175 height 22
type input "9"
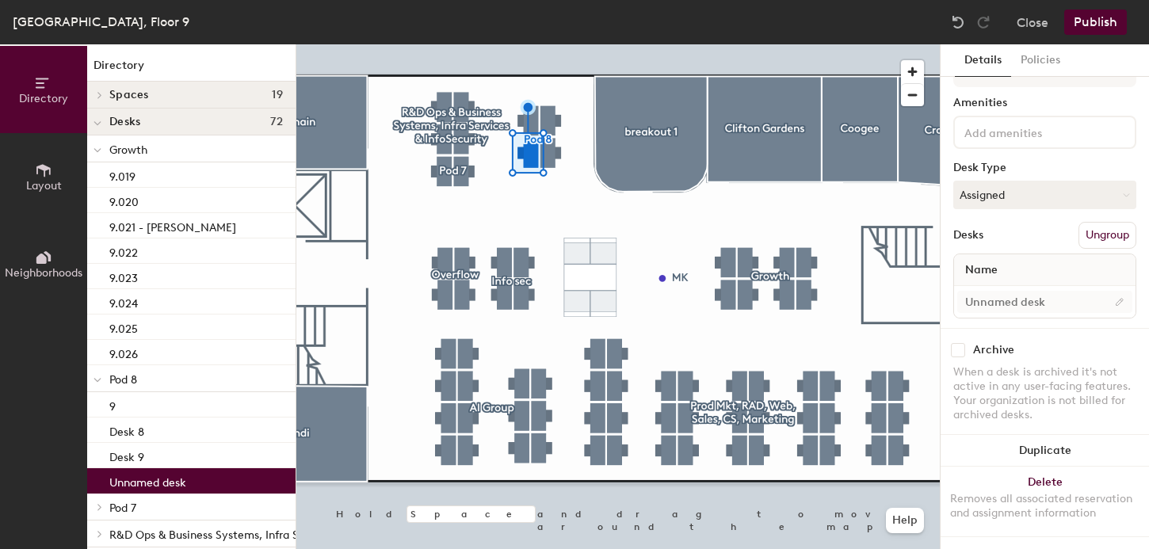
click at [552, 44] on div at bounding box center [618, 44] width 644 height 0
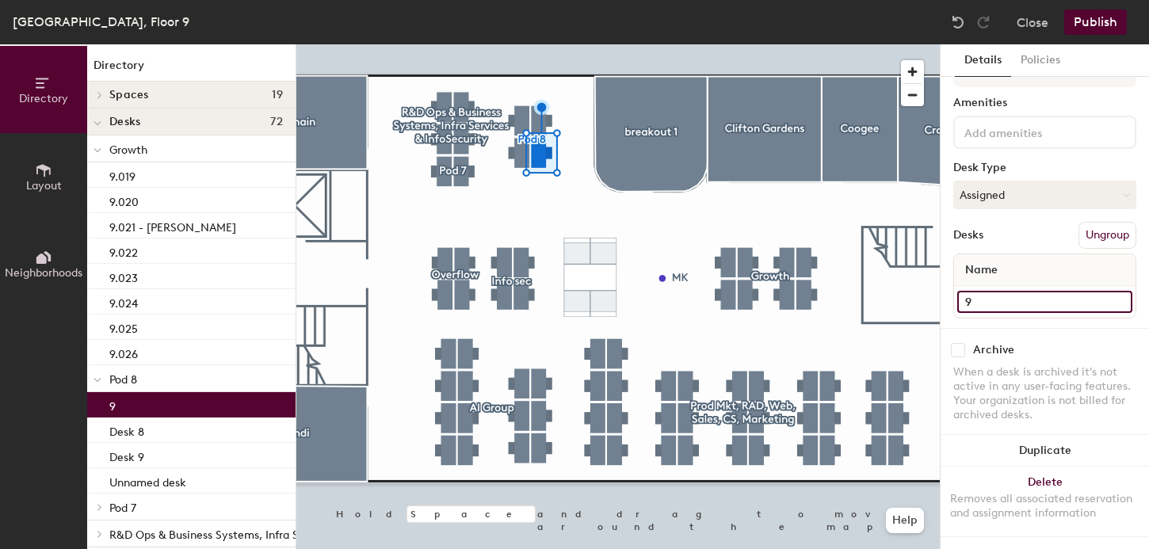
click at [998, 298] on input "9" at bounding box center [1045, 302] width 175 height 22
click at [520, 44] on div at bounding box center [618, 44] width 644 height 0
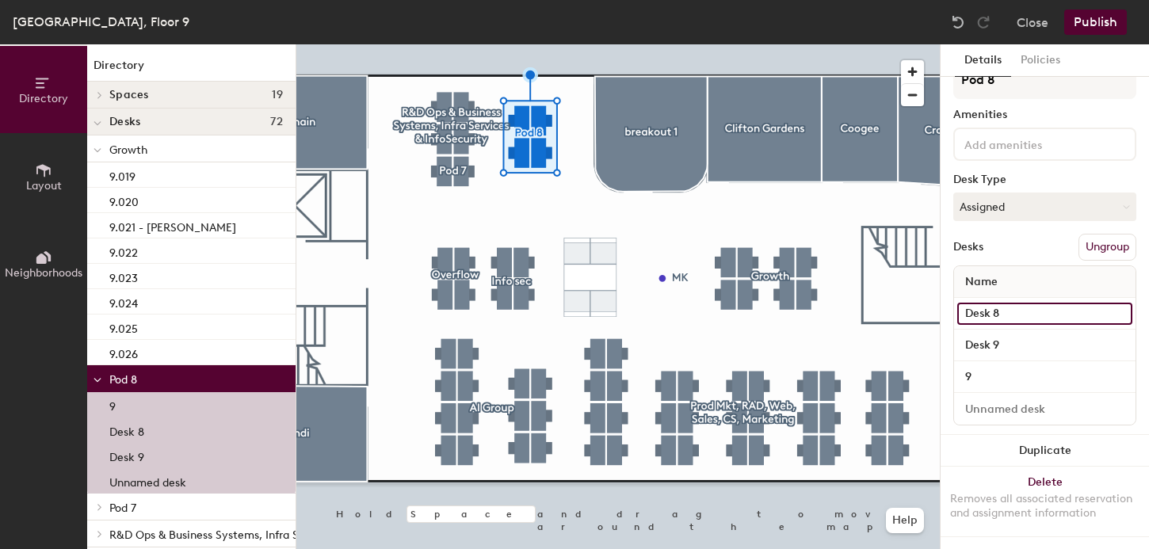
click at [1019, 317] on input "Desk 8" at bounding box center [1045, 314] width 175 height 22
click at [1021, 316] on input "Desk 8" at bounding box center [1045, 314] width 175 height 22
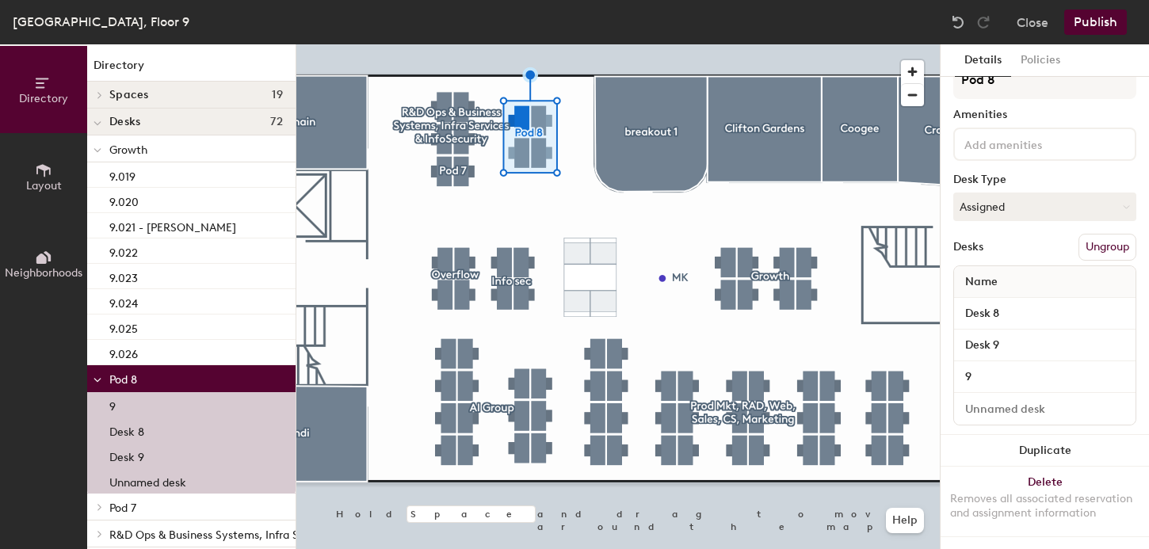
click at [134, 429] on p "Desk 8" at bounding box center [126, 430] width 35 height 18
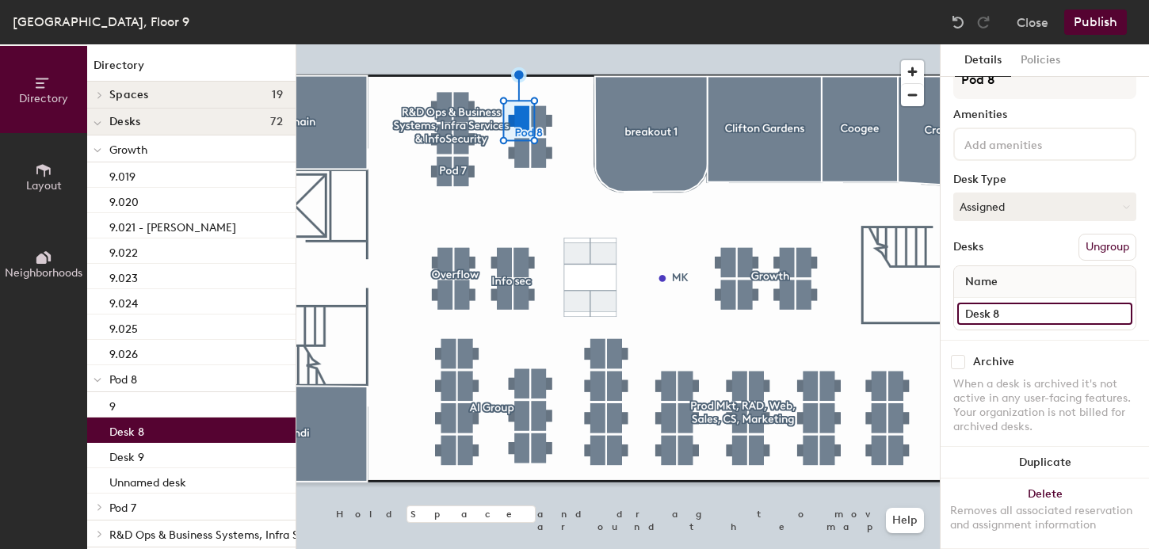
click at [969, 310] on input "Desk 8" at bounding box center [1045, 314] width 175 height 22
type input "9.008"
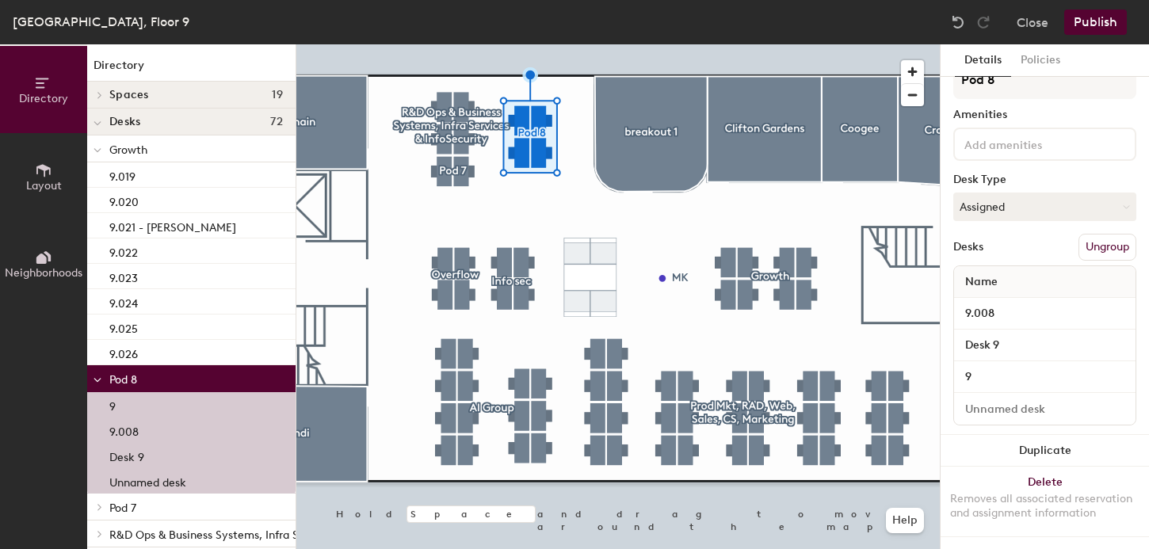
click at [134, 436] on p "9.008" at bounding box center [123, 430] width 29 height 18
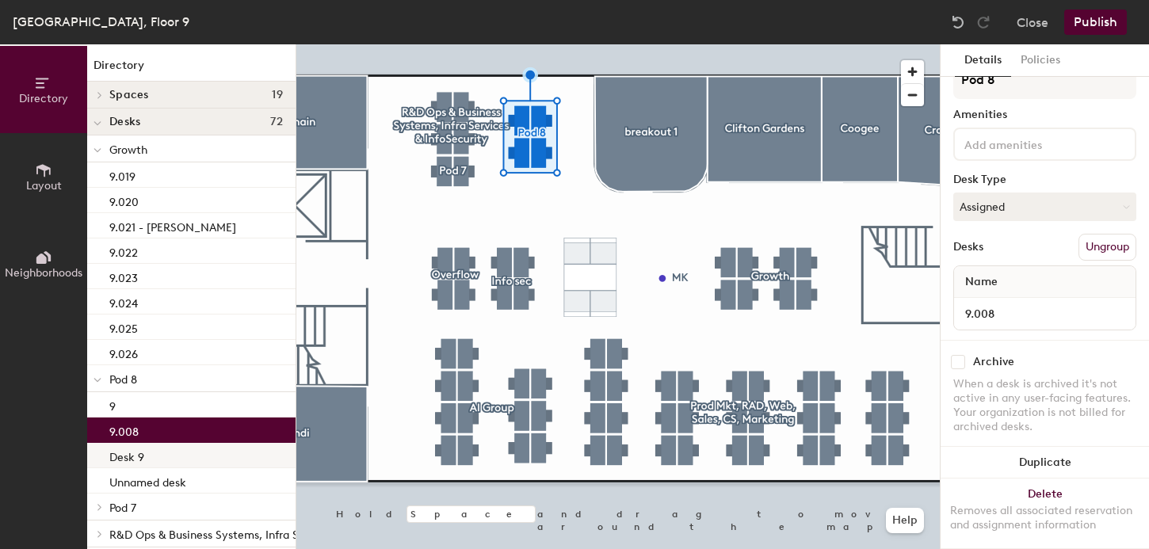
click at [128, 456] on p "Desk 9" at bounding box center [126, 455] width 35 height 18
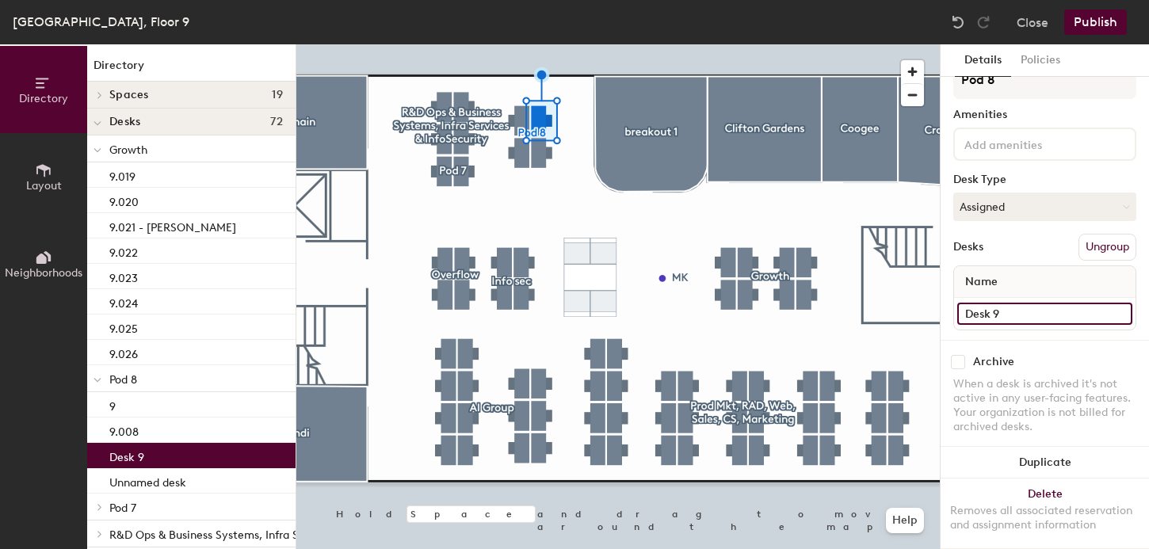
click at [1023, 304] on input "Desk 9" at bounding box center [1045, 314] width 175 height 22
type input "9.009"
click at [536, 44] on div at bounding box center [618, 44] width 644 height 0
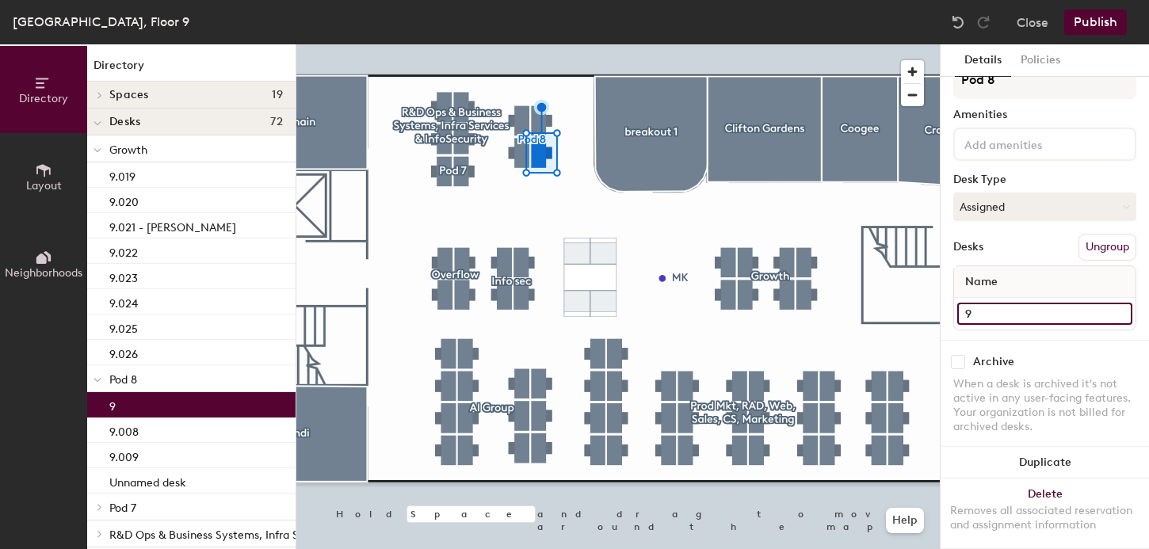
click at [988, 318] on input "9" at bounding box center [1045, 314] width 175 height 22
click at [987, 318] on input "9" at bounding box center [1045, 314] width 175 height 22
click at [987, 315] on input "9" at bounding box center [1045, 314] width 175 height 22
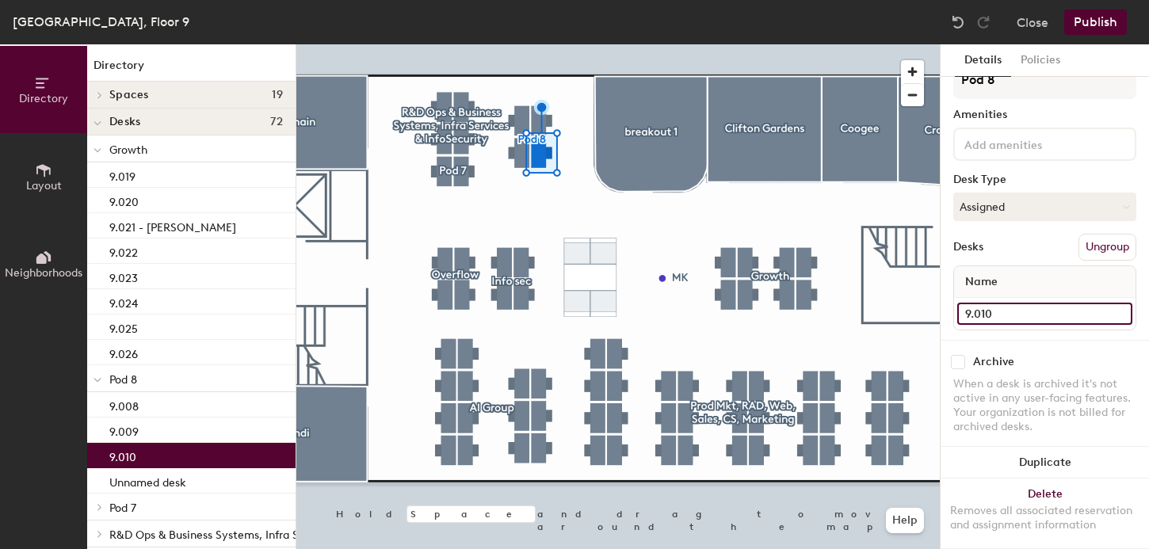
type input "9.010"
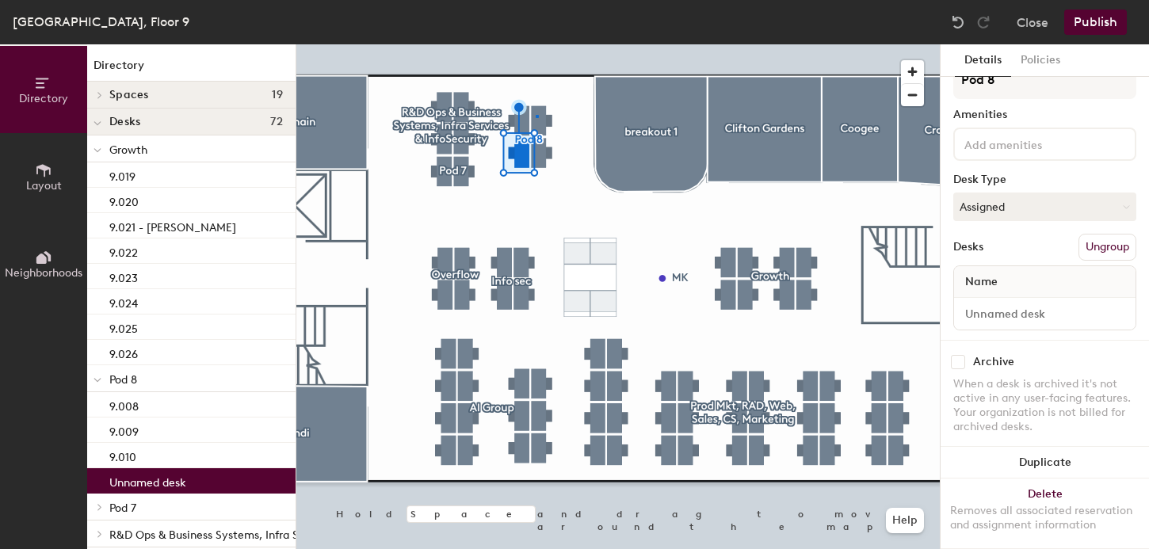
click at [536, 44] on div at bounding box center [618, 44] width 644 height 0
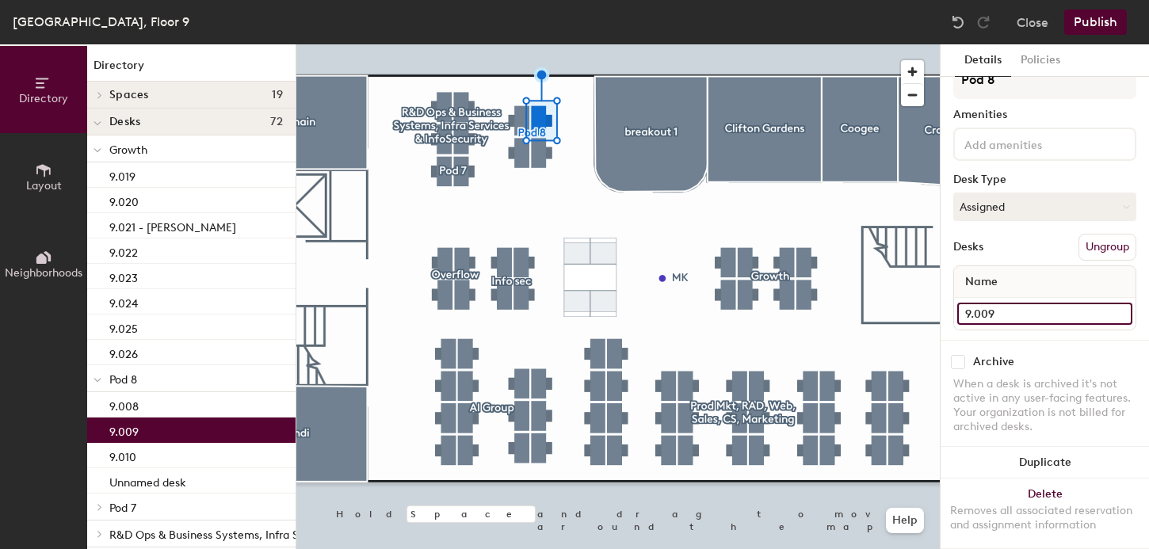
click at [1000, 307] on input "9.009" at bounding box center [1045, 314] width 175 height 22
click at [994, 314] on input "9.009" at bounding box center [1045, 314] width 175 height 22
click at [988, 313] on input "9.009" at bounding box center [1045, 314] width 175 height 22
drag, startPoint x: 983, startPoint y: 314, endPoint x: 995, endPoint y: 314, distance: 11.9
click at [995, 314] on input "9.009" at bounding box center [1045, 314] width 175 height 22
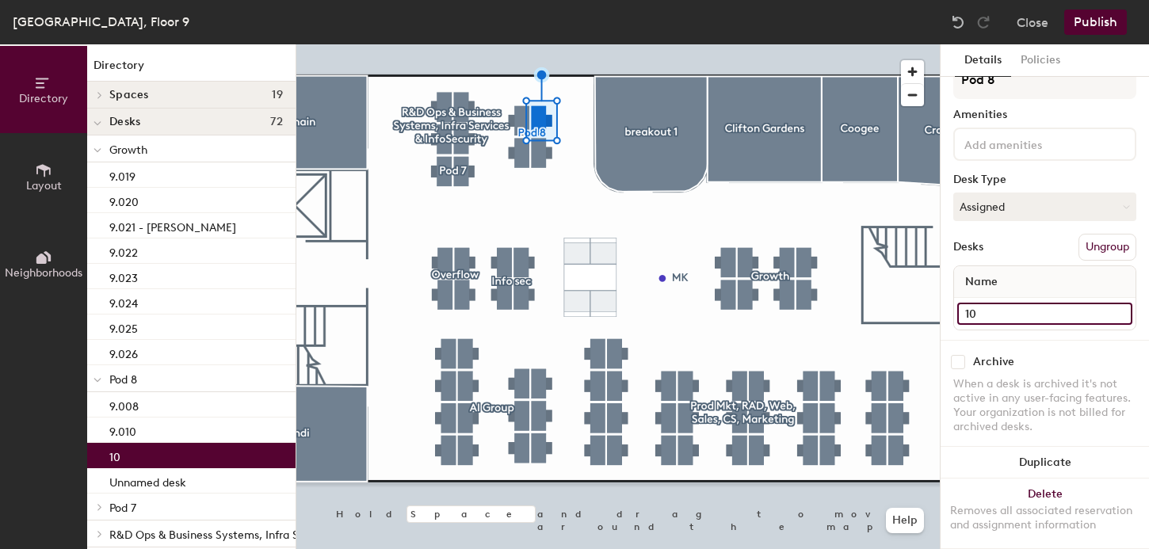
type input "1"
type input "9.010"
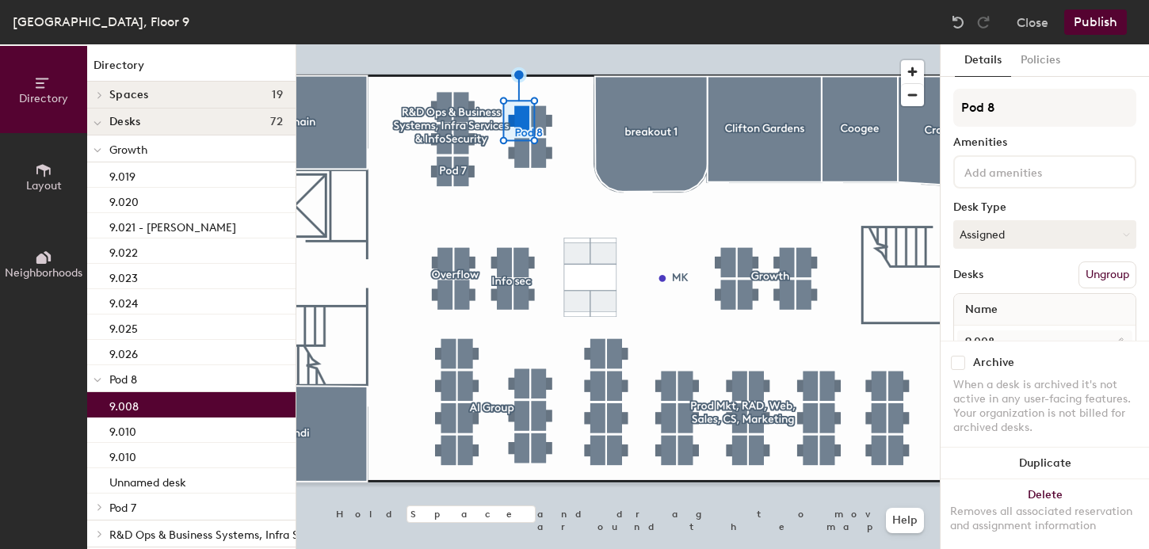
scroll to position [40, 0]
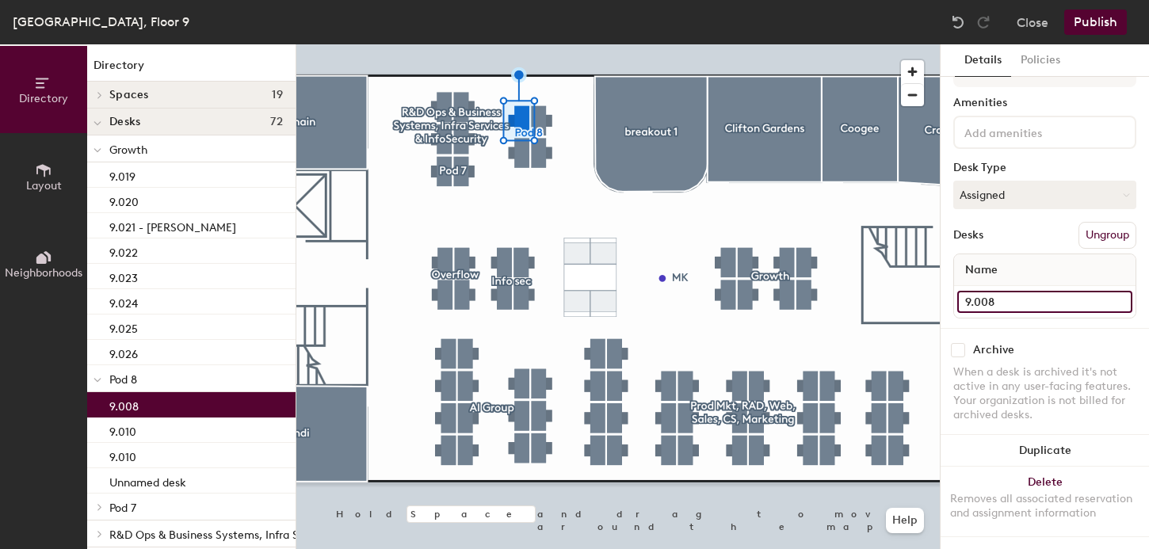
click at [987, 294] on input "9.008" at bounding box center [1045, 302] width 175 height 22
click at [1001, 301] on input "9.008" at bounding box center [1045, 302] width 175 height 22
click at [992, 300] on input "9.008" at bounding box center [1045, 302] width 175 height 22
type input "7"
type input "9.007"
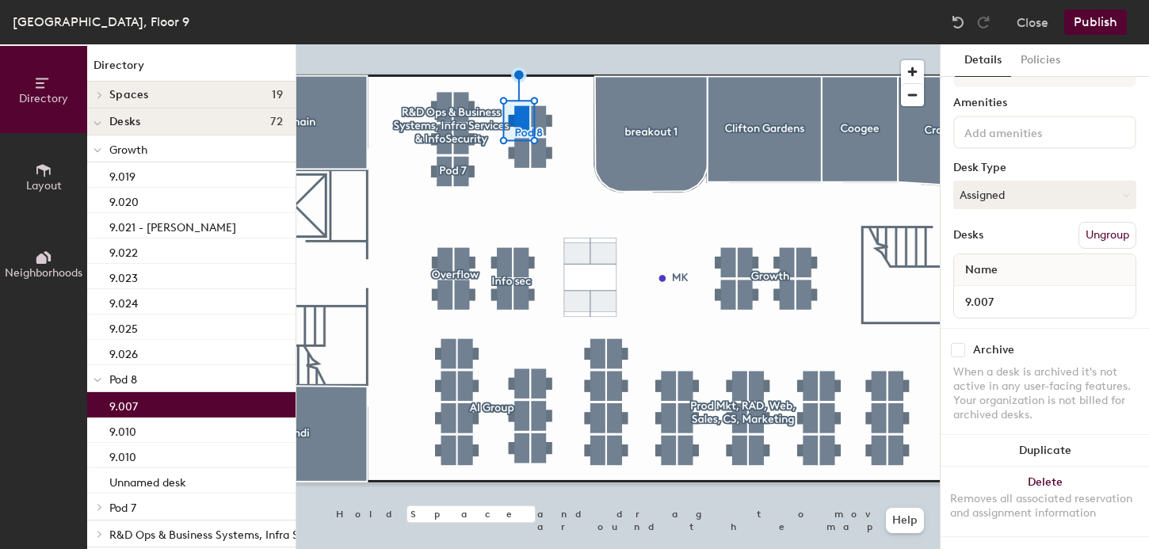
click at [537, 44] on div at bounding box center [618, 44] width 644 height 0
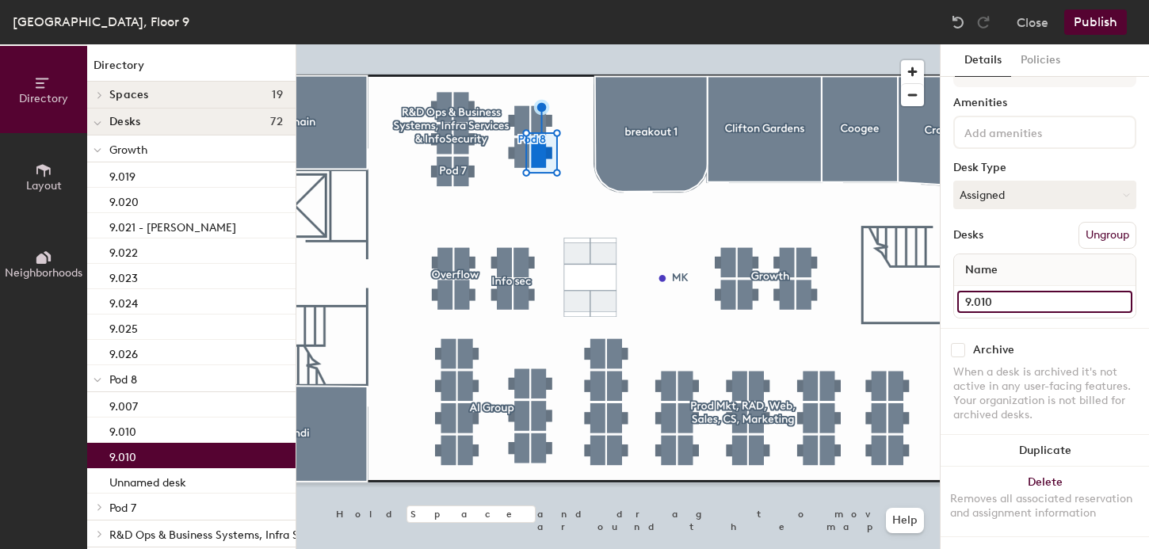
click at [992, 298] on input "9.010" at bounding box center [1045, 302] width 175 height 22
click at [984, 299] on input "9.010" at bounding box center [1045, 302] width 175 height 22
click at [992, 297] on input "9.010" at bounding box center [1045, 302] width 175 height 22
drag, startPoint x: 973, startPoint y: 301, endPoint x: 998, endPoint y: 301, distance: 25.4
click at [998, 301] on input "9.010" at bounding box center [1045, 302] width 175 height 22
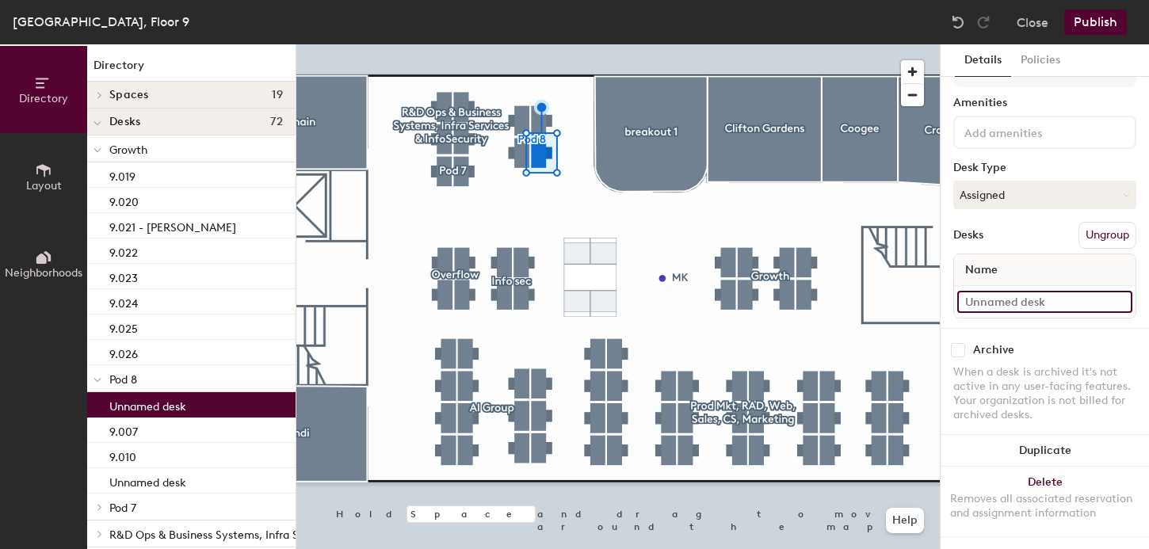
type input "0"
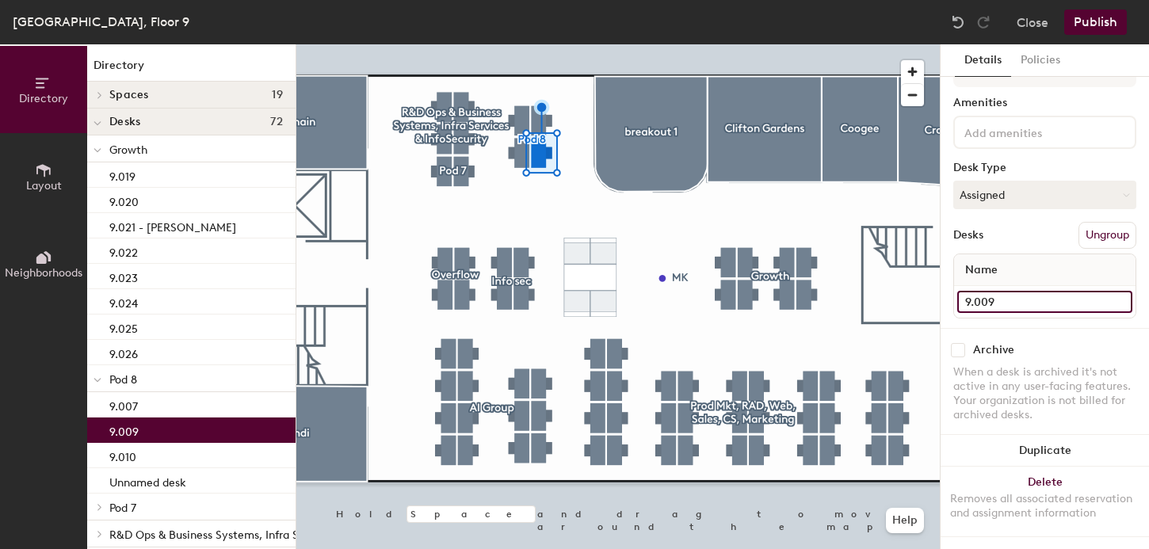
type input "9.009"
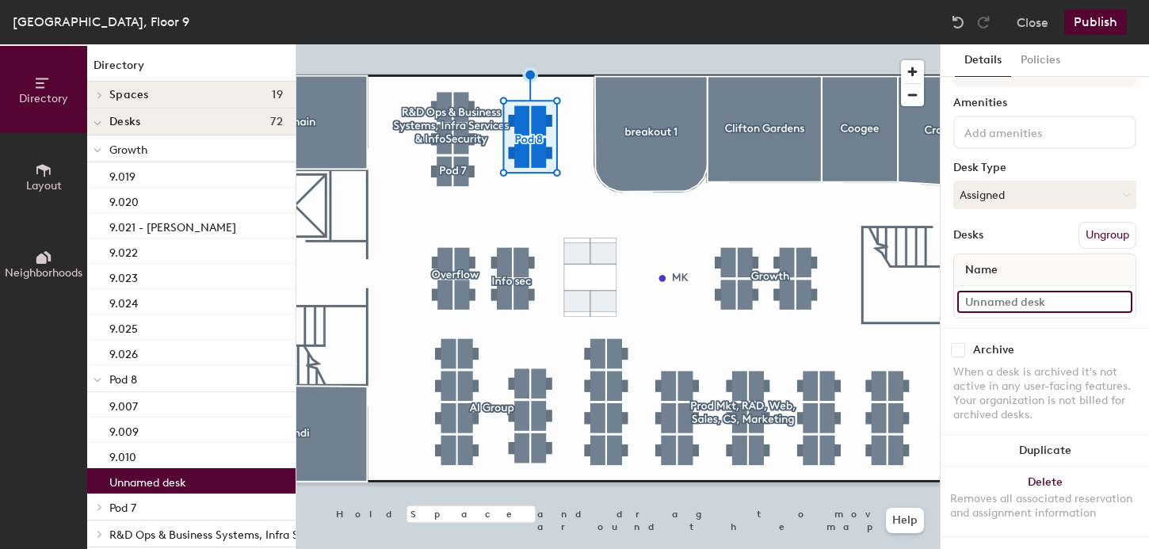
click at [1009, 298] on input at bounding box center [1045, 302] width 175 height 22
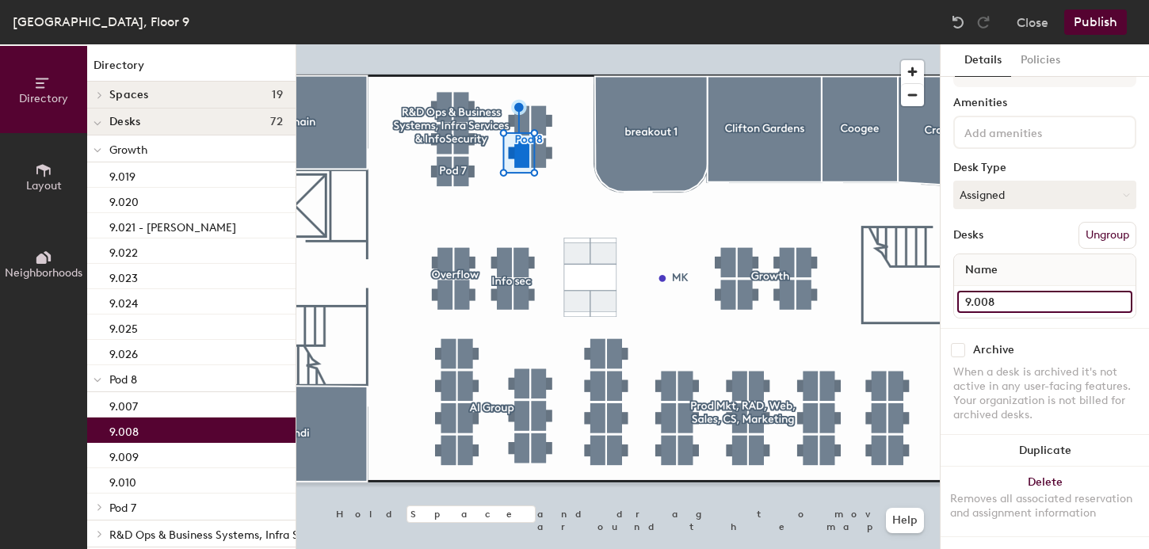
type input "9.008"
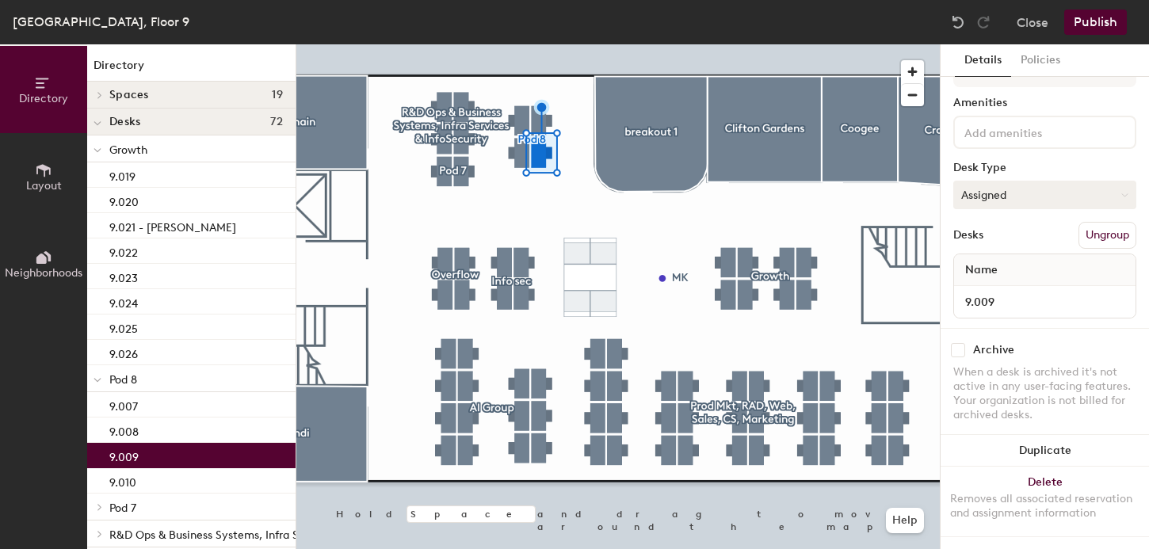
scroll to position [0, 0]
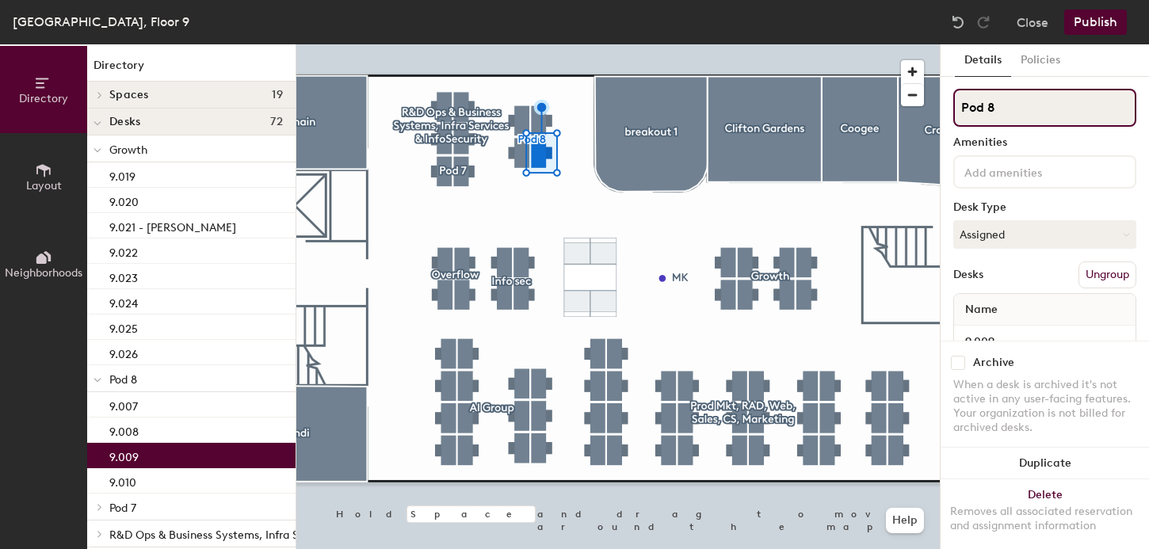
click at [984, 101] on input "Pod 8" at bounding box center [1045, 108] width 183 height 38
type input "h"
type input "Hot desks?"
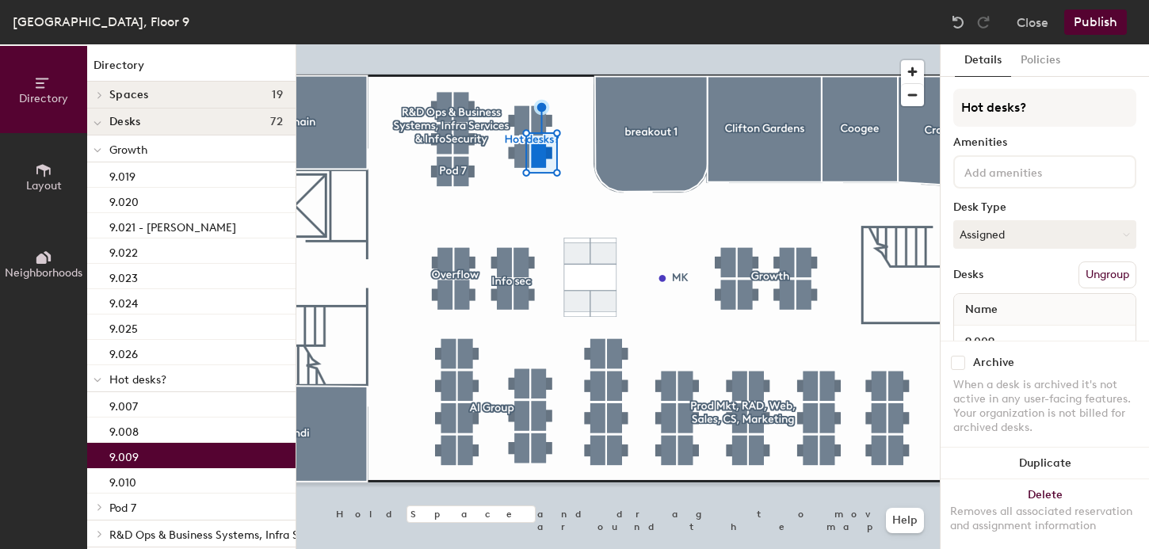
click at [1110, 20] on button "Publish" at bounding box center [1096, 22] width 63 height 25
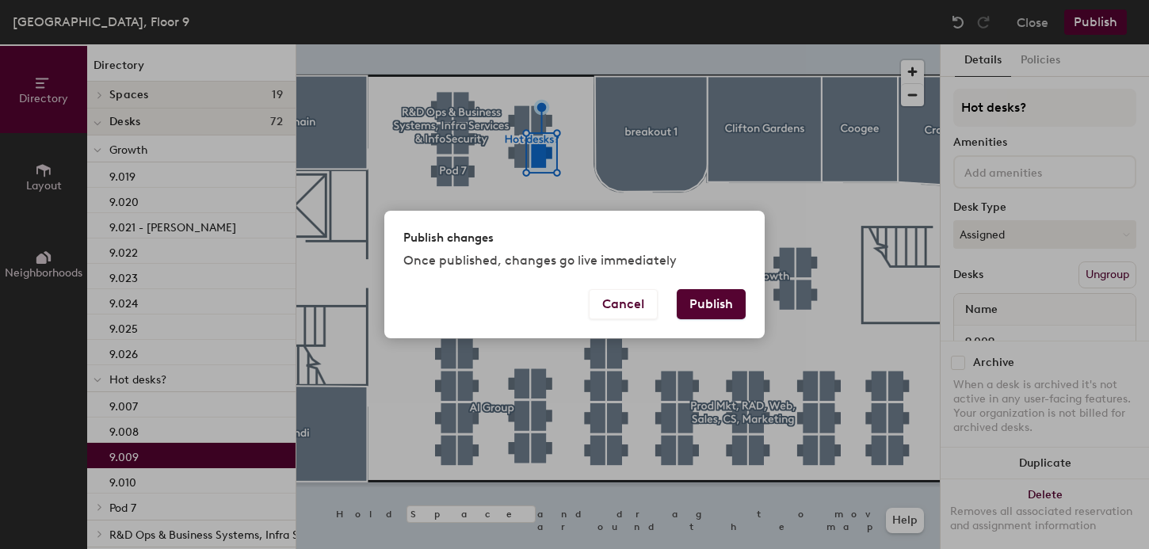
click at [746, 303] on div "Cancel Publish" at bounding box center [574, 313] width 380 height 49
click at [721, 301] on button "Publish" at bounding box center [711, 304] width 69 height 30
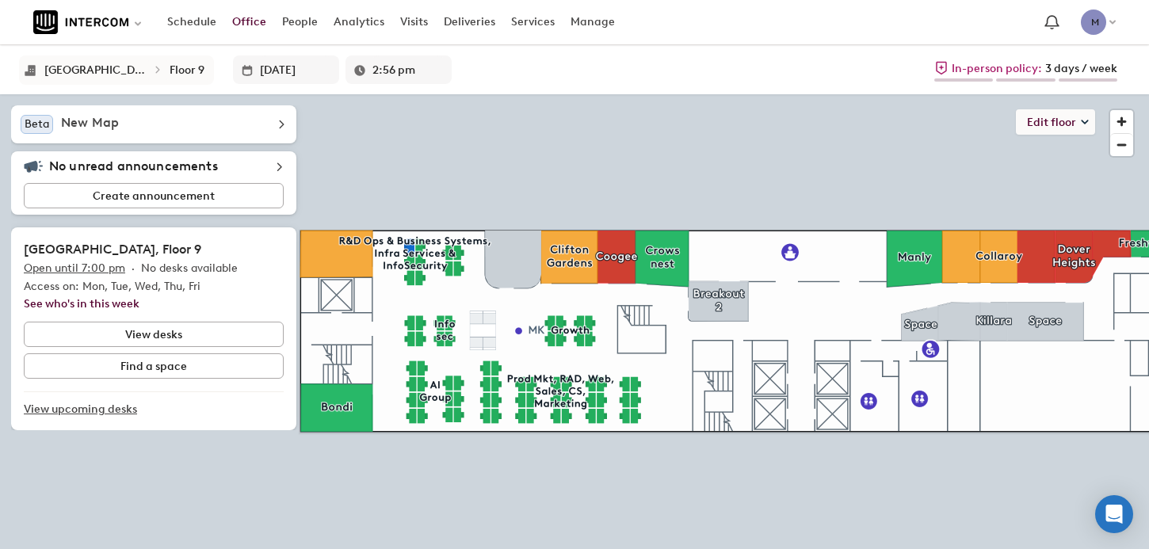
type input "3:02 pm"
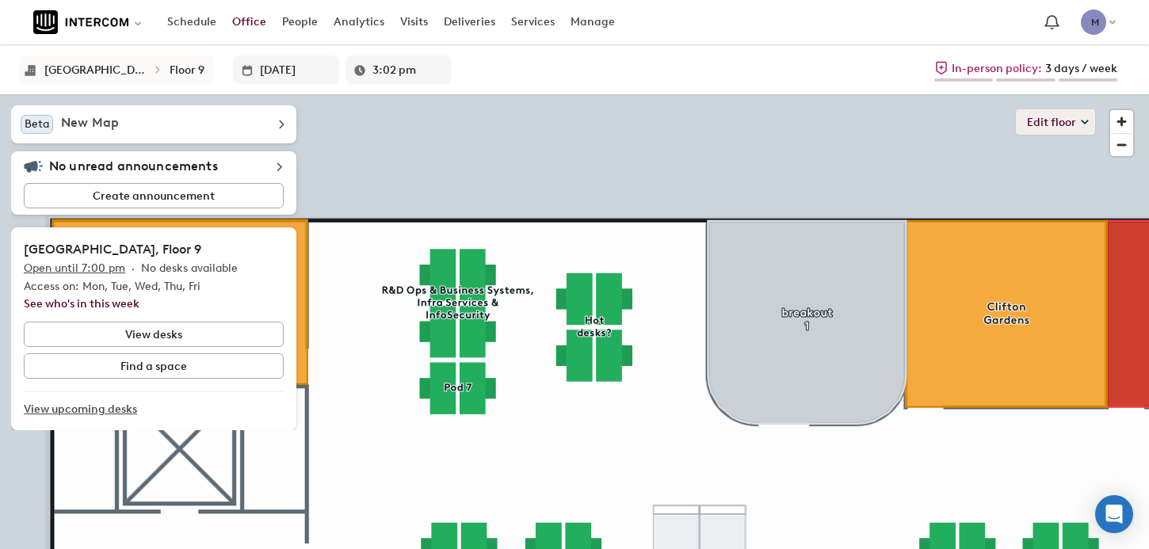
click at [1047, 123] on button "Edit floor" at bounding box center [1055, 121] width 79 height 25
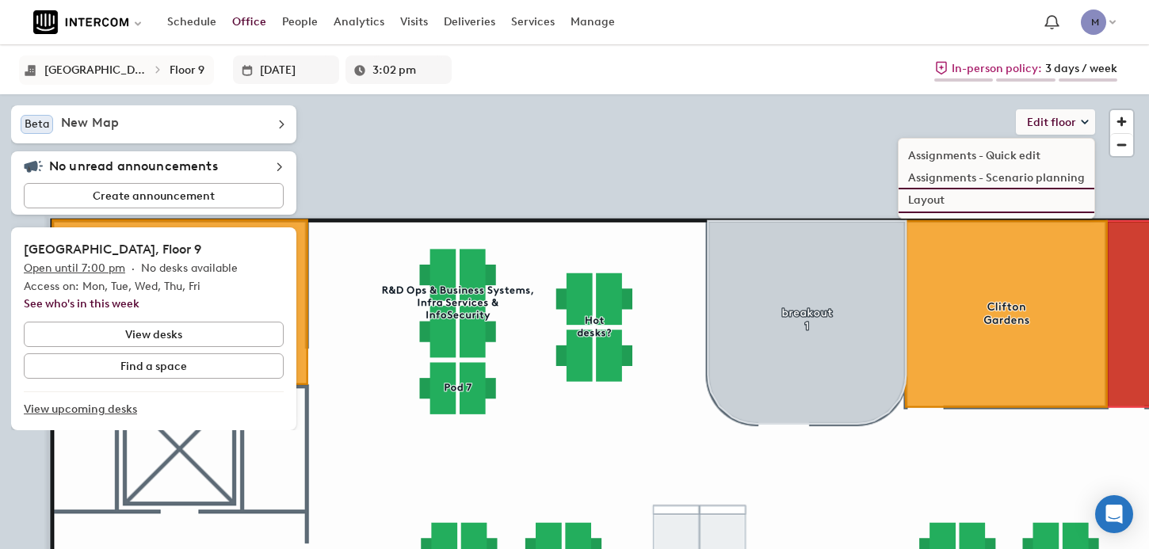
click at [921, 201] on li "Layout" at bounding box center [997, 200] width 196 height 22
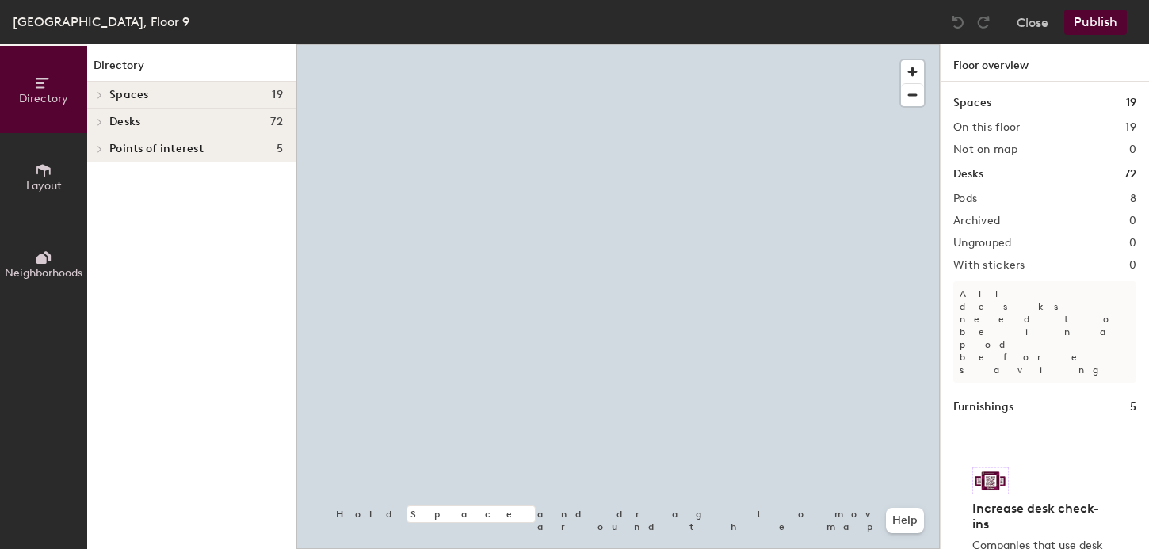
click at [424, 44] on div at bounding box center [618, 44] width 644 height 0
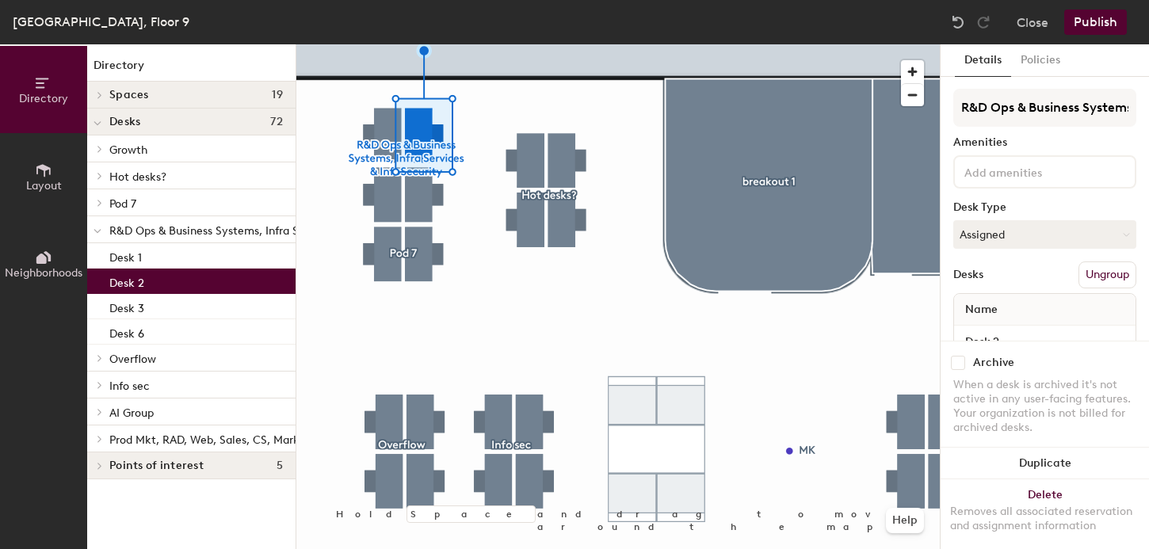
scroll to position [40, 0]
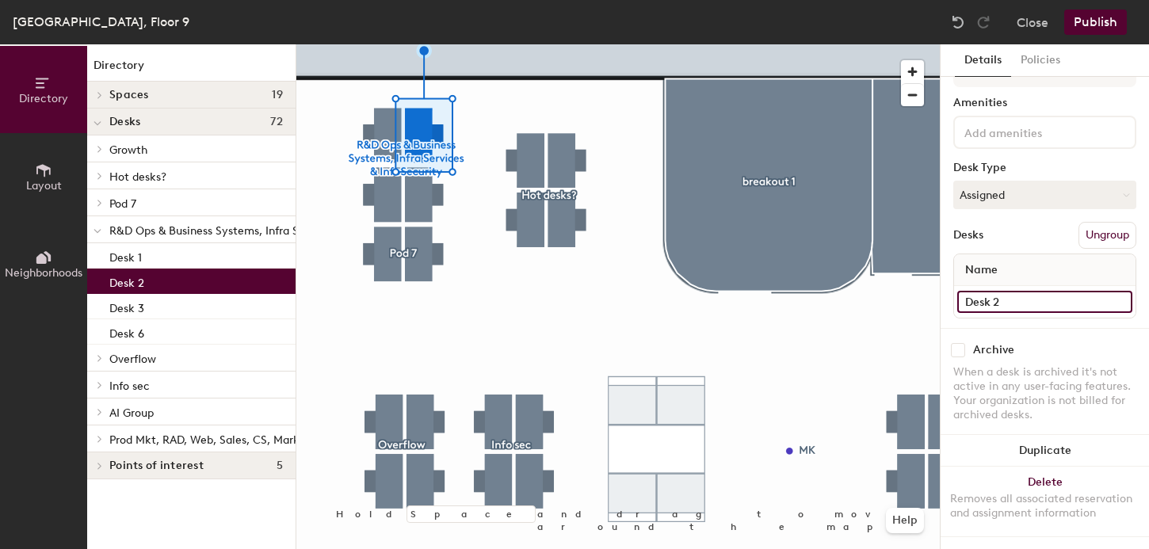
click at [988, 299] on input "Desk 2" at bounding box center [1045, 302] width 175 height 22
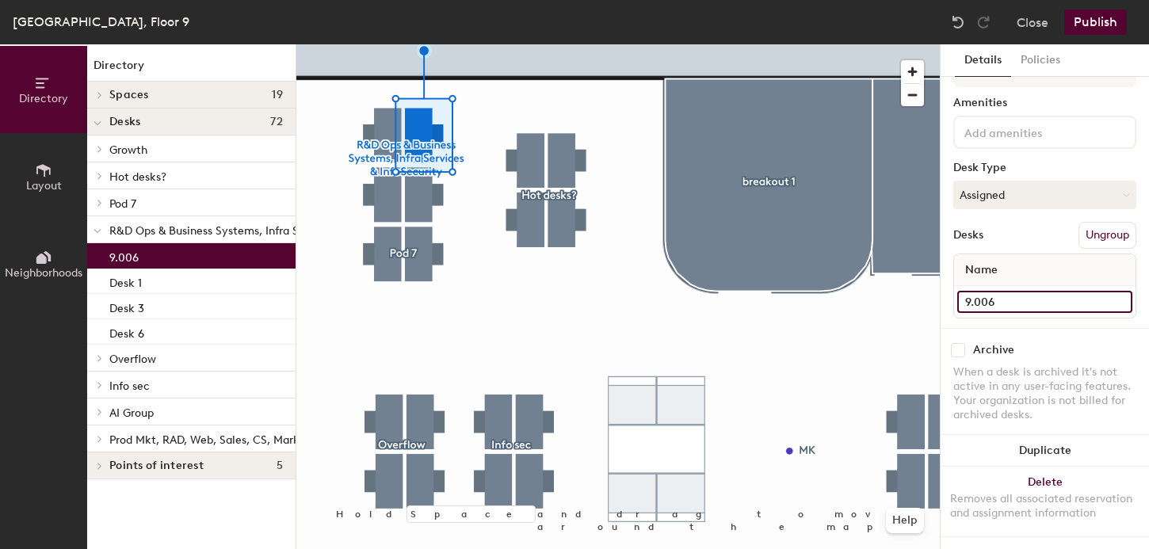
type input "9.006"
click at [419, 44] on div at bounding box center [618, 44] width 644 height 0
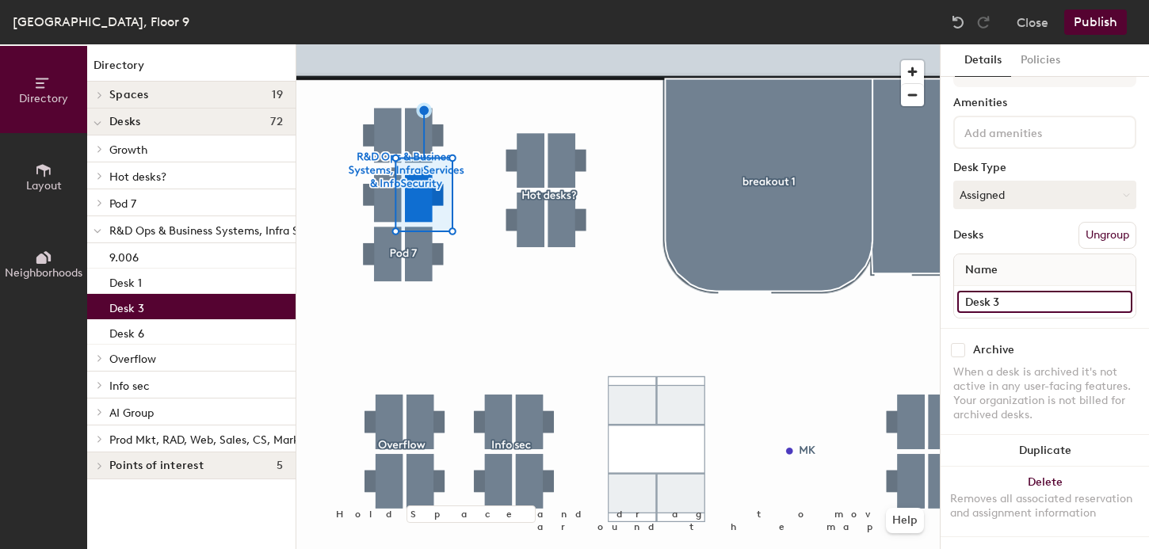
click at [978, 304] on input "Desk 3" at bounding box center [1045, 302] width 175 height 22
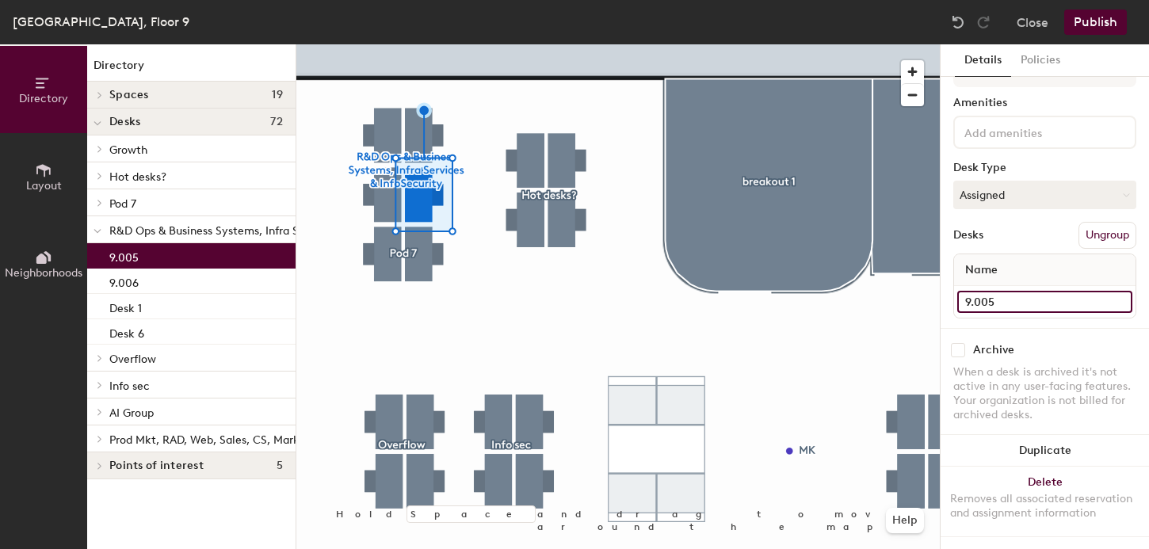
type input "9.005"
click at [412, 44] on div at bounding box center [618, 44] width 644 height 0
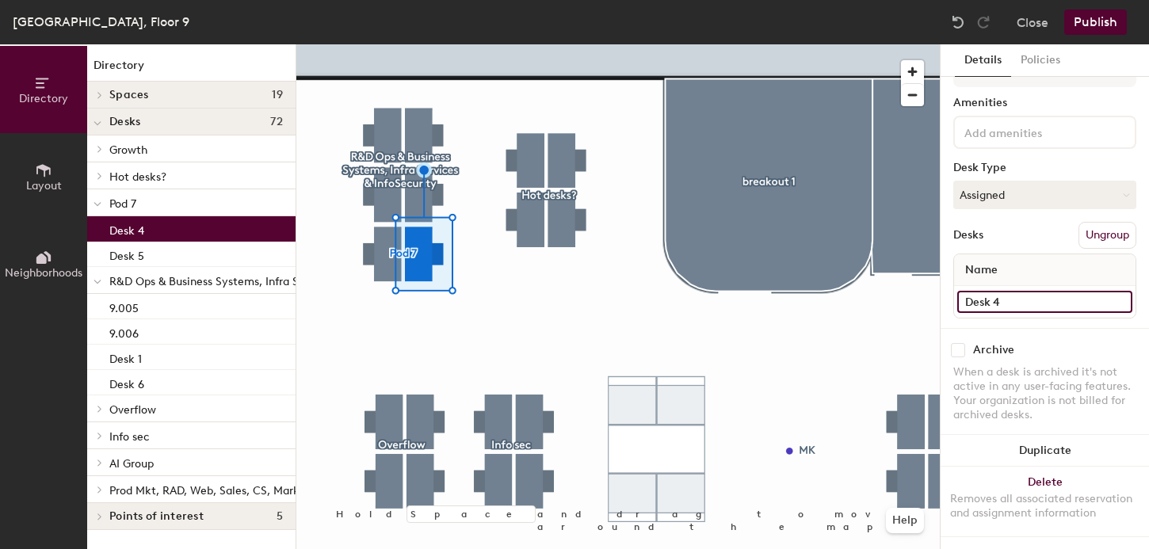
click at [992, 300] on input "Desk 4" at bounding box center [1045, 302] width 175 height 22
type input "9.004"
click at [390, 44] on div at bounding box center [618, 44] width 644 height 0
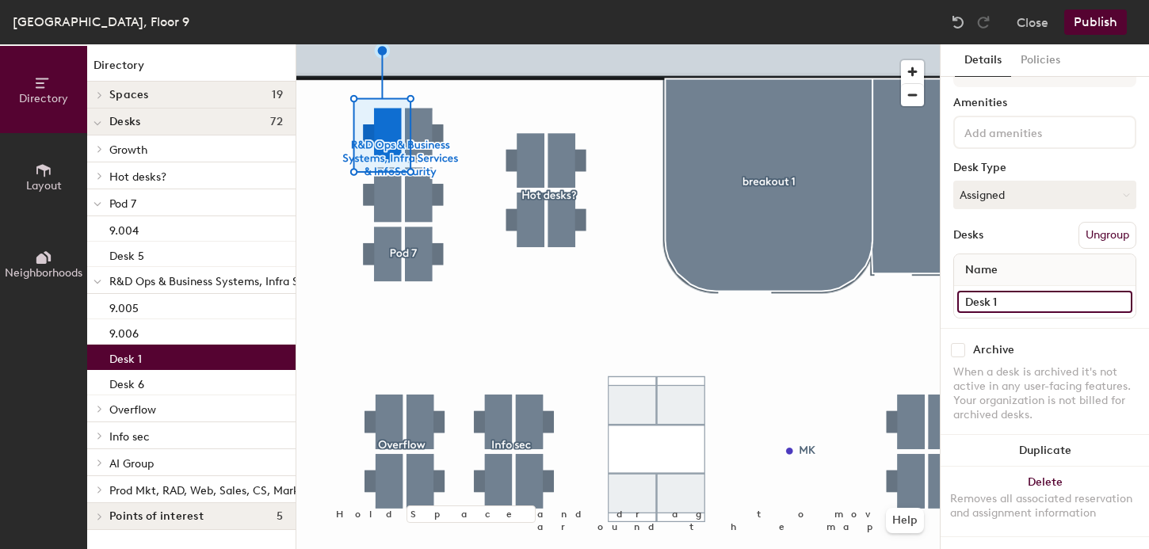
click at [983, 301] on input "Desk 1" at bounding box center [1045, 302] width 175 height 22
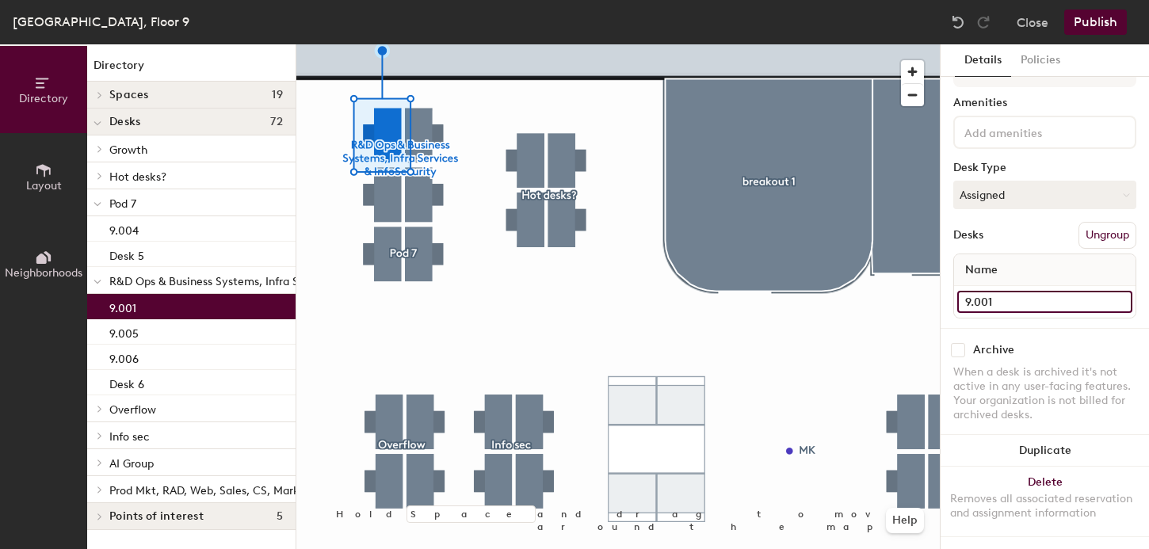
type input "9.001"
click at [387, 44] on div at bounding box center [618, 44] width 644 height 0
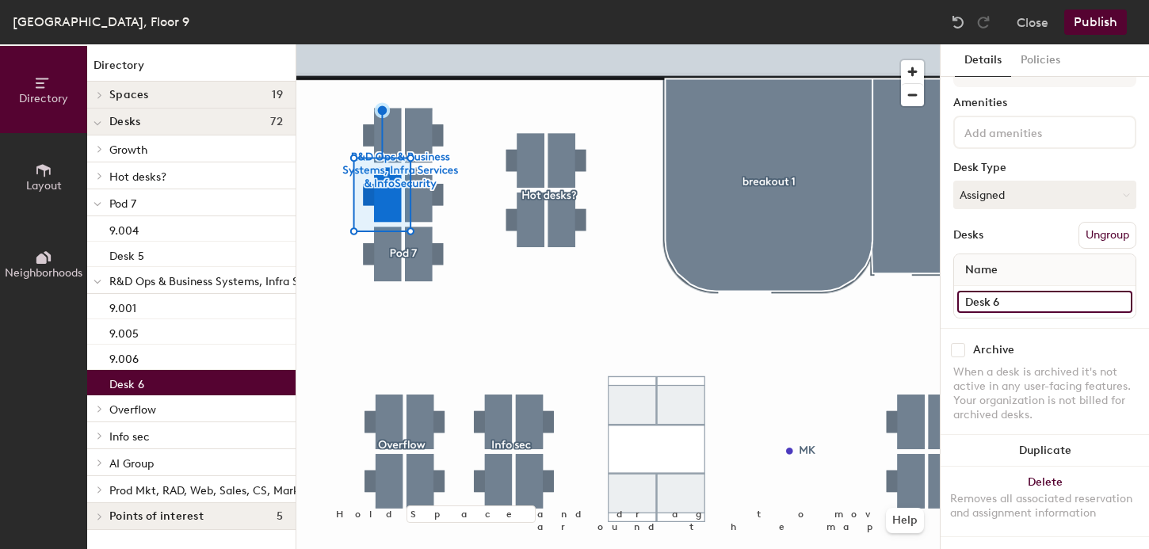
click at [990, 297] on input "Desk 6" at bounding box center [1045, 302] width 175 height 22
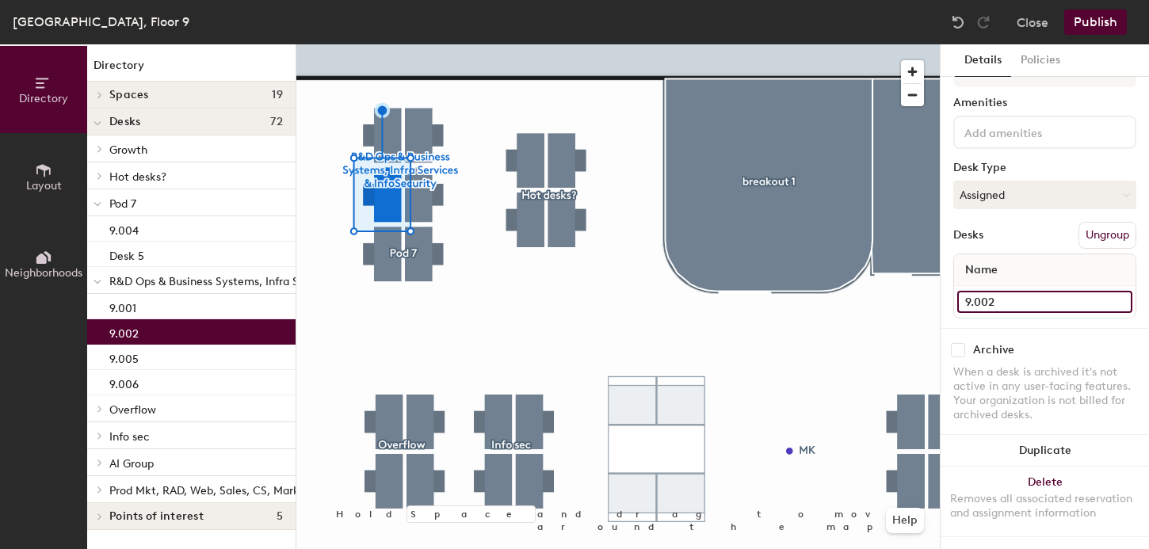
type input "9.002"
click at [384, 44] on div at bounding box center [618, 44] width 644 height 0
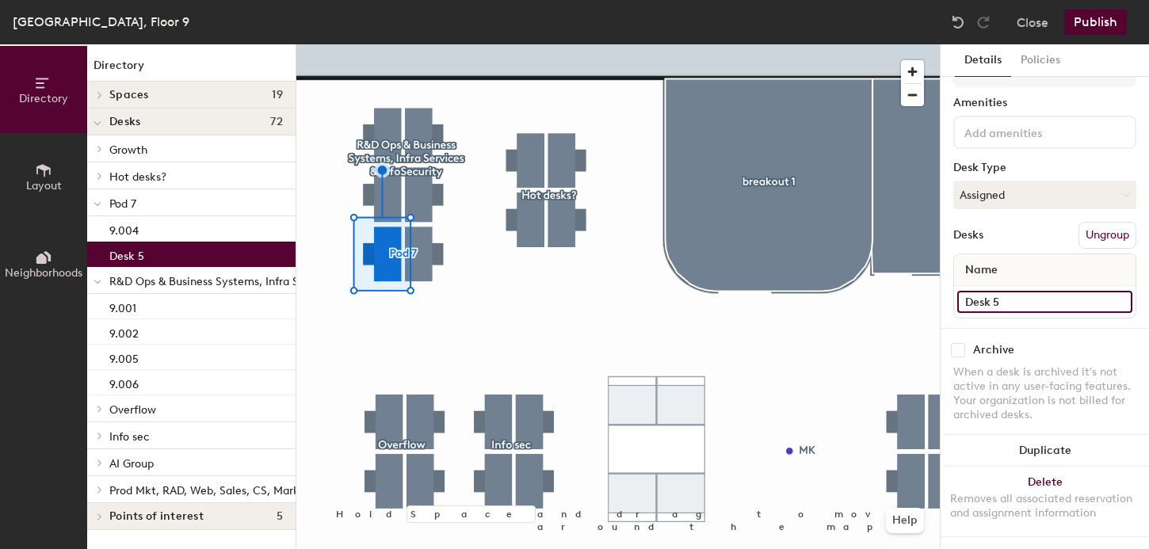
click at [980, 308] on input "Desk 5" at bounding box center [1045, 302] width 175 height 22
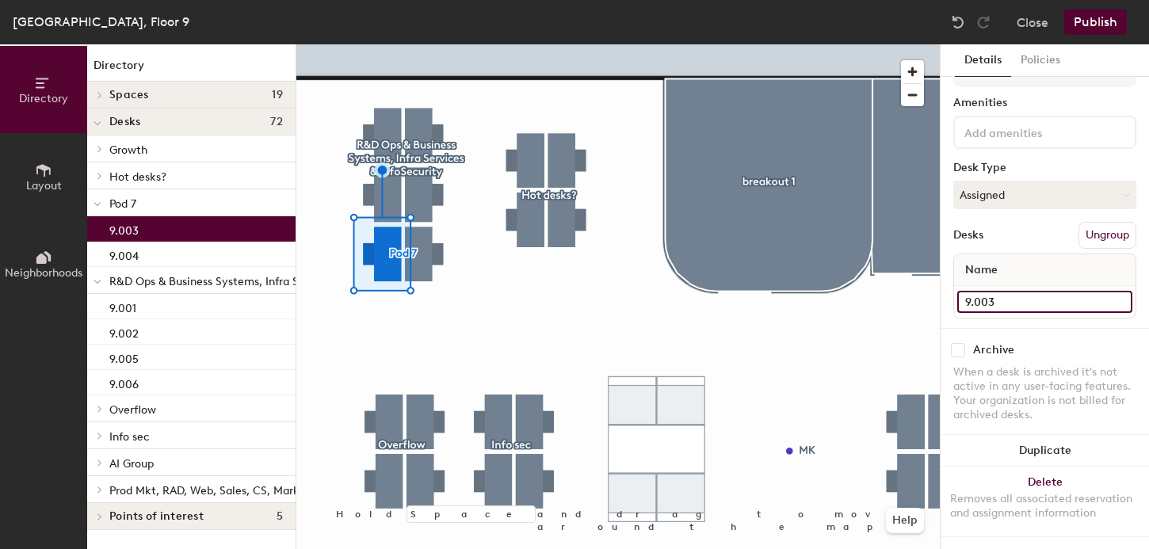
type input "9.003"
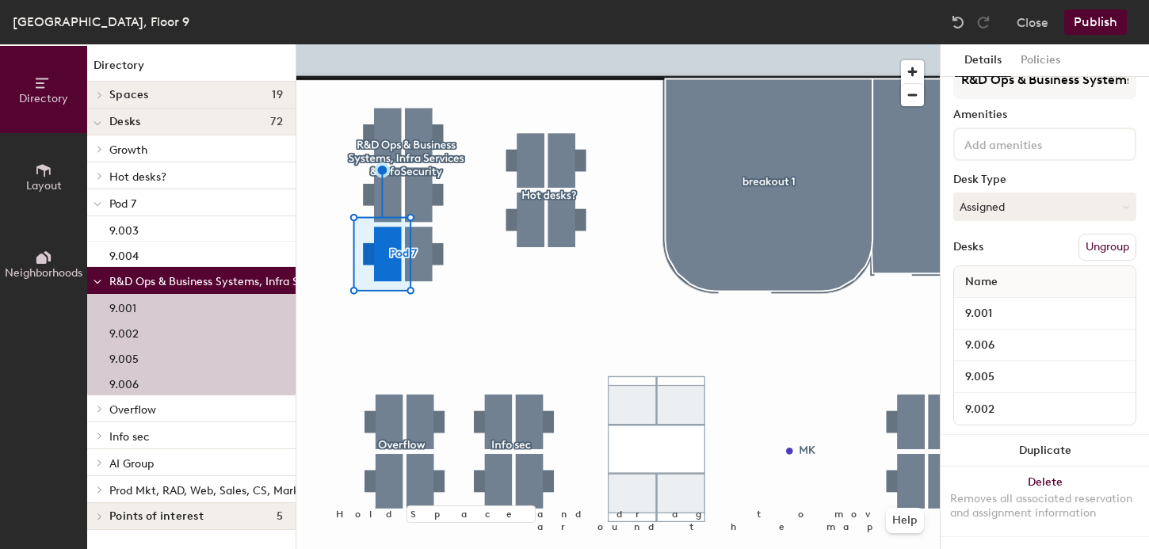
scroll to position [28, 0]
click at [388, 44] on div at bounding box center [618, 44] width 644 height 0
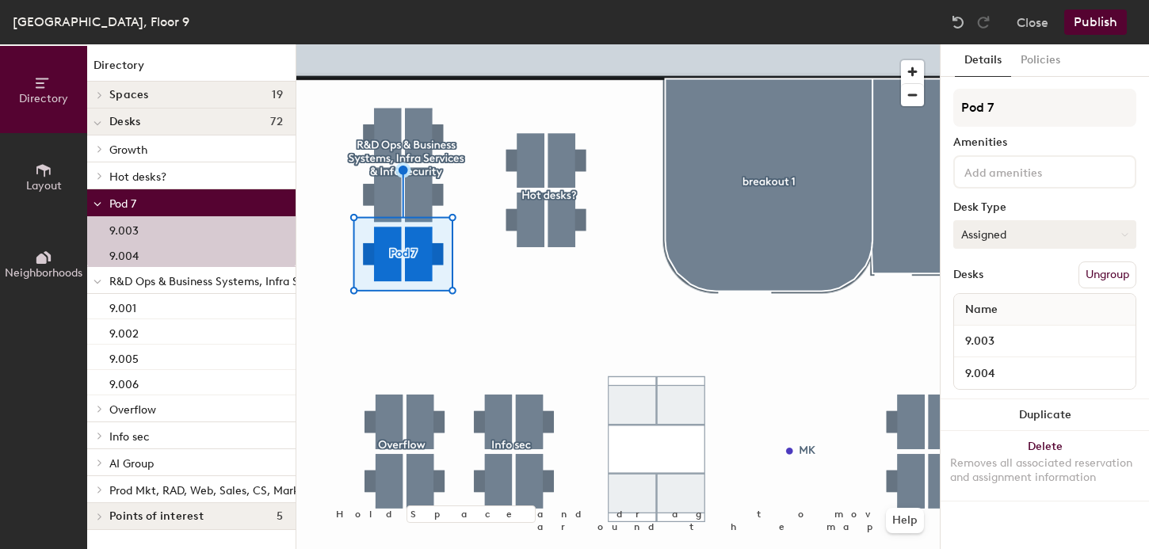
click at [1013, 234] on button "Assigned" at bounding box center [1045, 234] width 183 height 29
click at [946, 238] on div "Details Policies Pod 7 Amenities Desk Type Assigned Desks Ungroup Name 9.003 9.…" at bounding box center [1045, 296] width 208 height 505
click at [527, 44] on div at bounding box center [618, 44] width 644 height 0
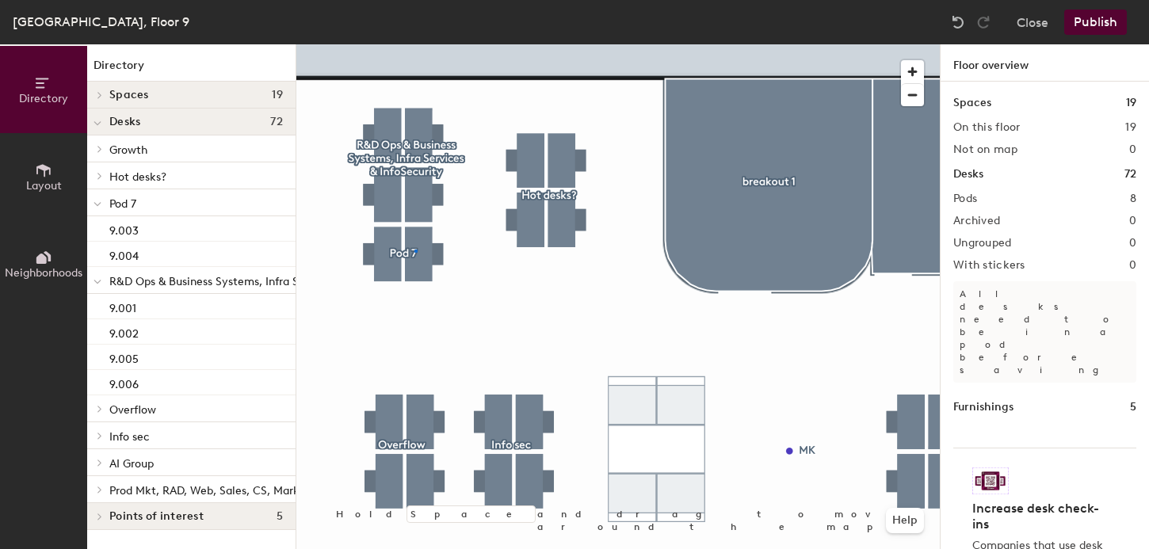
click at [415, 44] on div at bounding box center [618, 44] width 644 height 0
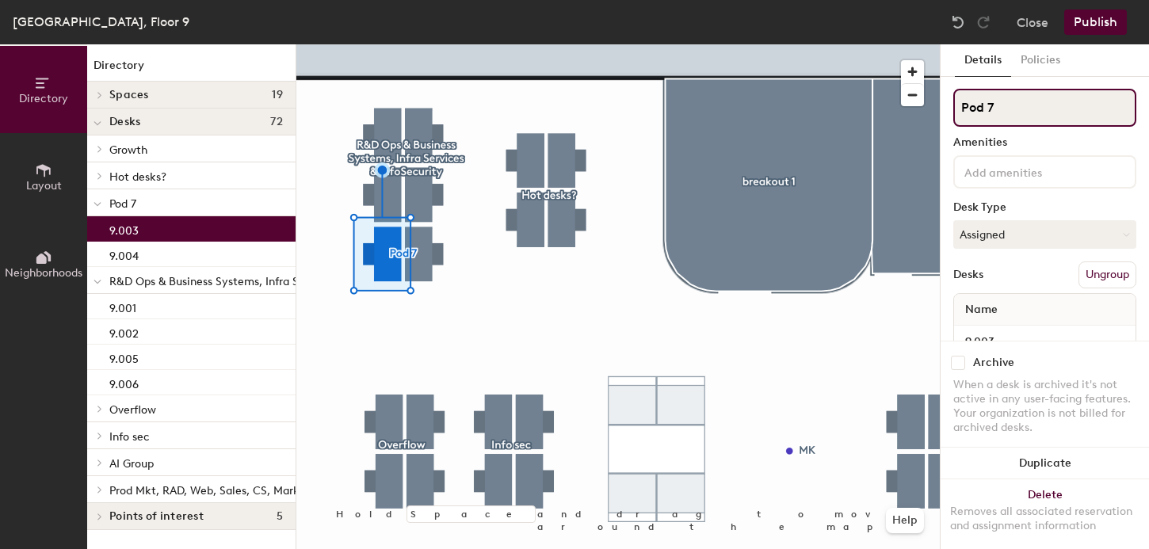
click at [992, 107] on input "Pod 7" at bounding box center [1045, 108] width 183 height 38
click at [478, 44] on div at bounding box center [618, 44] width 644 height 0
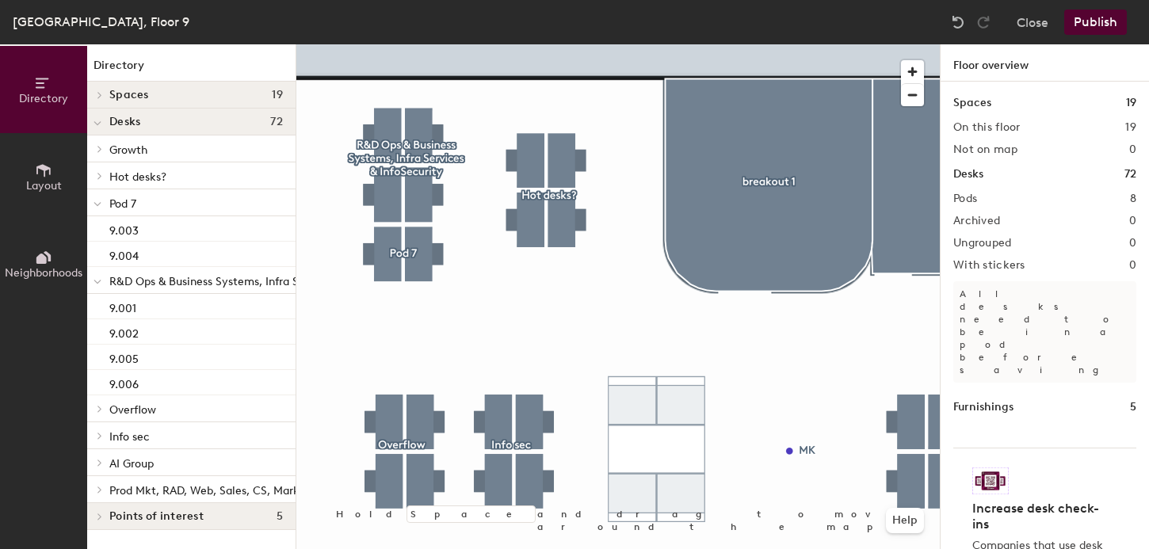
click at [348, 44] on div at bounding box center [618, 44] width 644 height 0
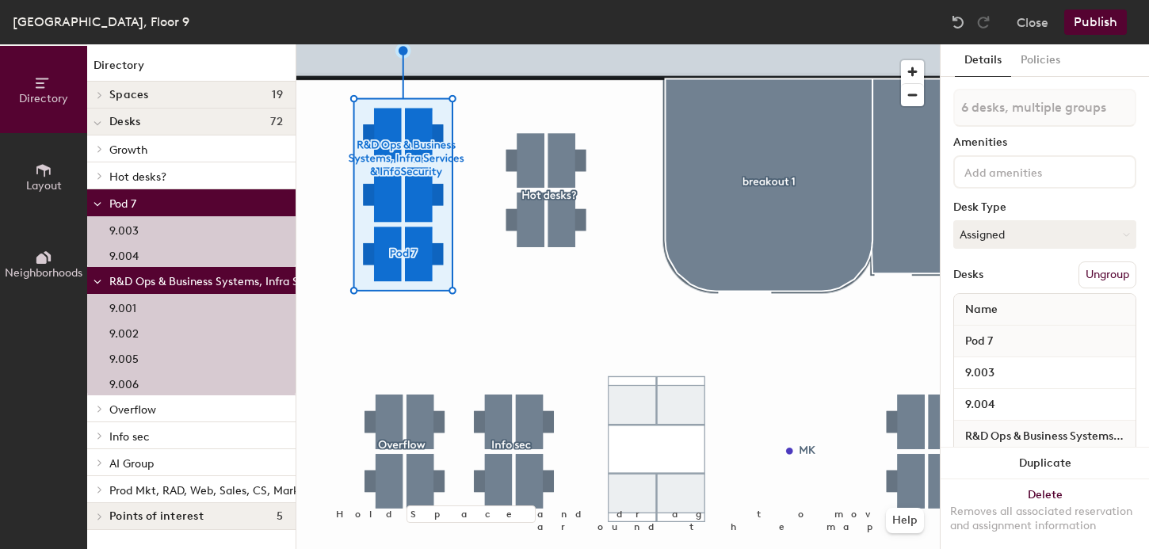
click at [1092, 266] on button "Ungroup" at bounding box center [1108, 275] width 58 height 27
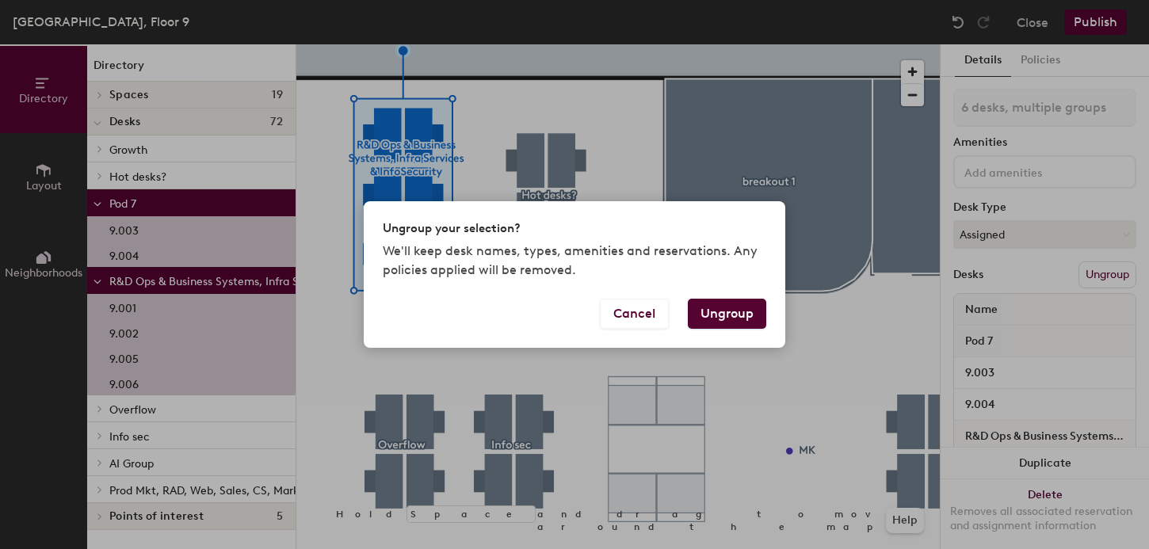
click at [713, 310] on button "Ungroup" at bounding box center [727, 314] width 78 height 30
type input "6 desks"
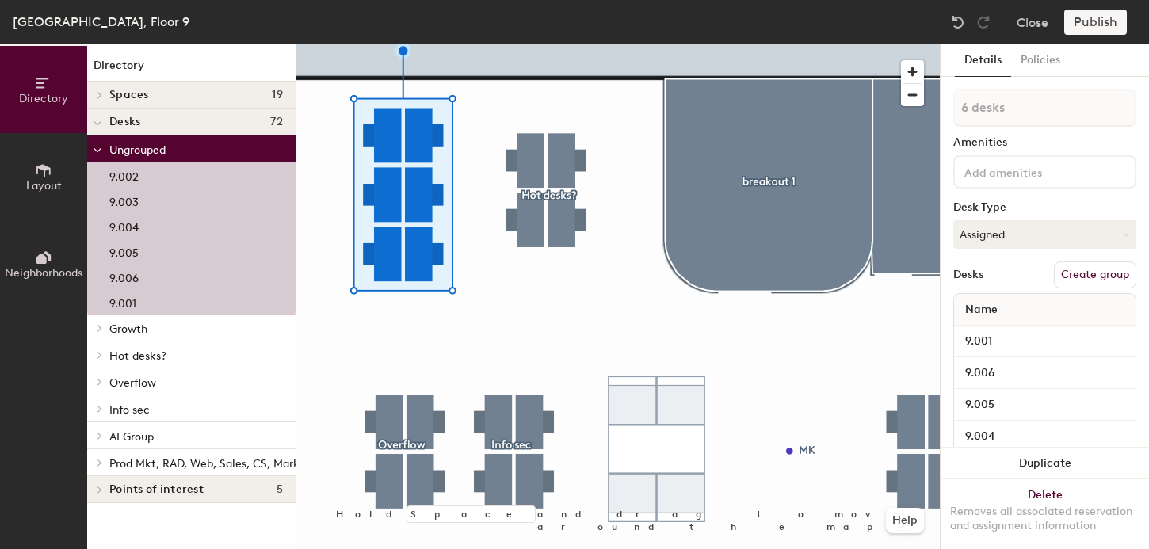
click at [474, 44] on div at bounding box center [618, 44] width 644 height 0
click at [1120, 271] on button "Create group" at bounding box center [1095, 275] width 82 height 27
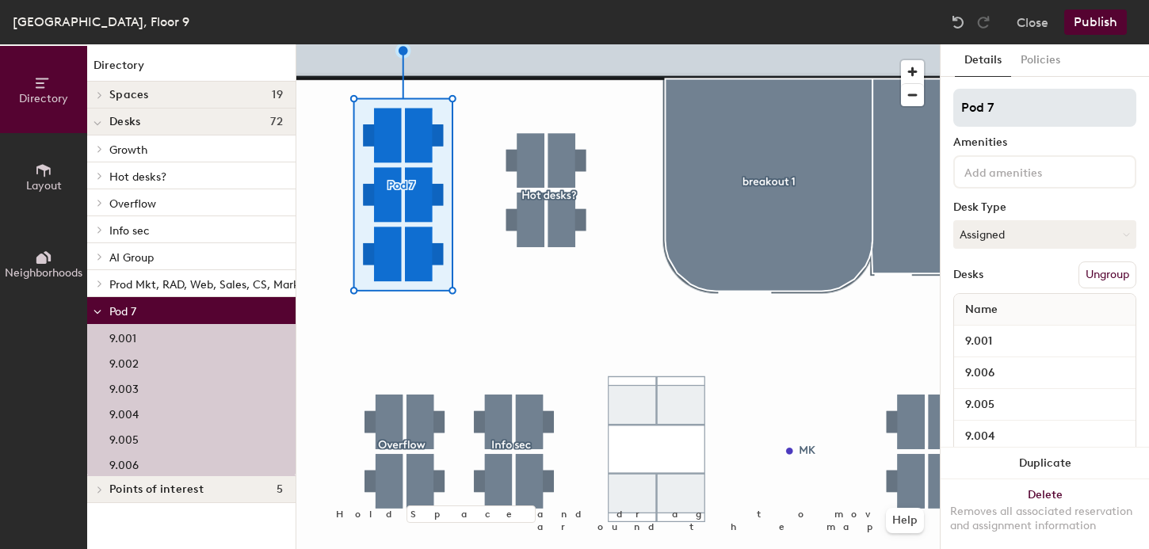
click at [979, 107] on input "Pod 7" at bounding box center [1045, 108] width 183 height 38
paste input "R&D Ops & Business Systems, Infra Services & InfoSecurity"
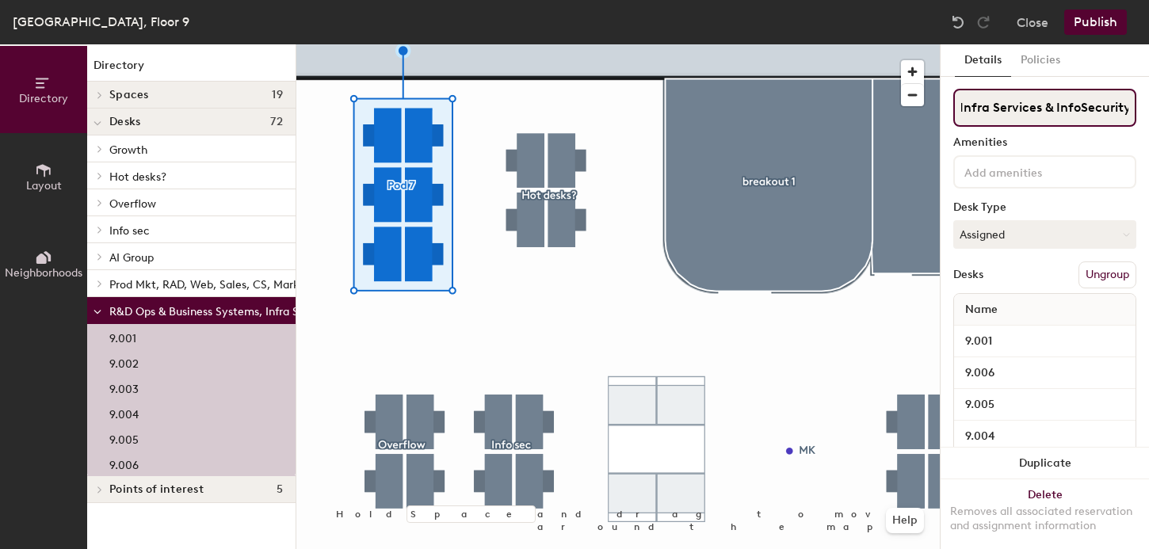
type input "R&D Ops & Business Systems, Infra Services & InfoSecurity"
click at [1092, 26] on button "Publish" at bounding box center [1096, 22] width 63 height 25
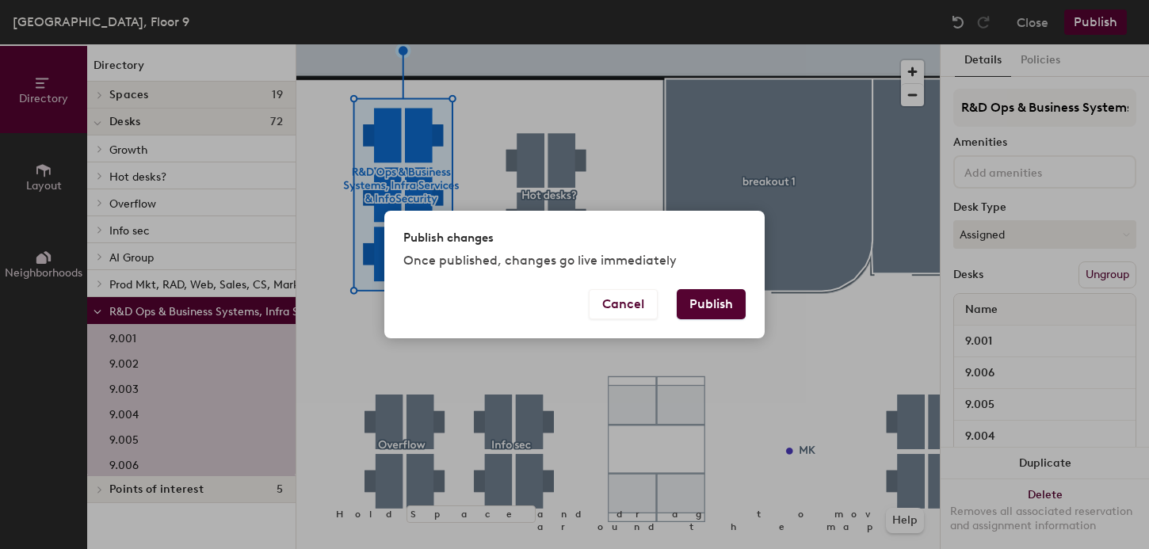
click at [726, 313] on button "Publish" at bounding box center [711, 304] width 69 height 30
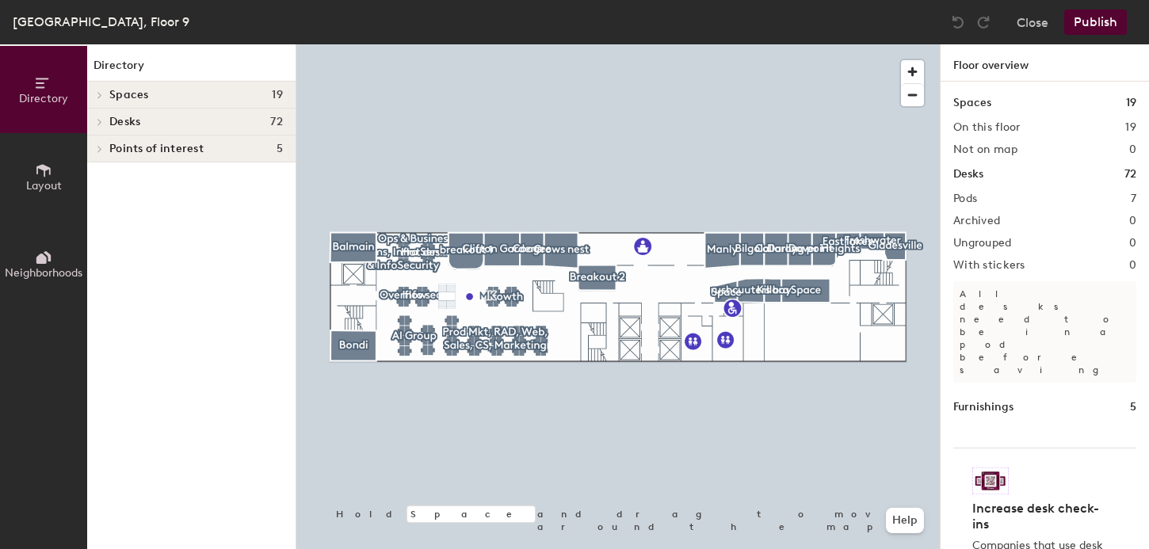
click at [136, 121] on span "Desks" at bounding box center [124, 122] width 31 height 13
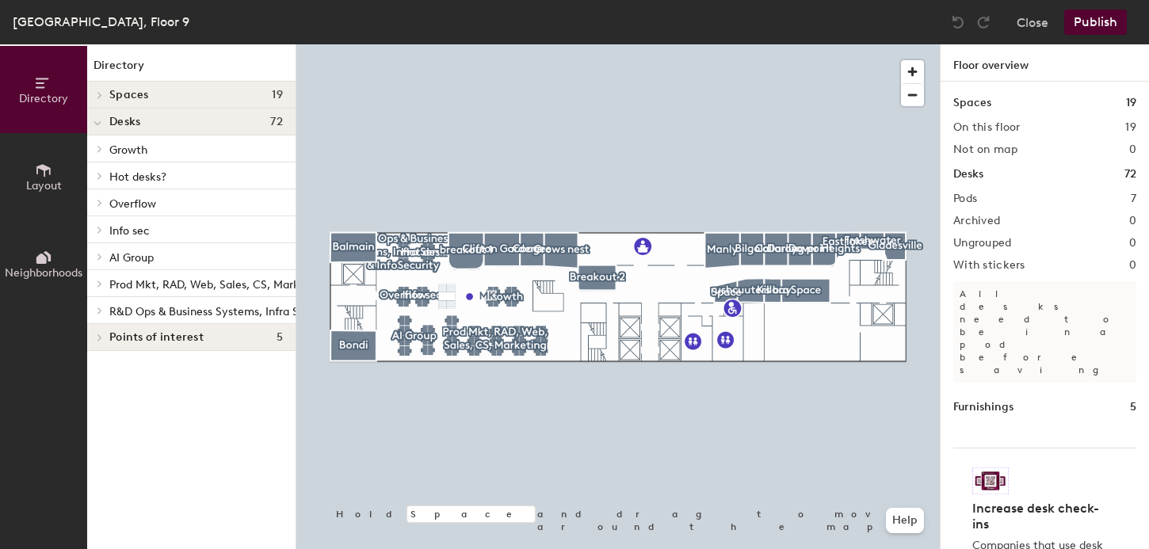
click at [30, 203] on button "Layout" at bounding box center [43, 176] width 87 height 87
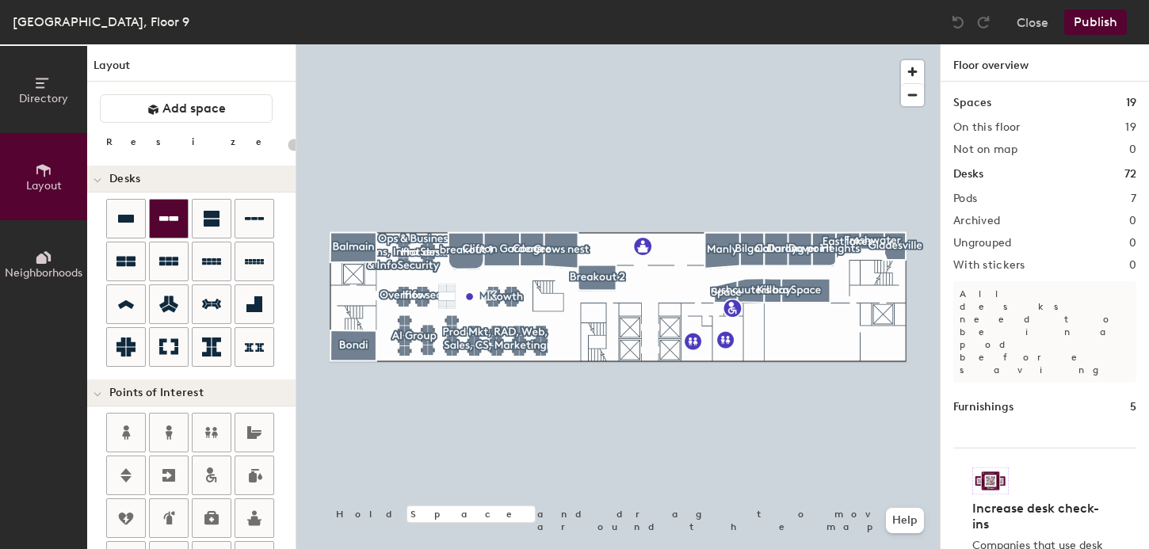
click at [165, 217] on icon at bounding box center [168, 218] width 19 height 5
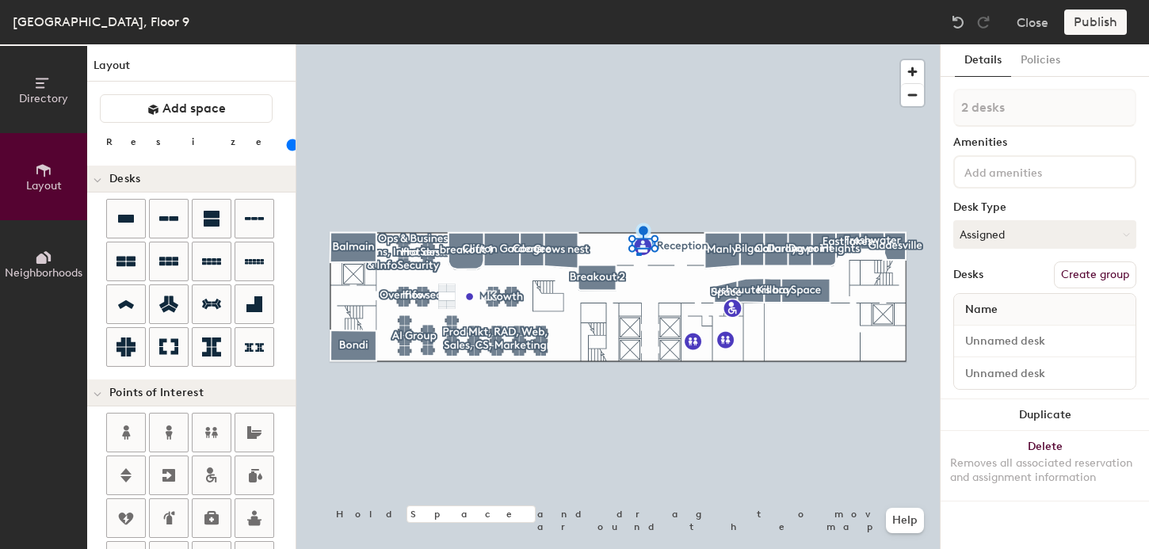
click at [637, 44] on div at bounding box center [618, 44] width 644 height 0
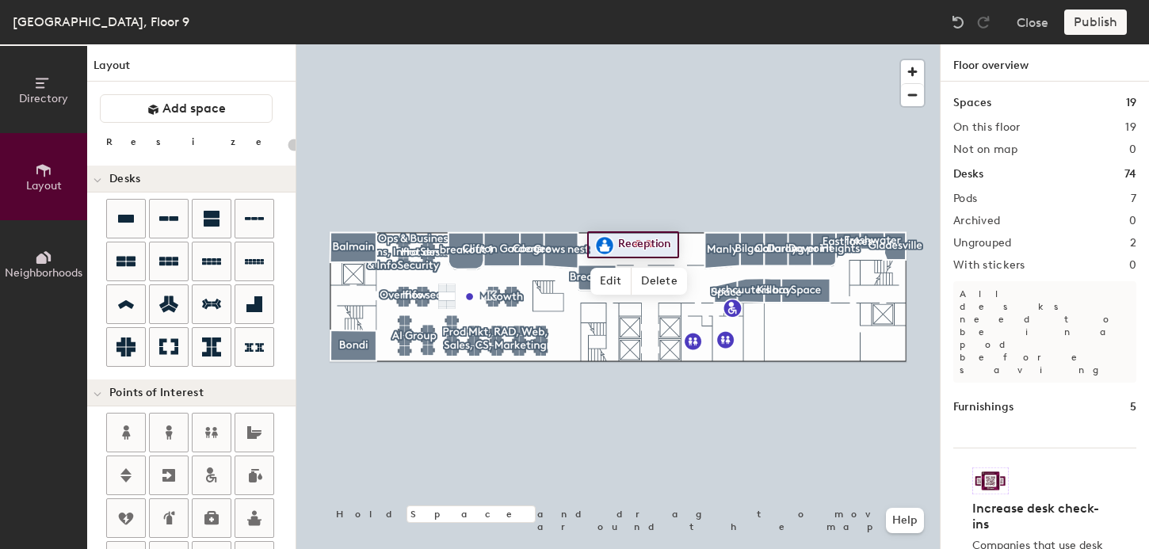
click at [648, 44] on div at bounding box center [618, 44] width 644 height 0
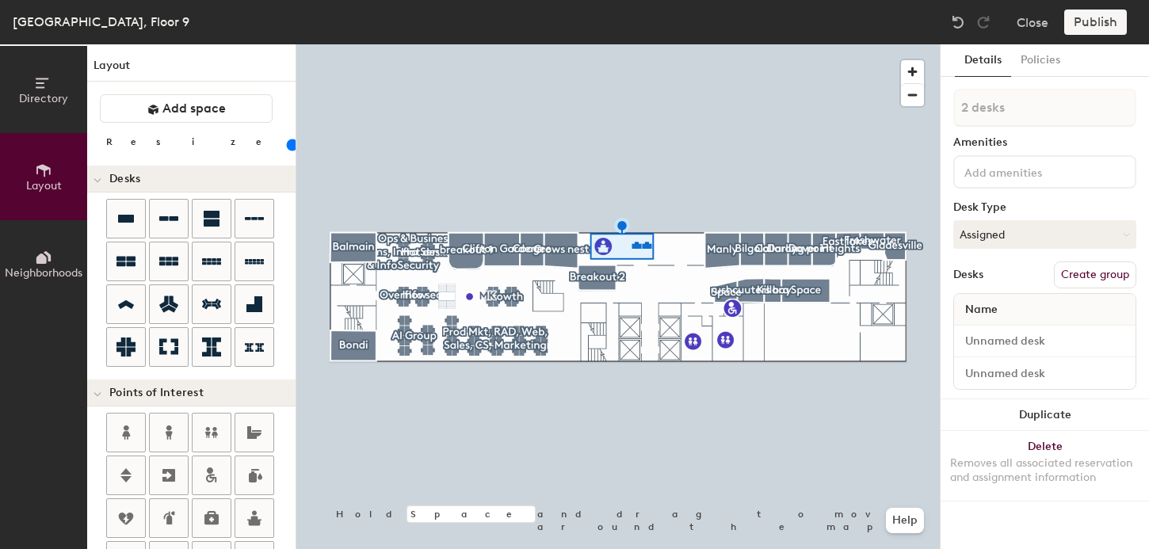
click at [644, 44] on div at bounding box center [618, 44] width 644 height 0
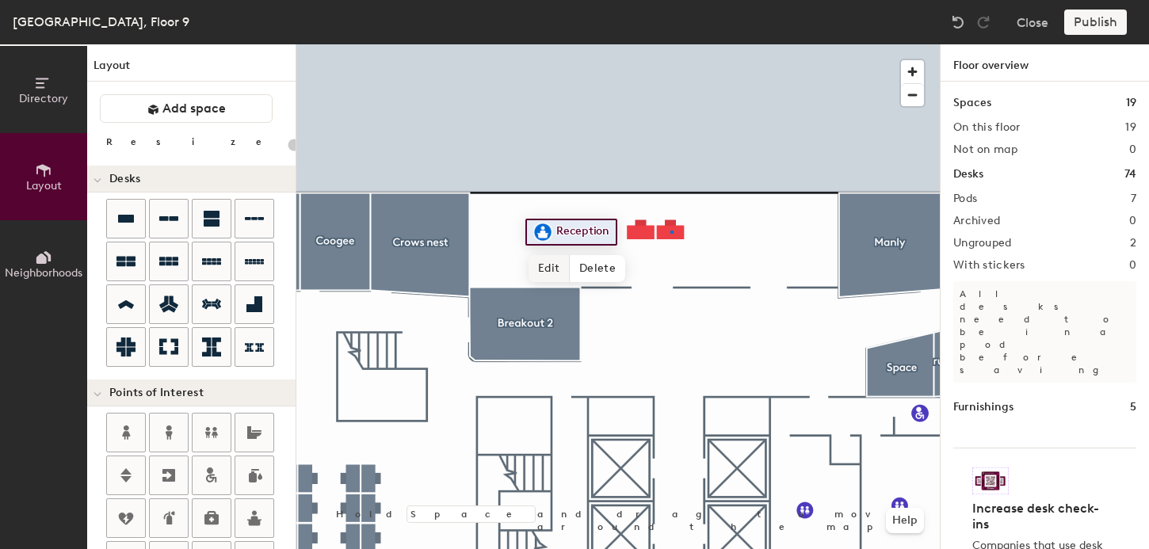
click at [671, 44] on div at bounding box center [618, 44] width 644 height 0
type input "100"
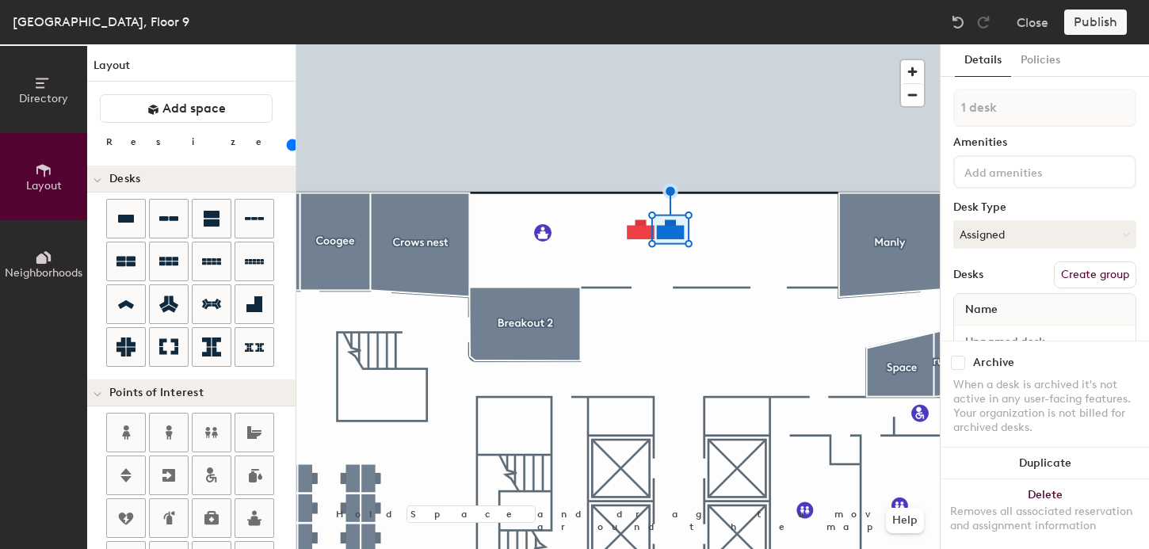
scroll to position [40, 0]
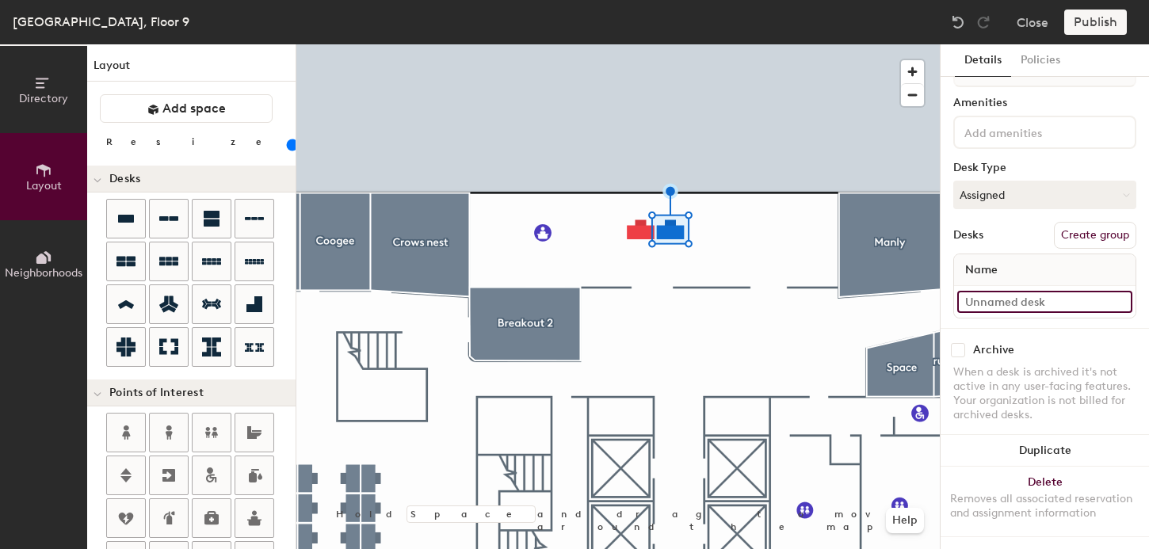
click at [984, 303] on input at bounding box center [1045, 302] width 175 height 22
type input "[PERSON_NAME]"
click at [638, 44] on div at bounding box center [618, 44] width 644 height 0
click at [973, 299] on input at bounding box center [1045, 302] width 175 height 22
type input "[PERSON_NAME]"
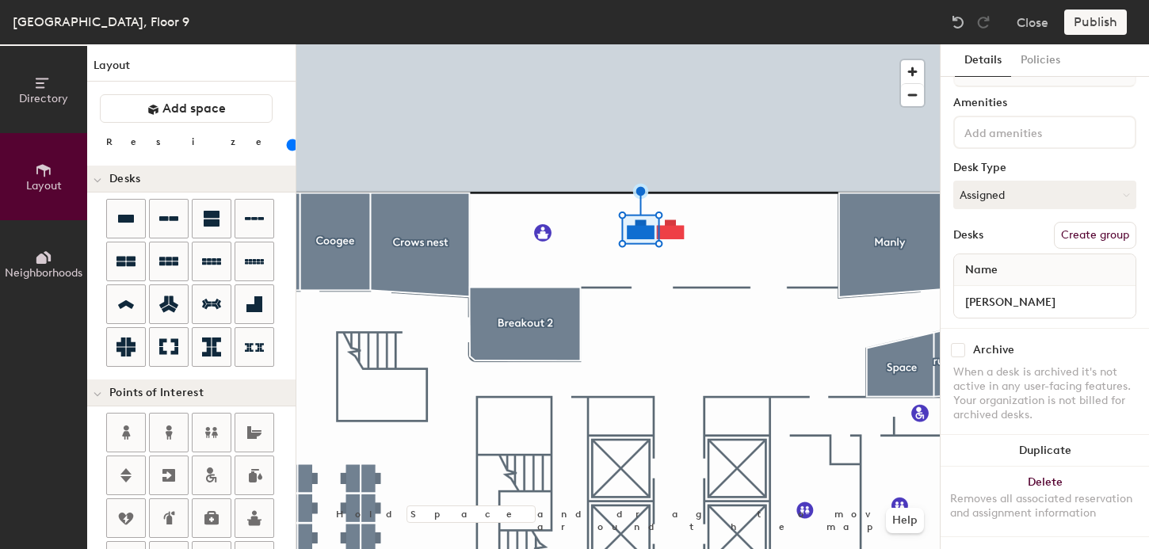
click at [1082, 237] on button "Create group" at bounding box center [1095, 235] width 82 height 27
click at [1114, 240] on button "Ungroup" at bounding box center [1108, 235] width 58 height 27
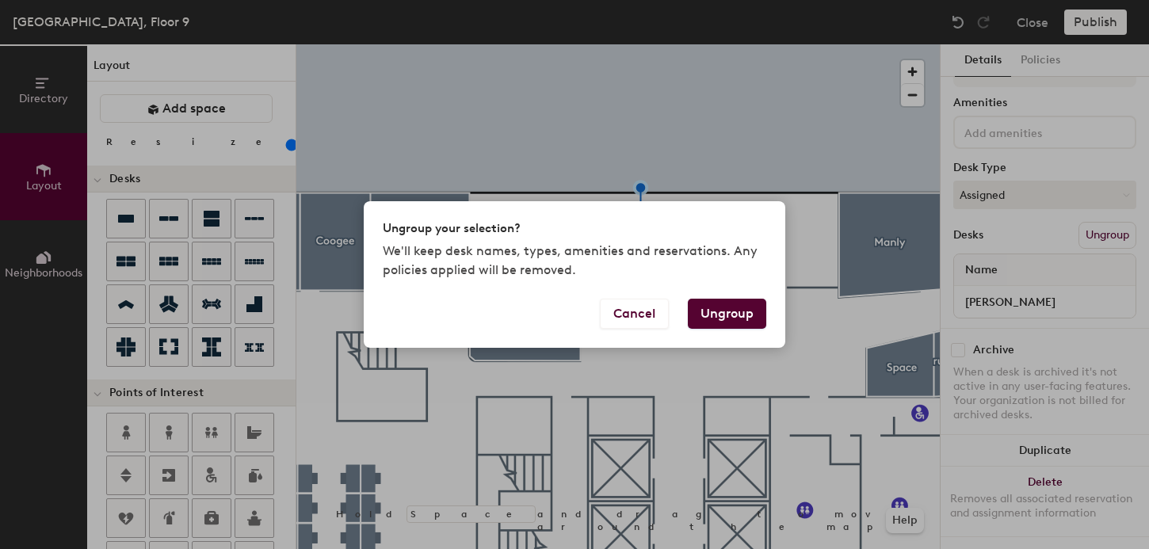
click at [731, 311] on button "Ungroup" at bounding box center [727, 314] width 78 height 30
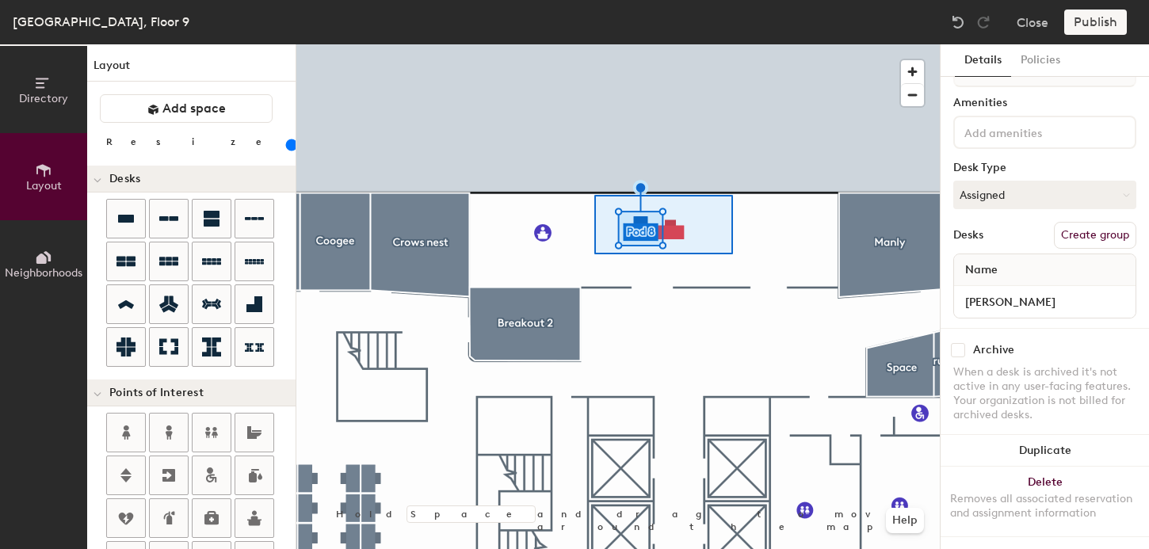
type input "20"
type input "2 desks"
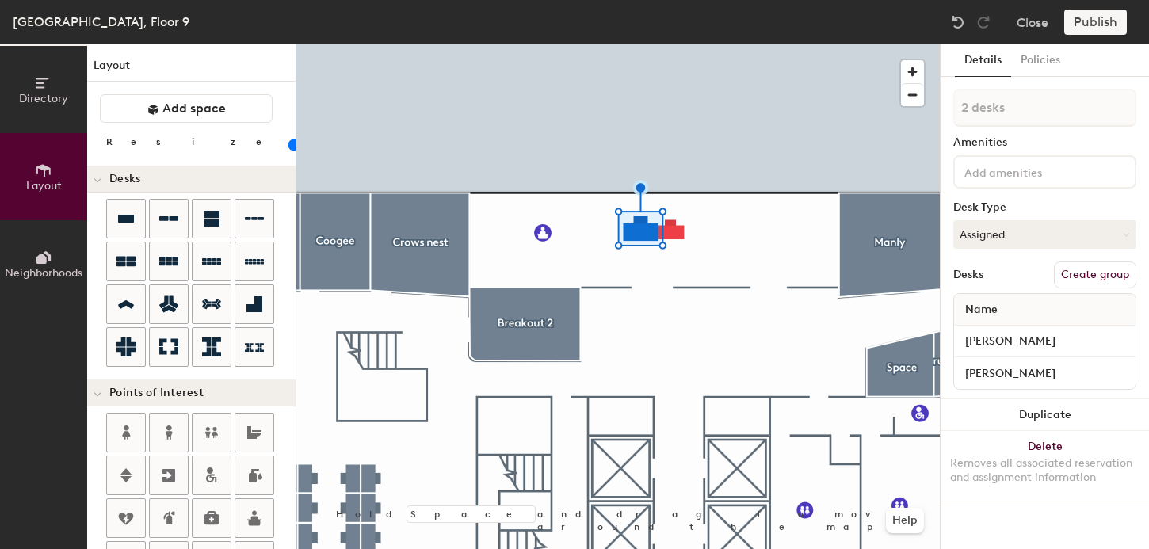
scroll to position [0, 0]
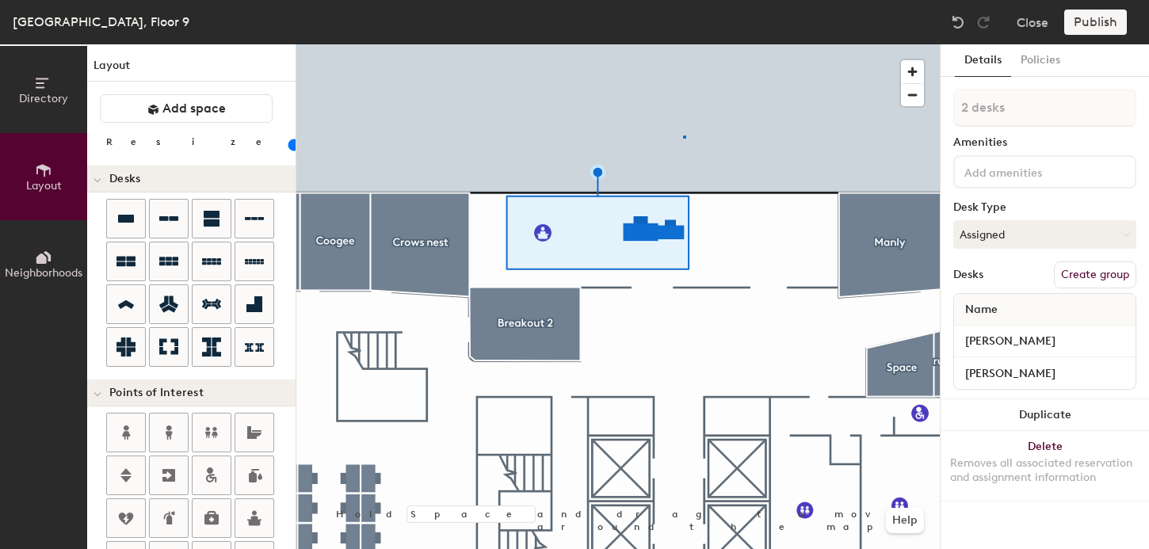
click at [683, 44] on div at bounding box center [618, 44] width 644 height 0
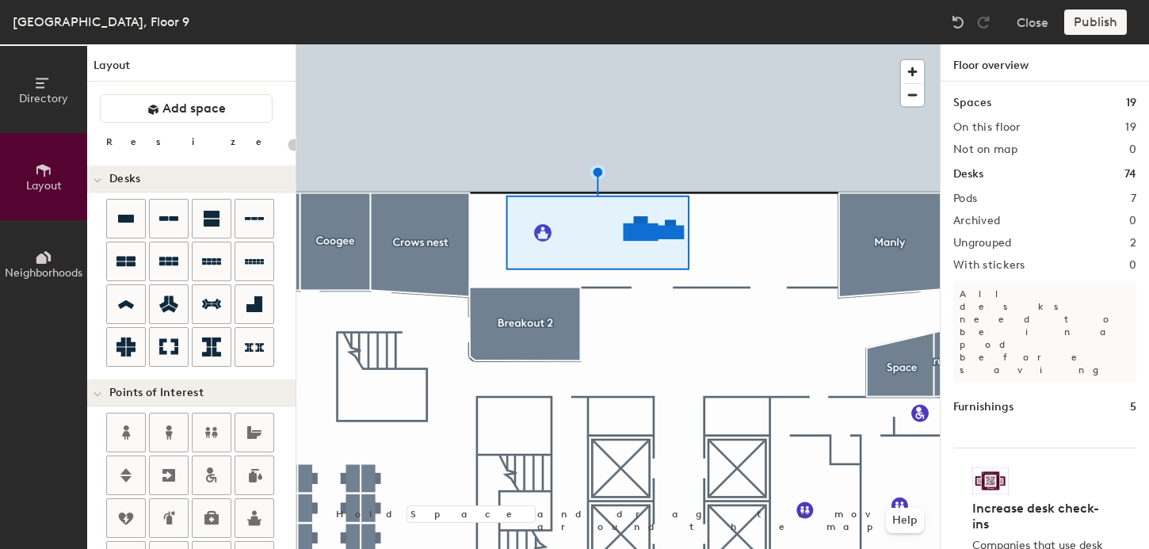
click at [644, 44] on div at bounding box center [618, 44] width 644 height 0
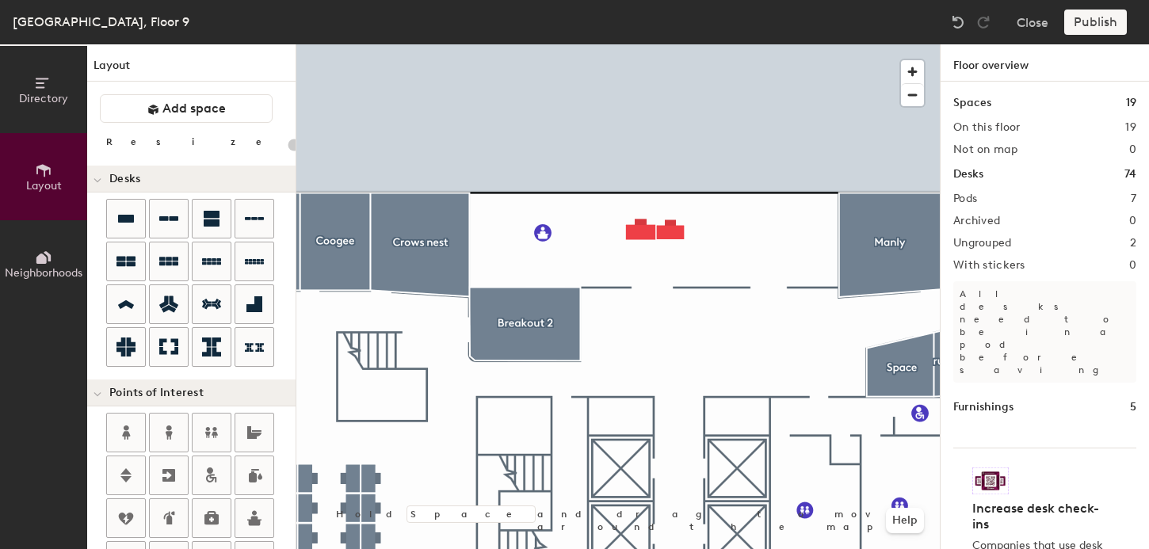
click at [675, 44] on div at bounding box center [618, 44] width 644 height 0
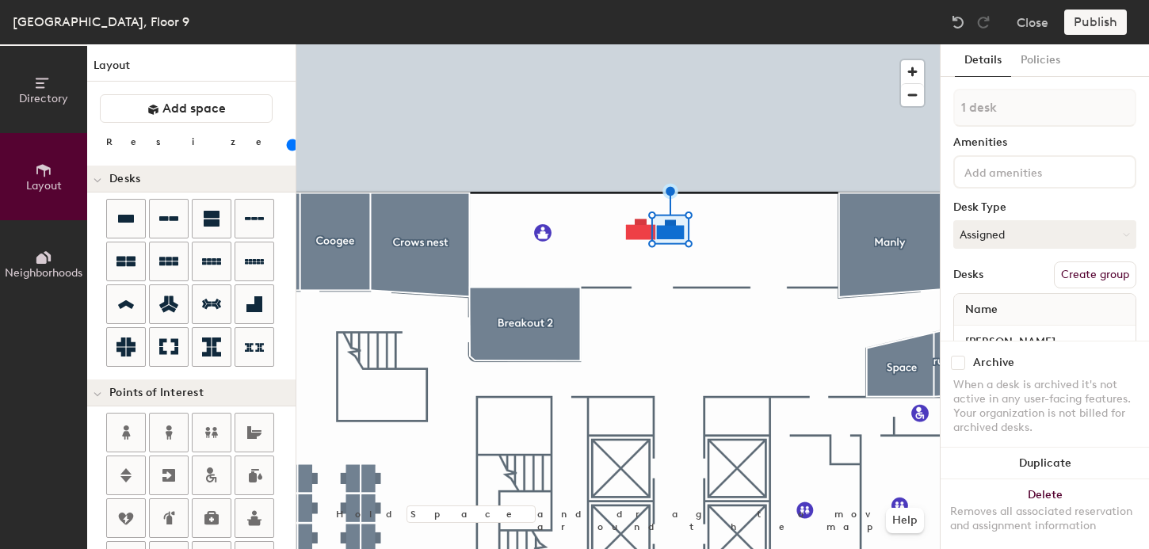
scroll to position [40, 0]
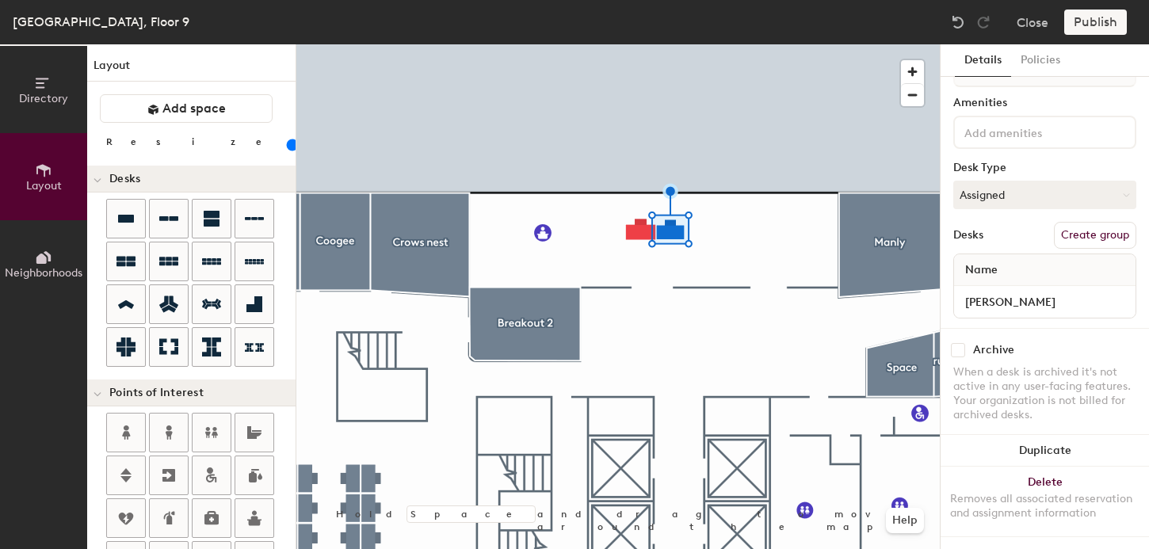
click at [637, 44] on div at bounding box center [618, 44] width 644 height 0
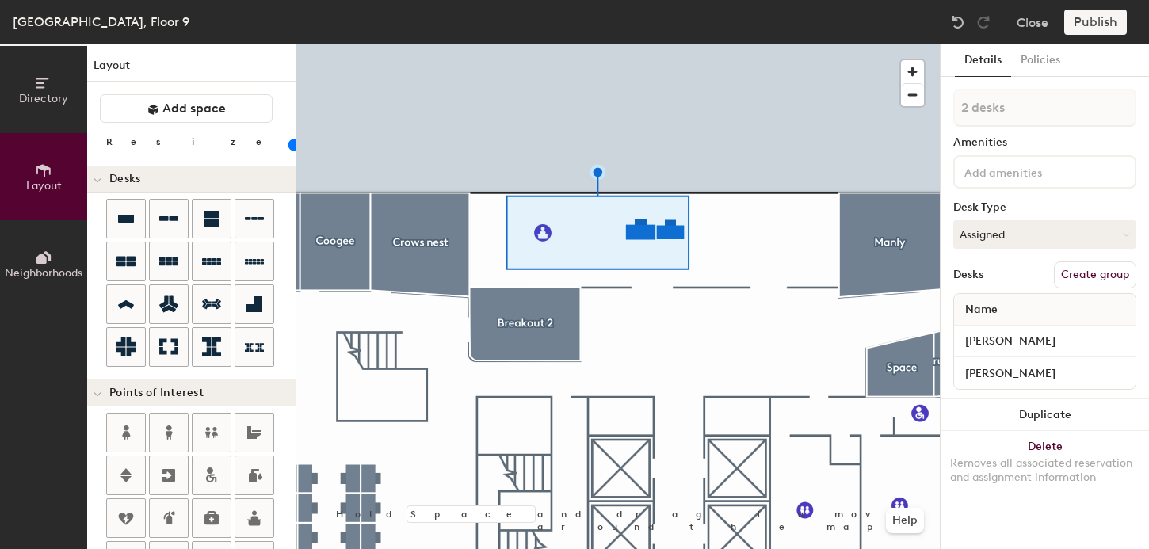
click at [1088, 275] on button "Create group" at bounding box center [1095, 275] width 82 height 27
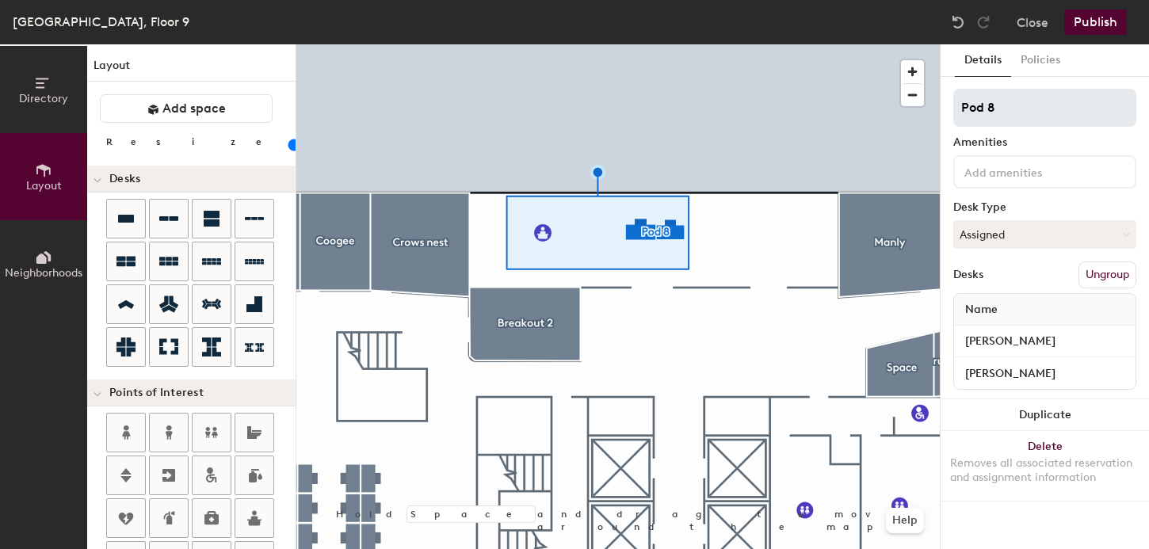
type input "20"
click at [969, 99] on input "Pod 8" at bounding box center [1045, 108] width 183 height 38
type input "R"
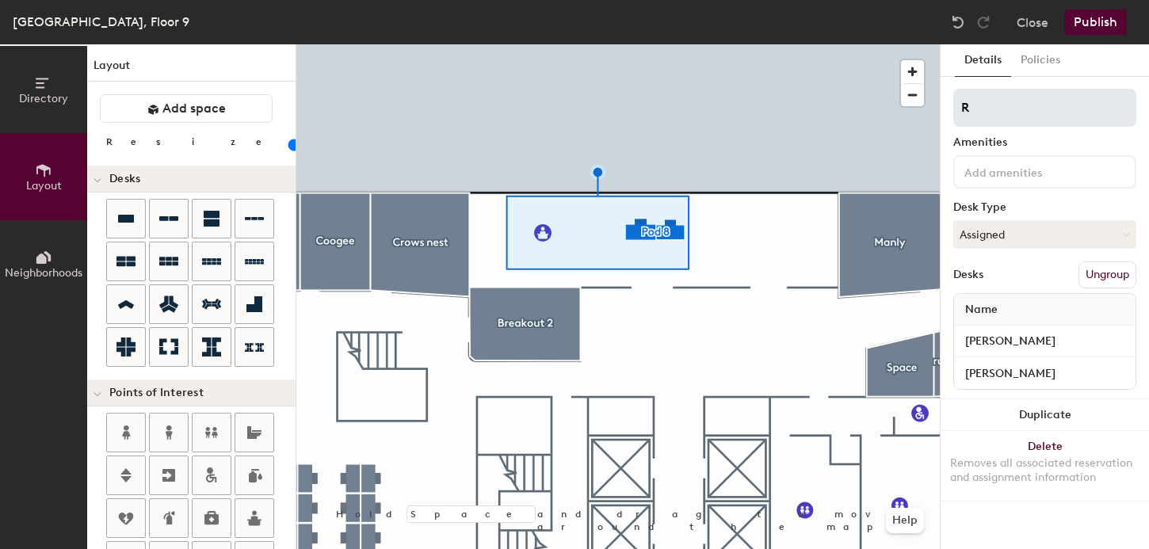
type input "20"
type input "Re"
type input "20"
type input "Recepti"
type input "20"
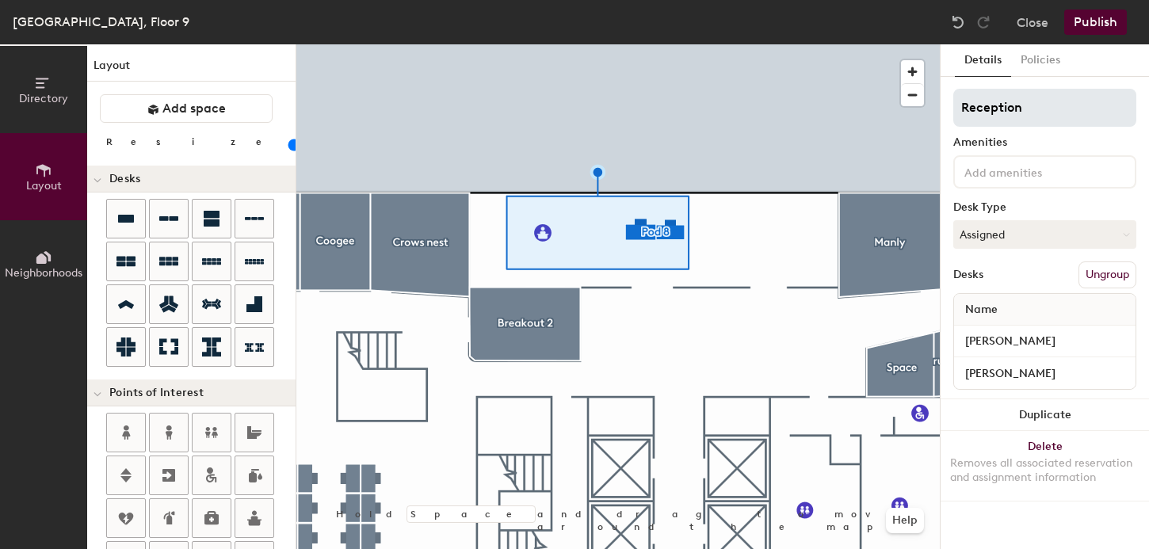
type input "Reception"
type input "20"
type input "Reception"
click at [1098, 21] on button "Publish" at bounding box center [1096, 22] width 63 height 25
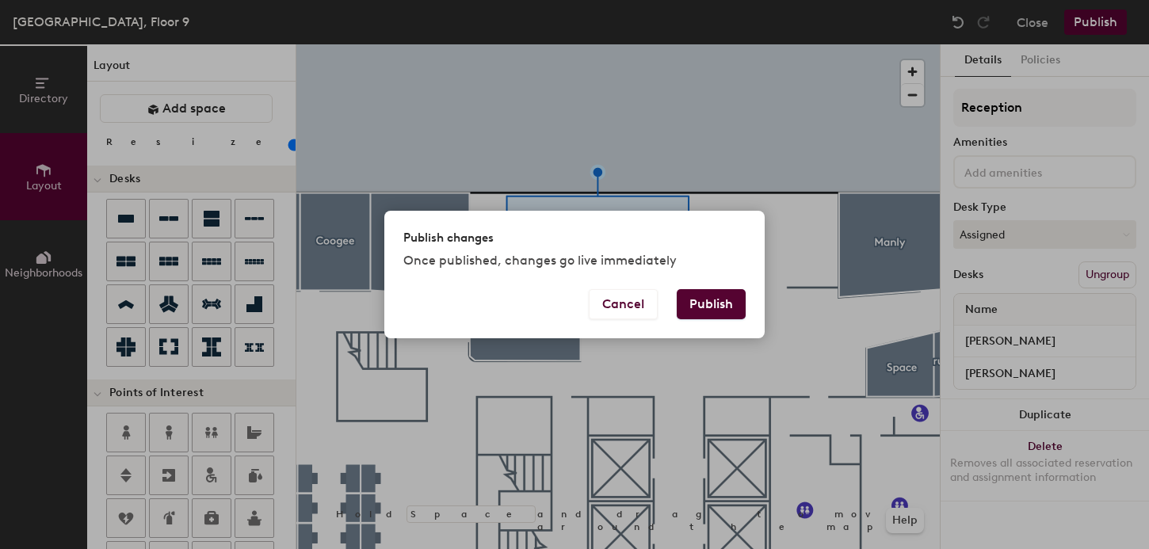
click at [715, 294] on button "Publish" at bounding box center [711, 304] width 69 height 30
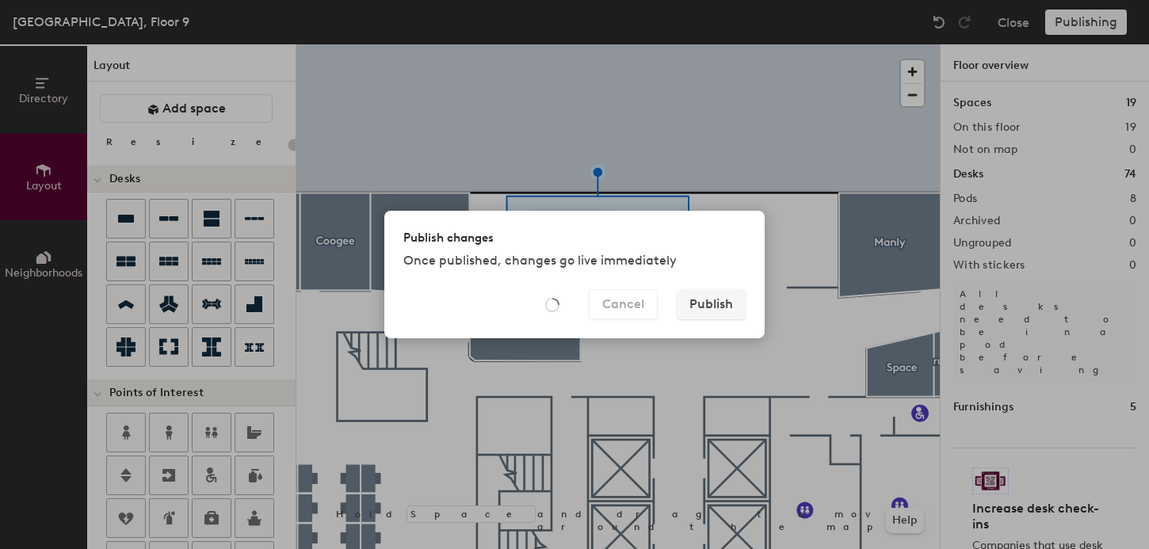
type input "20"
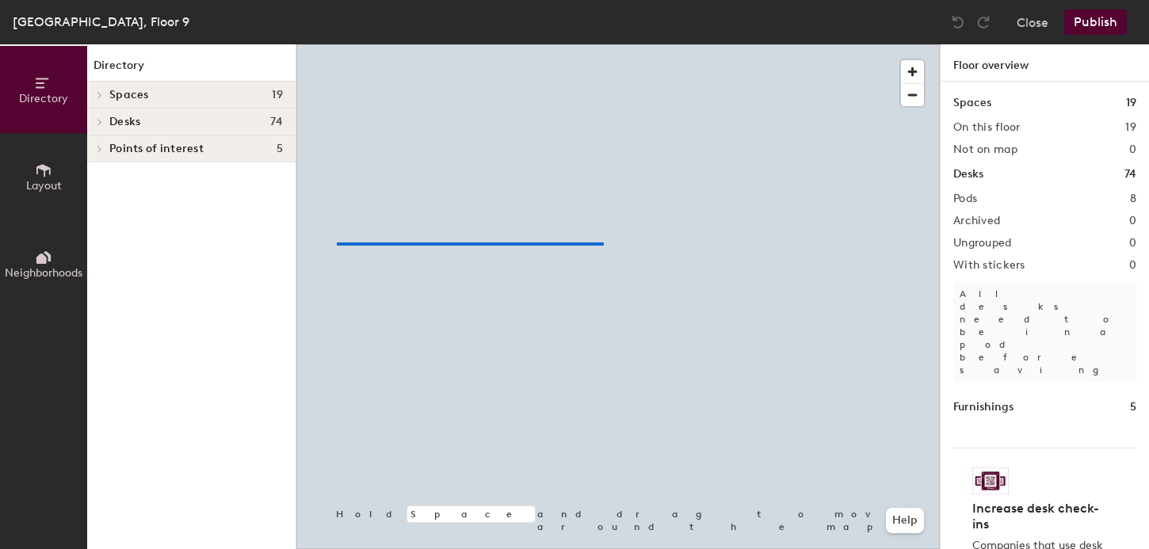
click at [308, 44] on div at bounding box center [618, 44] width 644 height 0
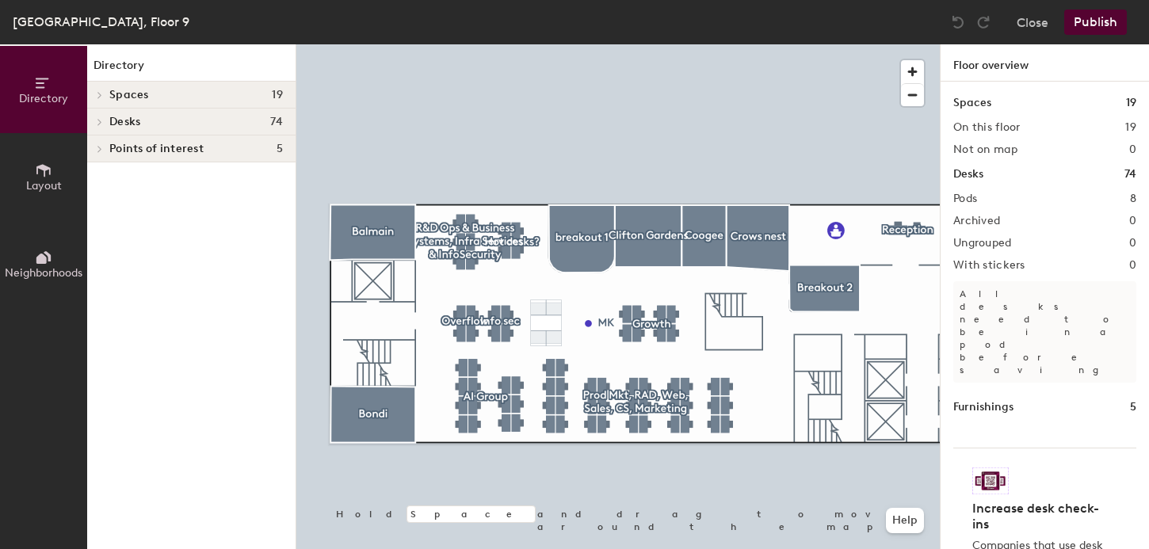
click at [464, 44] on div at bounding box center [618, 44] width 644 height 0
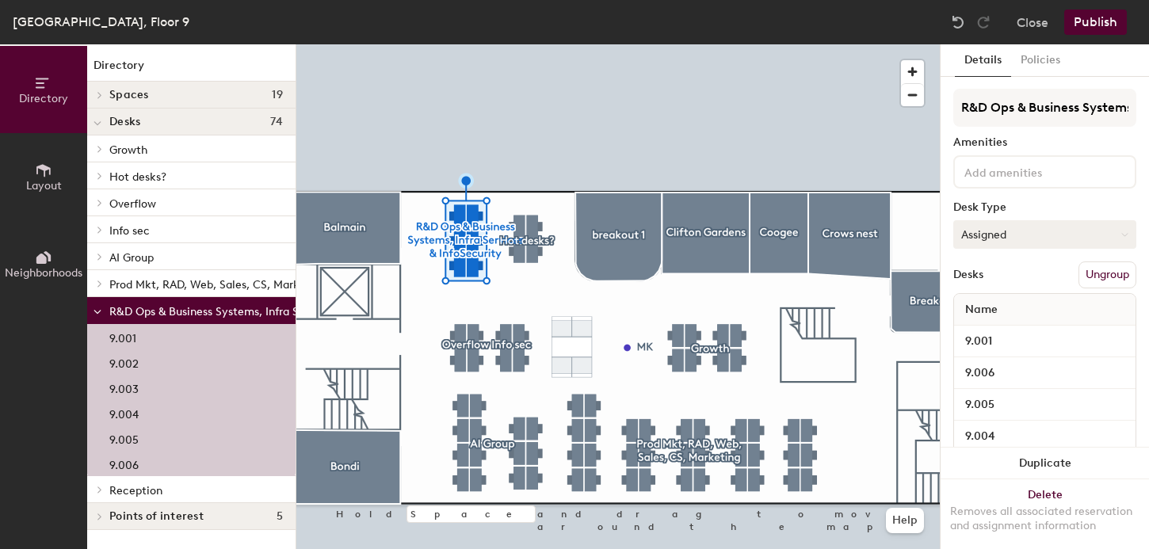
scroll to position [91, 0]
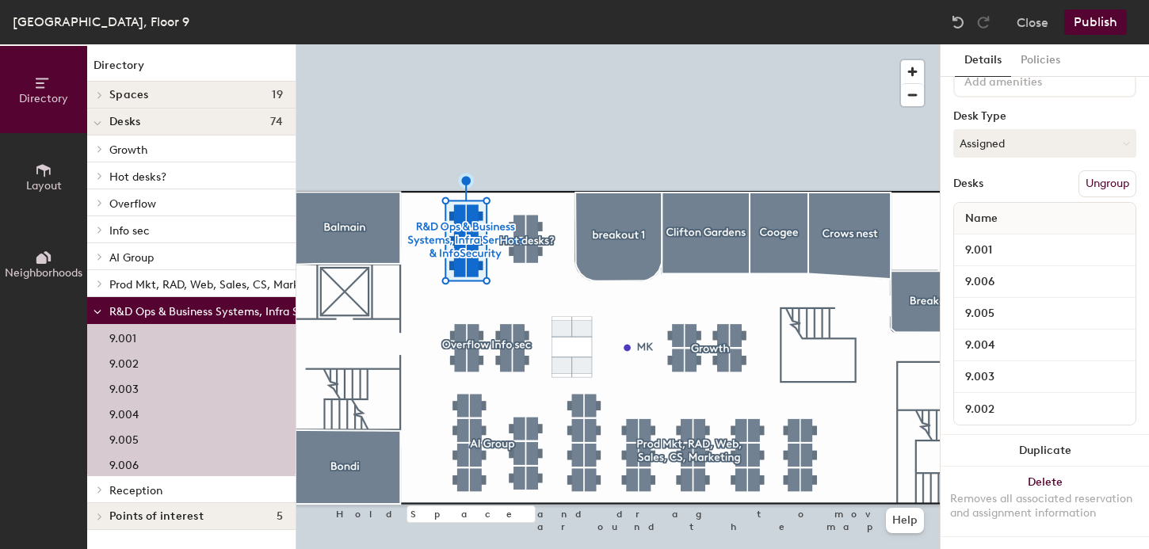
click at [1095, 29] on button "Publish" at bounding box center [1096, 22] width 63 height 25
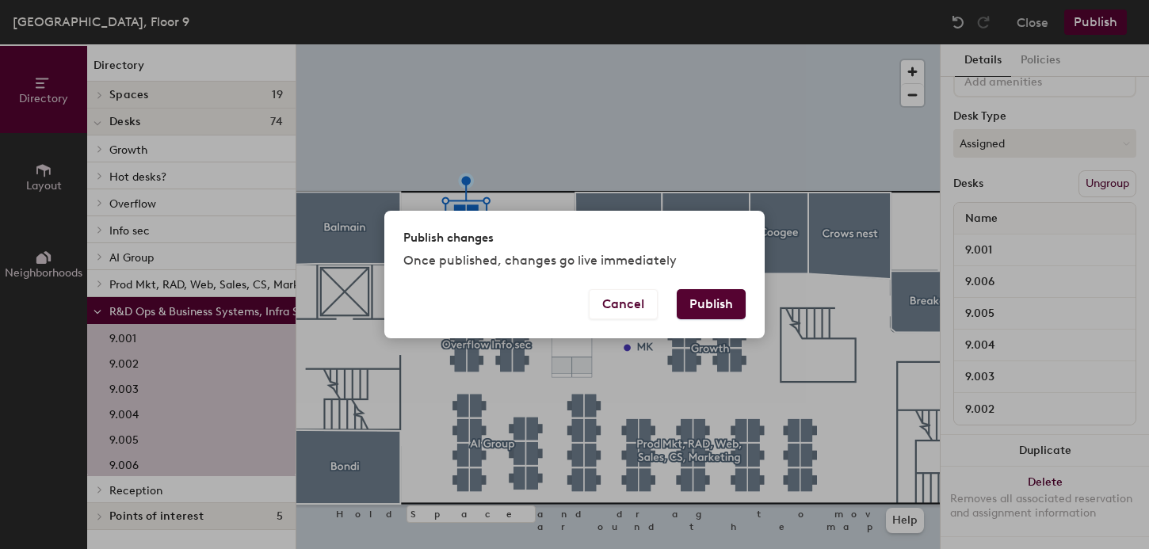
click at [722, 302] on button "Publish" at bounding box center [711, 304] width 69 height 30
